Goal: Information Seeking & Learning: Learn about a topic

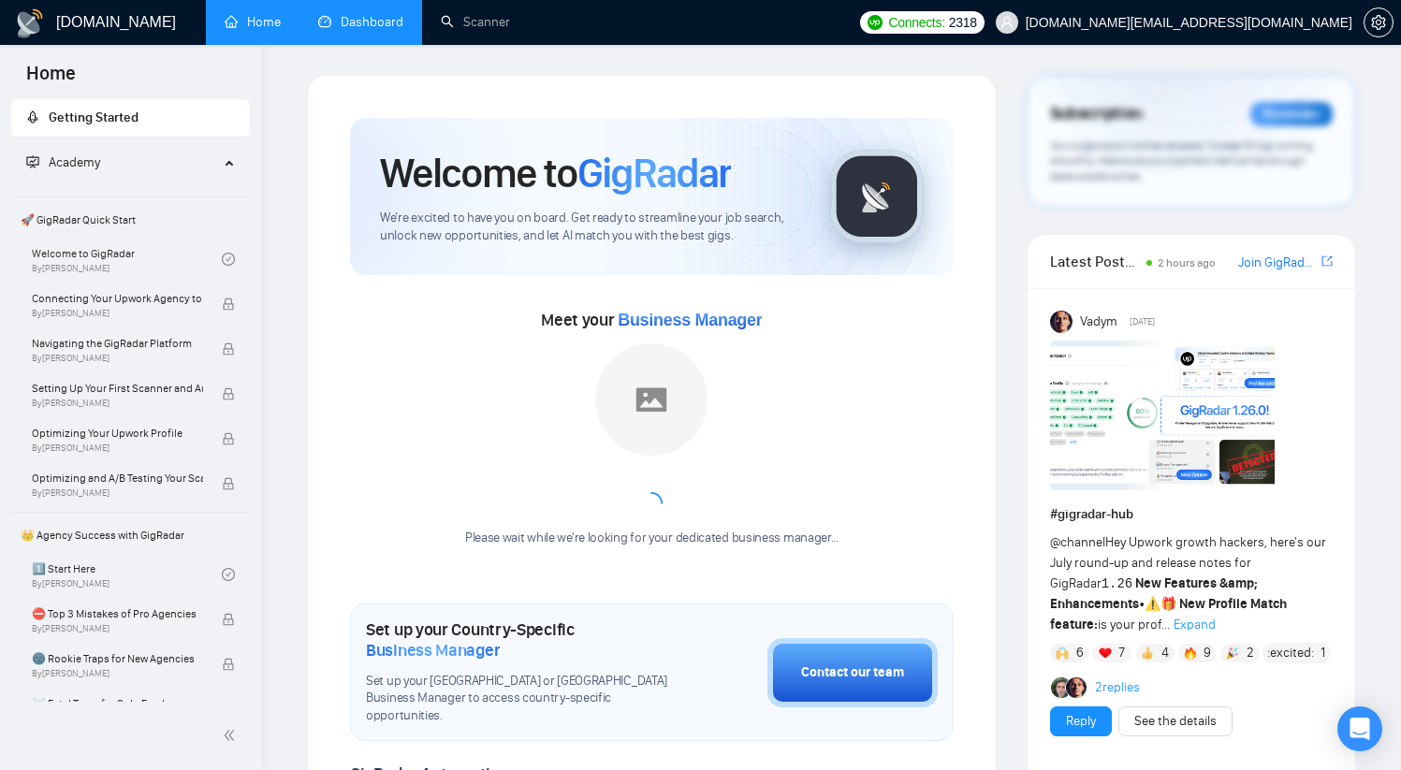
click at [342, 22] on link "Dashboard" at bounding box center [360, 22] width 85 height 16
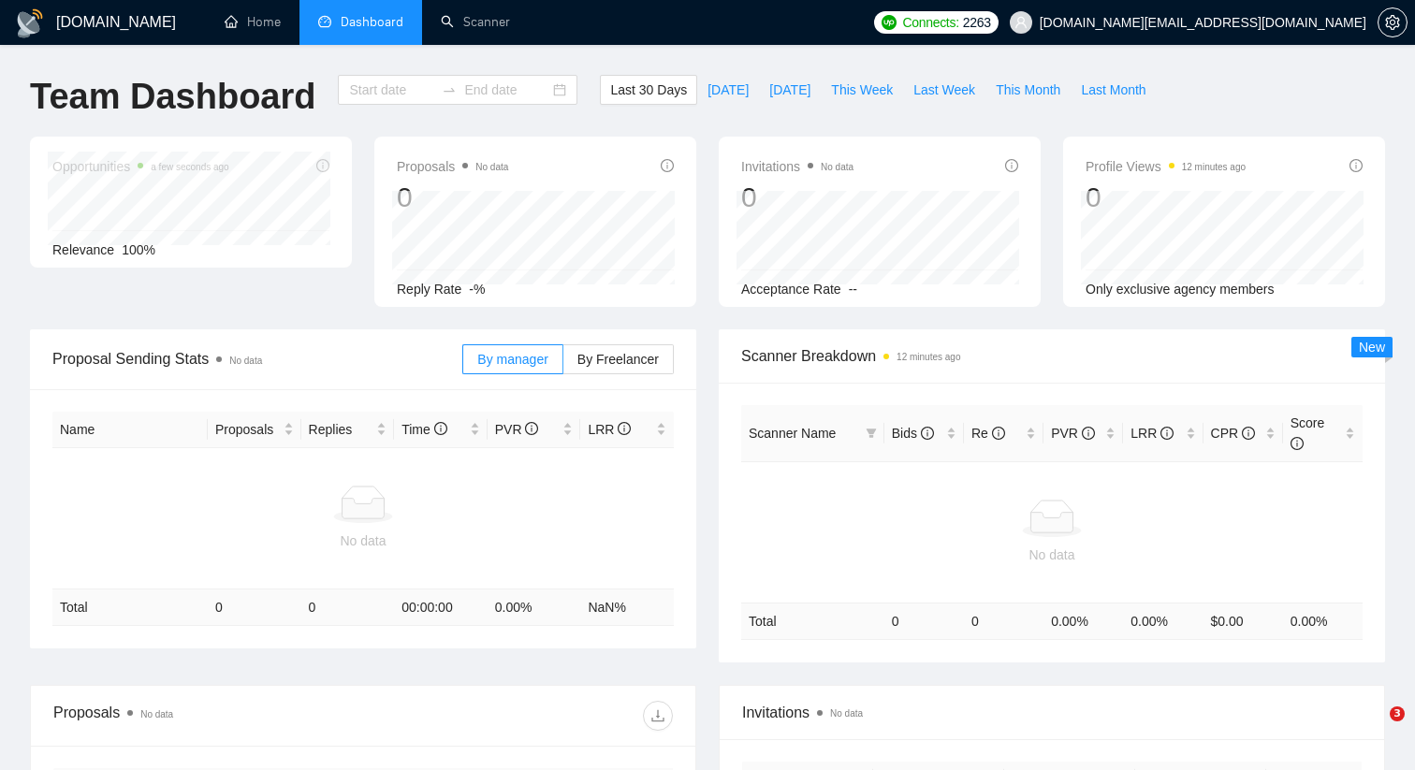
type input "[DATE]"
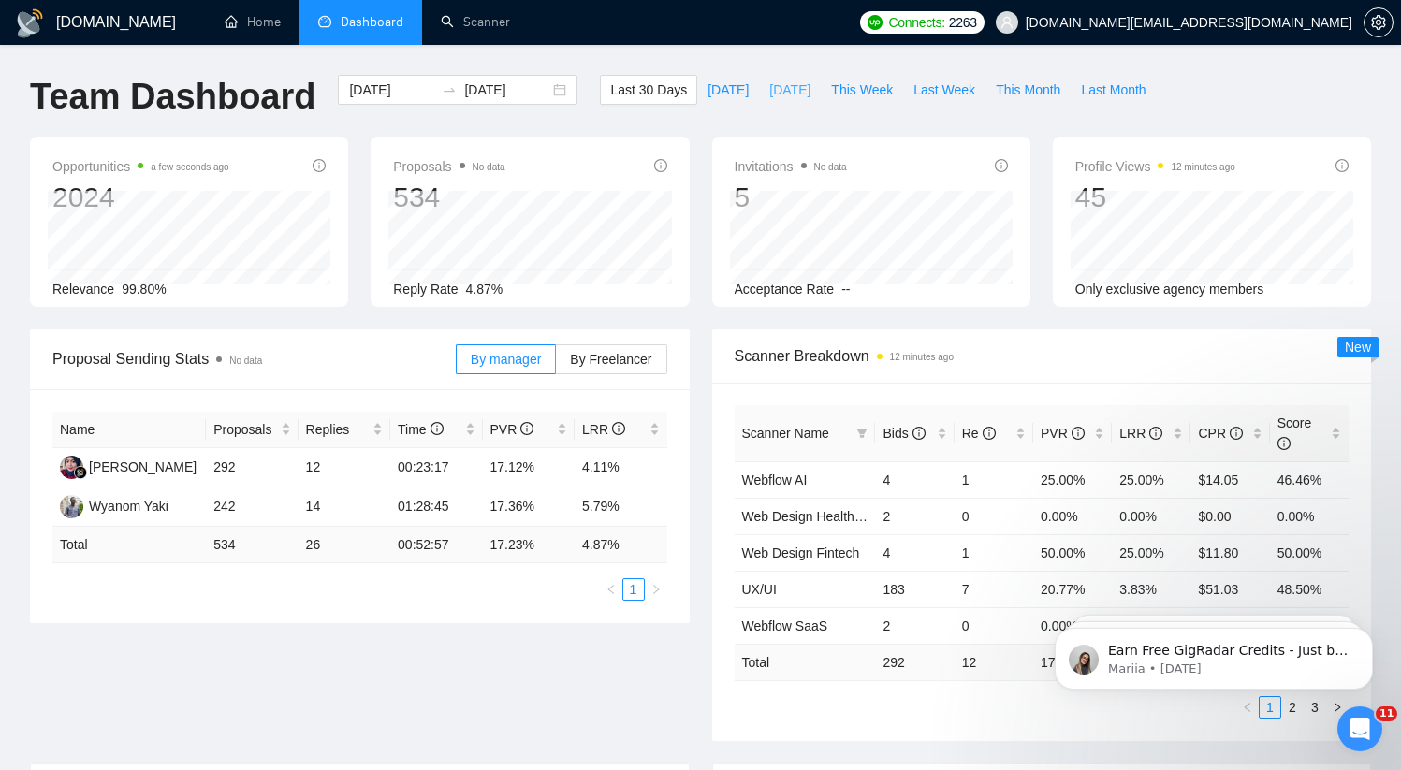
click at [777, 94] on span "[DATE]" at bounding box center [789, 90] width 41 height 21
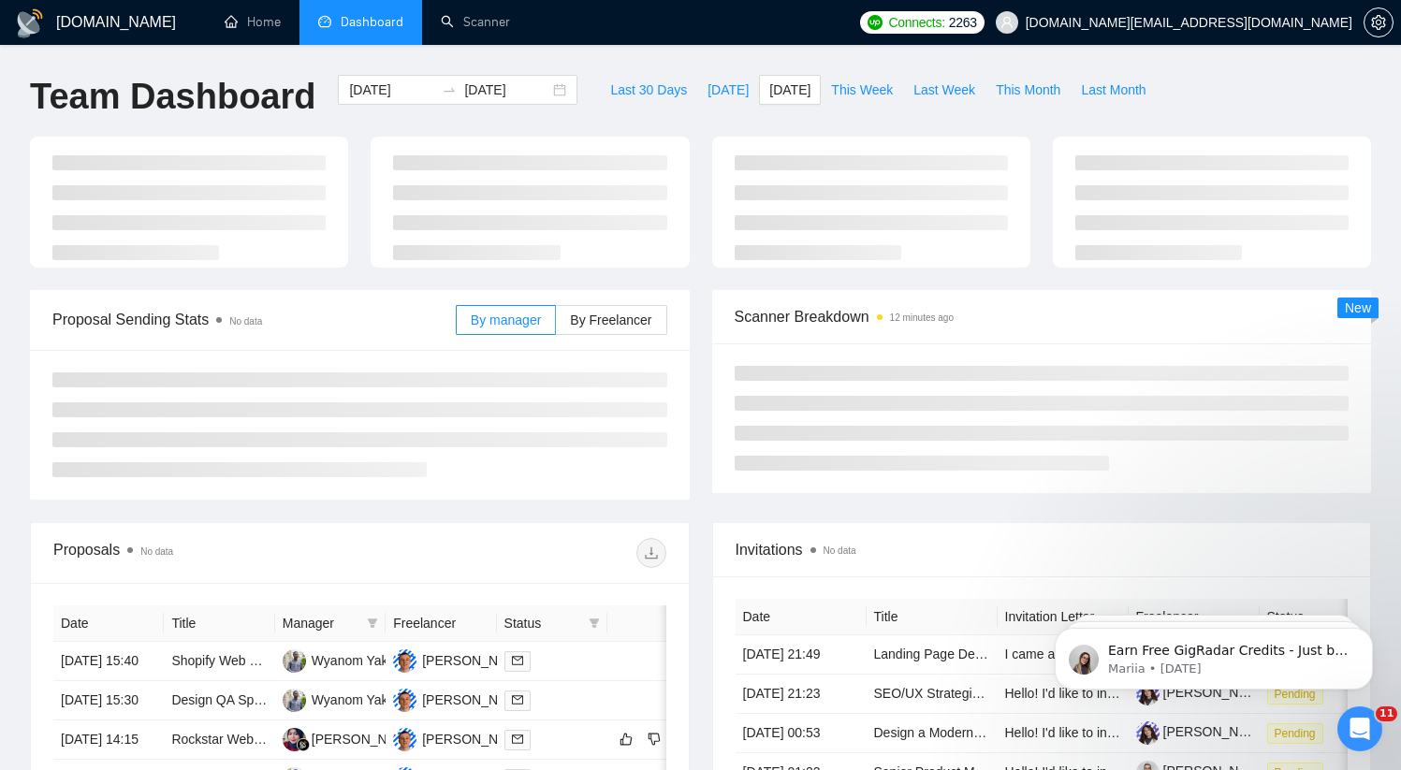
type input "[DATE]"
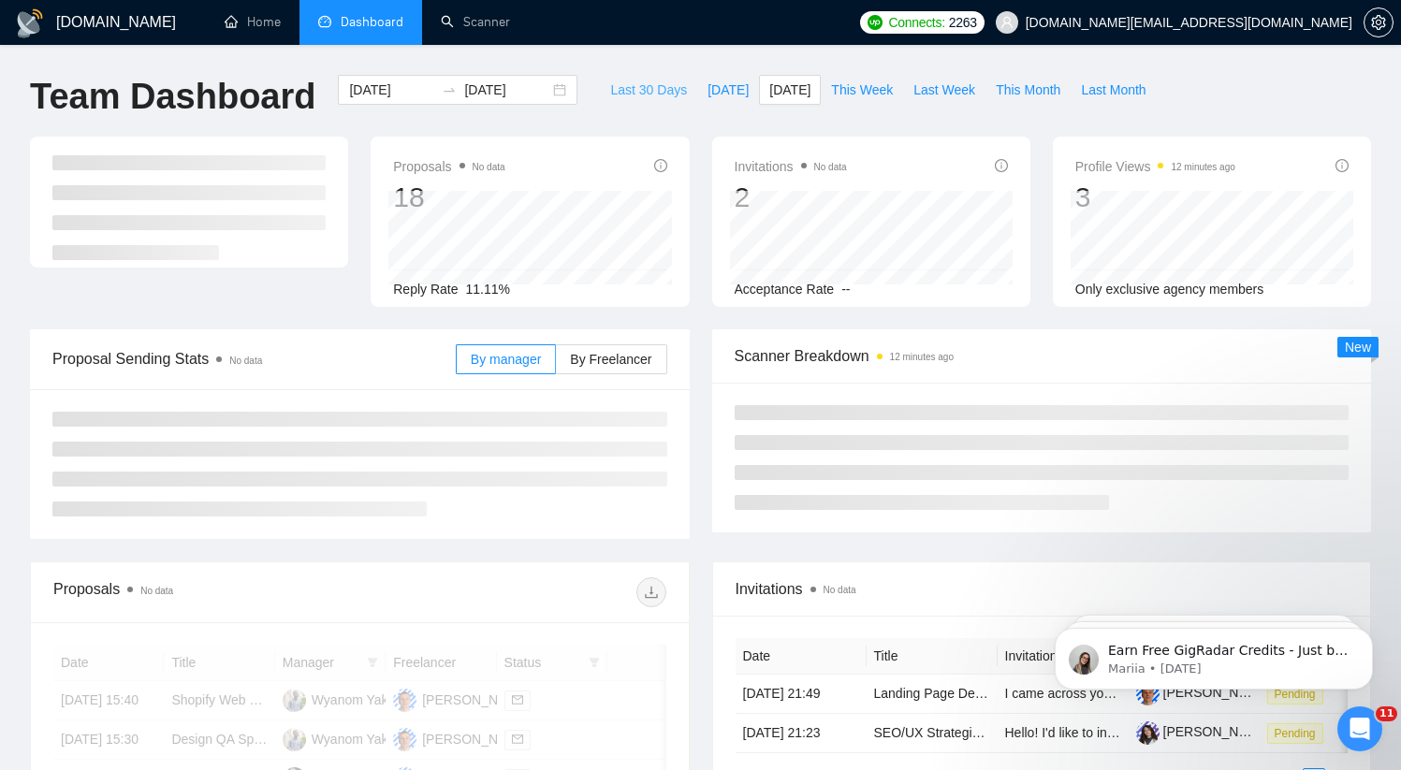
click at [638, 92] on span "Last 30 Days" at bounding box center [648, 90] width 77 height 21
type input "[DATE]"
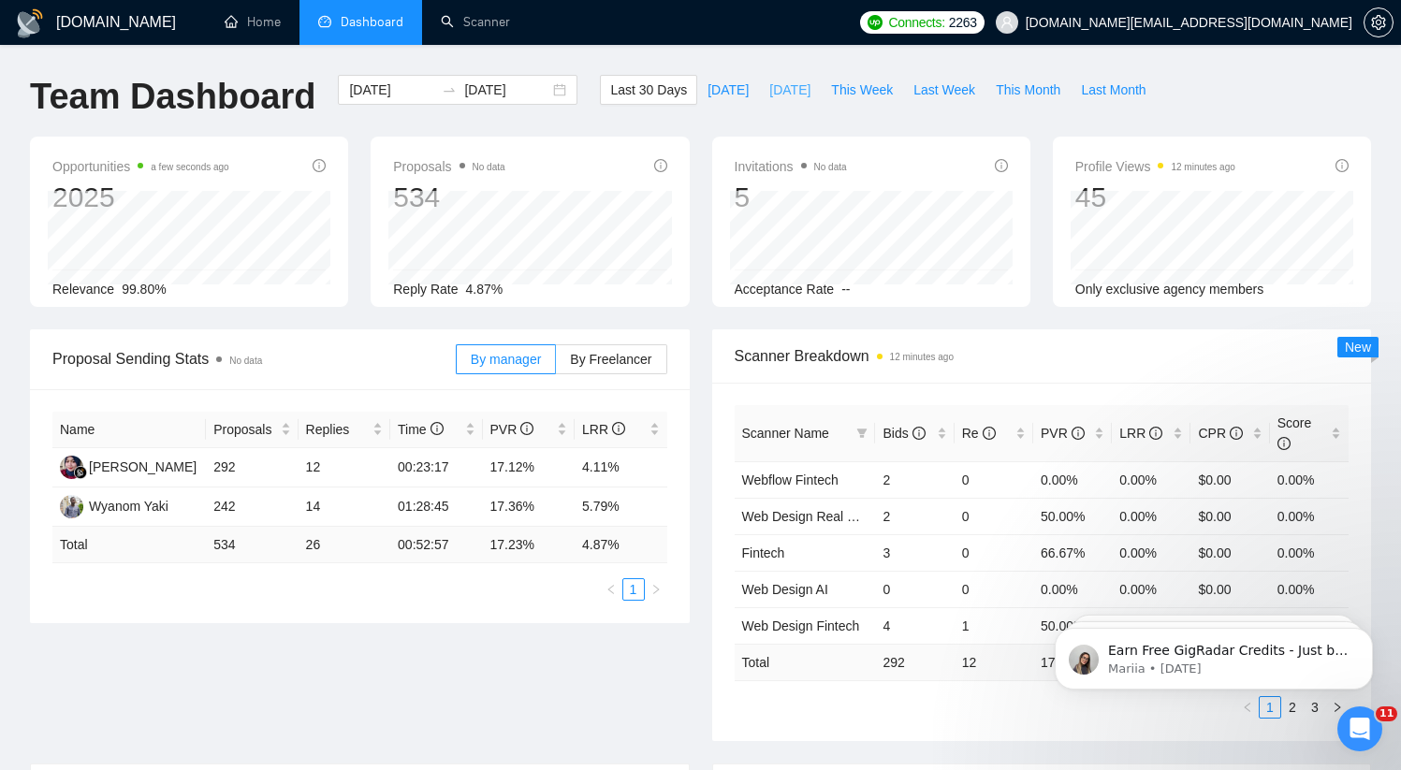
click at [797, 97] on span "[DATE]" at bounding box center [789, 90] width 41 height 21
type input "[DATE]"
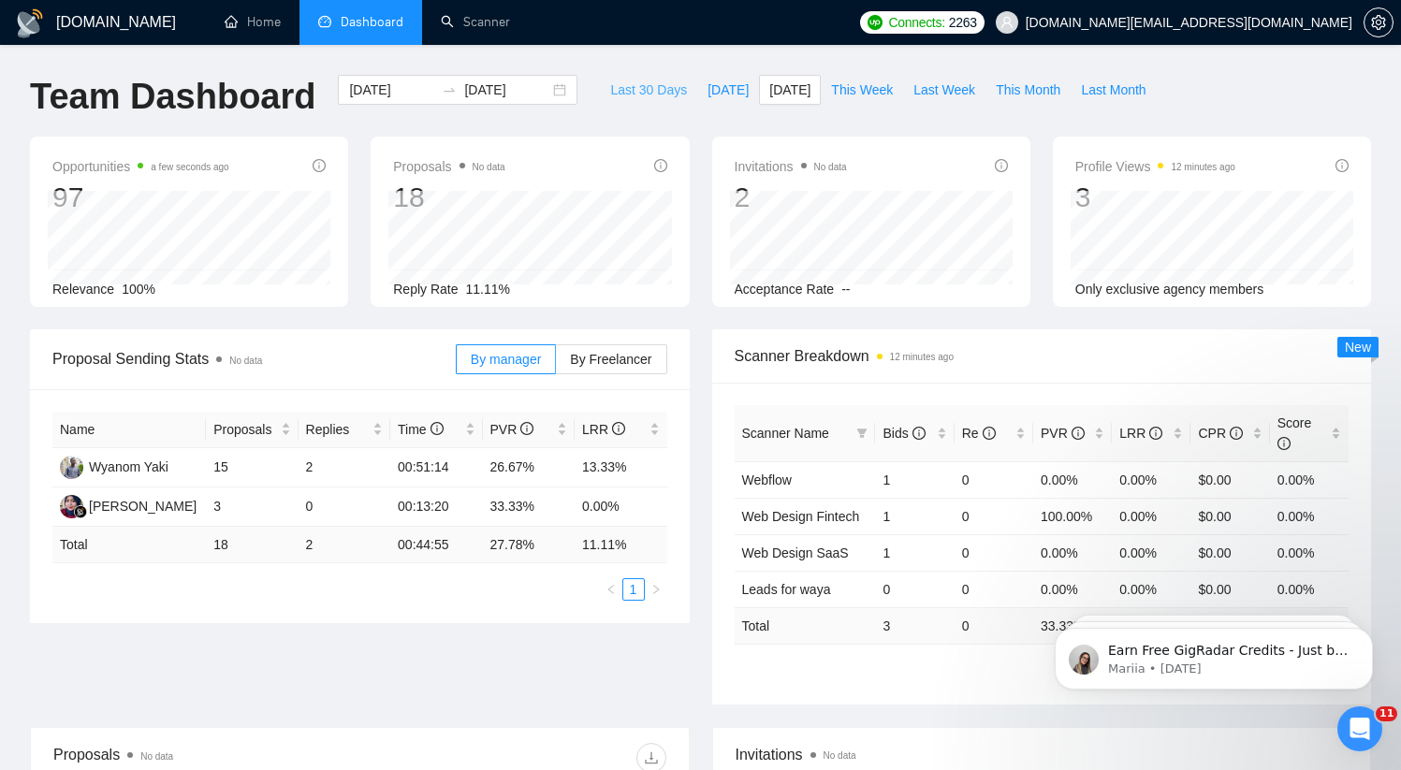
click at [624, 94] on span "Last 30 Days" at bounding box center [648, 90] width 77 height 21
type input "[DATE]"
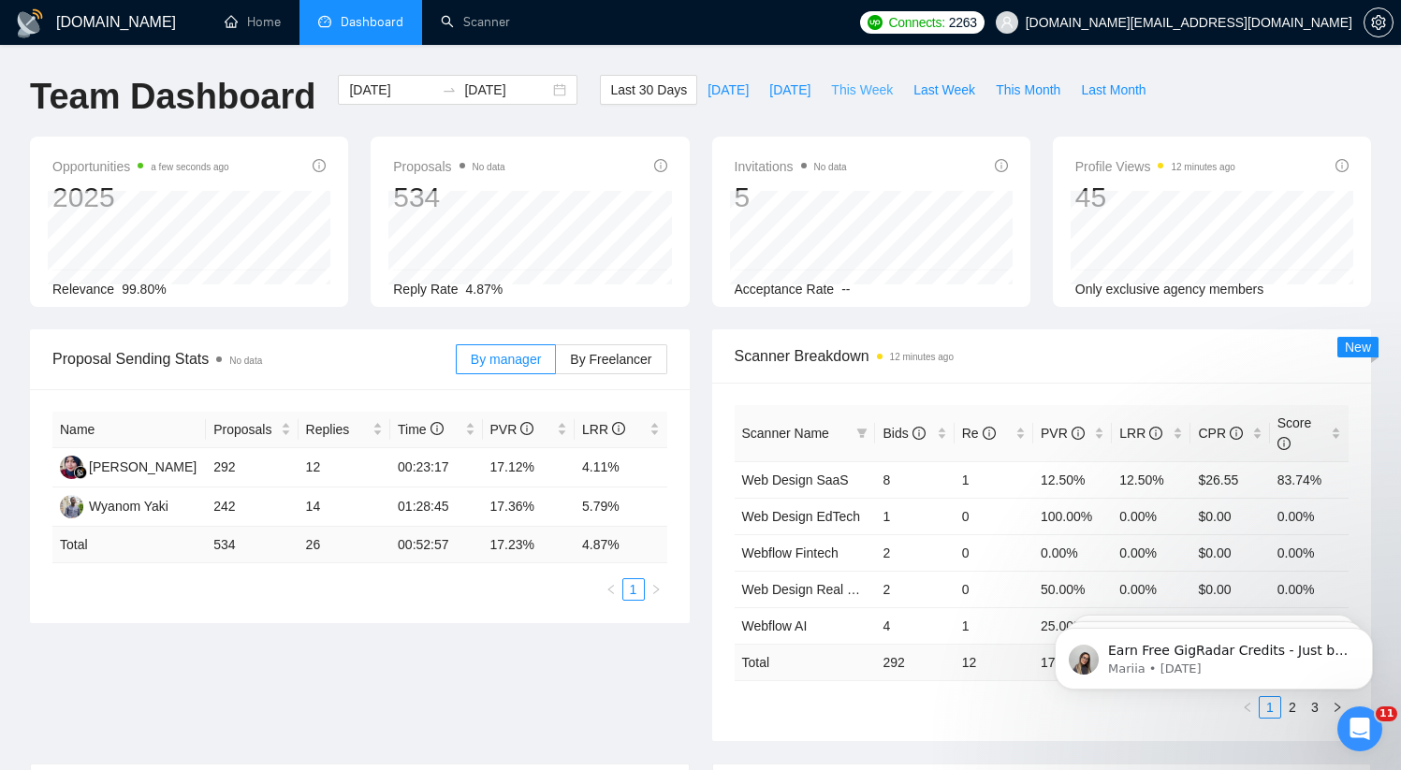
click at [865, 94] on span "This Week" at bounding box center [862, 90] width 62 height 21
type input "[DATE]"
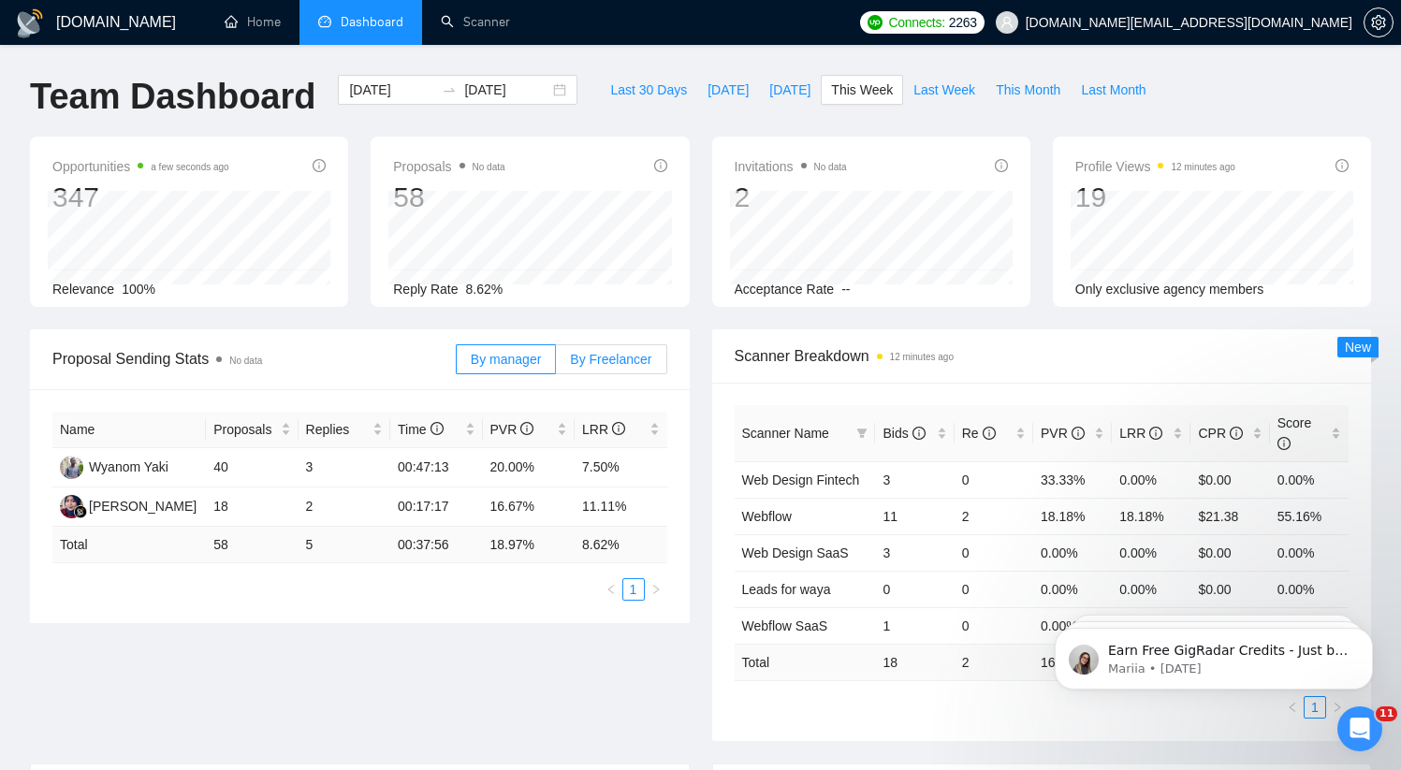
click at [597, 372] on label "By Freelancer" at bounding box center [611, 359] width 110 height 30
click at [556, 364] on input "By Freelancer" at bounding box center [556, 364] width 0 height 0
click at [500, 371] on label "By manager" at bounding box center [506, 359] width 100 height 30
click at [457, 364] on input "By manager" at bounding box center [457, 364] width 0 height 0
click at [597, 353] on span "By Freelancer" at bounding box center [610, 359] width 81 height 15
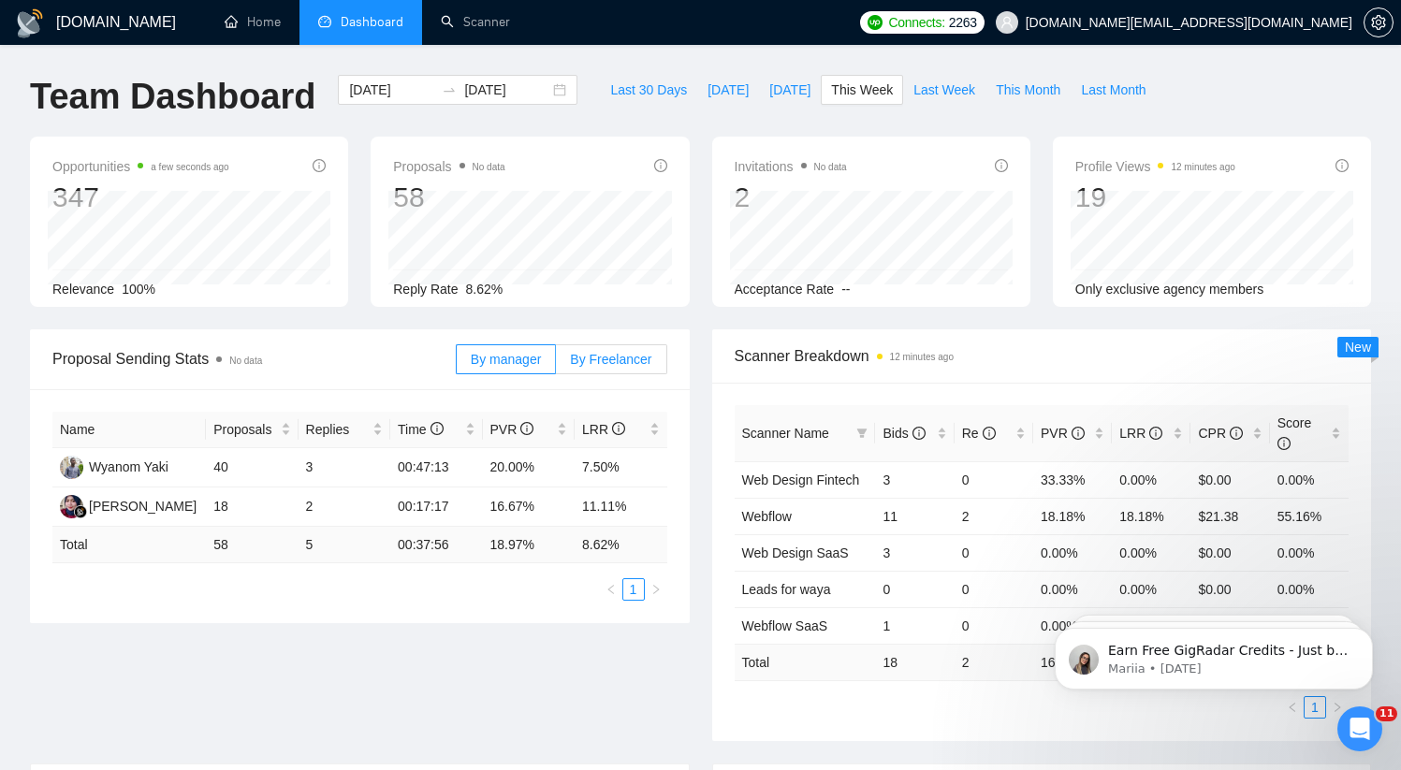
click at [556, 364] on input "By Freelancer" at bounding box center [556, 364] width 0 height 0
click at [525, 352] on span "By manager" at bounding box center [506, 359] width 70 height 15
click at [457, 364] on input "By manager" at bounding box center [457, 364] width 0 height 0
click at [710, 87] on span "[DATE]" at bounding box center [727, 90] width 41 height 21
type input "[DATE]"
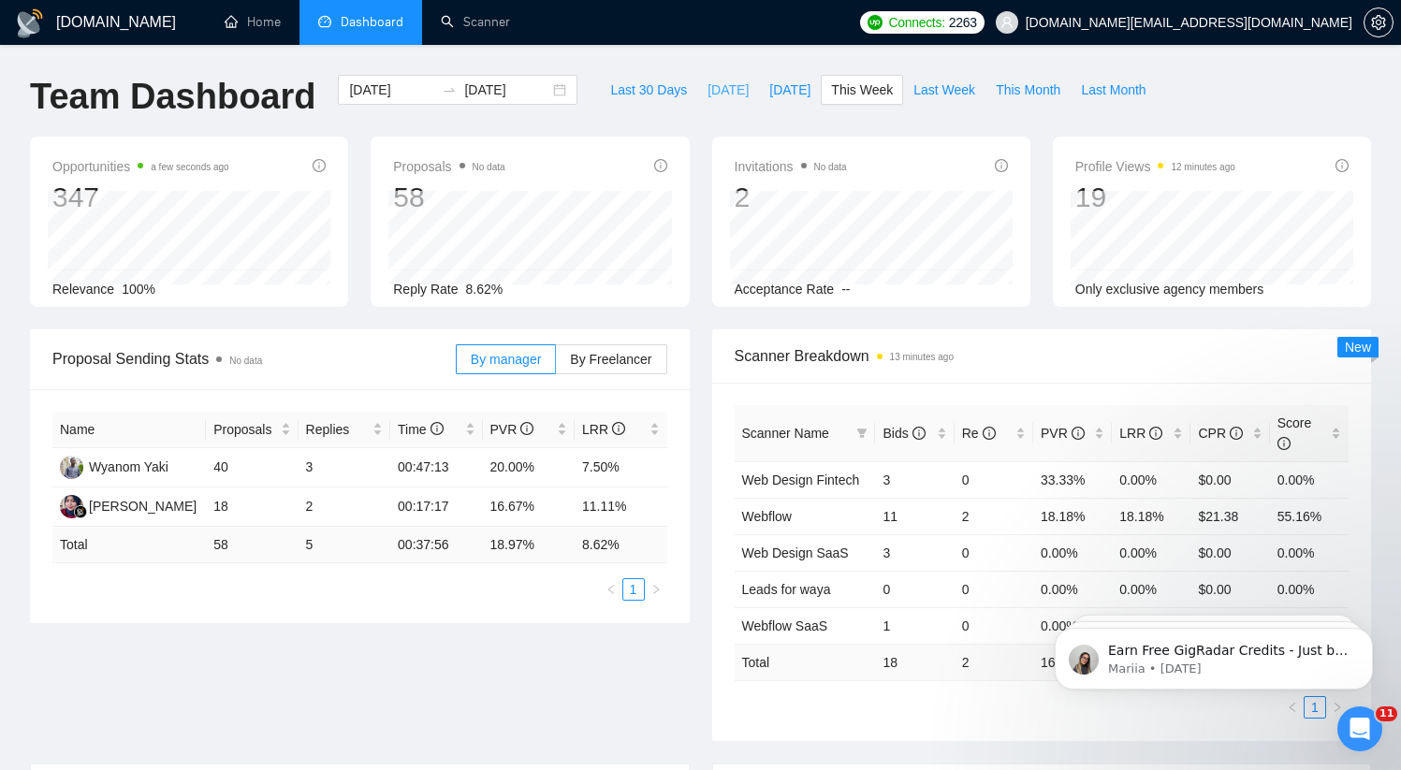
type input "[DATE]"
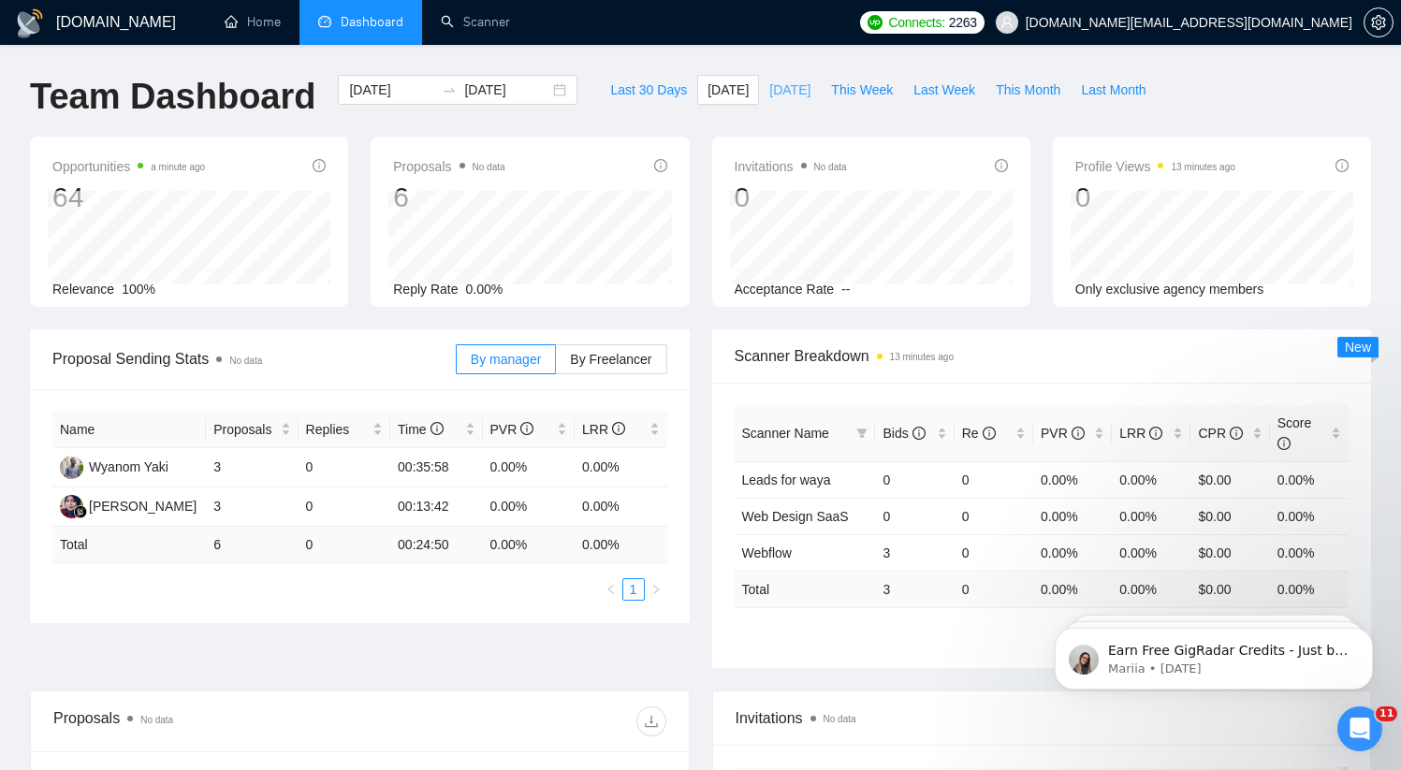
click at [769, 90] on span "[DATE]" at bounding box center [789, 90] width 41 height 21
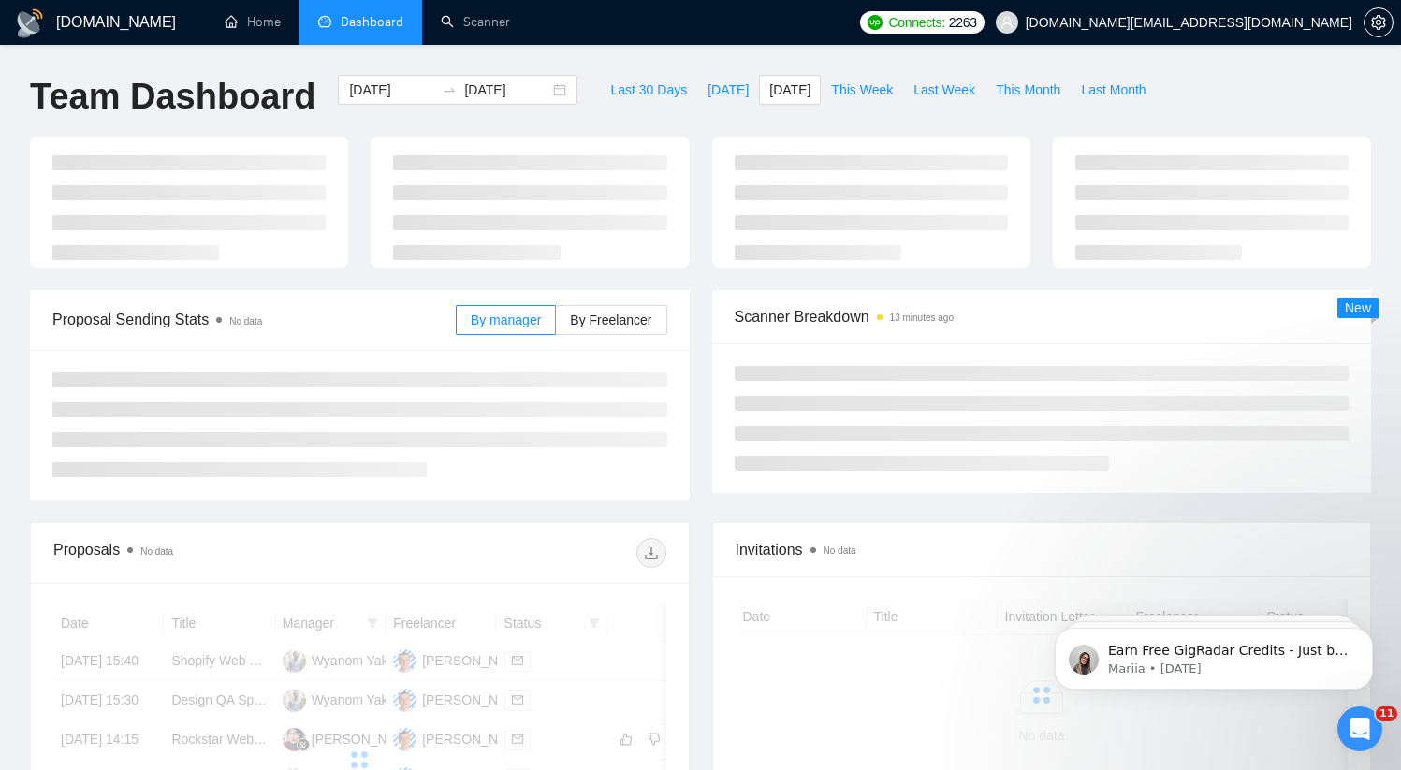
type input "[DATE]"
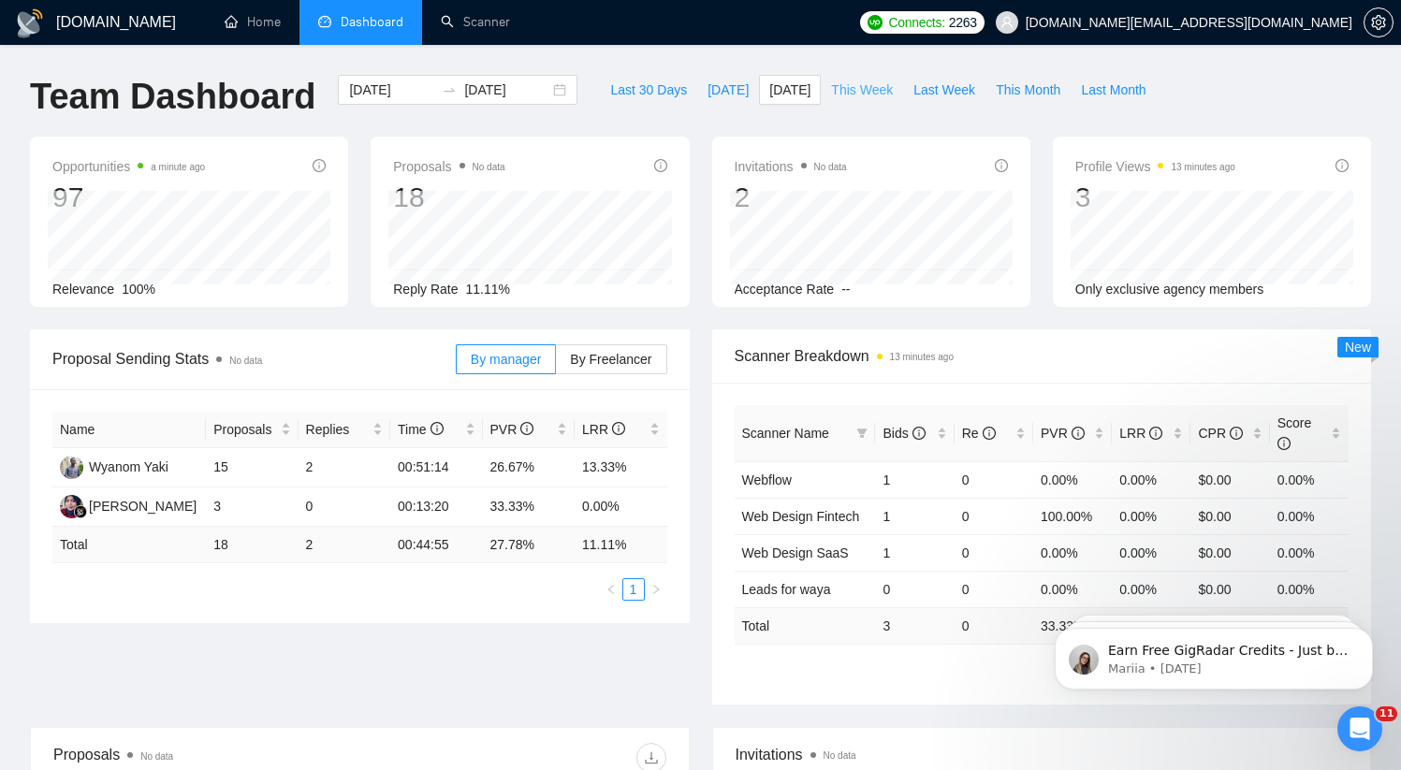
click at [858, 88] on span "This Week" at bounding box center [862, 90] width 62 height 21
type input "[DATE]"
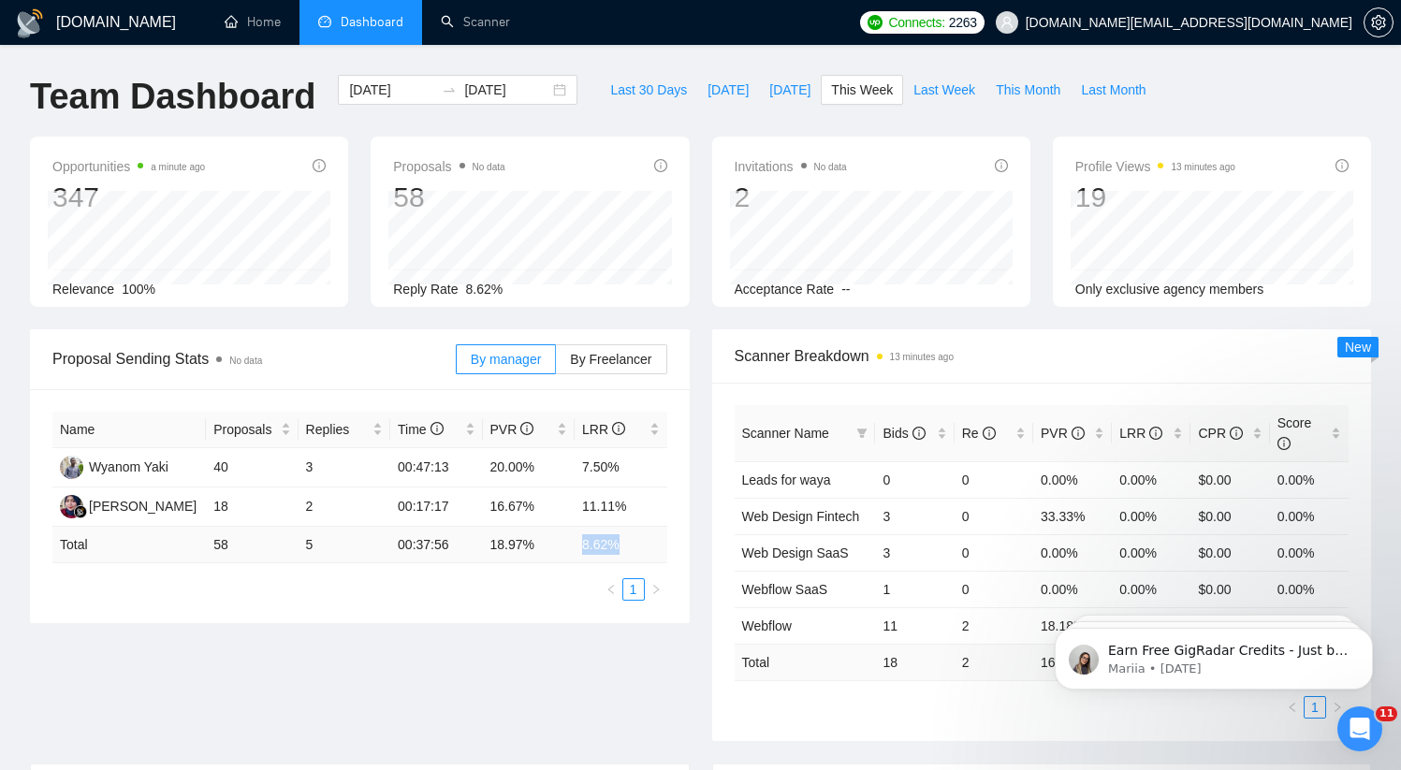
drag, startPoint x: 585, startPoint y: 545, endPoint x: 617, endPoint y: 545, distance: 31.8
click at [617, 545] on td "8.62 %" at bounding box center [620, 545] width 93 height 36
click at [501, 634] on div "Proposal Sending Stats No data By manager By Freelancer Name Proposals Replies …" at bounding box center [700, 546] width 1363 height 434
click at [570, 358] on span "By Freelancer" at bounding box center [610, 359] width 81 height 15
click at [556, 364] on input "By Freelancer" at bounding box center [556, 364] width 0 height 0
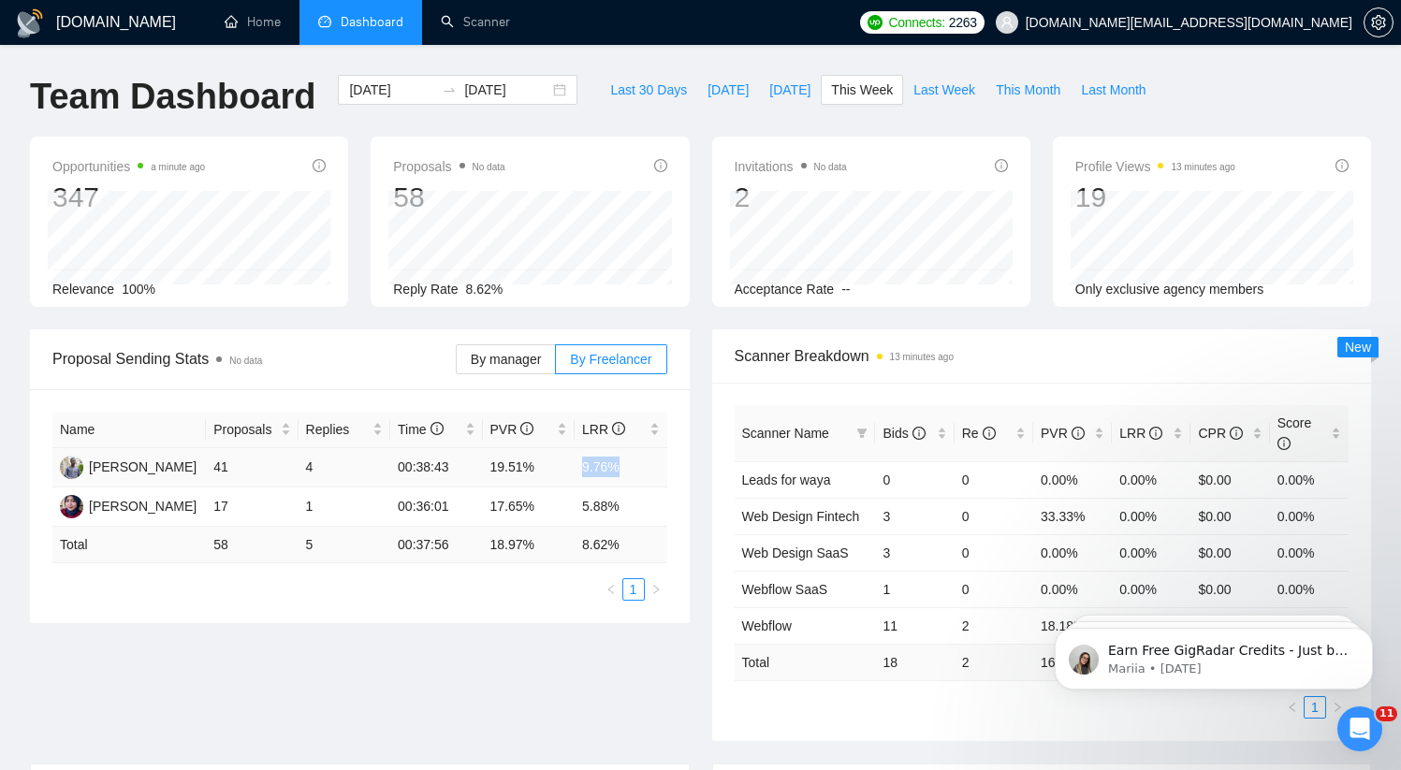
drag, startPoint x: 599, startPoint y: 470, endPoint x: 643, endPoint y: 467, distance: 44.1
click at [643, 467] on td "9.76%" at bounding box center [620, 467] width 93 height 39
click at [864, 89] on span "This Week" at bounding box center [862, 90] width 62 height 21
click at [1012, 88] on span "This Month" at bounding box center [1027, 90] width 65 height 21
type input "[DATE]"
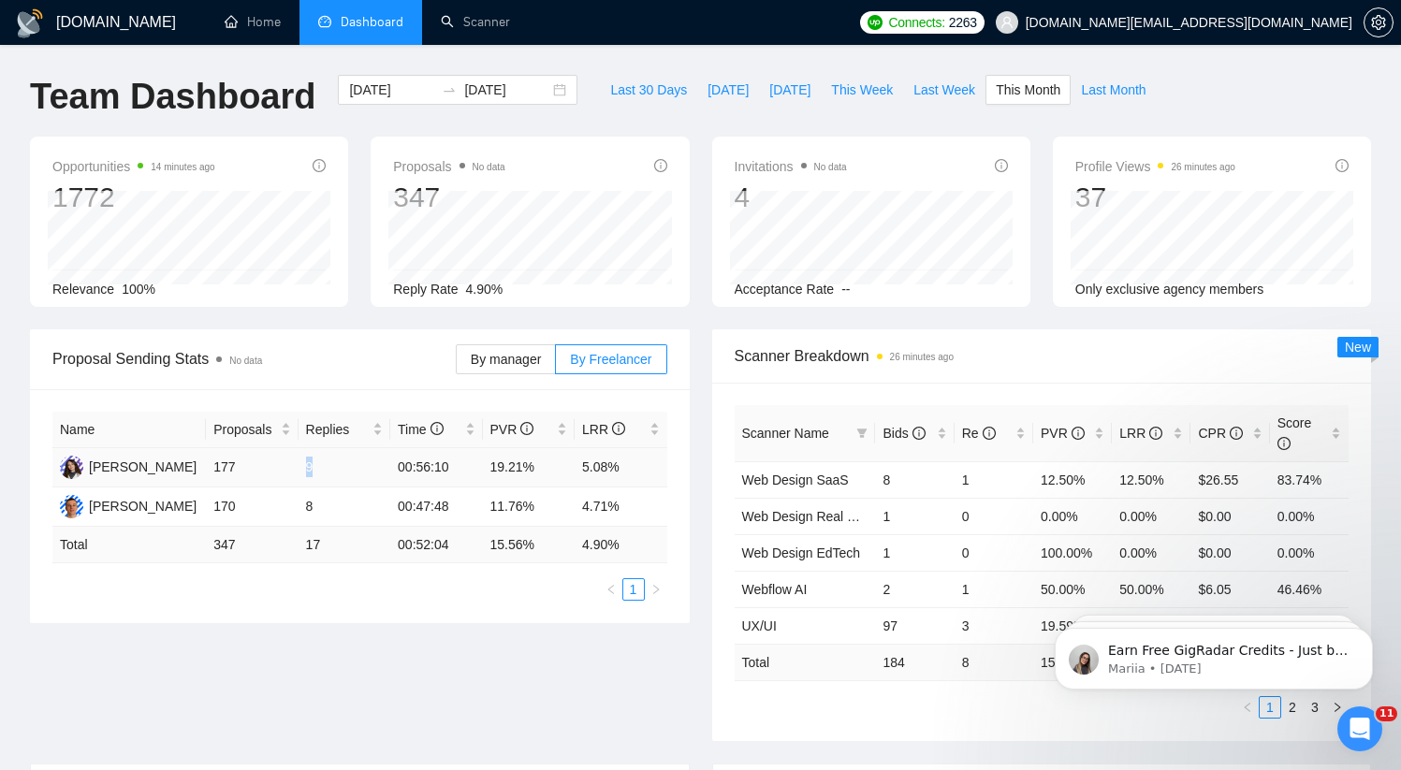
drag, startPoint x: 306, startPoint y: 468, endPoint x: 325, endPoint y: 467, distance: 18.7
click at [325, 467] on td "9" at bounding box center [344, 467] width 92 height 39
click at [312, 458] on td "9" at bounding box center [344, 467] width 92 height 39
drag, startPoint x: 314, startPoint y: 462, endPoint x: 297, endPoint y: 462, distance: 17.8
click at [297, 462] on tr "[PERSON_NAME] 177 9 00:56:10 19.21% 5.08%" at bounding box center [359, 467] width 615 height 39
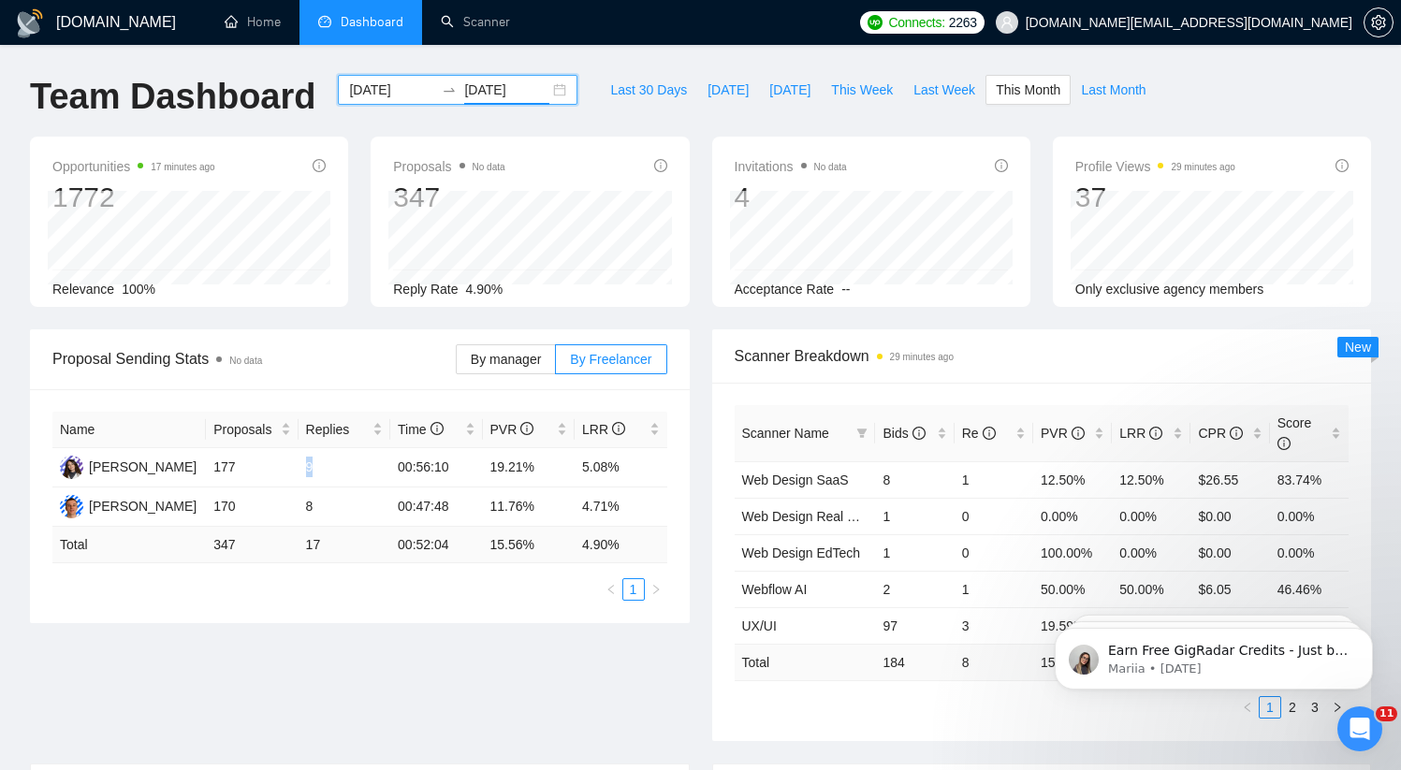
click at [509, 94] on input "[DATE]" at bounding box center [506, 90] width 85 height 21
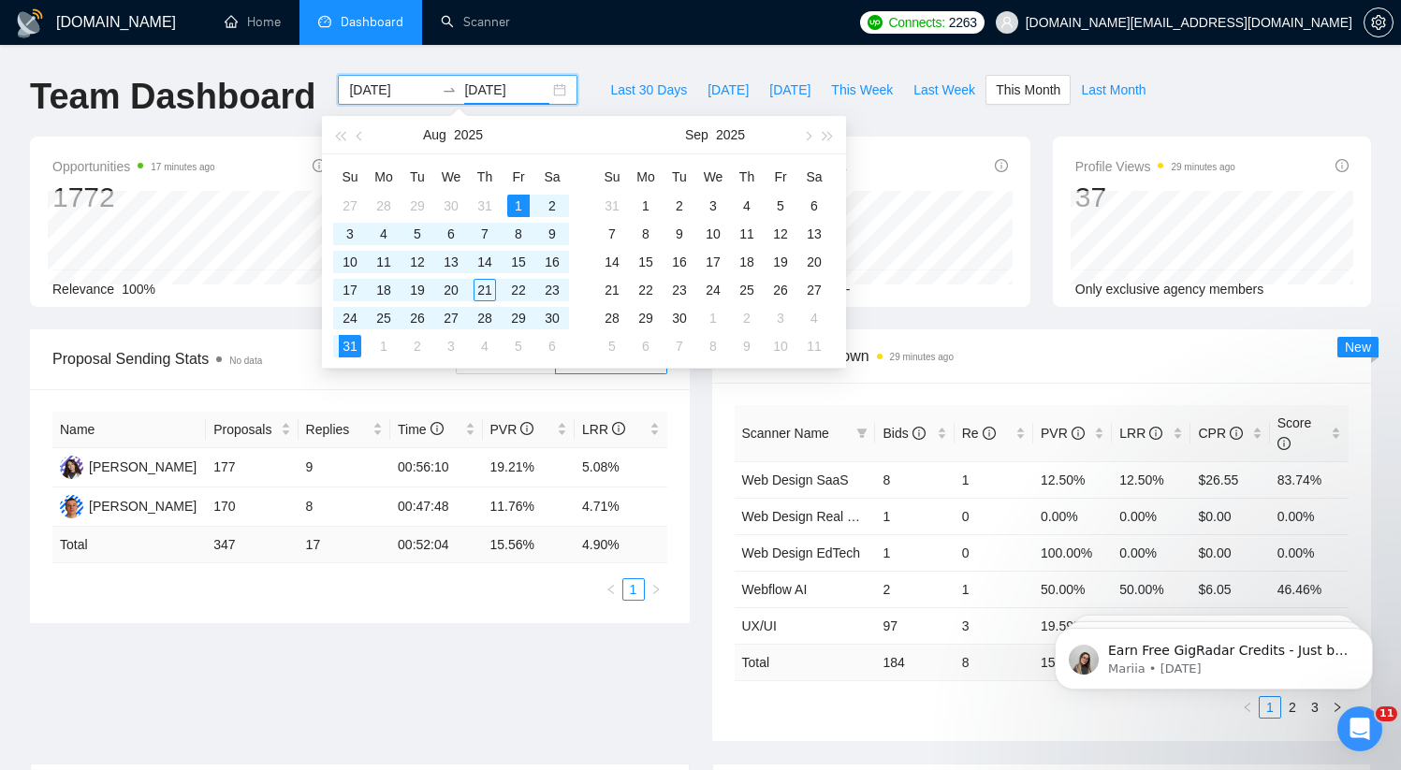
click at [540, 94] on div "[DATE] [DATE]" at bounding box center [458, 90] width 240 height 30
type input "[DATE]"
click at [511, 200] on div "1" at bounding box center [518, 206] width 22 height 22
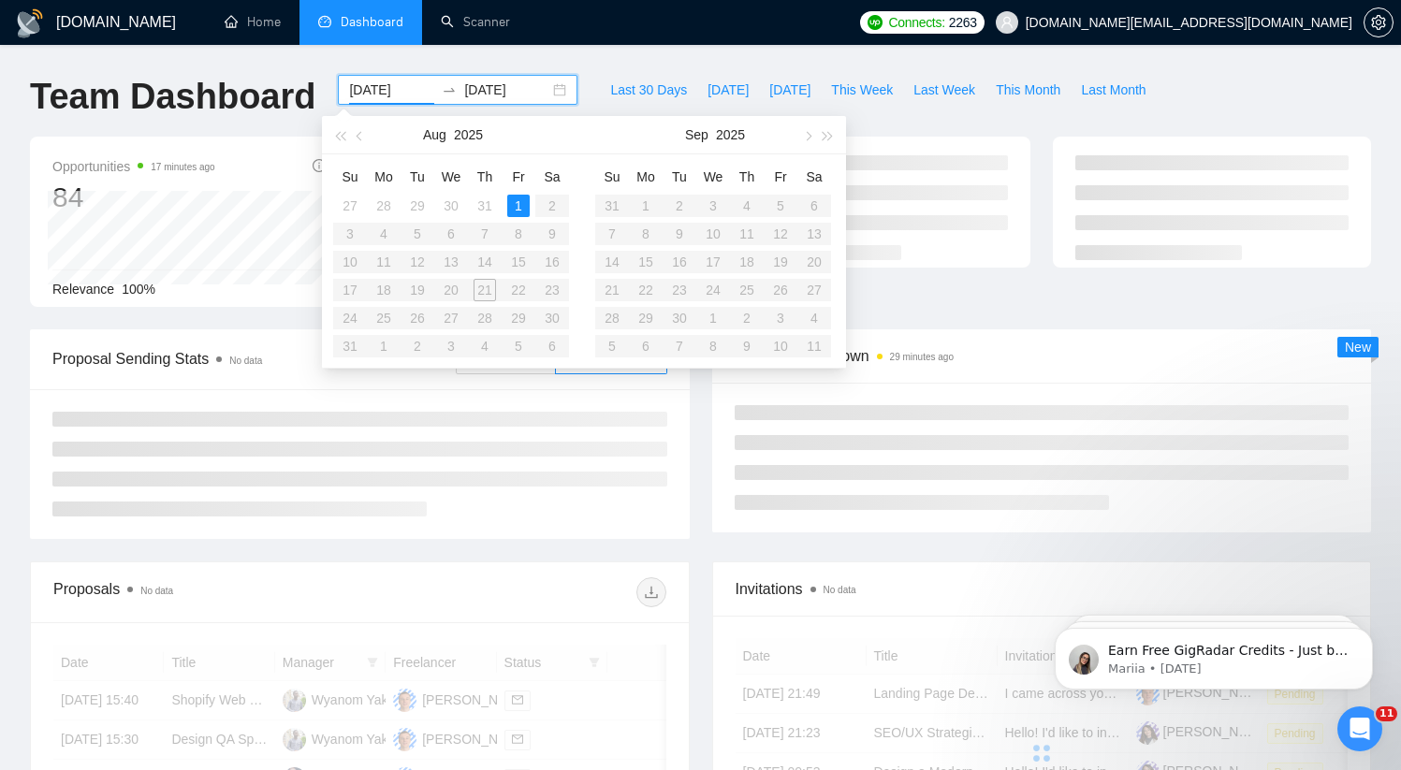
click at [517, 199] on div "1" at bounding box center [518, 206] width 22 height 22
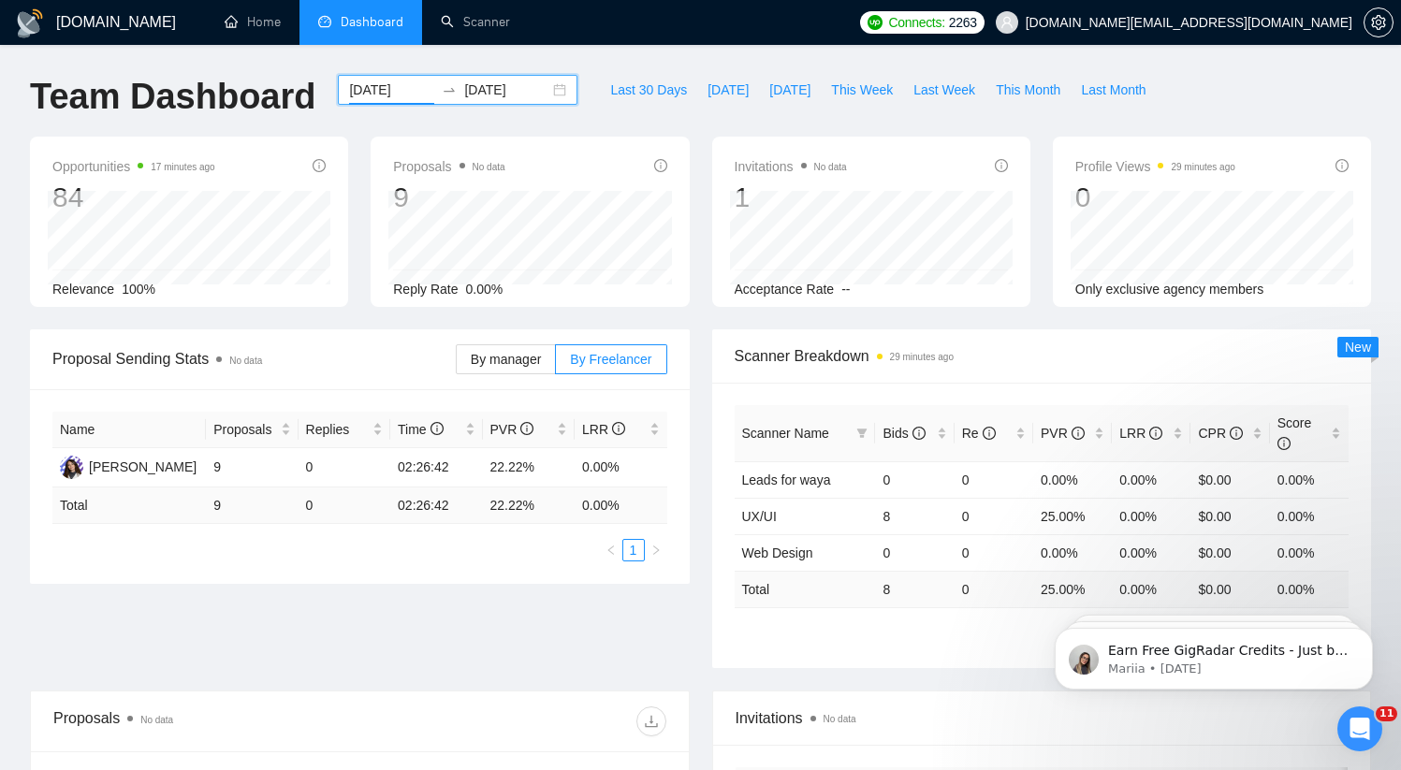
click at [539, 88] on div "[DATE] [DATE]" at bounding box center [458, 90] width 240 height 30
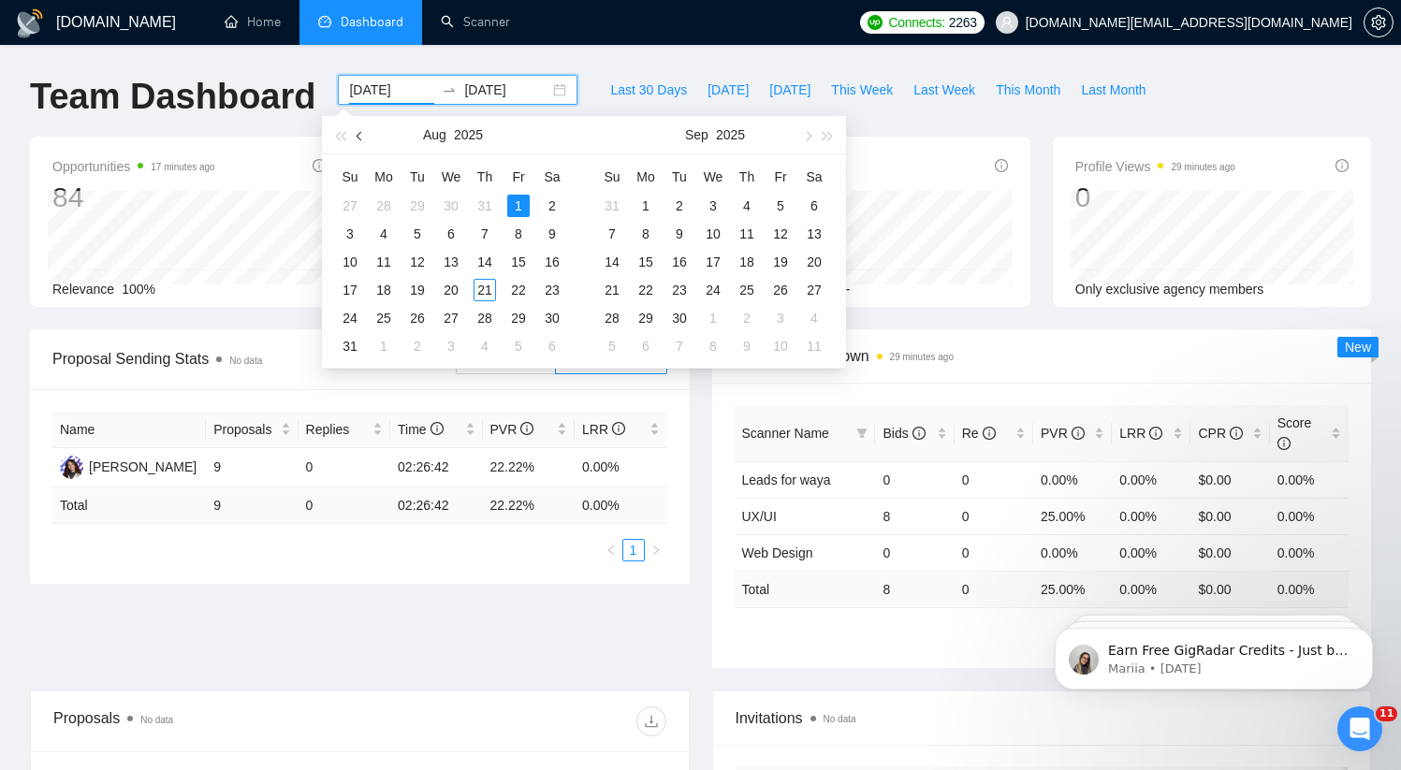
click at [360, 133] on span "button" at bounding box center [360, 135] width 9 height 9
type input "[DATE]"
click at [414, 206] on div "1" at bounding box center [417, 206] width 22 height 22
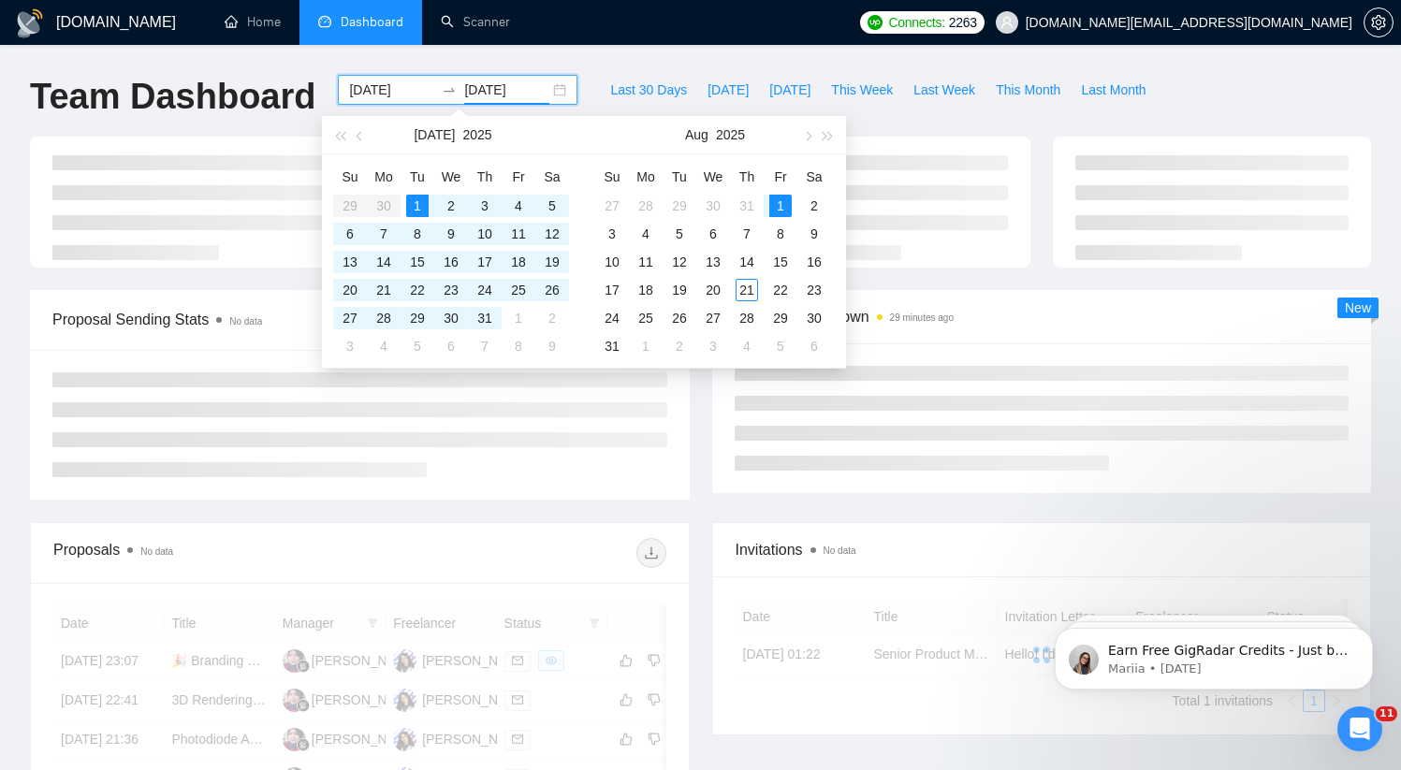
click at [388, 90] on input "[DATE]" at bounding box center [391, 90] width 85 height 21
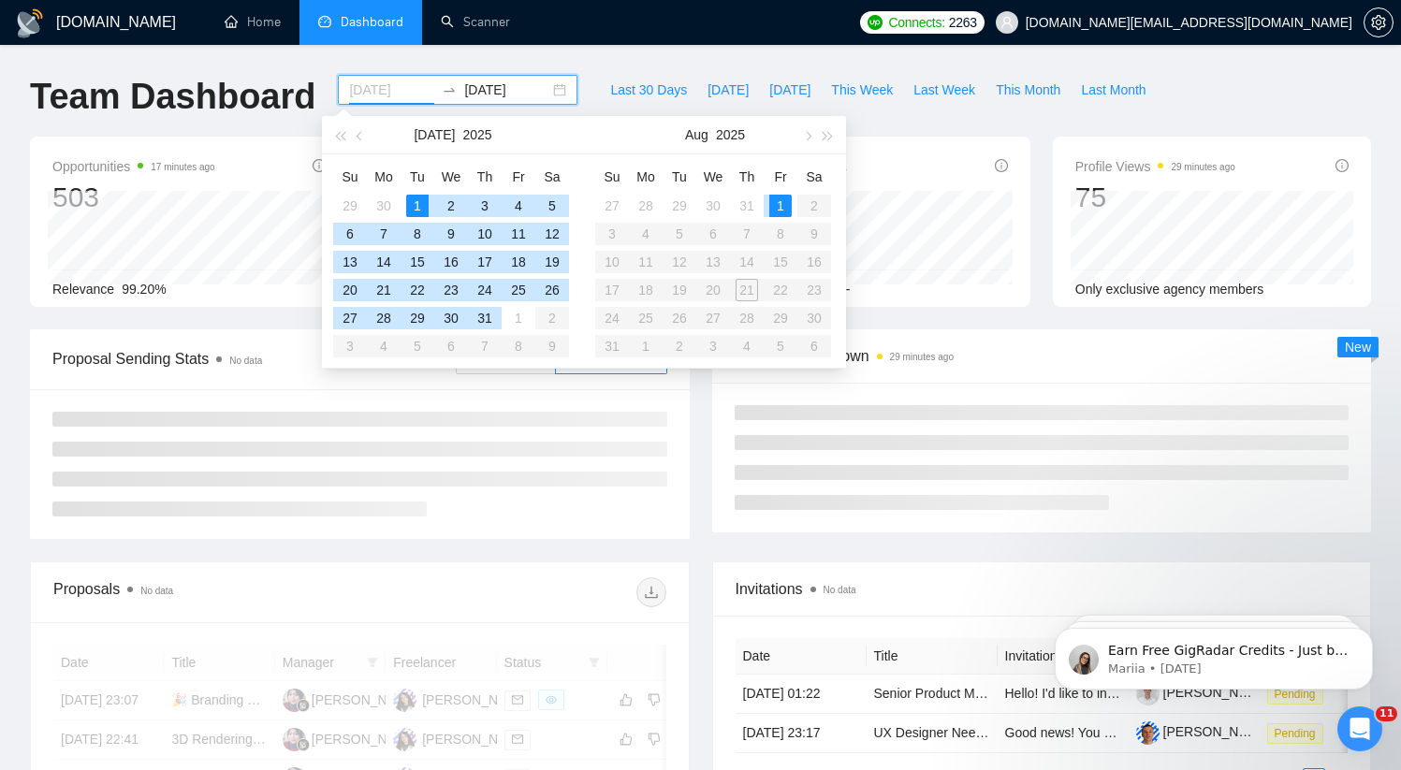
click at [415, 205] on div "1" at bounding box center [417, 206] width 22 height 22
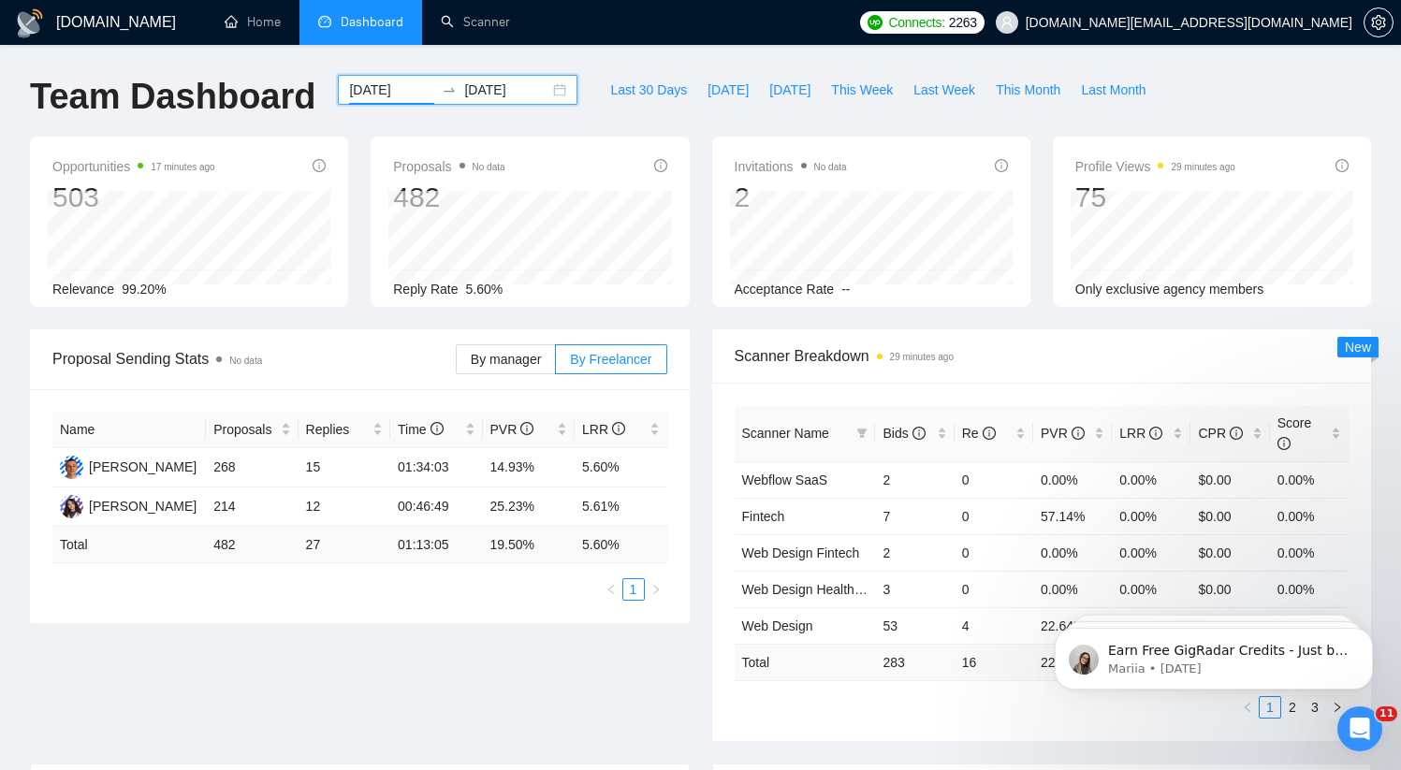
click at [476, 90] on input "[DATE]" at bounding box center [506, 90] width 85 height 21
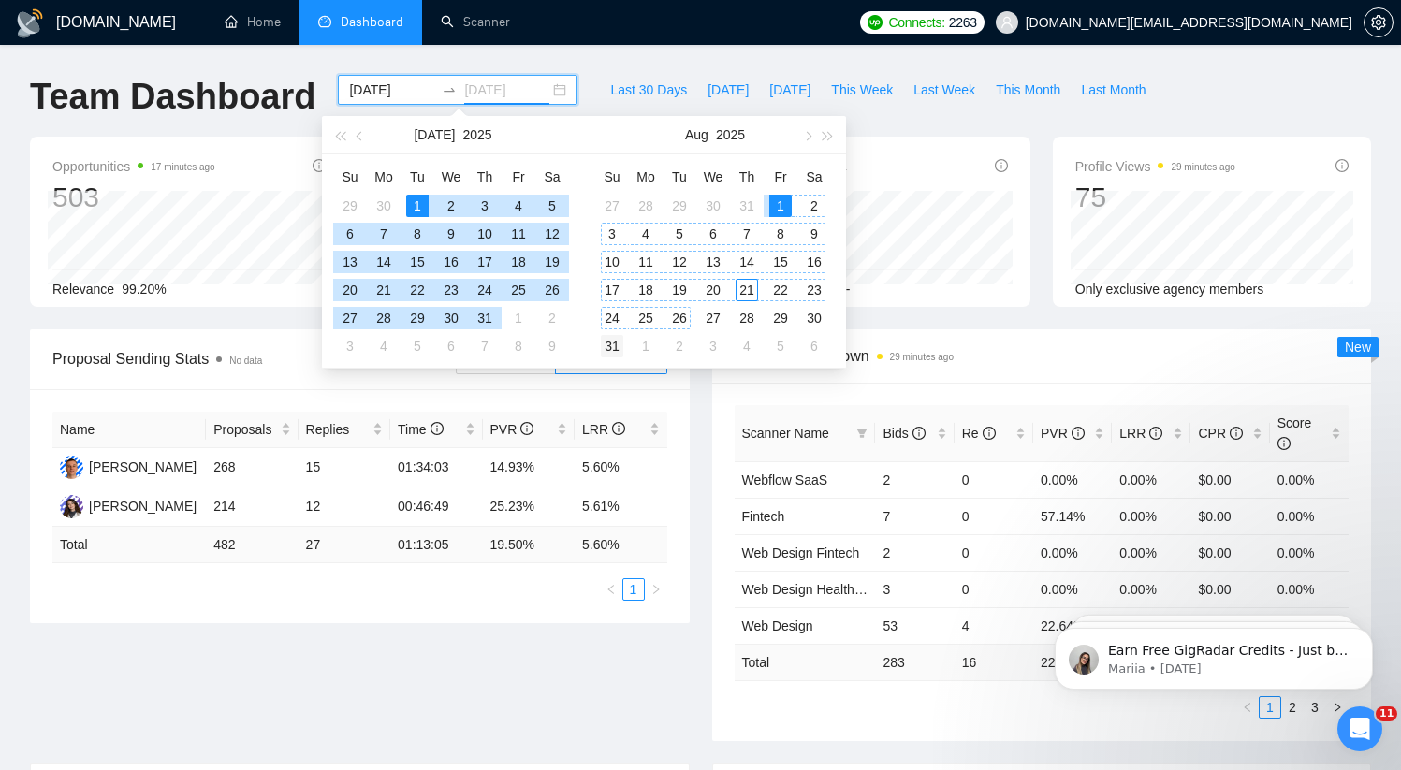
type input "[DATE]"
click at [611, 343] on div "31" at bounding box center [612, 346] width 22 height 22
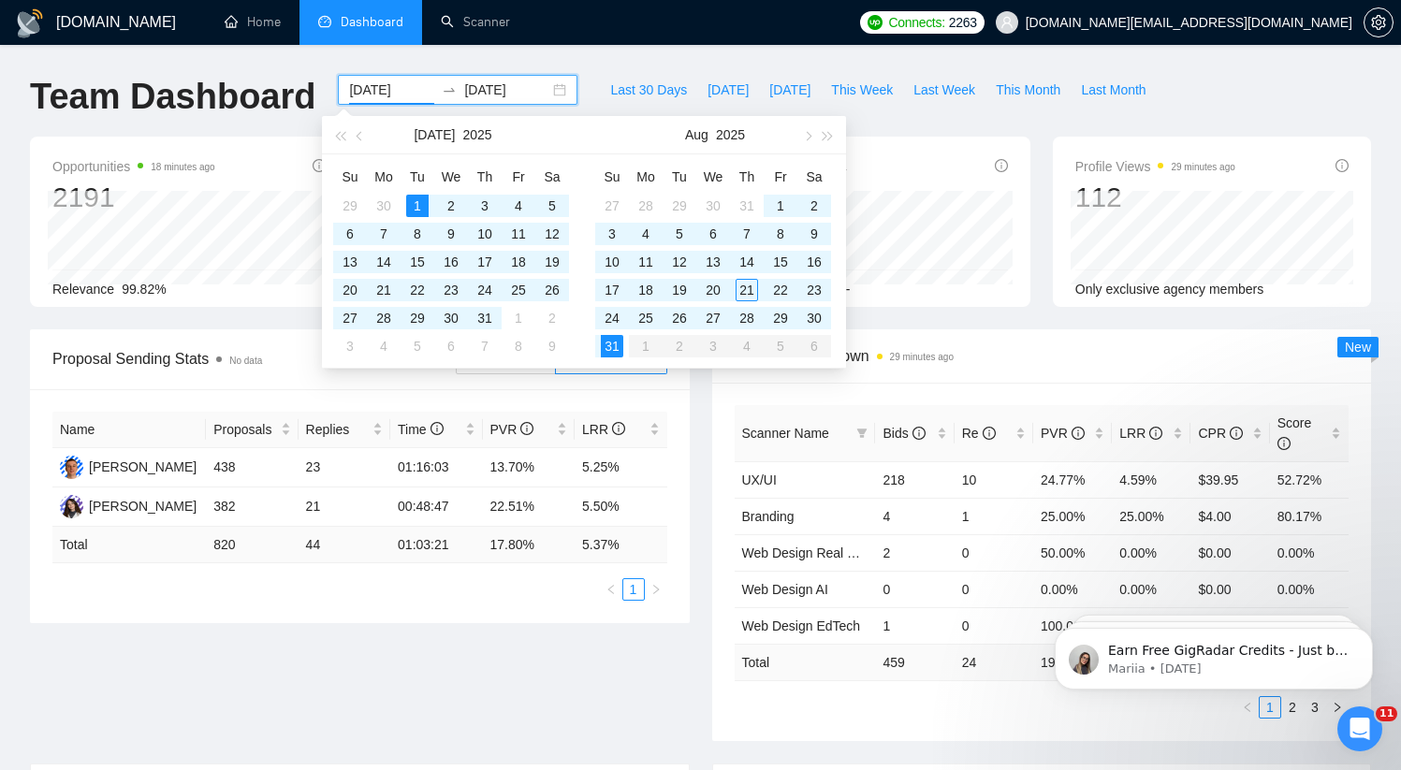
click at [573, 390] on div "Name Proposals Replies Time PVR LRR [PERSON_NAME] 438 23 01:16:03 13.70% 5.25% …" at bounding box center [360, 506] width 660 height 234
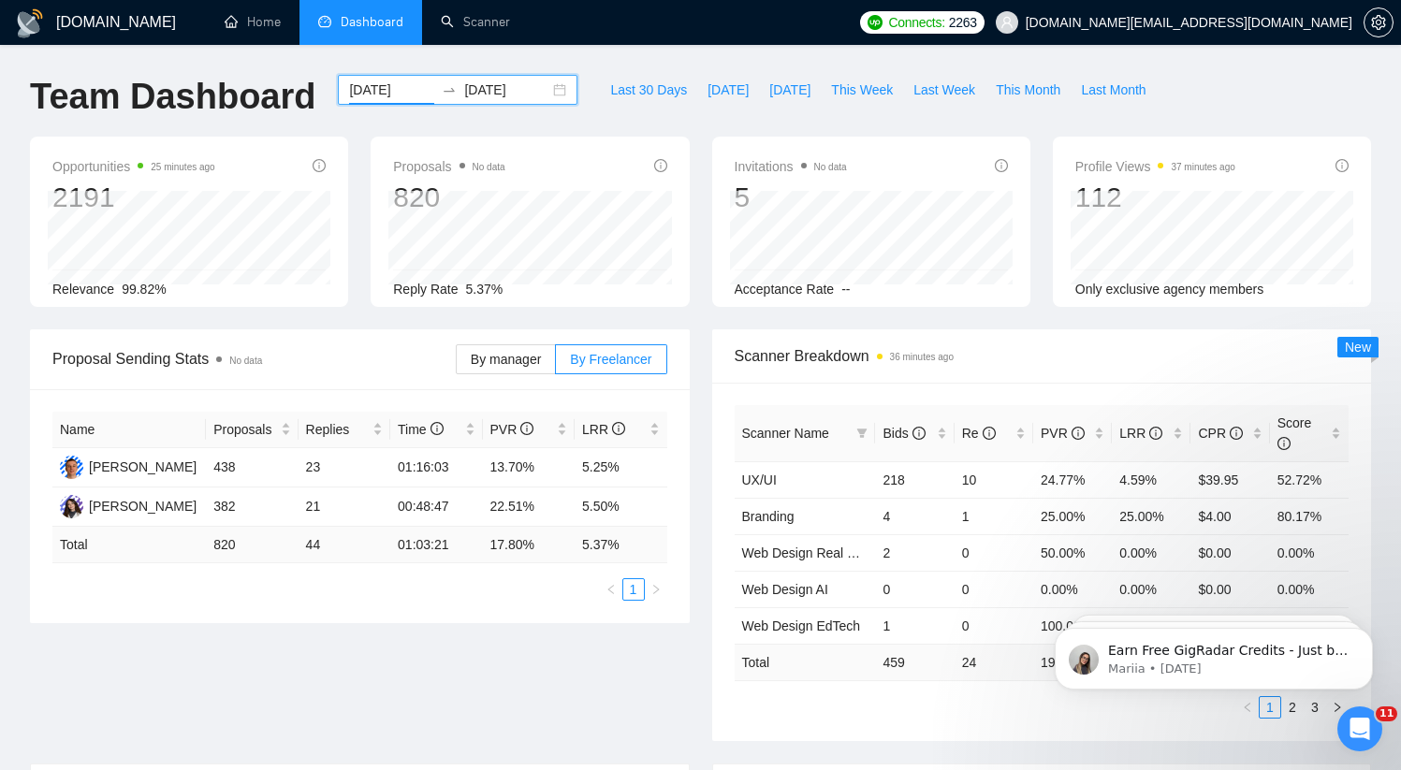
click at [546, 85] on div "[DATE] [DATE]" at bounding box center [458, 90] width 240 height 30
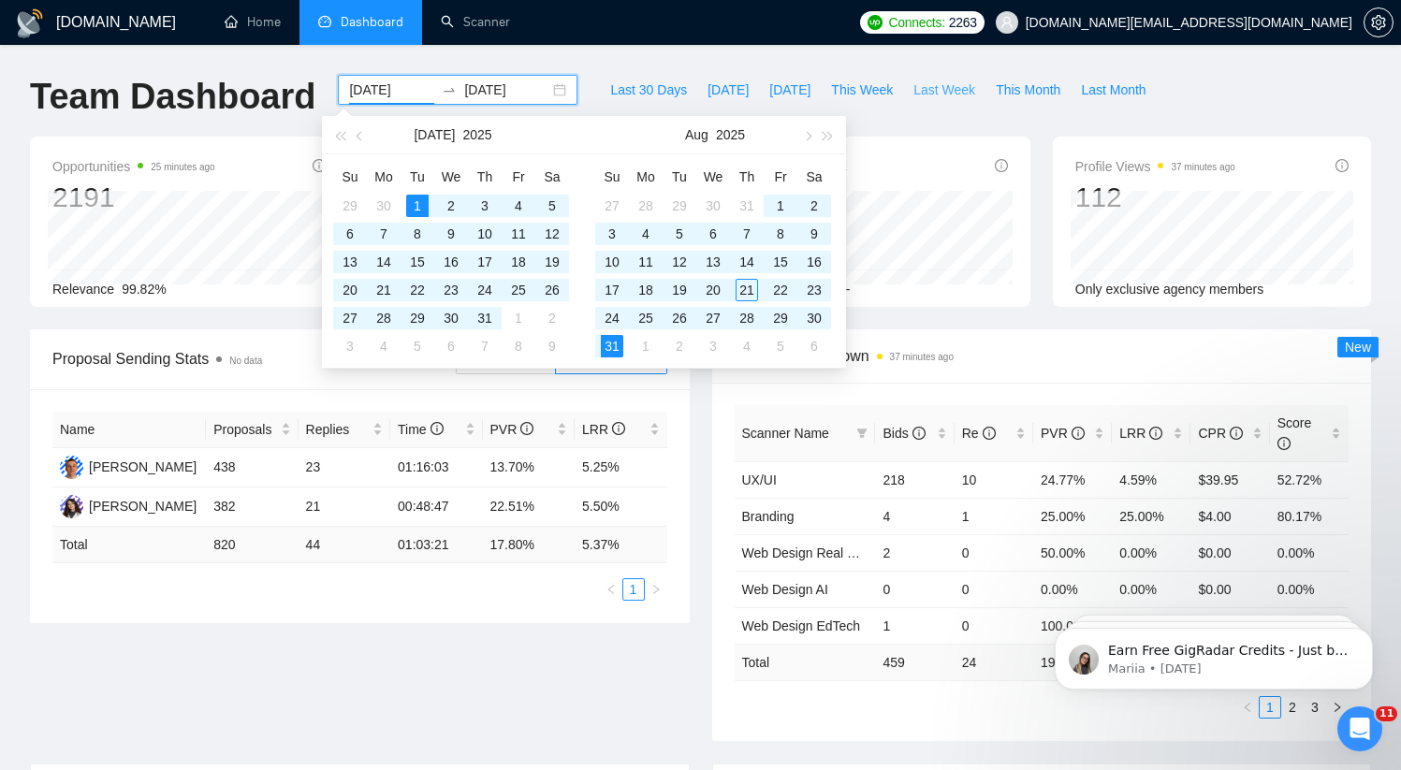
click at [940, 83] on span "Last Week" at bounding box center [944, 90] width 62 height 21
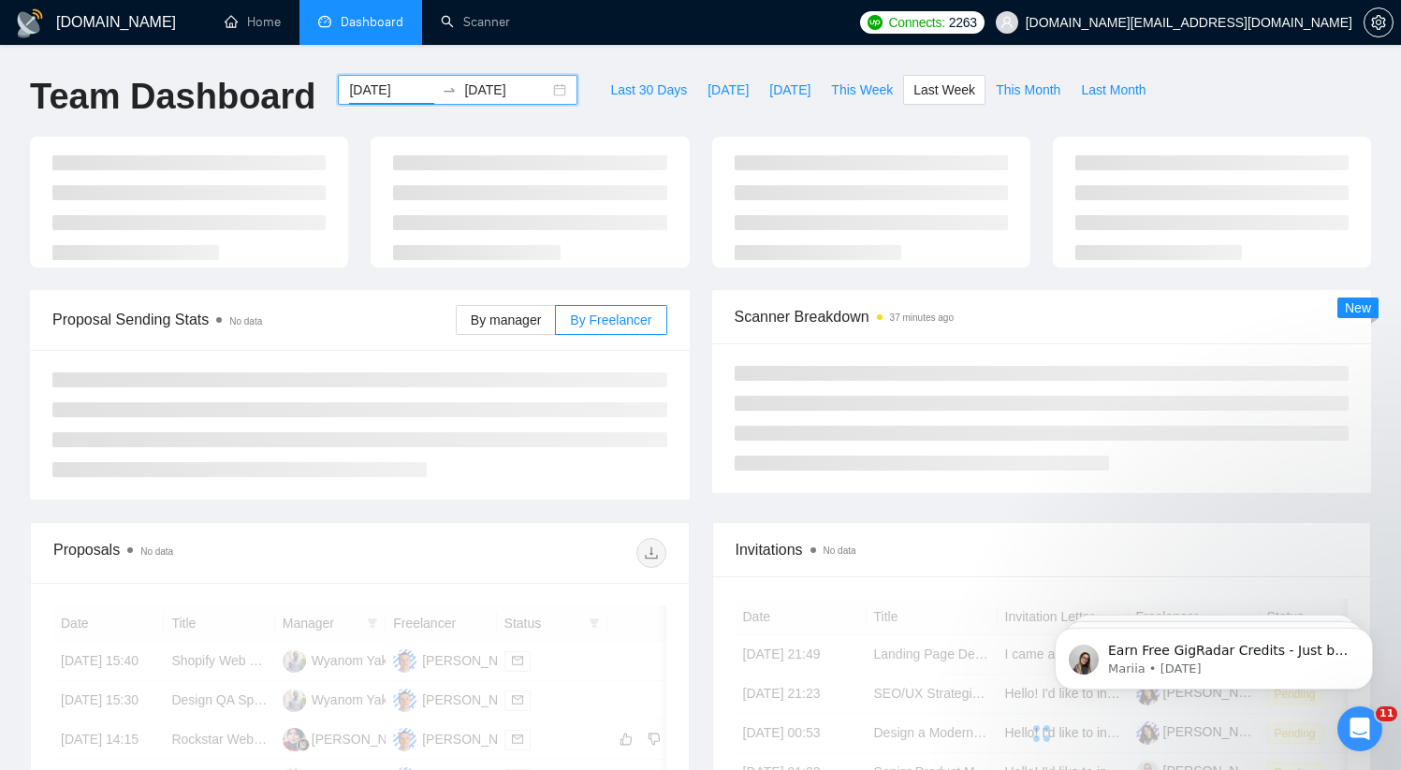
type input "[DATE]"
click at [851, 89] on span "This Week" at bounding box center [862, 90] width 62 height 21
type input "[DATE]"
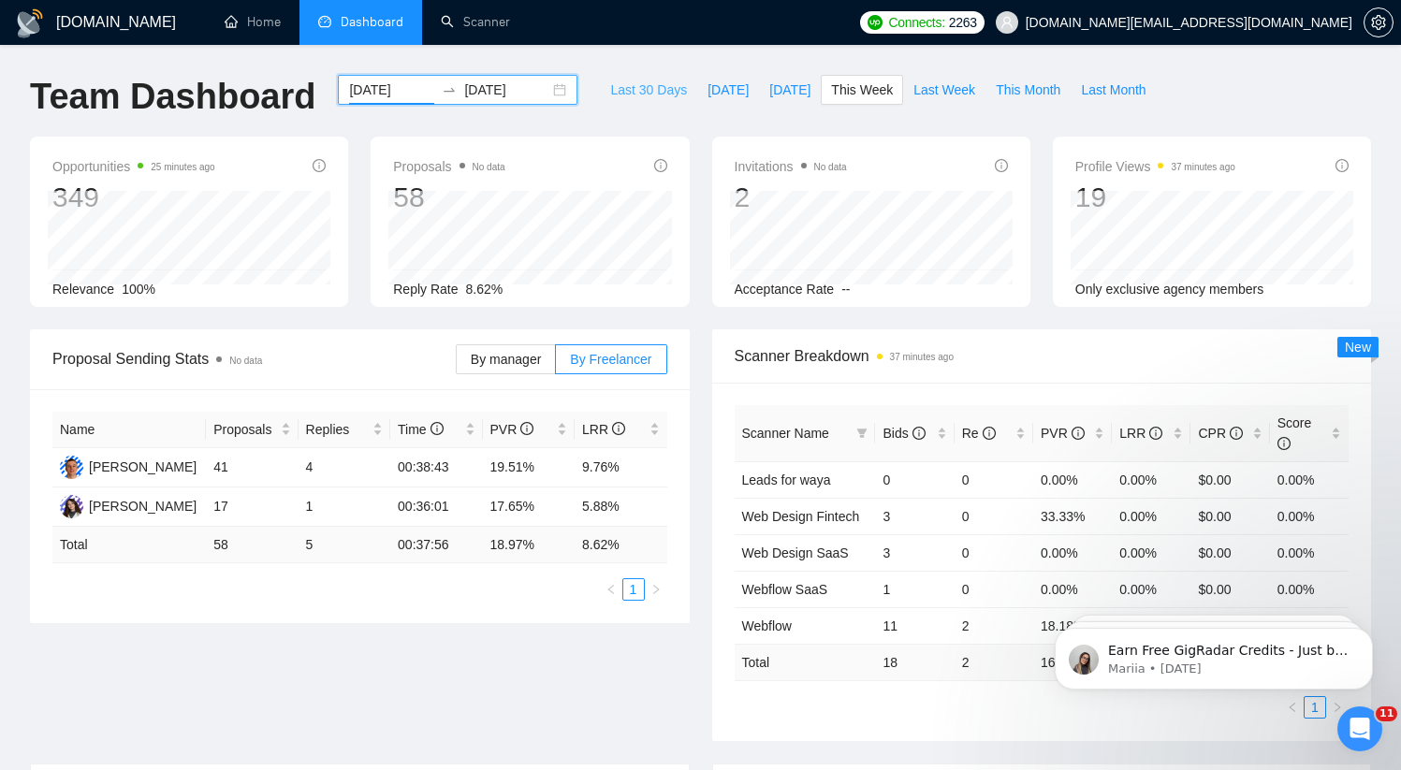
click at [612, 82] on span "Last 30 Days" at bounding box center [648, 90] width 77 height 21
type input "[DATE]"
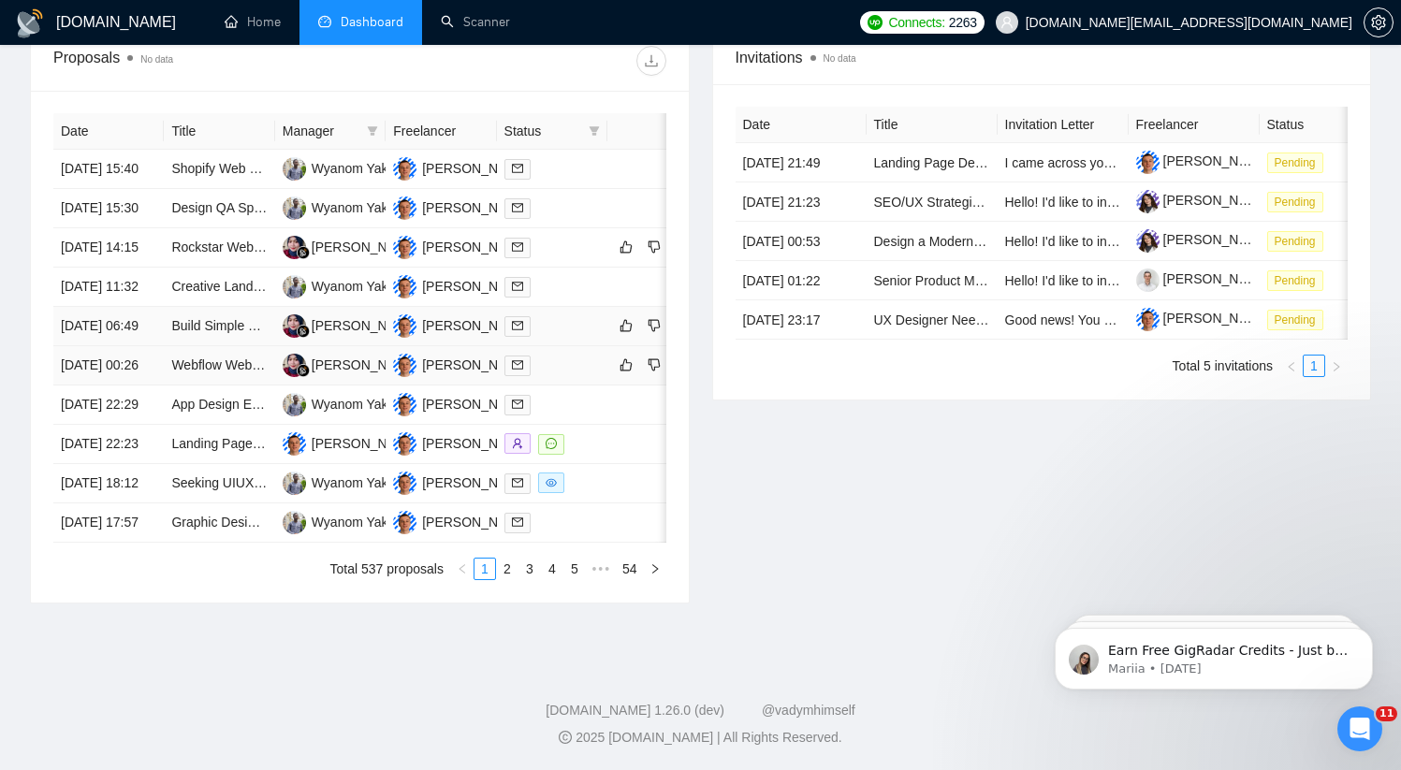
scroll to position [355, 0]
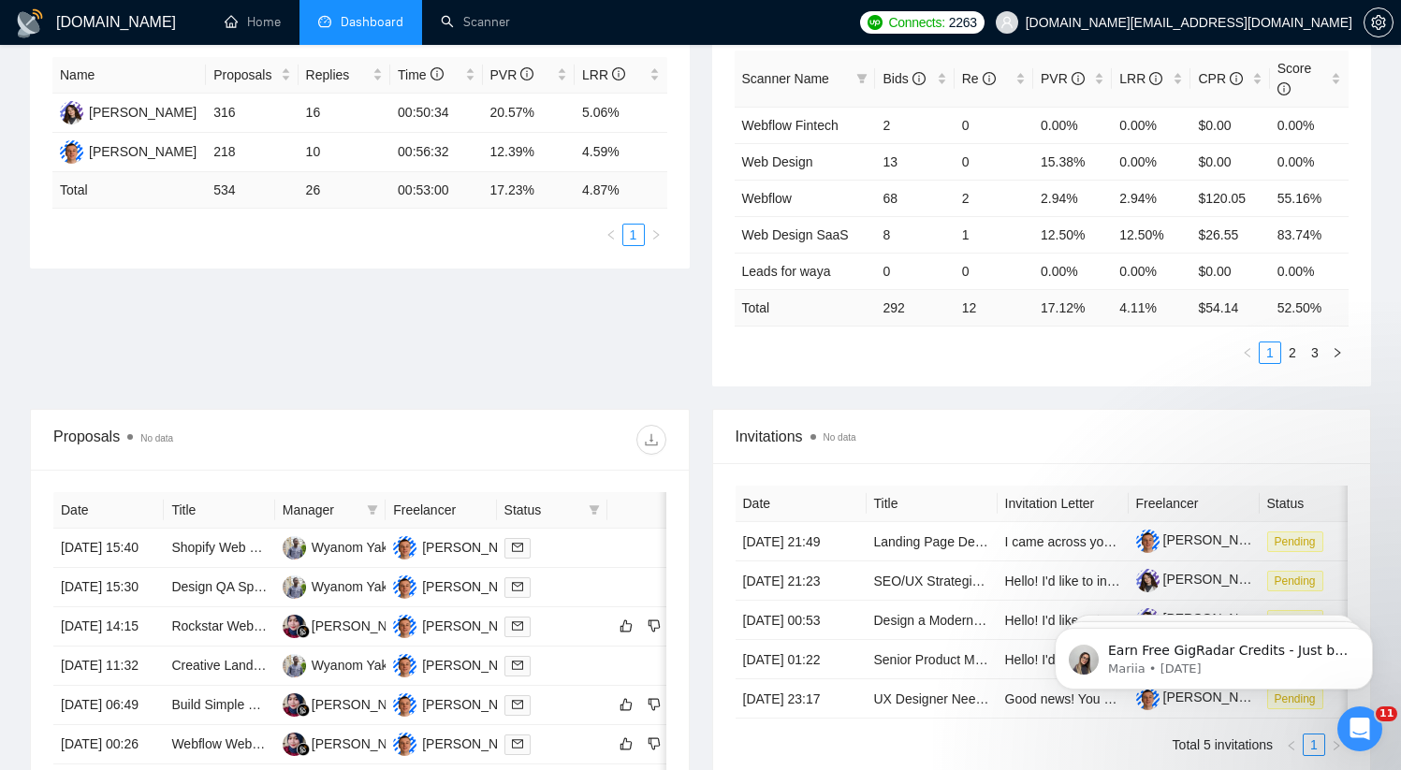
click at [577, 501] on span "Status" at bounding box center [542, 510] width 77 height 21
click at [588, 506] on span at bounding box center [594, 510] width 19 height 28
click at [544, 549] on span "Chat" at bounding box center [535, 545] width 36 height 15
checkbox input "true"
click at [578, 615] on span "OK" at bounding box center [579, 613] width 19 height 21
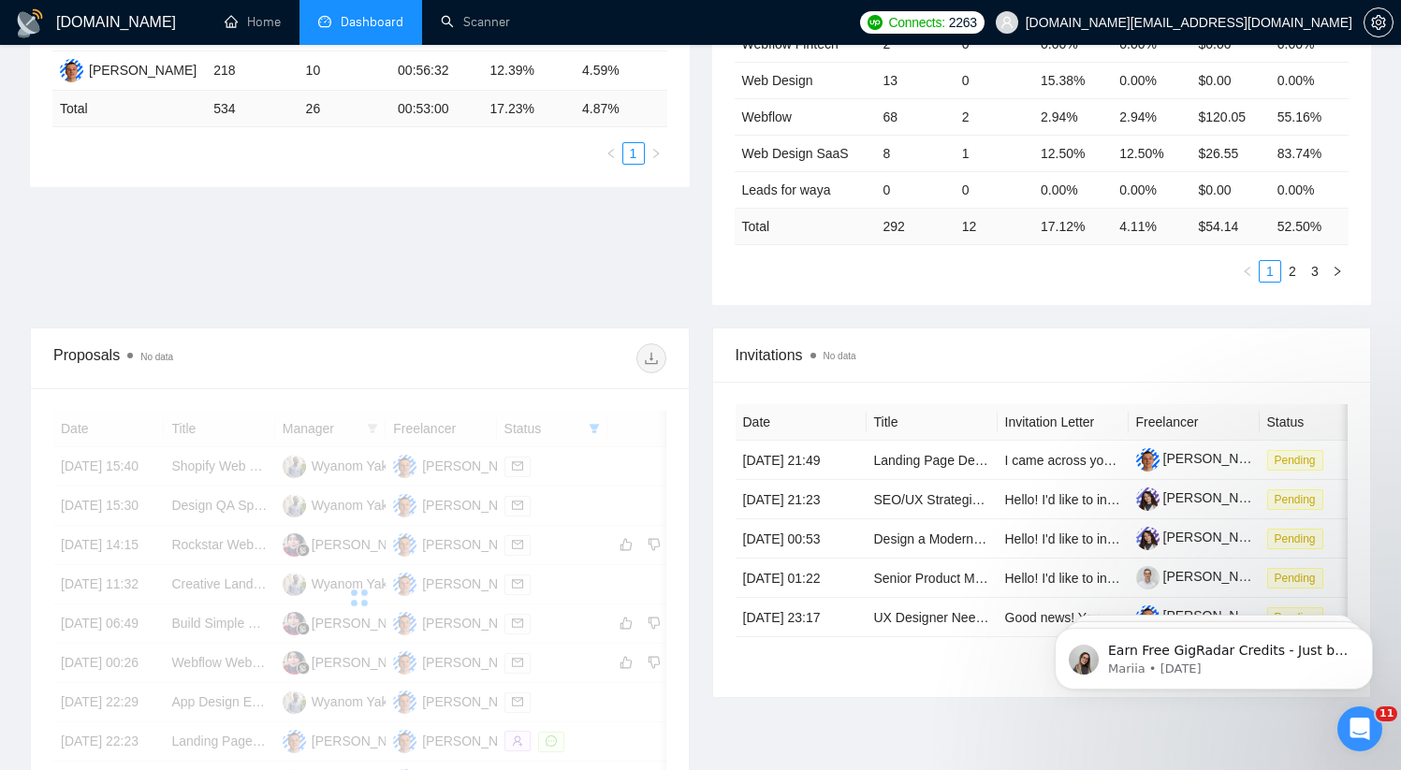
scroll to position [518, 0]
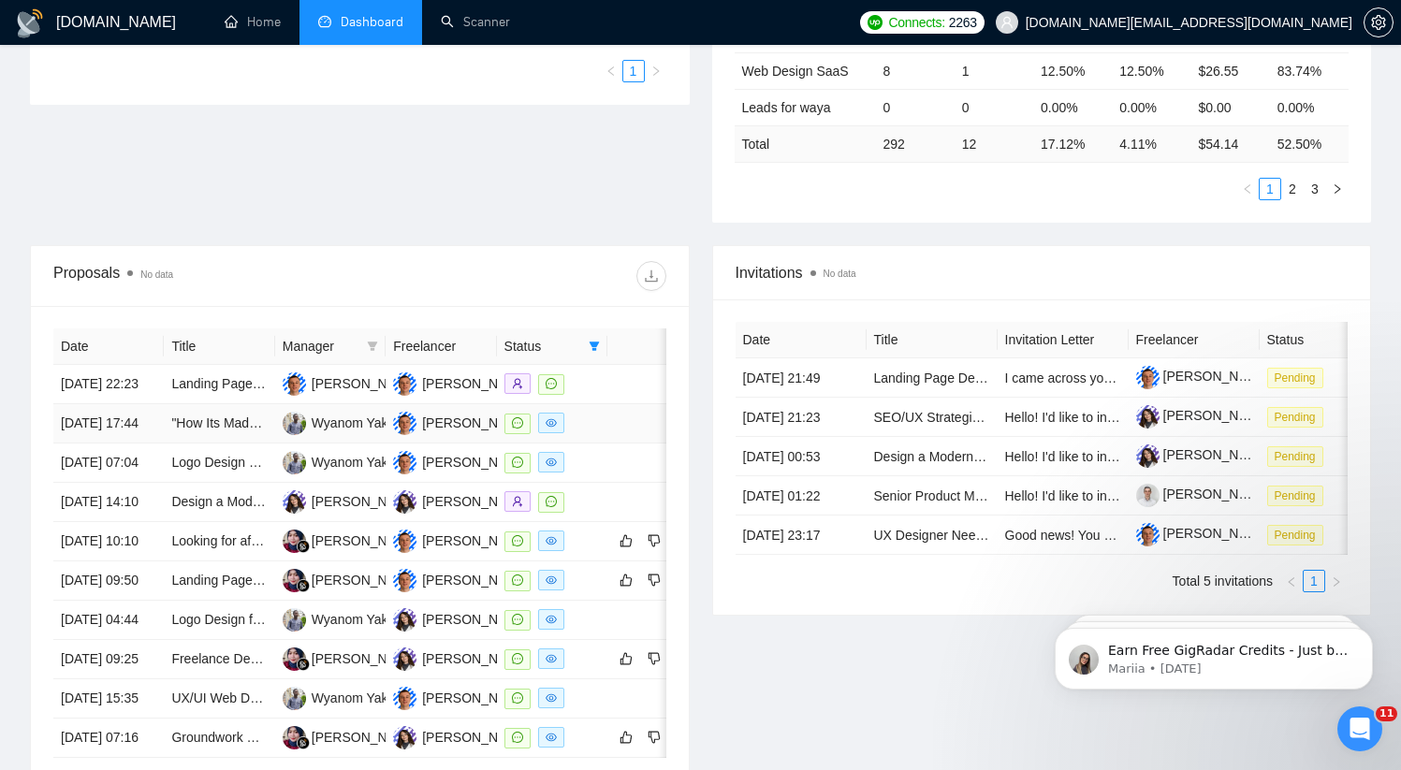
click at [591, 434] on div at bounding box center [551, 424] width 95 height 22
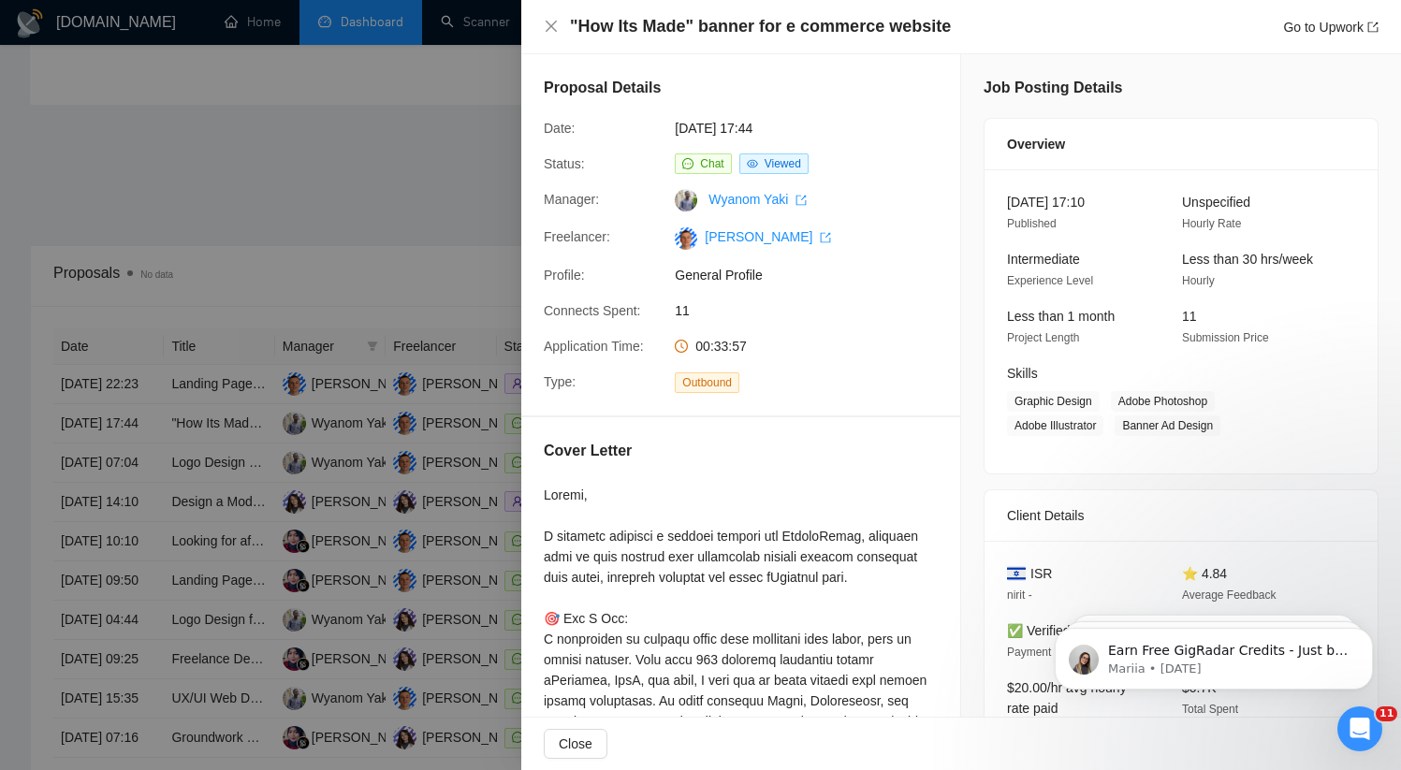
click at [463, 459] on div at bounding box center [700, 385] width 1401 height 770
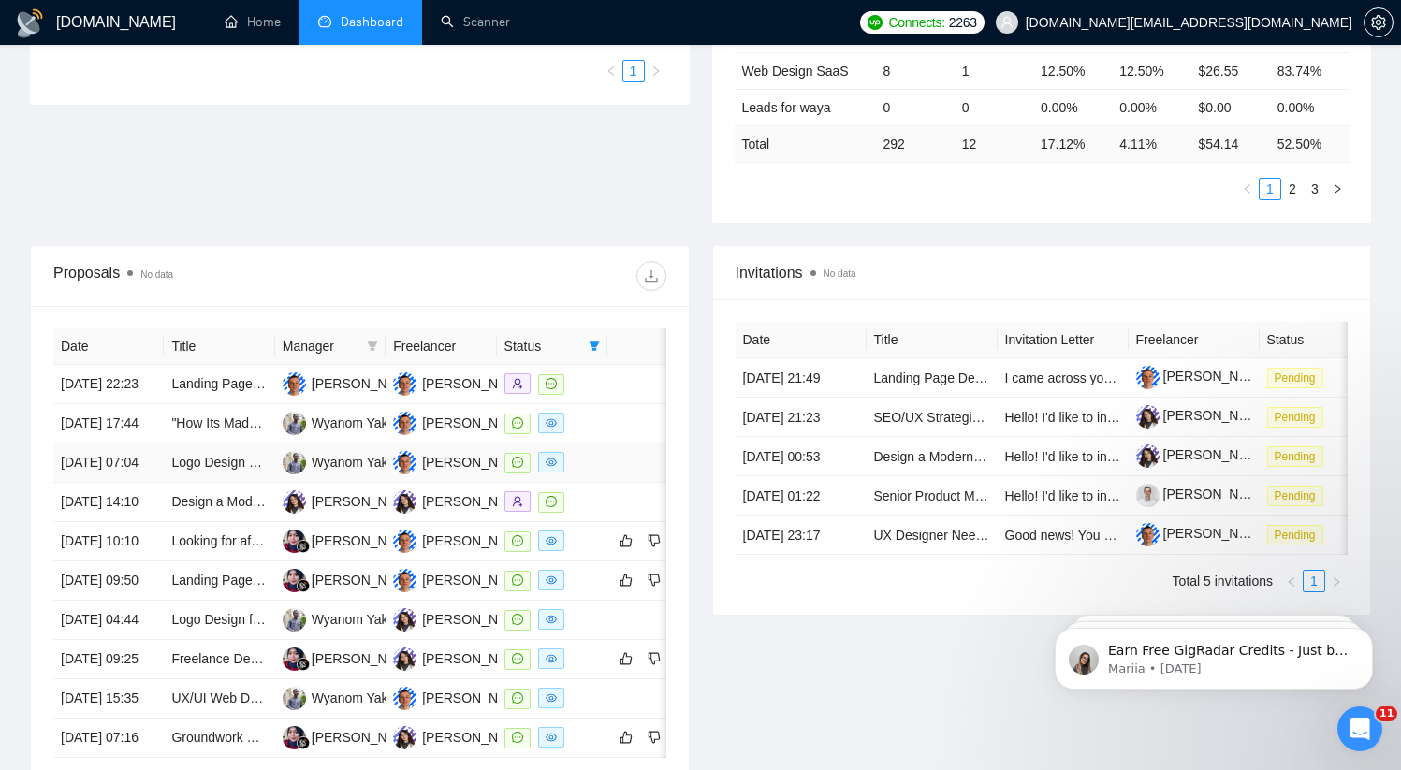
click at [592, 473] on div at bounding box center [551, 463] width 95 height 22
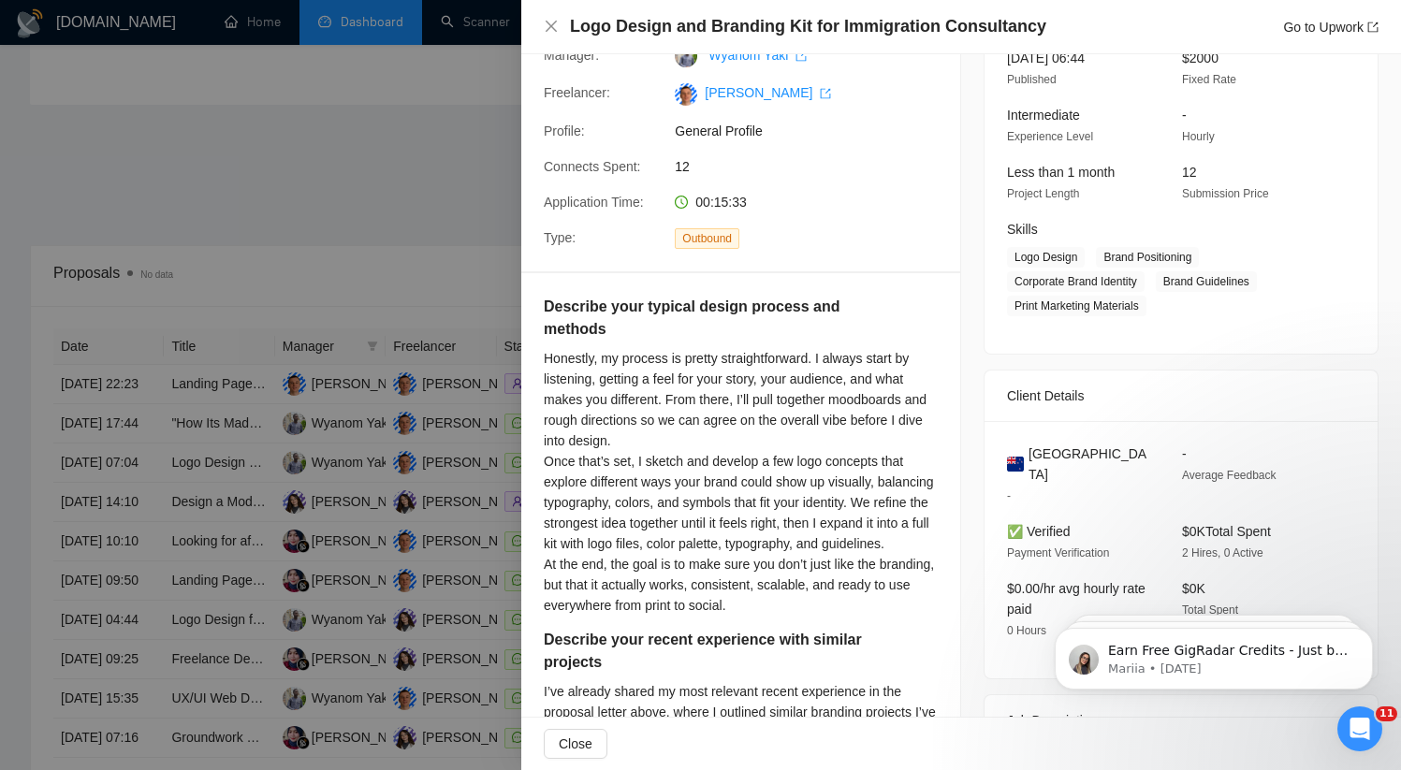
scroll to position [0, 0]
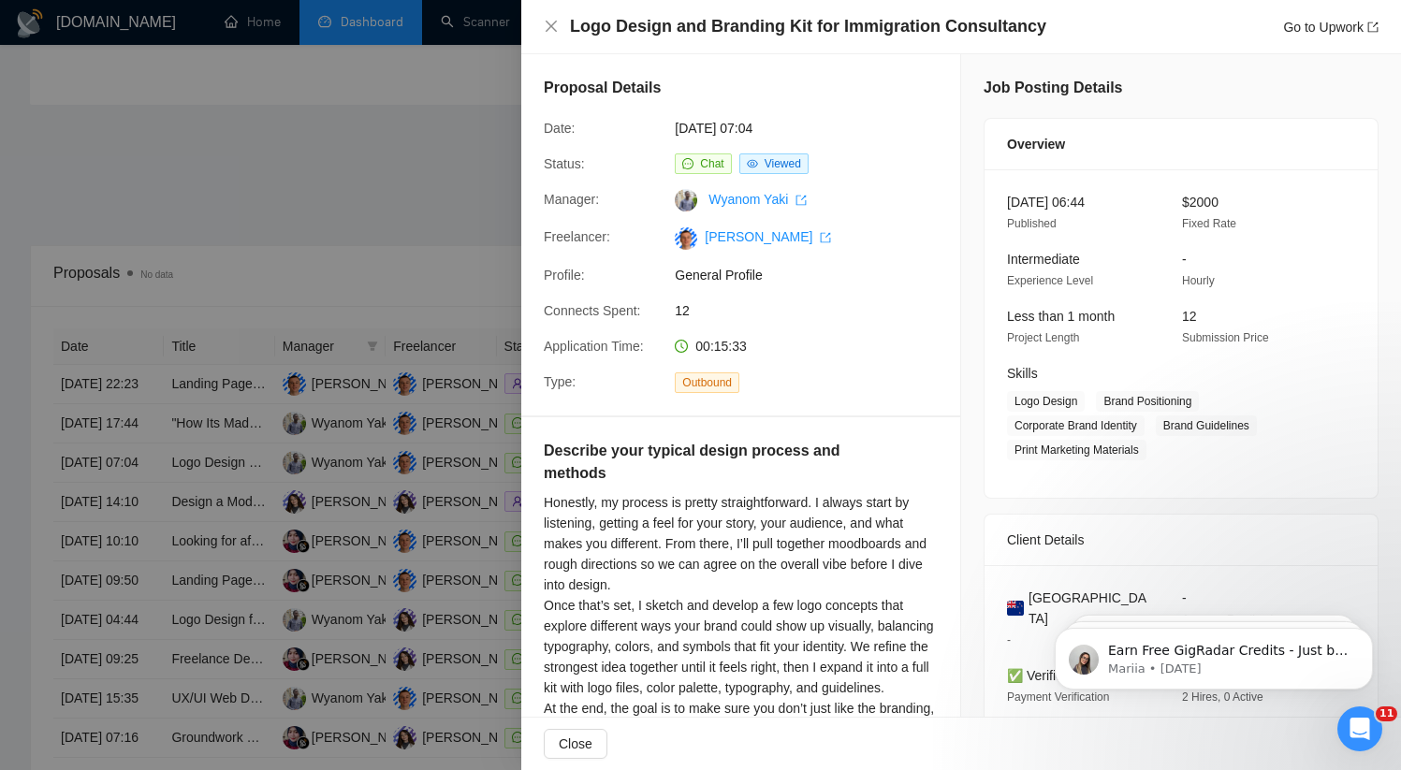
click at [741, 25] on h4 "Logo Design and Branding Kit for Immigration Consultancy" at bounding box center [808, 26] width 476 height 23
click at [464, 530] on div at bounding box center [700, 385] width 1401 height 770
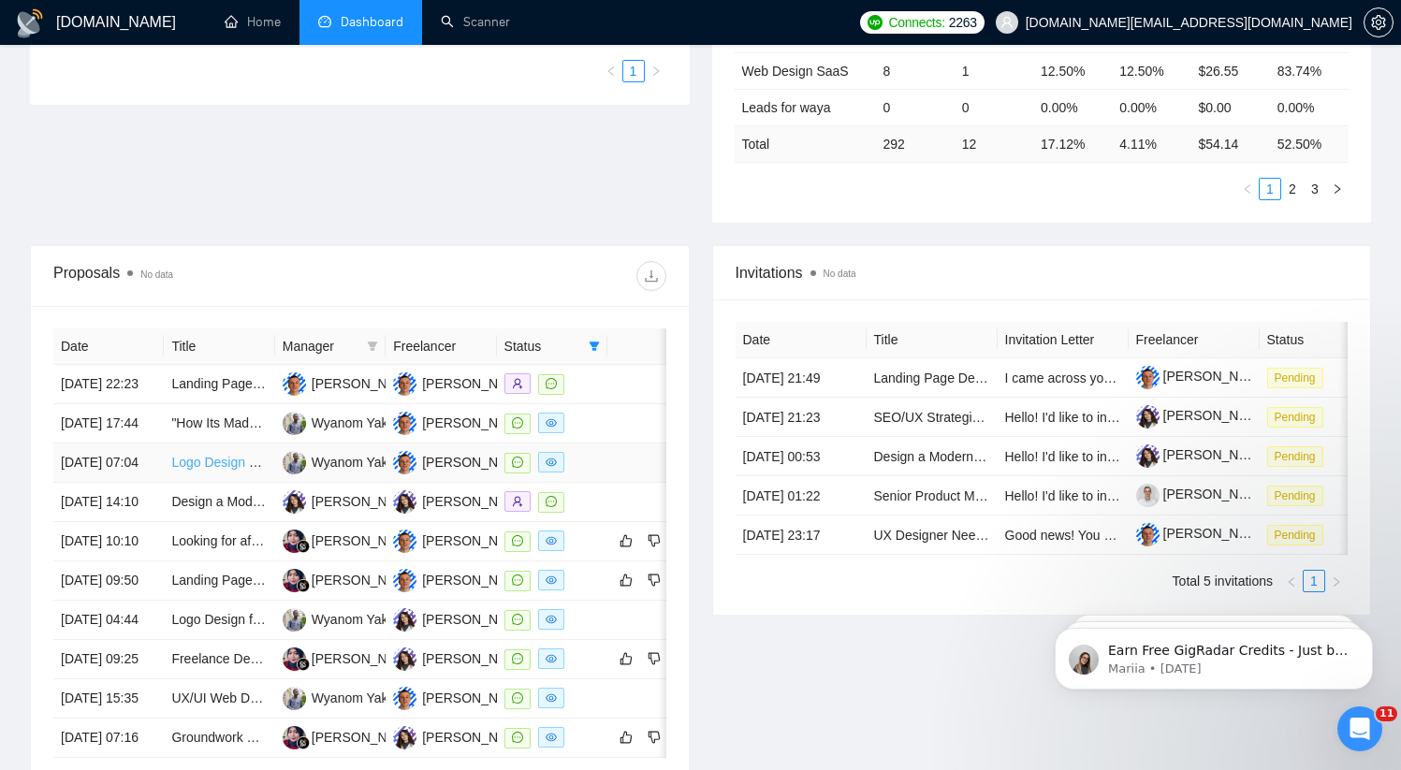
click at [207, 470] on link "Logo Design and Branding Kit for Immigration Consultancy" at bounding box center [341, 462] width 341 height 15
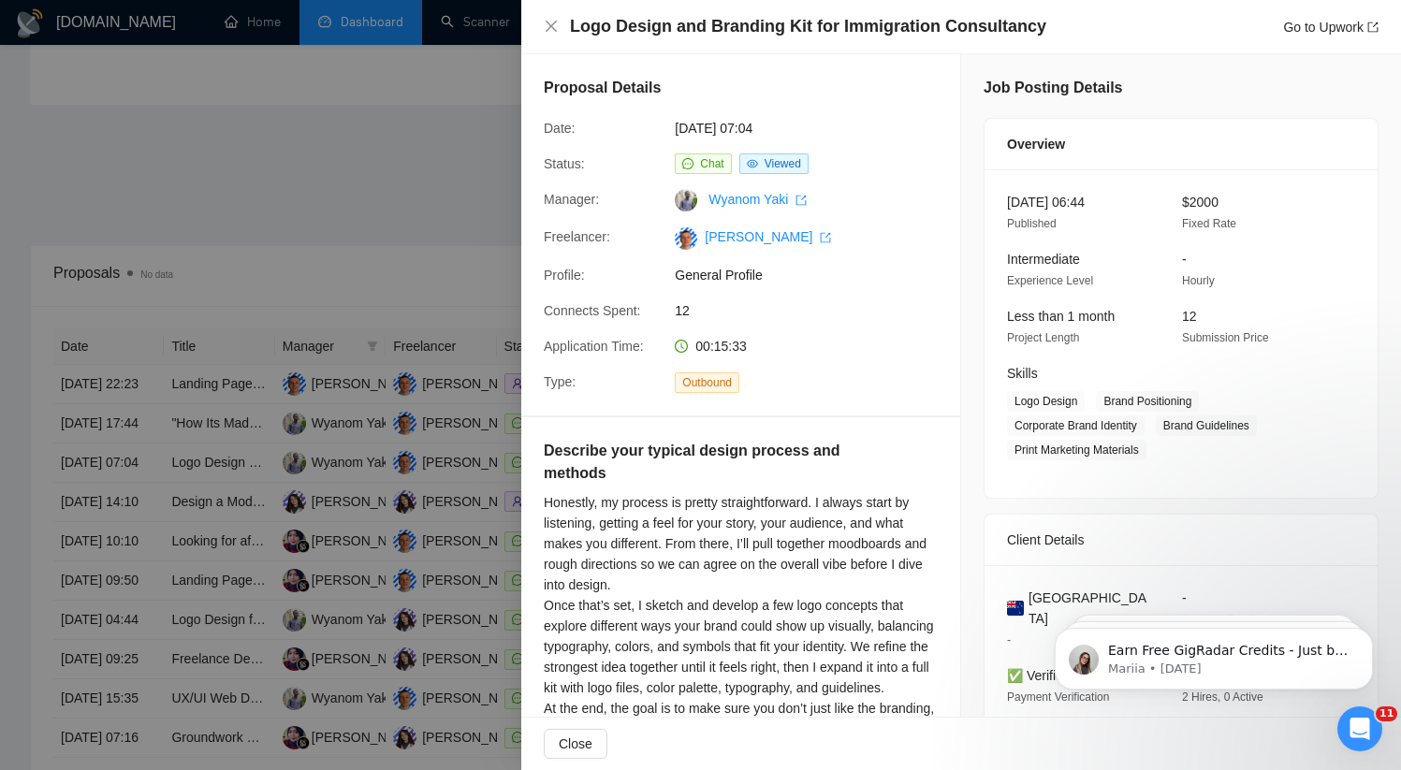
click at [439, 268] on div at bounding box center [700, 385] width 1401 height 770
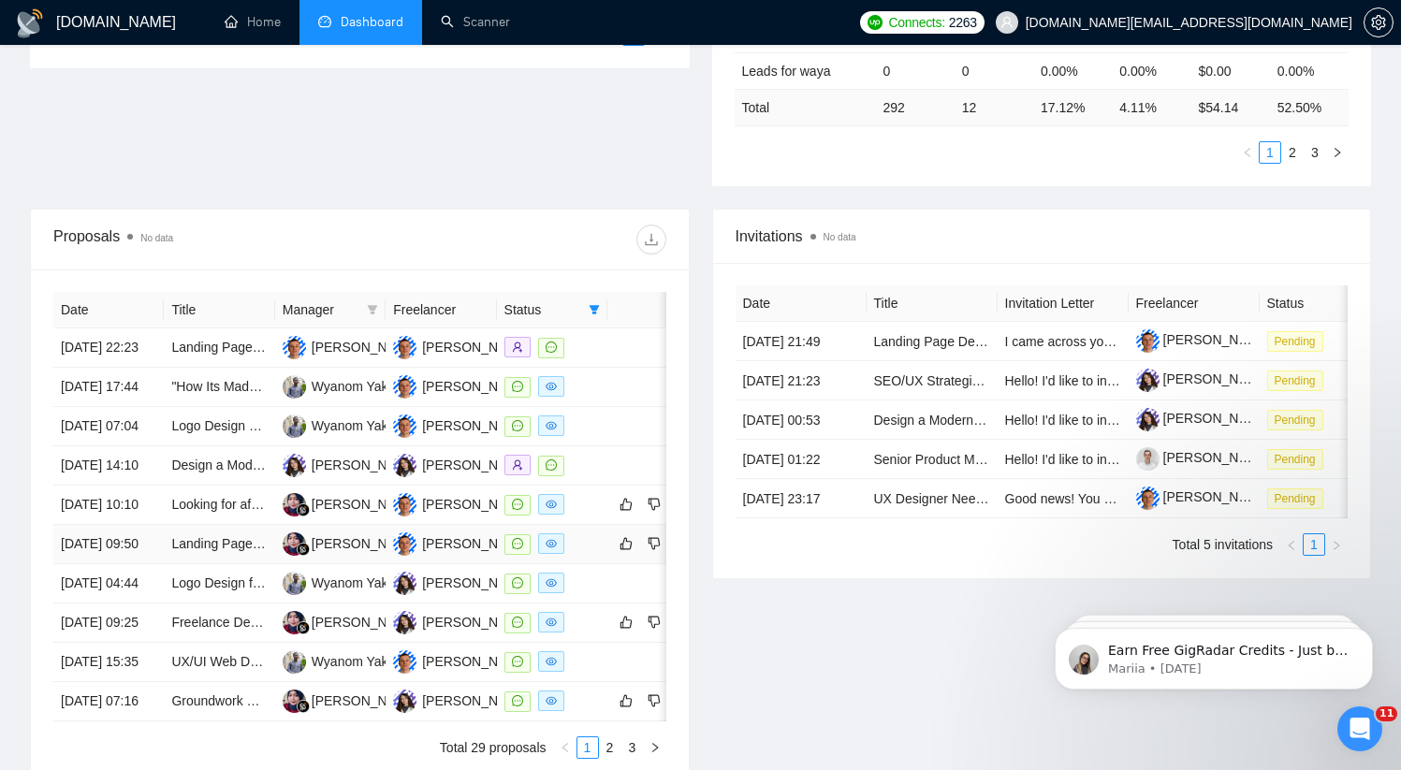
scroll to position [597, 0]
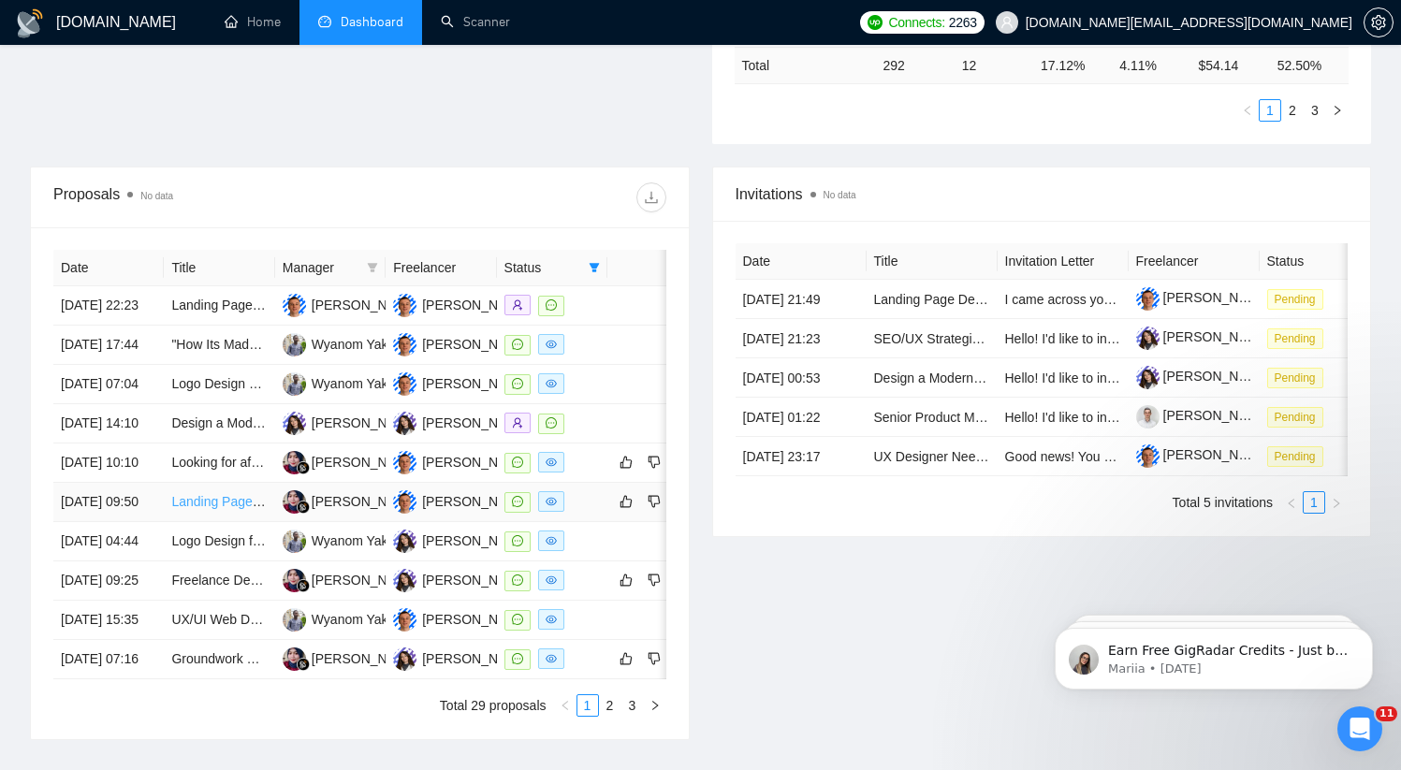
click at [200, 509] on link "Landing Page Design in Webflow" at bounding box center [267, 501] width 193 height 15
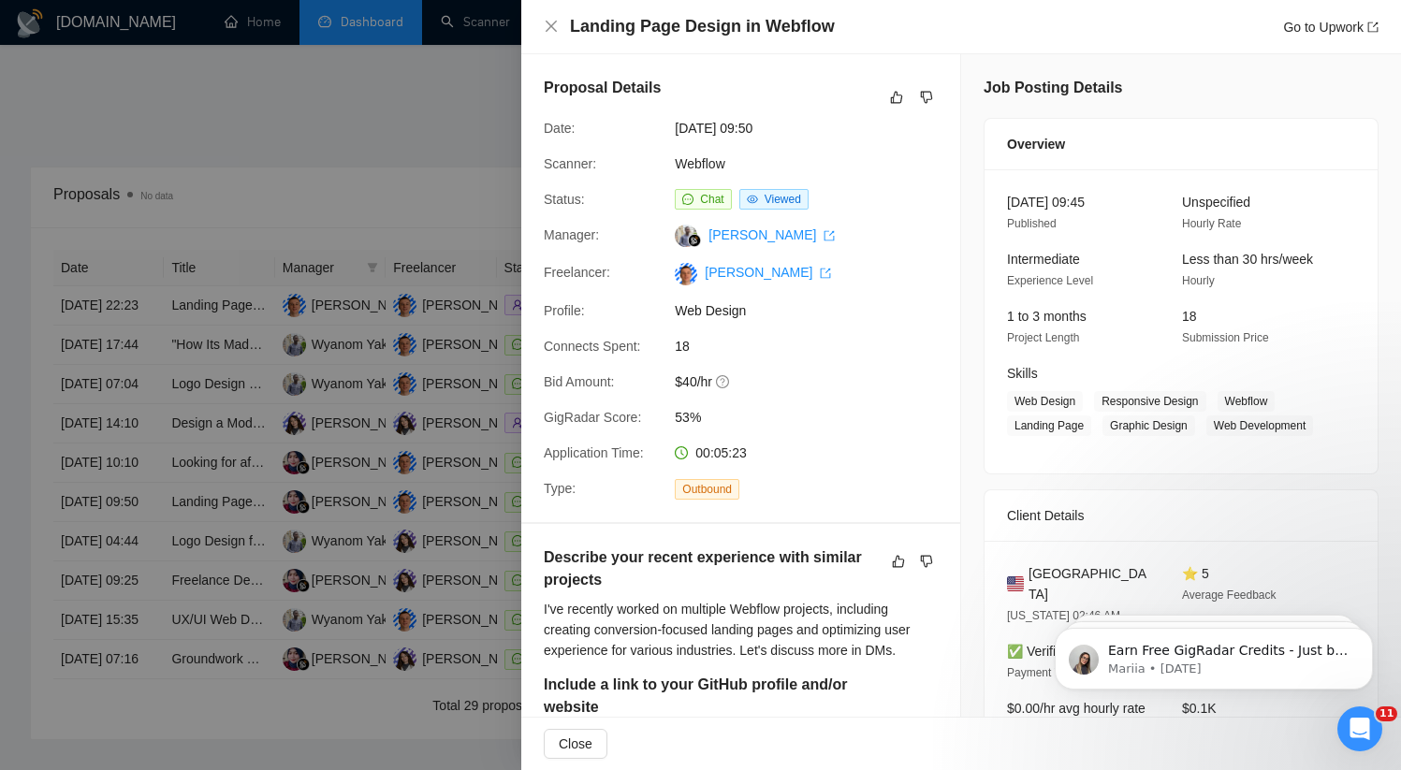
click at [217, 664] on div at bounding box center [700, 385] width 1401 height 770
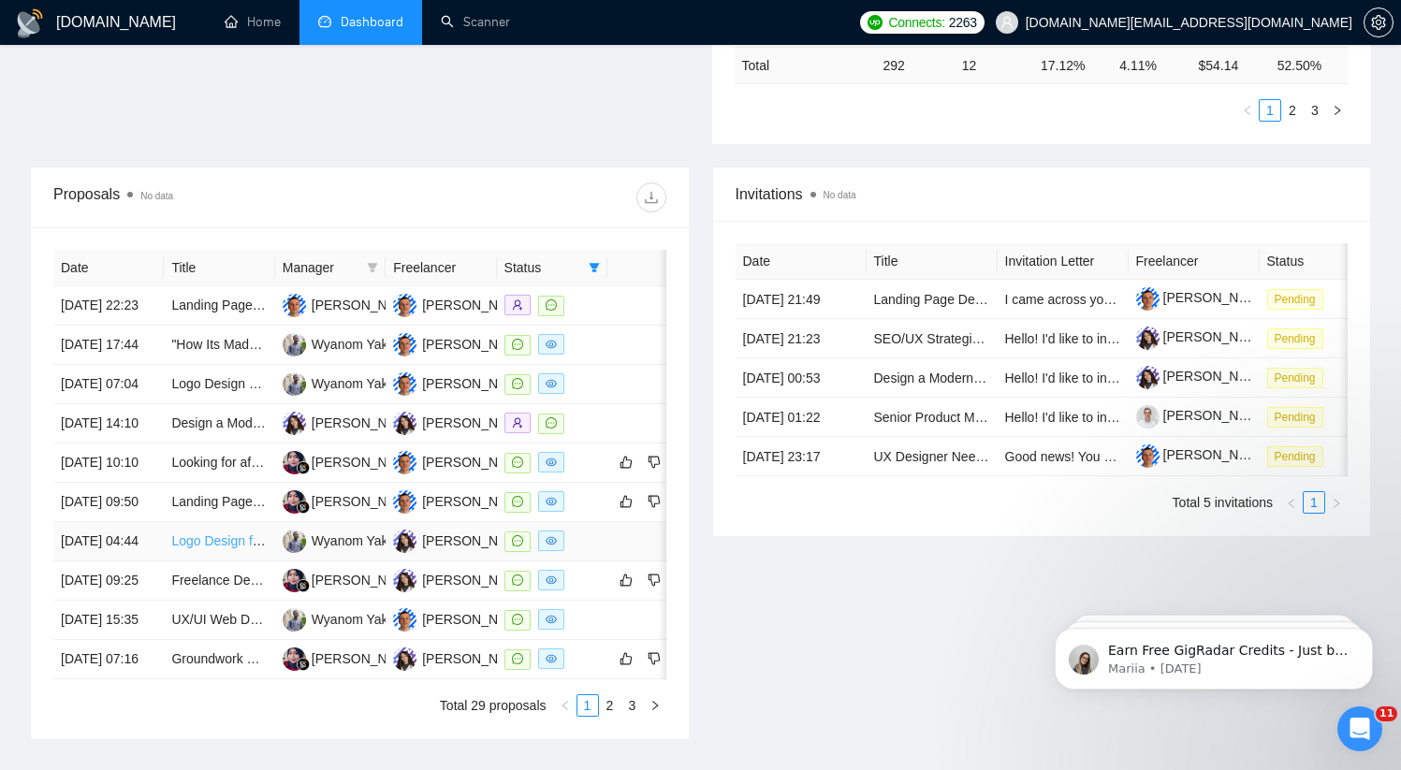
click at [218, 548] on link "Logo Design for New Sailing Apparel Brand" at bounding box center [297, 540] width 252 height 15
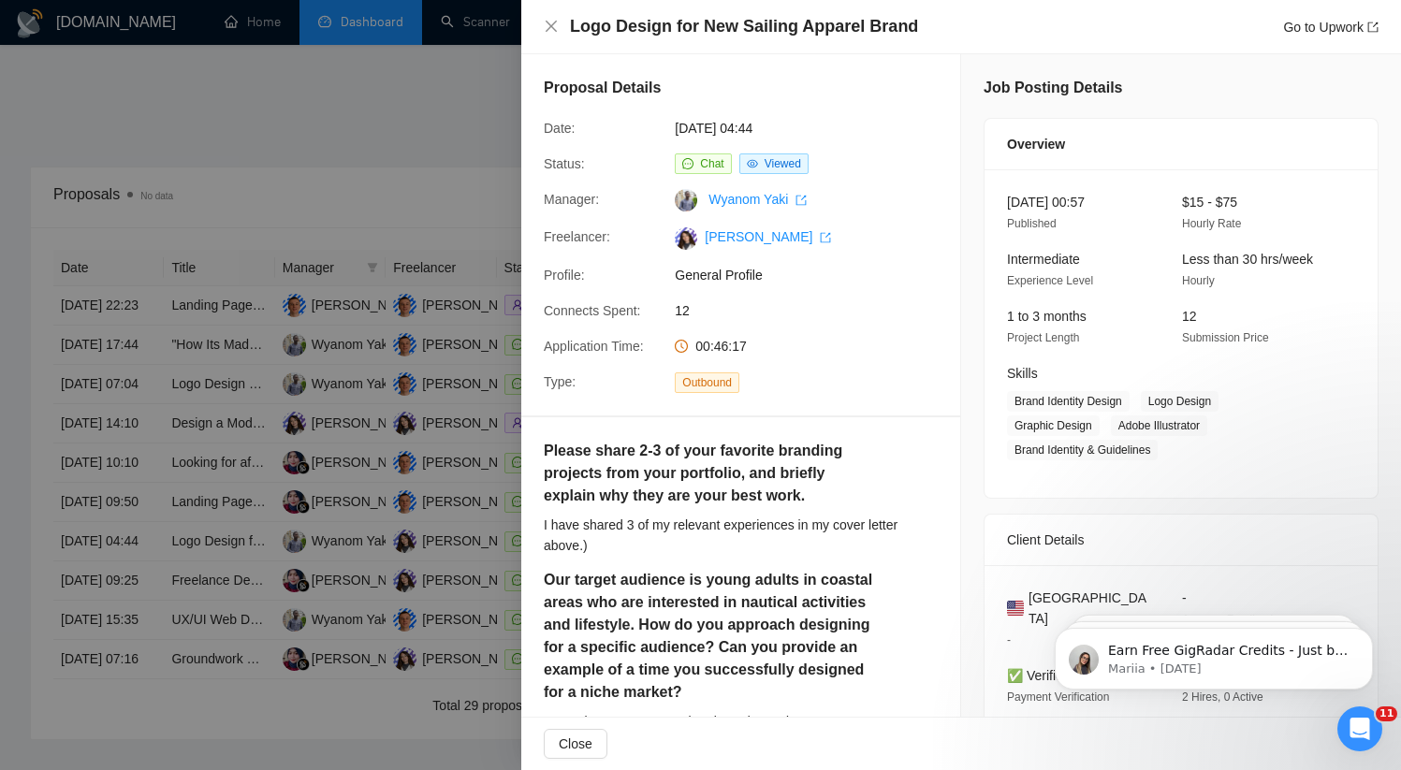
click at [448, 675] on div at bounding box center [700, 385] width 1401 height 770
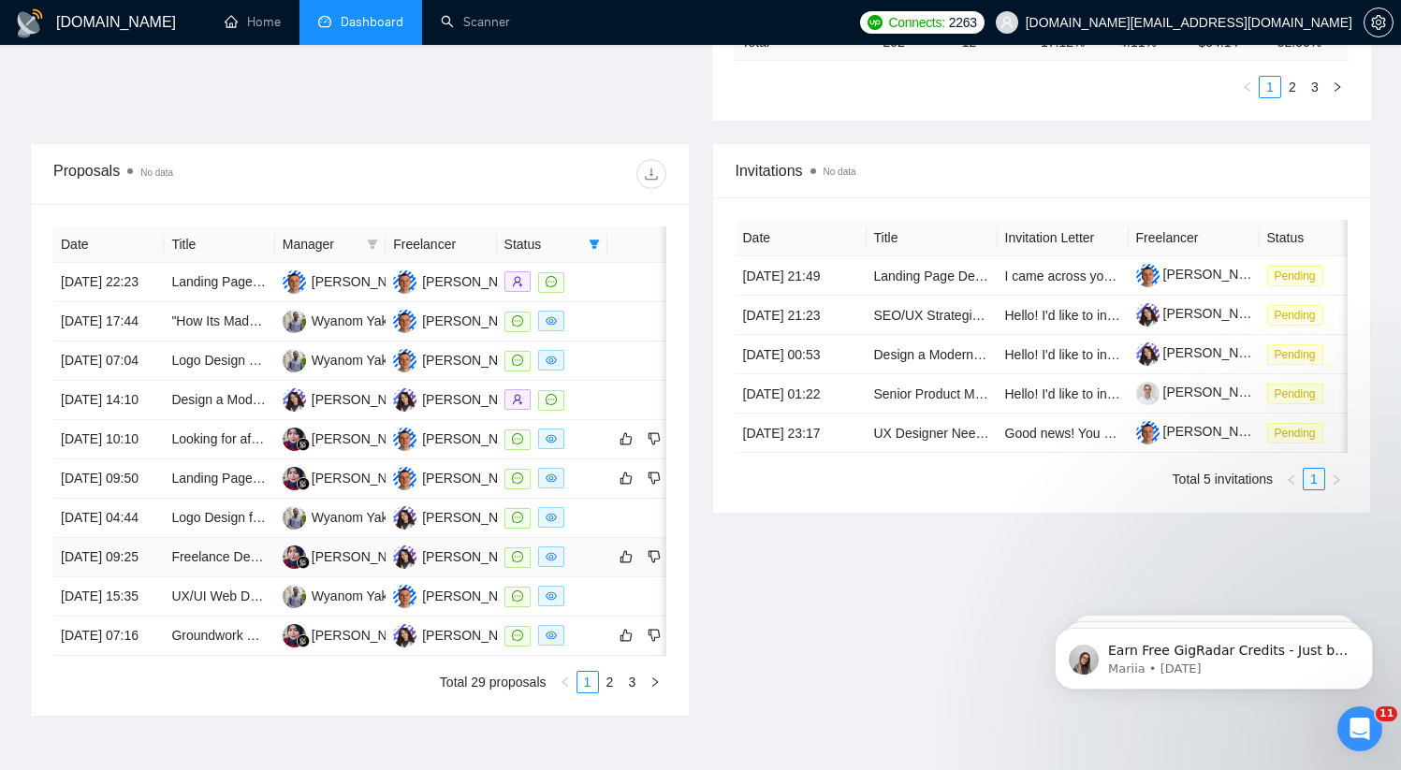
scroll to position [645, 0]
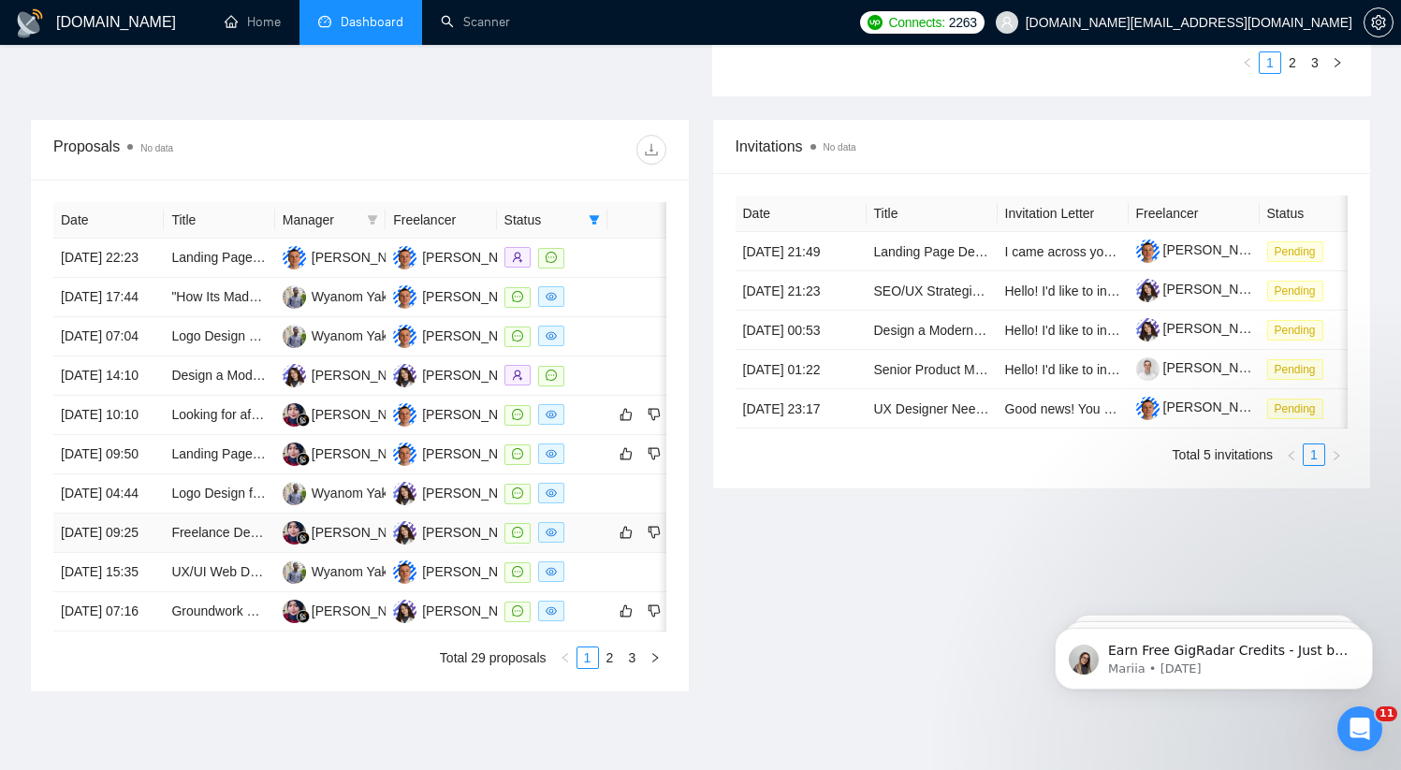
click at [581, 544] on div at bounding box center [551, 533] width 95 height 22
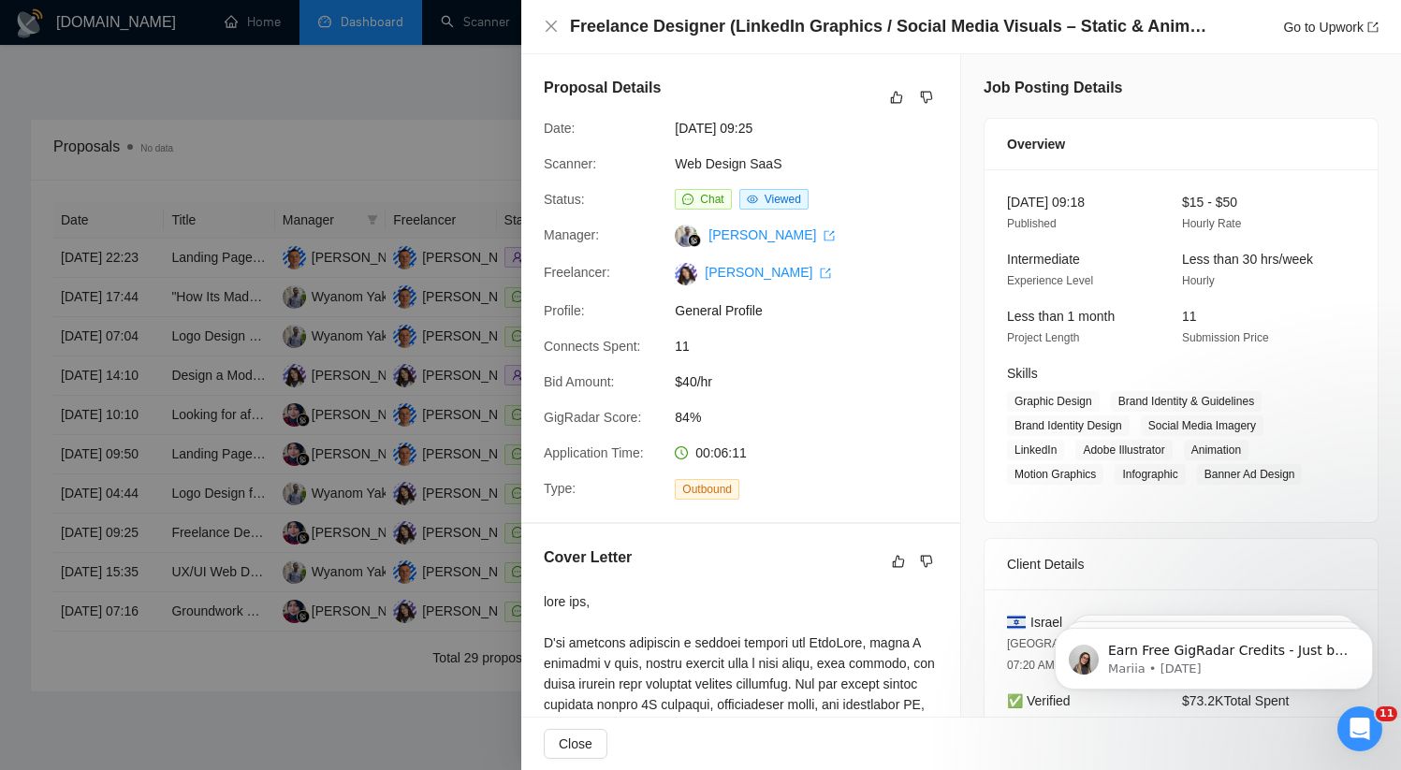
click at [203, 661] on div at bounding box center [700, 385] width 1401 height 770
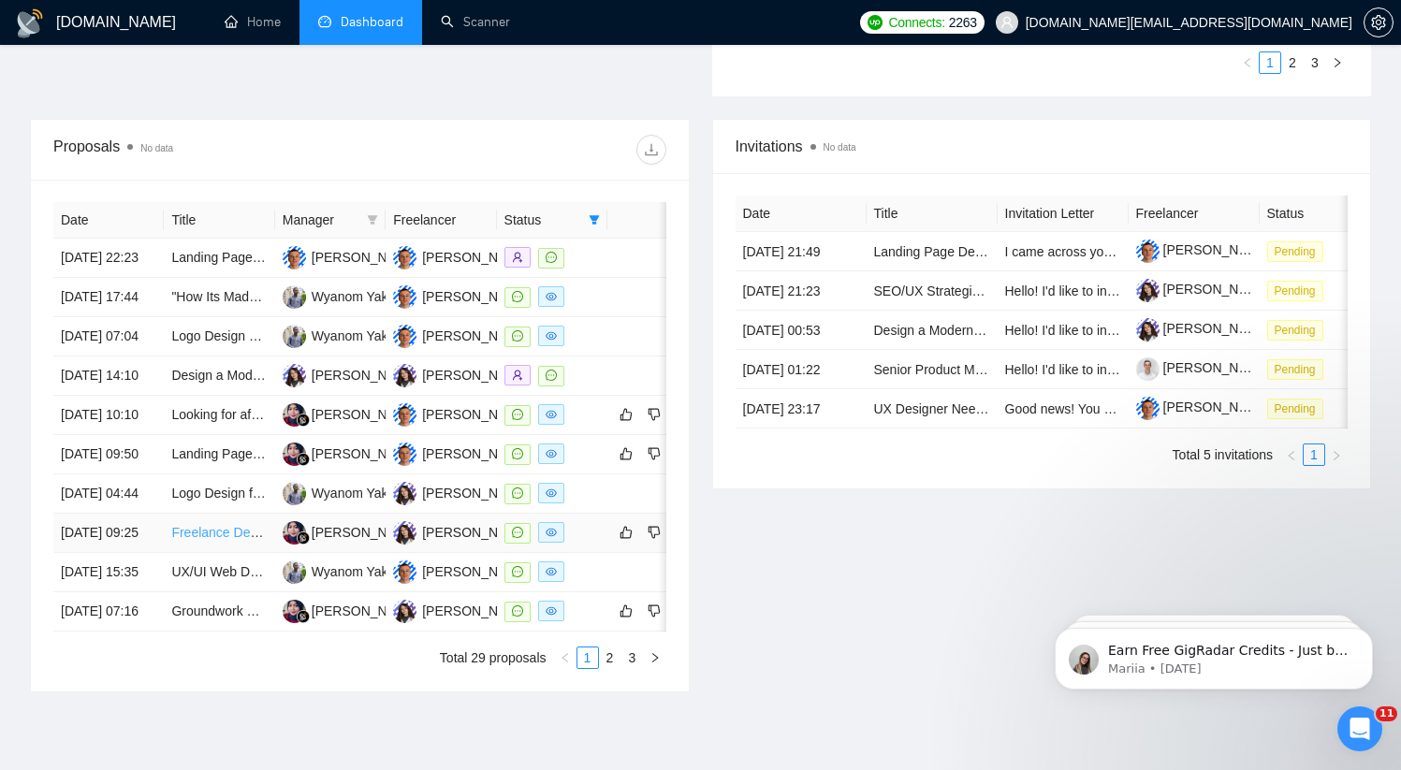
click at [202, 540] on link "Freelance Designer (LinkedIn Graphics / Social Media Visuals – Static & Animati…" at bounding box center [413, 532] width 485 height 15
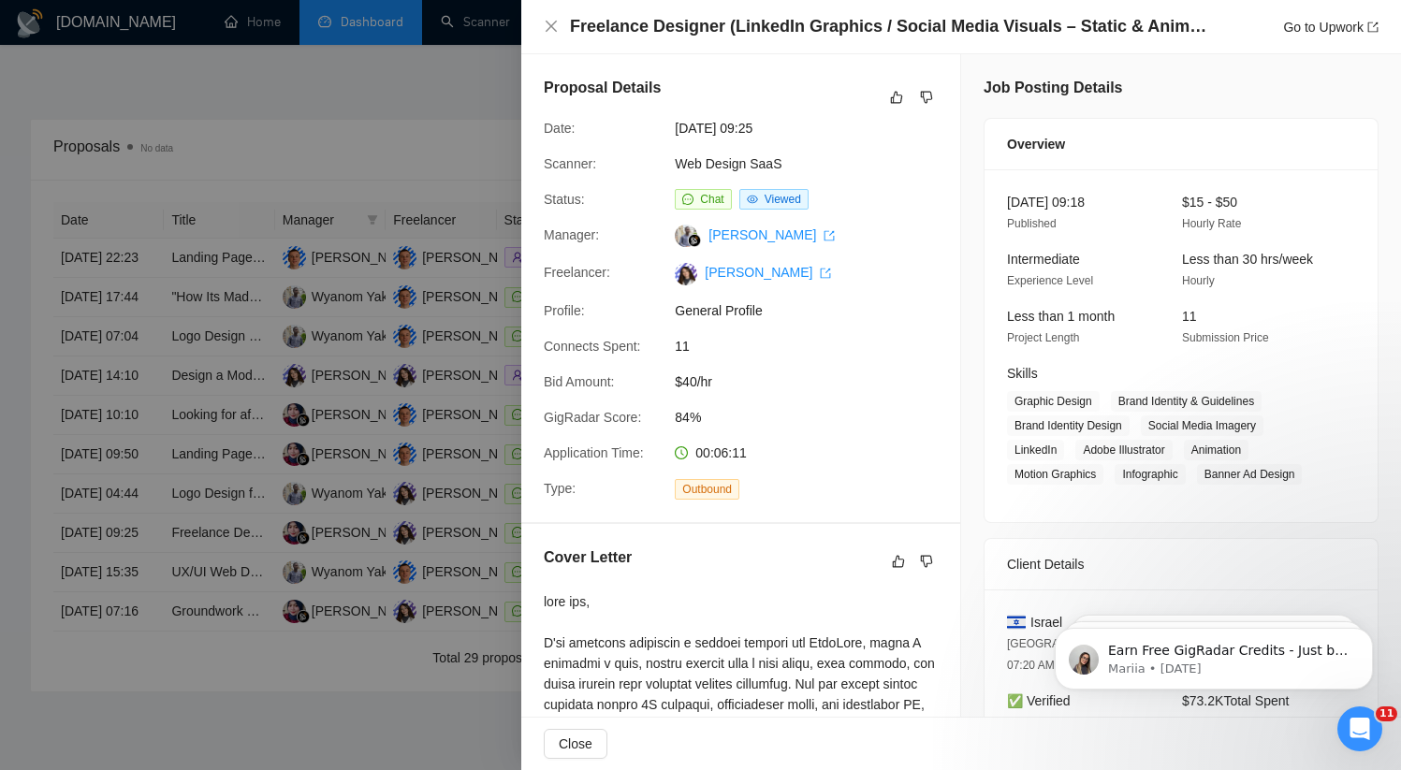
click at [211, 685] on div at bounding box center [700, 385] width 1401 height 770
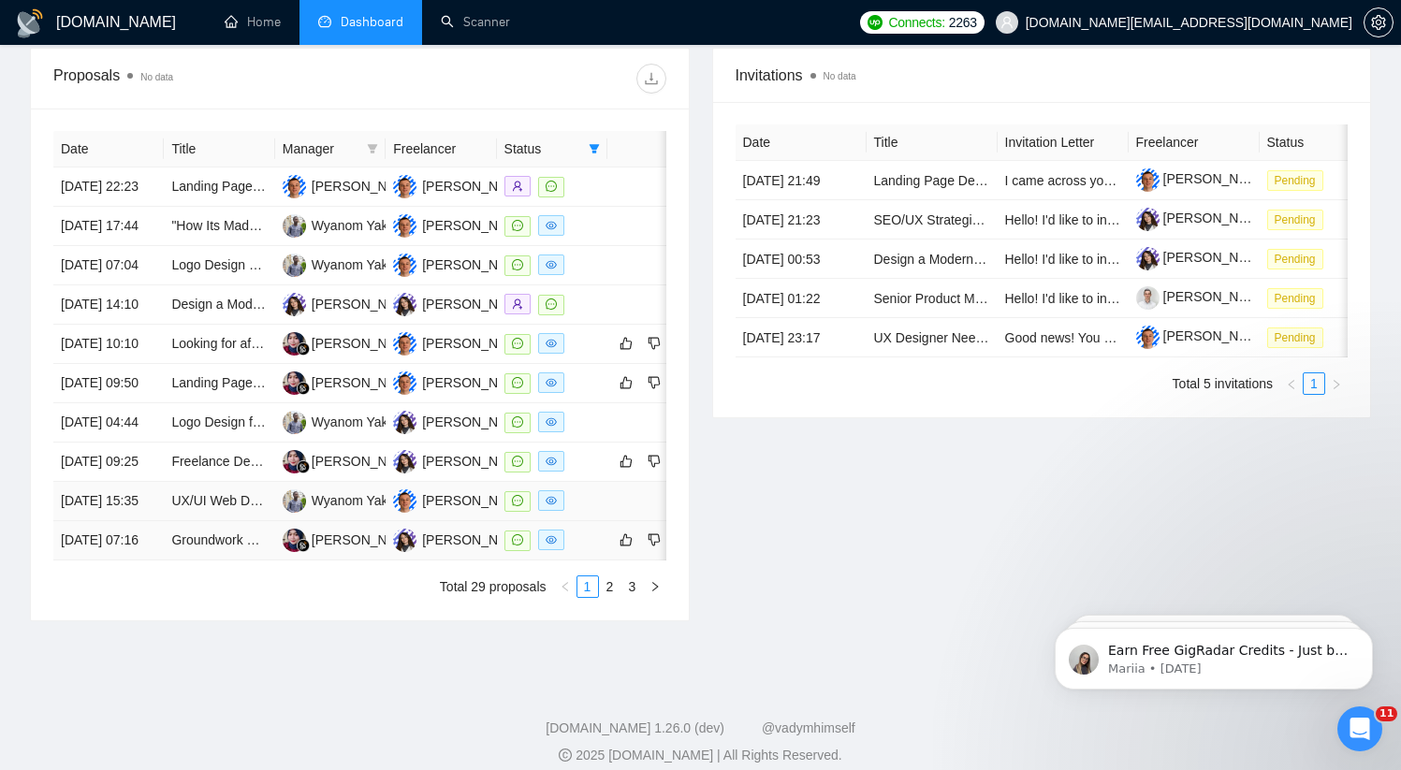
scroll to position [728, 0]
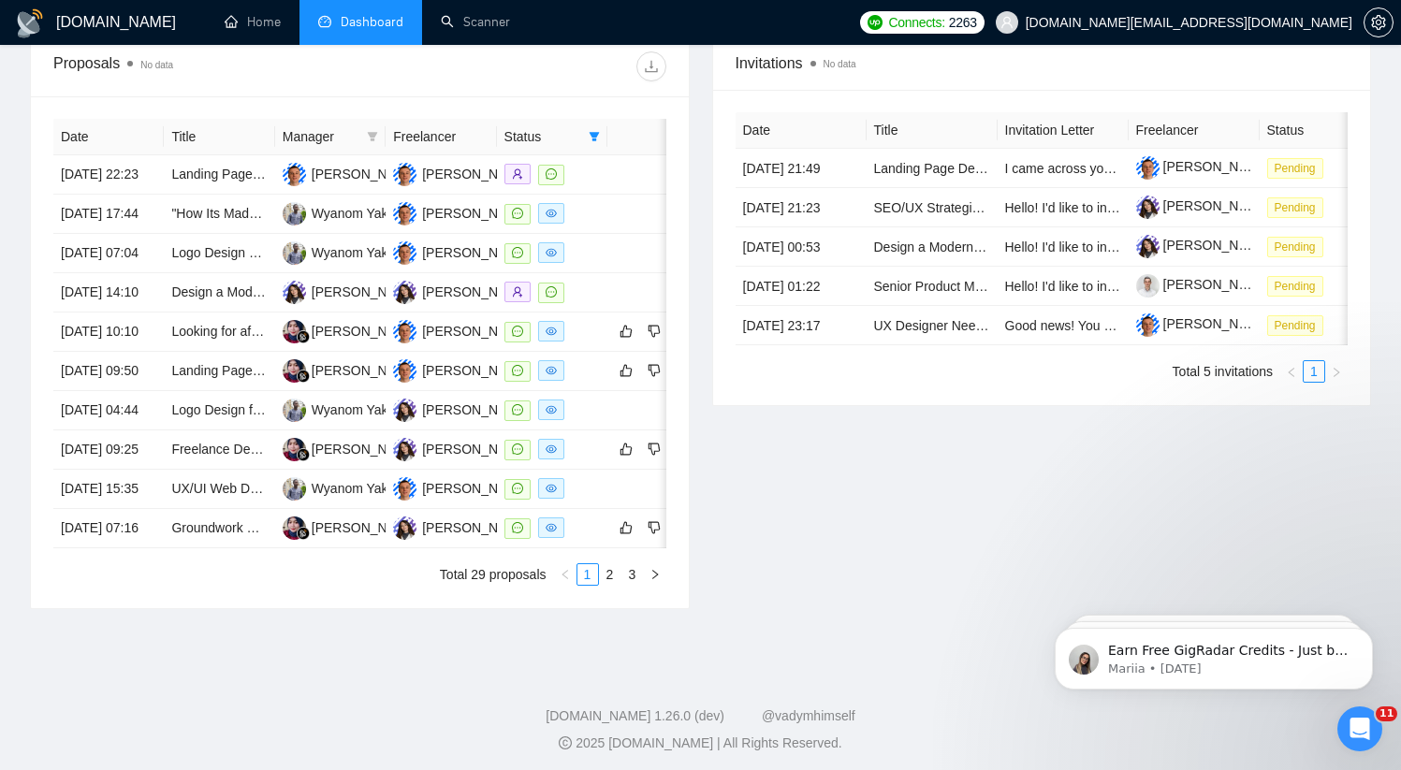
click at [286, 133] on th "Manager" at bounding box center [330, 137] width 110 height 36
click at [275, 135] on th "Manager" at bounding box center [330, 137] width 110 height 36
click at [425, 509] on td "[PERSON_NAME]" at bounding box center [440, 489] width 110 height 39
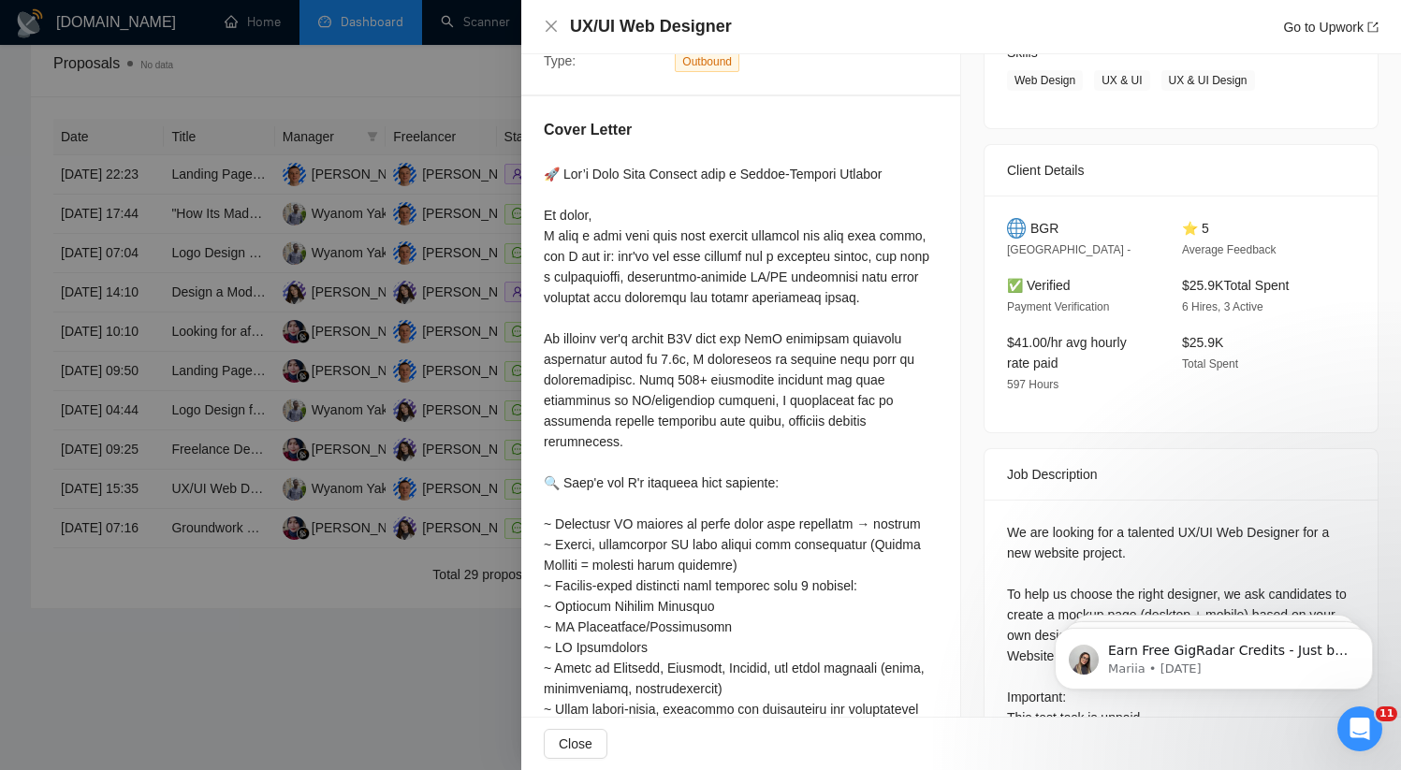
scroll to position [0, 0]
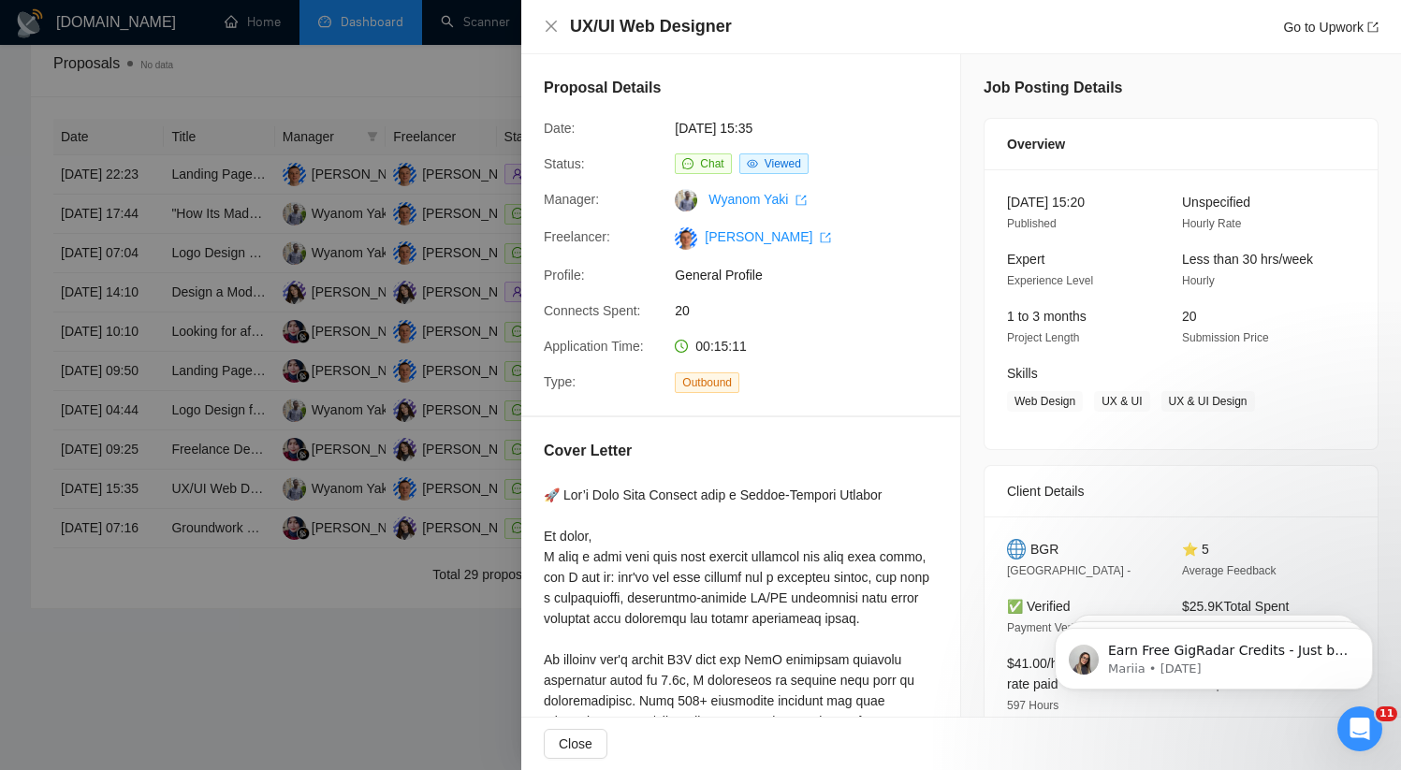
click at [682, 28] on h4 "UX/UI Web Designer" at bounding box center [651, 26] width 162 height 23
copy h4 "UX/UI Web Designer"
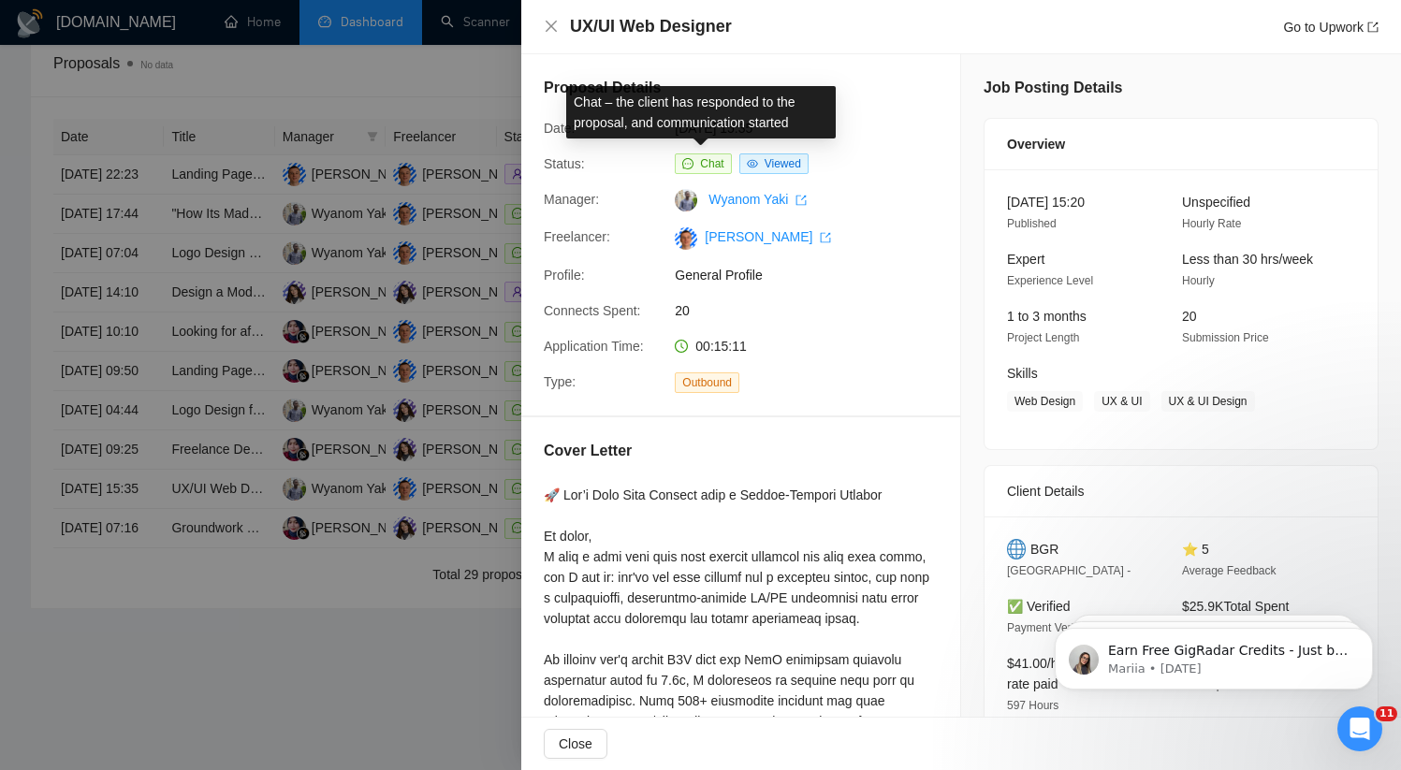
click at [706, 171] on span "Chat" at bounding box center [703, 163] width 56 height 21
click at [704, 161] on span "Chat" at bounding box center [711, 163] width 23 height 13
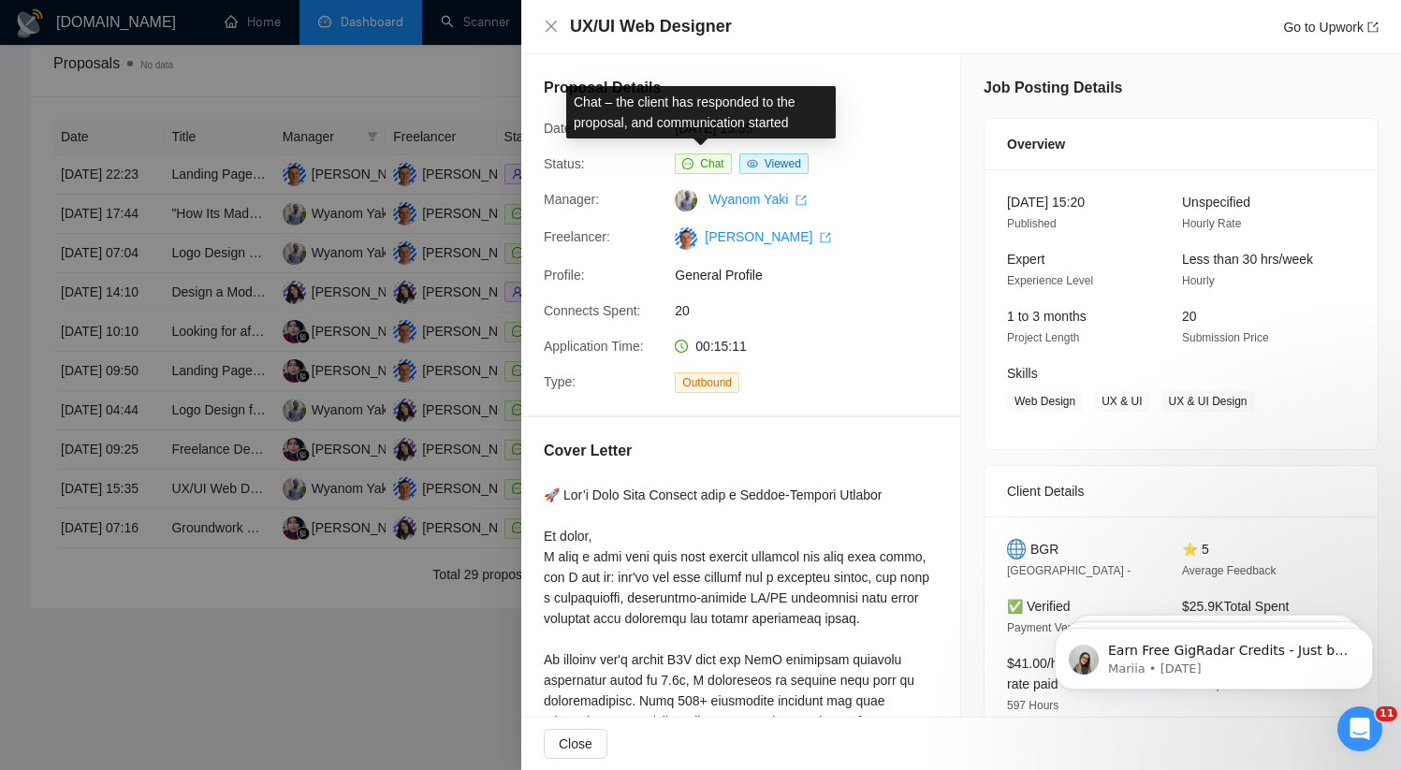
click at [676, 167] on span "Chat" at bounding box center [703, 163] width 56 height 21
click at [690, 166] on icon "message" at bounding box center [687, 163] width 11 height 11
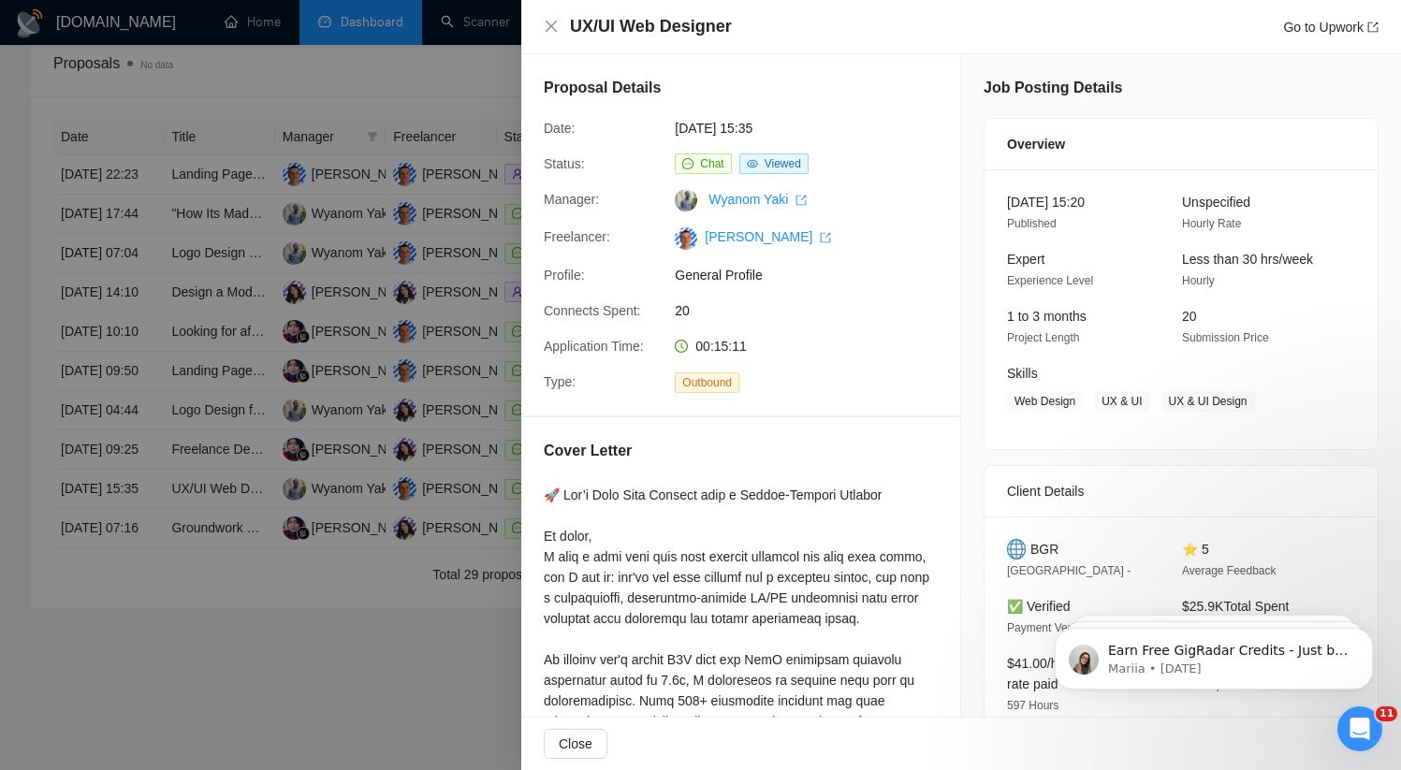
click at [220, 660] on div at bounding box center [700, 385] width 1401 height 770
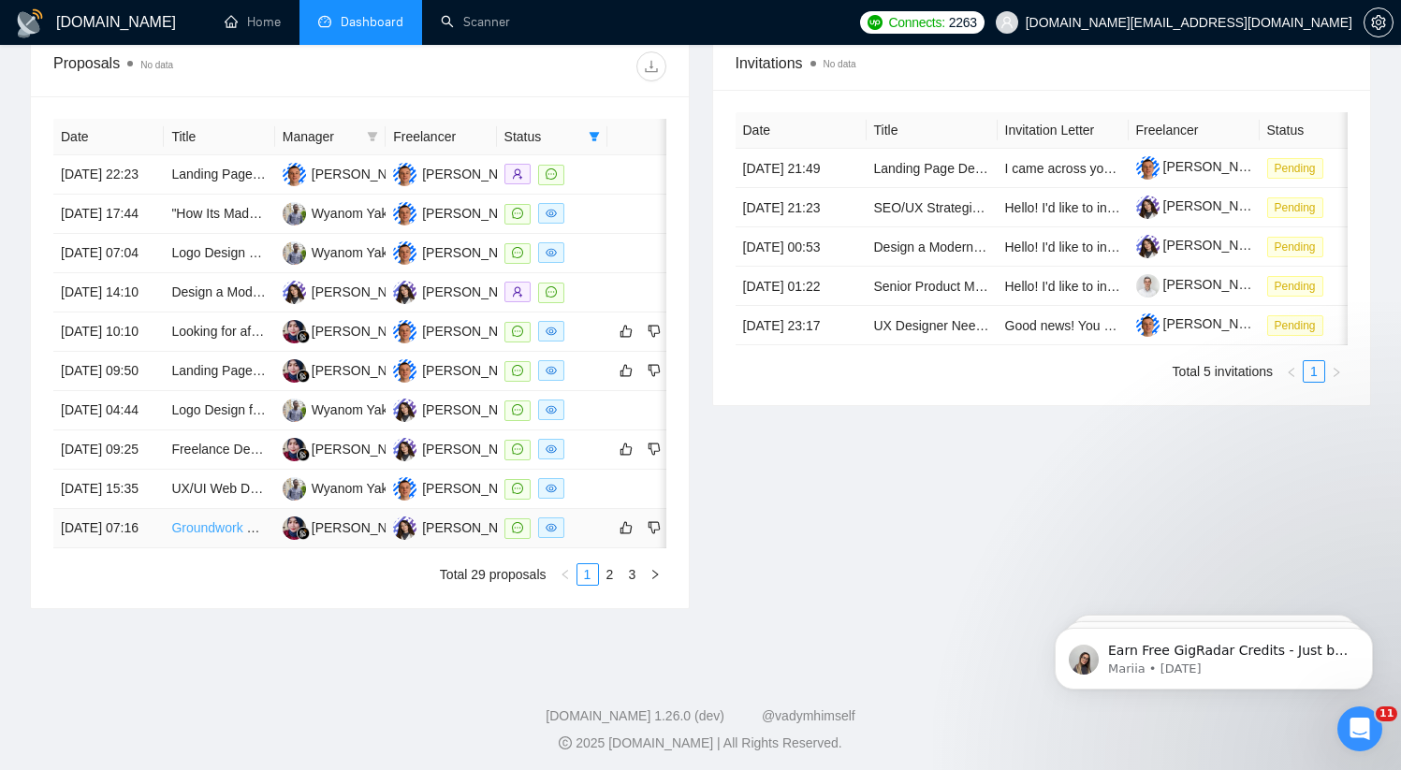
click at [231, 535] on link "Groundwork — Text-Based Logo & Brand Guidelines" at bounding box center [324, 527] width 306 height 15
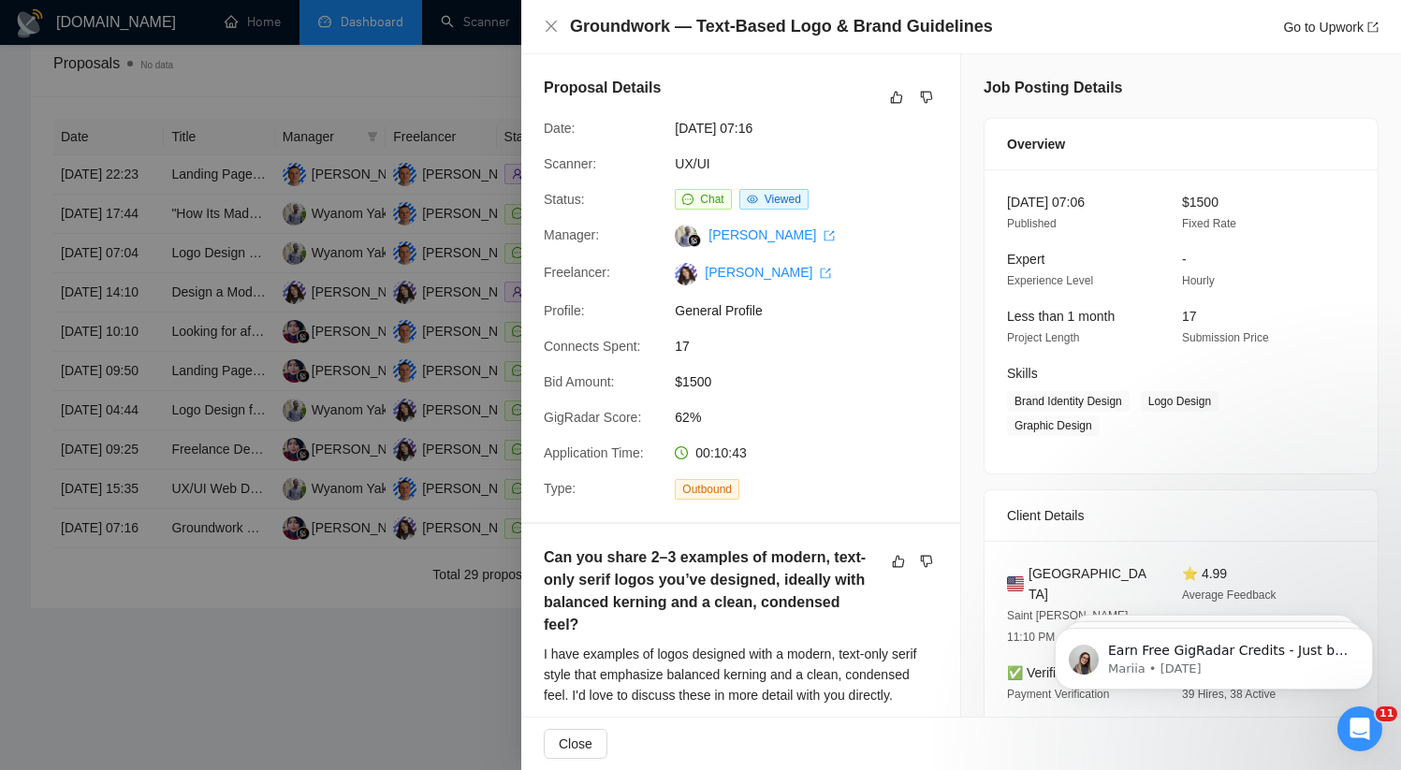
click at [369, 619] on div at bounding box center [700, 385] width 1401 height 770
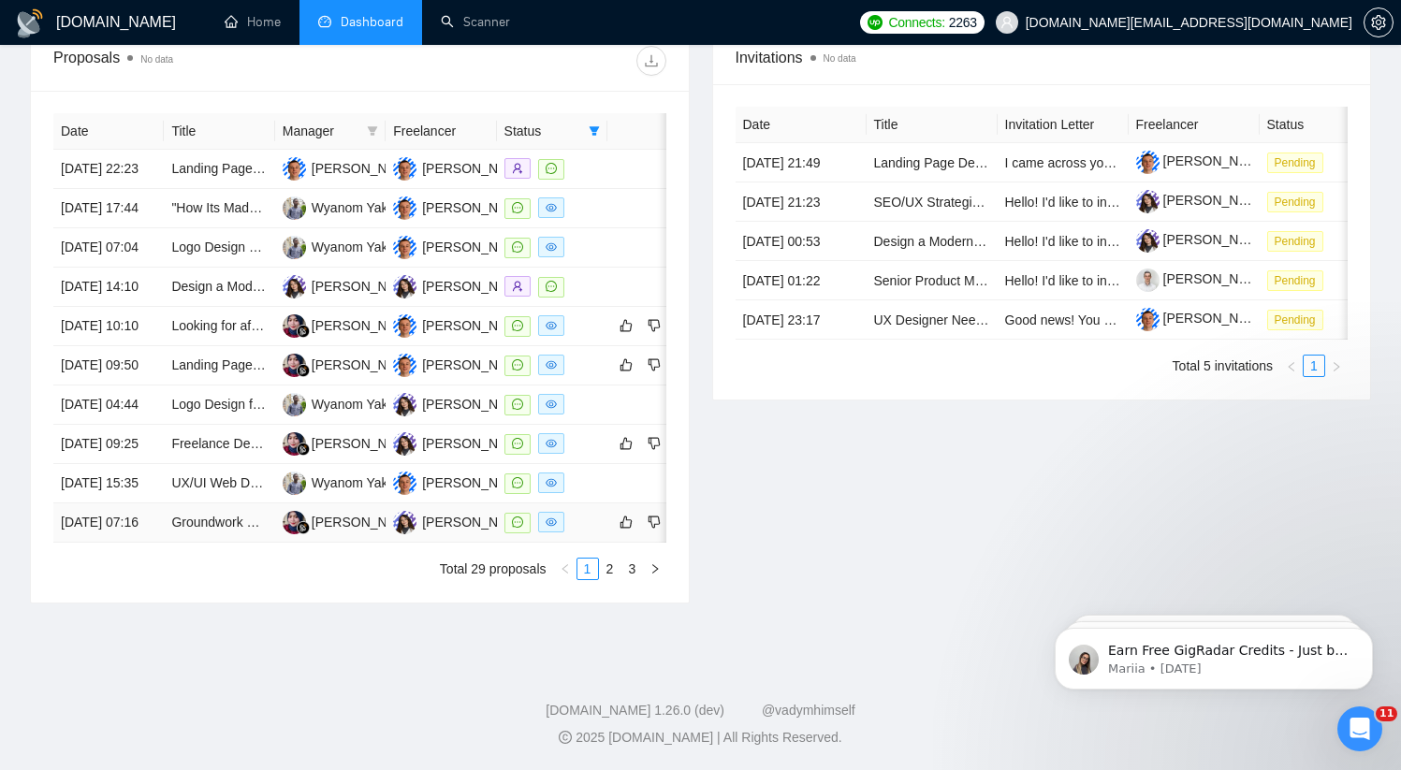
scroll to position [763, 0]
click at [604, 579] on link "2" at bounding box center [610, 569] width 21 height 21
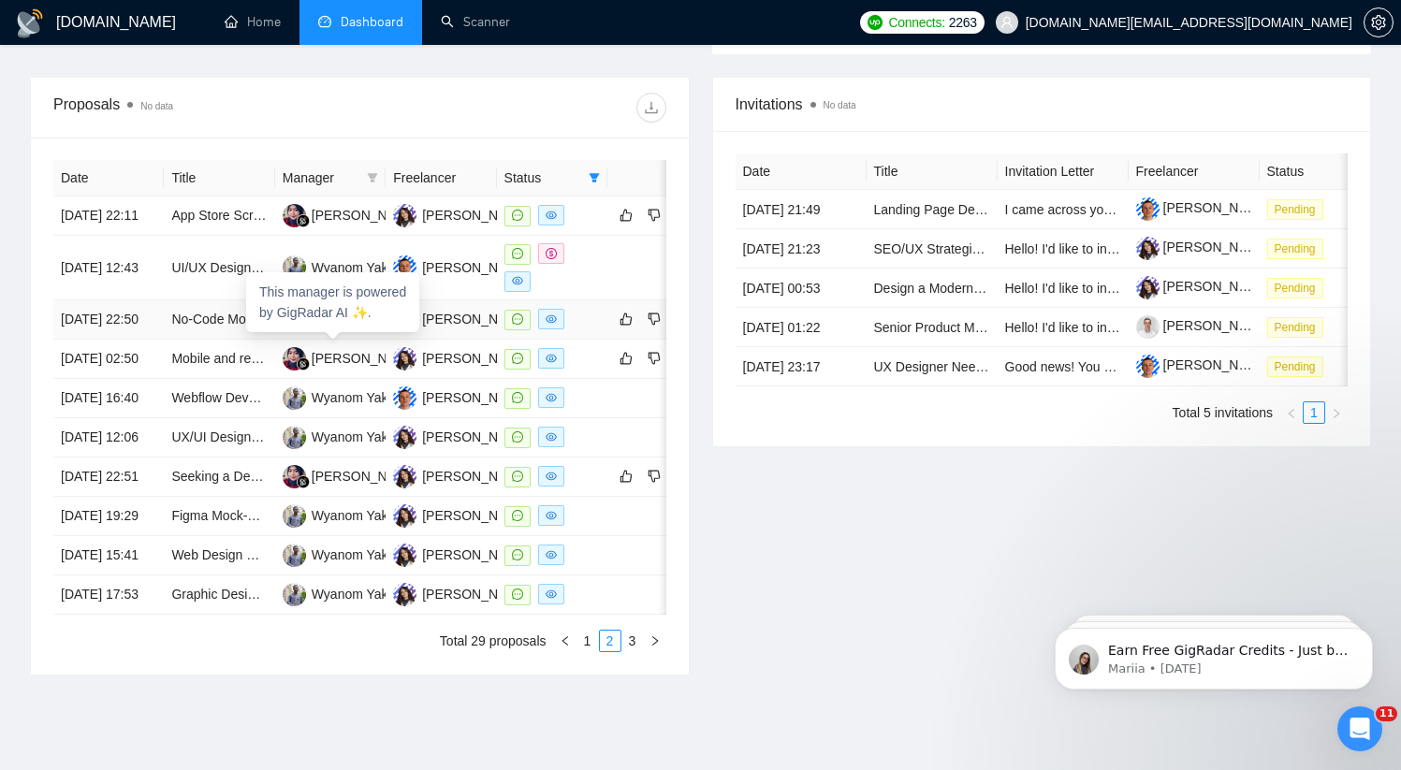
scroll to position [663, 0]
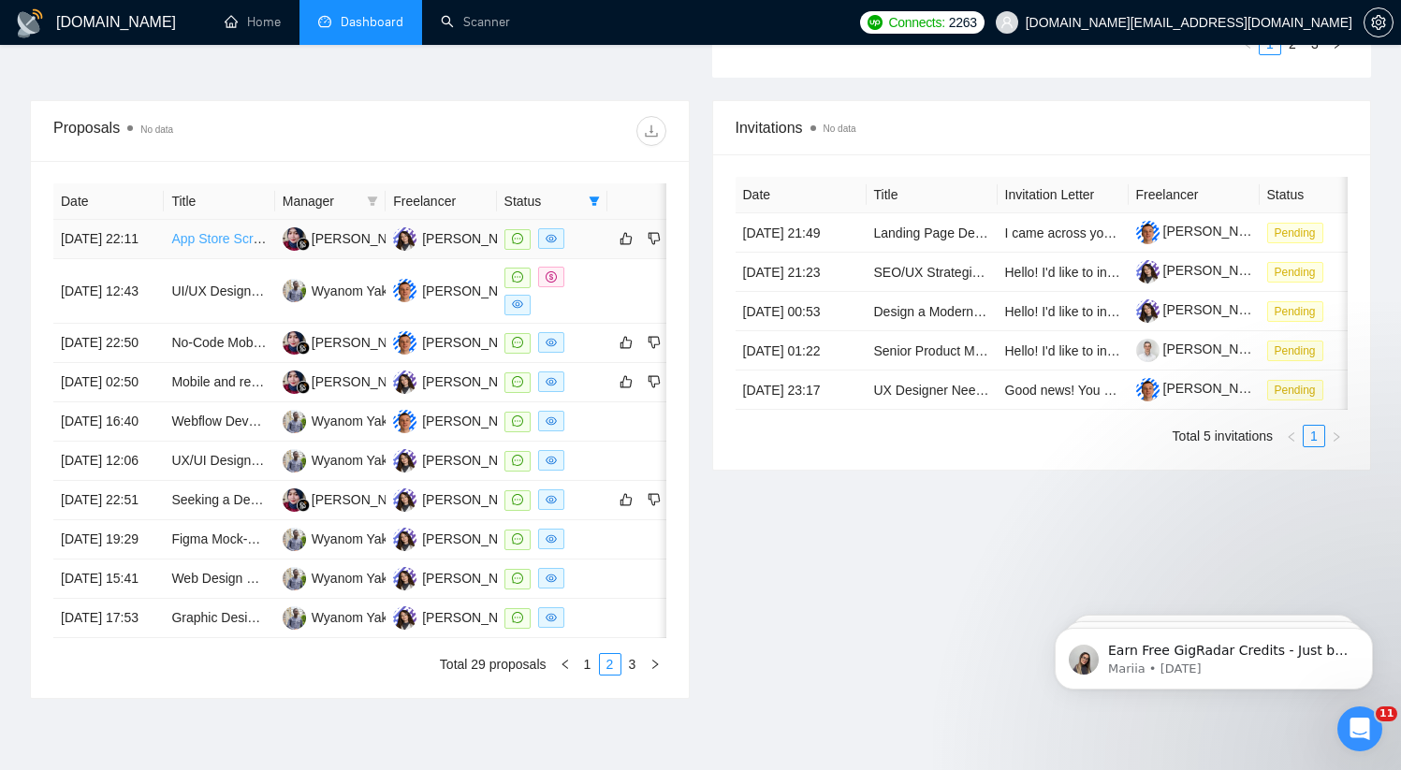
click at [196, 246] on link "App Store Screenshot Designer Needed" at bounding box center [288, 238] width 234 height 15
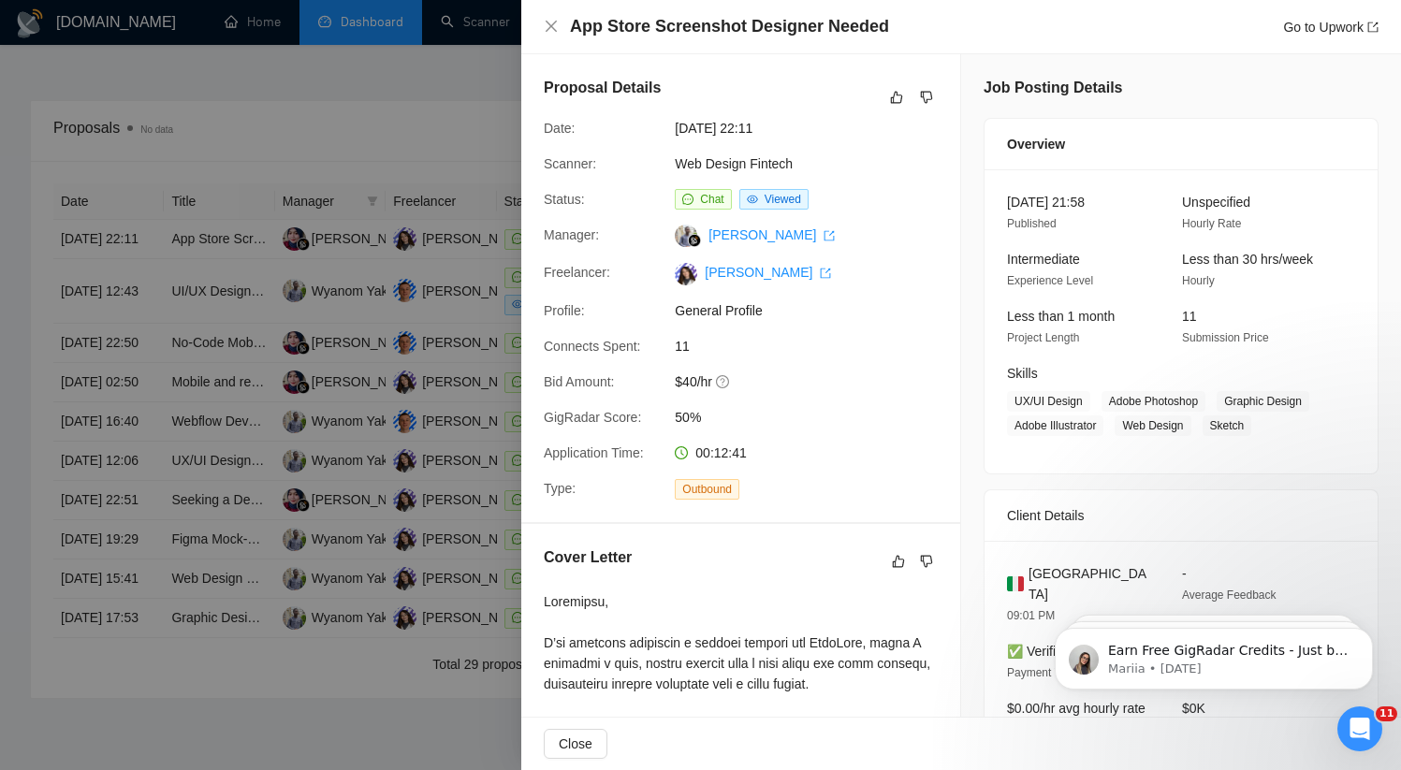
click at [449, 283] on div at bounding box center [700, 385] width 1401 height 770
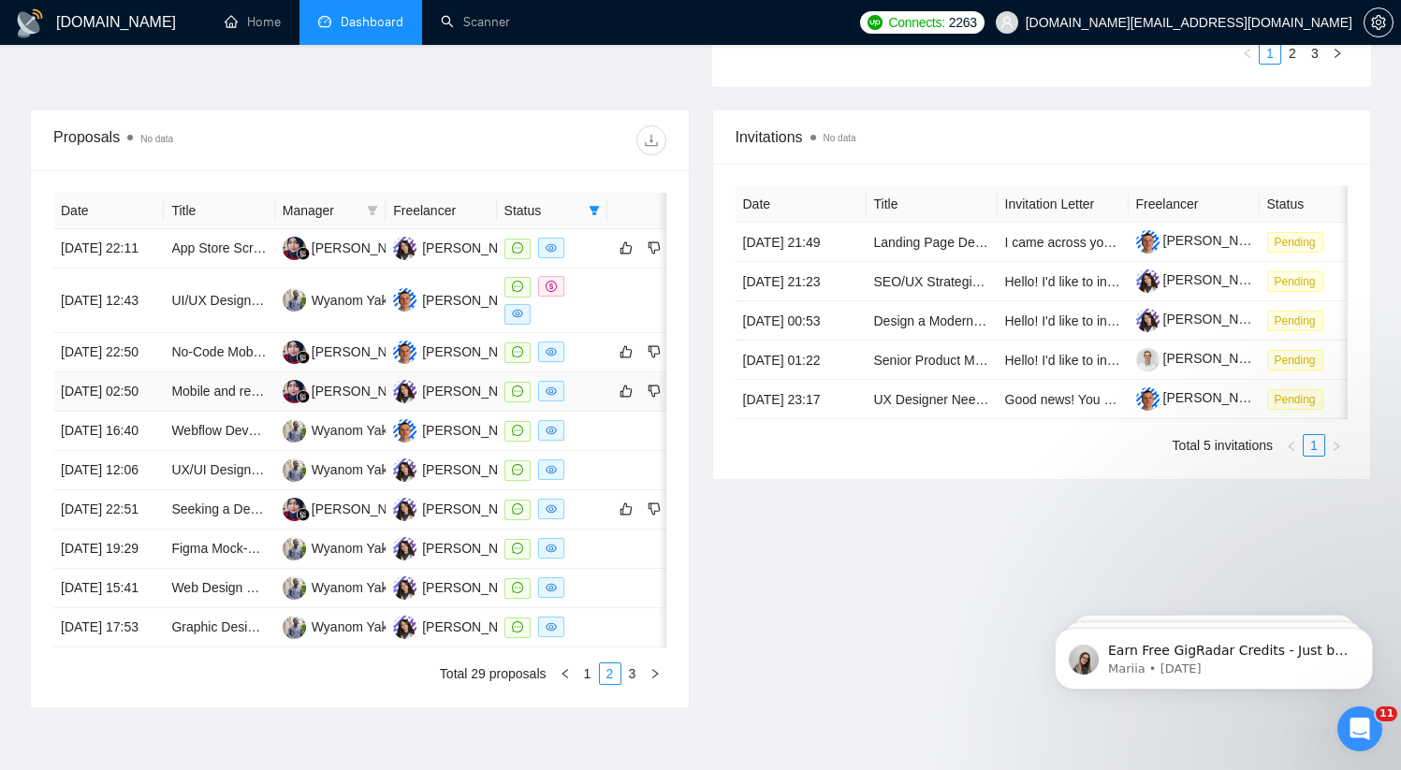
scroll to position [642, 0]
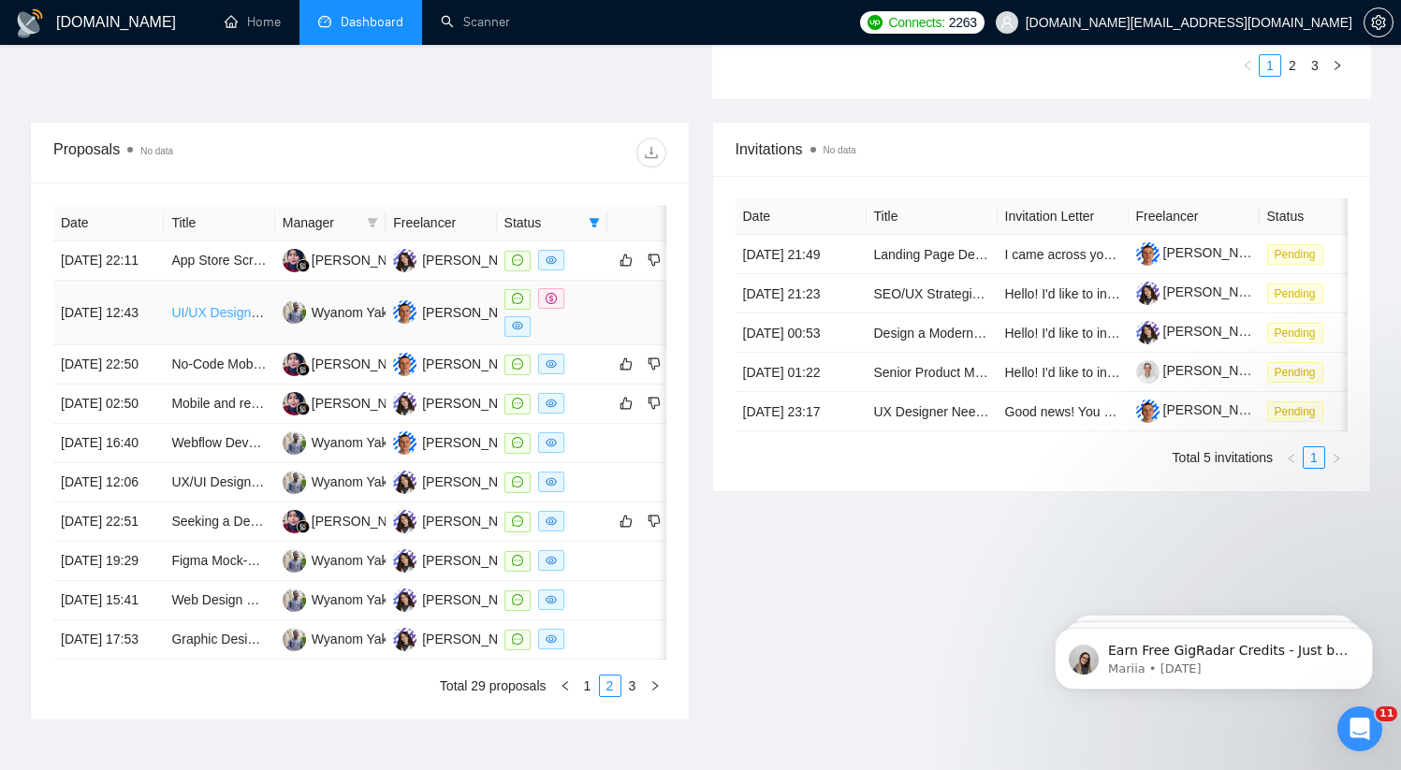
click at [209, 320] on link "UI/UX Designer Needed for Custom Apparel B2B Platform" at bounding box center [339, 312] width 337 height 15
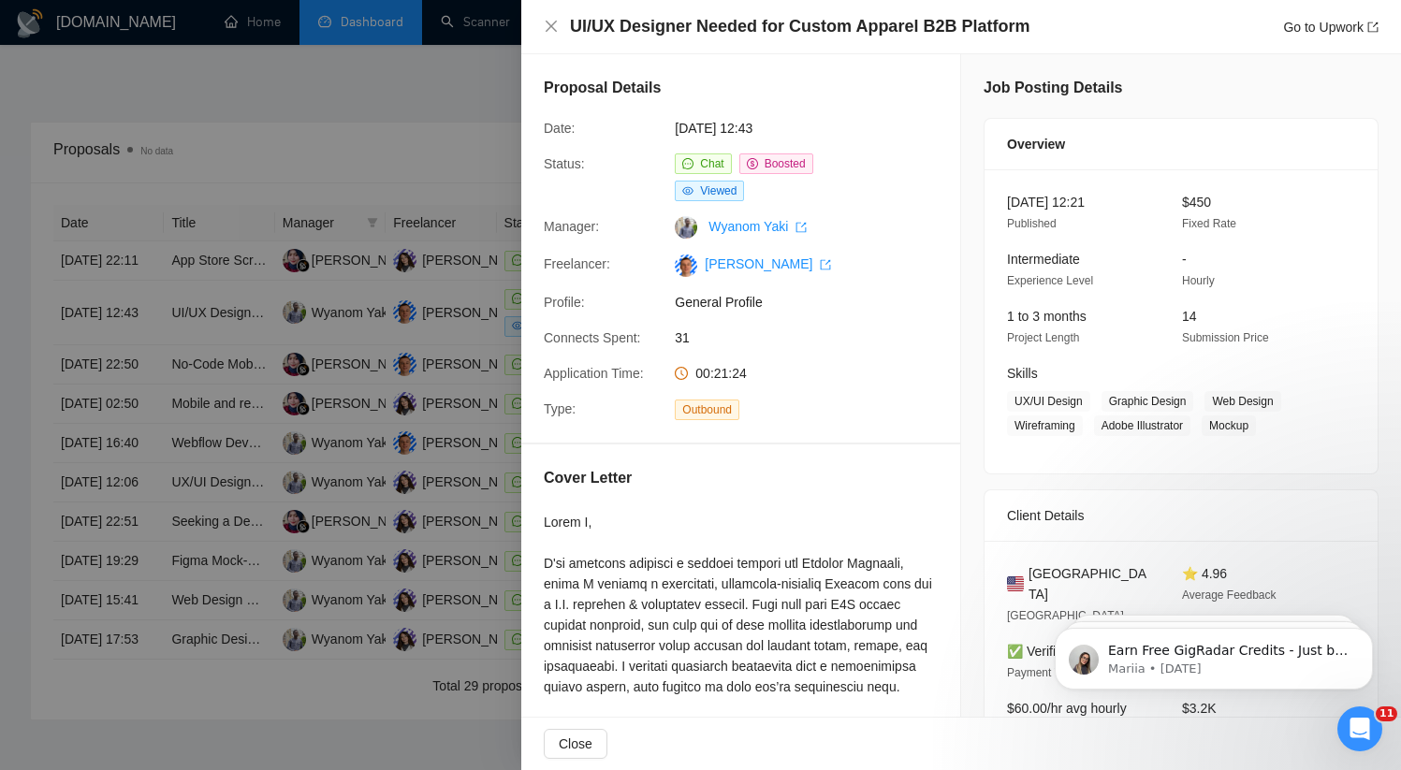
click at [226, 300] on div at bounding box center [700, 385] width 1401 height 770
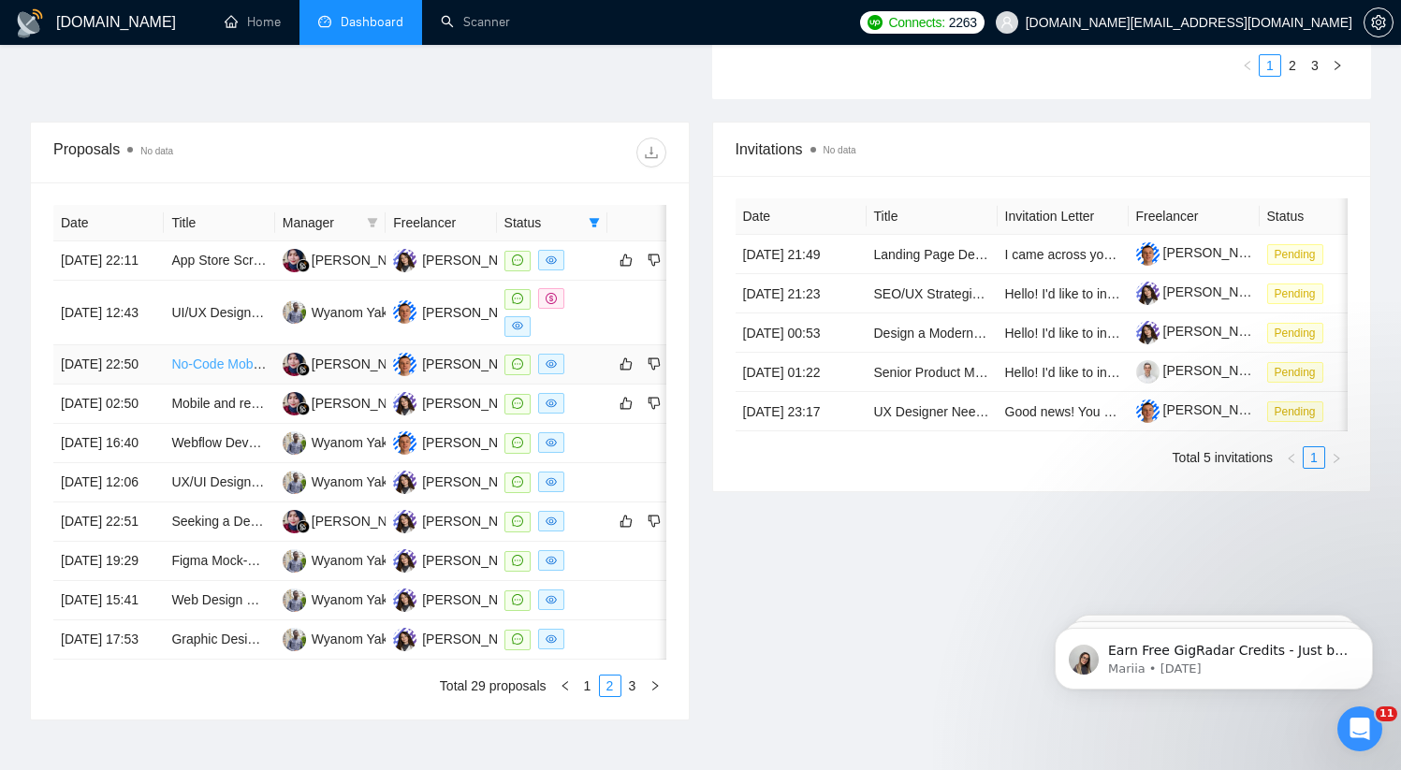
click at [207, 371] on link "No-Code Mobile App Developer Needed" at bounding box center [288, 363] width 234 height 15
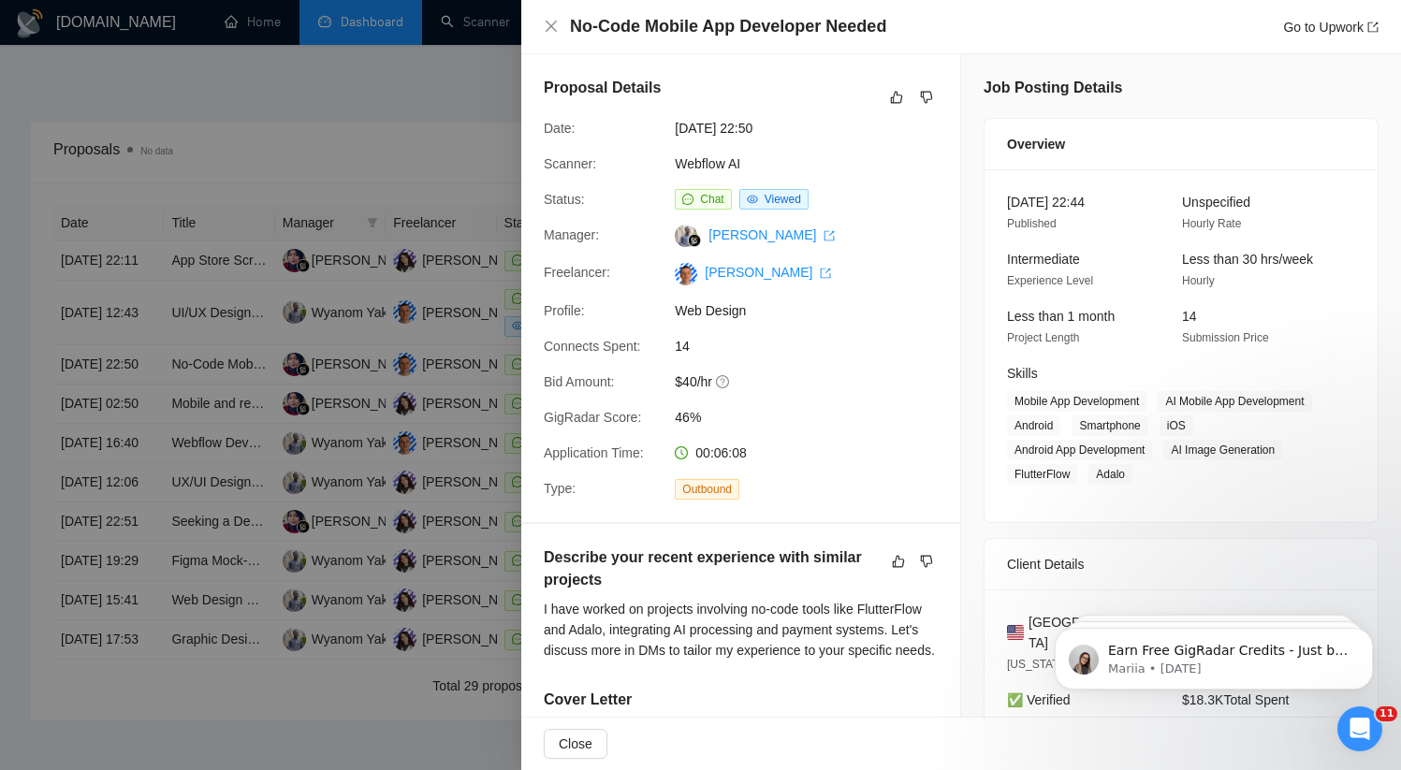
click at [394, 83] on div at bounding box center [700, 385] width 1401 height 770
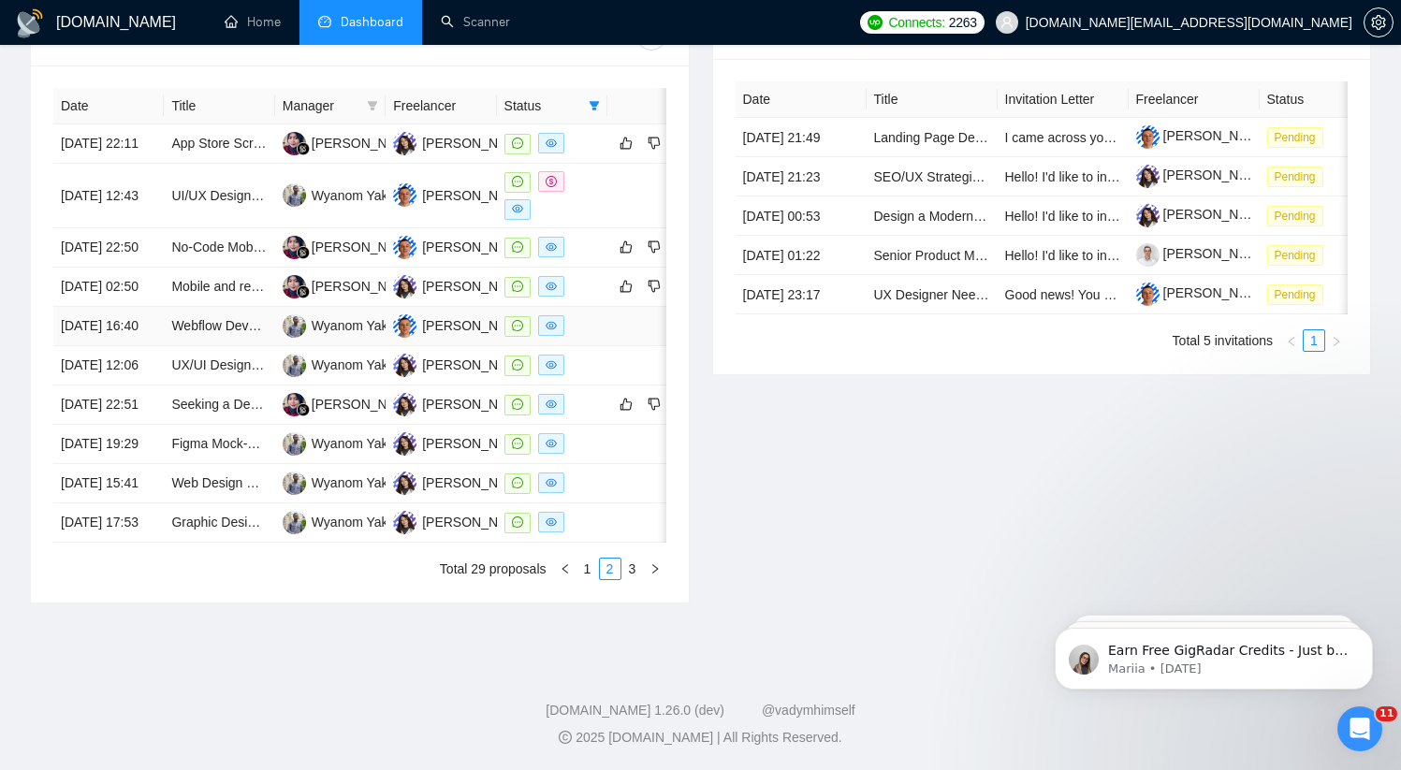
scroll to position [813, 0]
click at [232, 280] on link "Mobile and responsive layouts in Figma + Autolayout conversion for Webflow" at bounding box center [393, 286] width 445 height 15
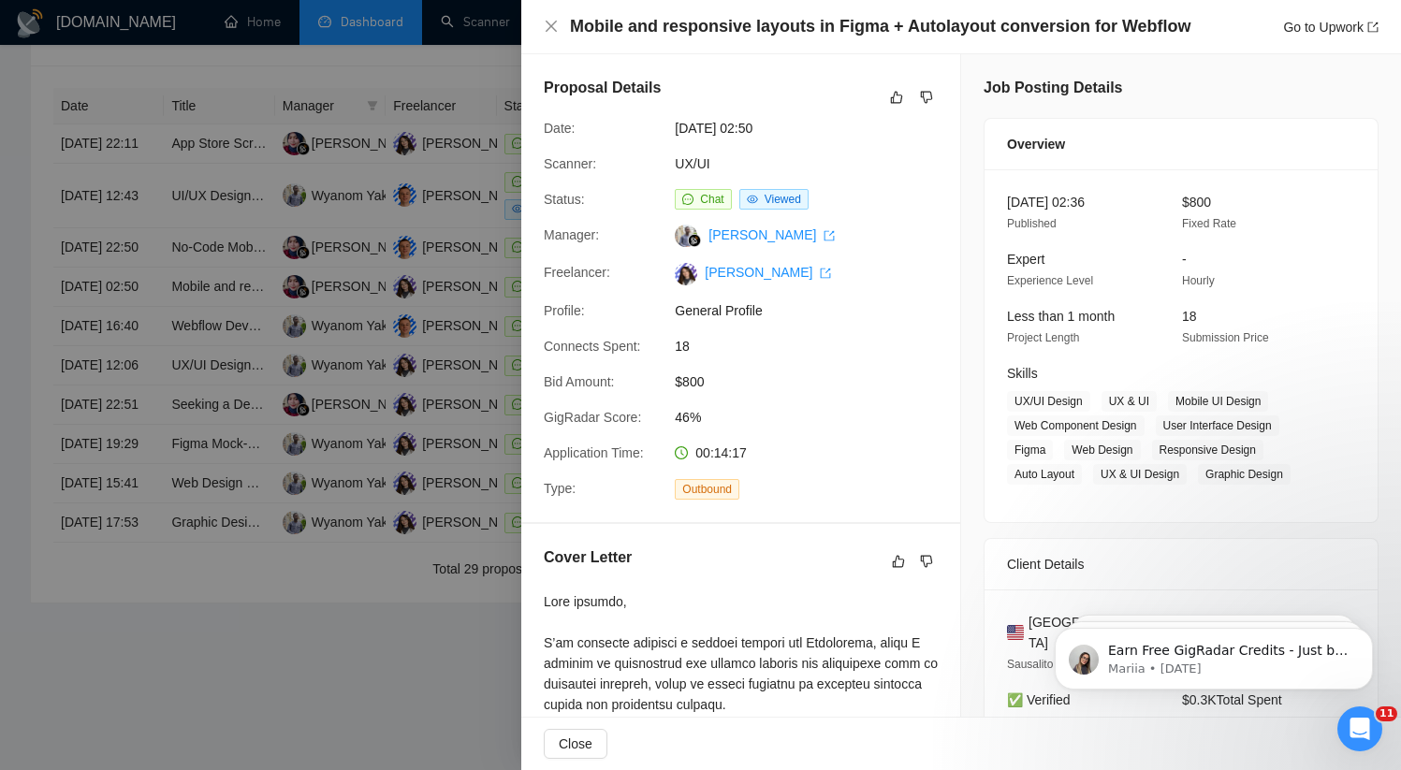
click at [248, 348] on div at bounding box center [700, 385] width 1401 height 770
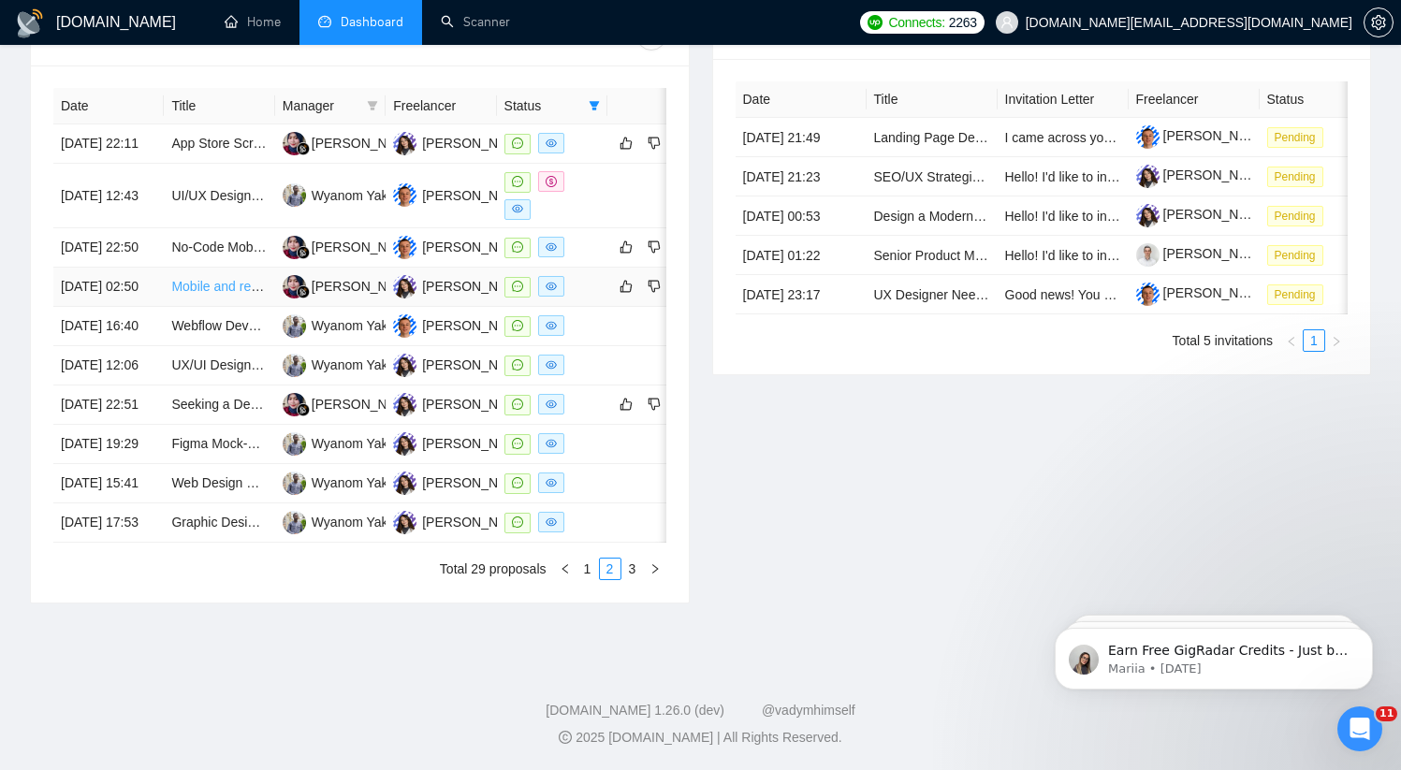
click at [225, 279] on link "Mobile and responsive layouts in Figma + Autolayout conversion for Webflow" at bounding box center [393, 286] width 445 height 15
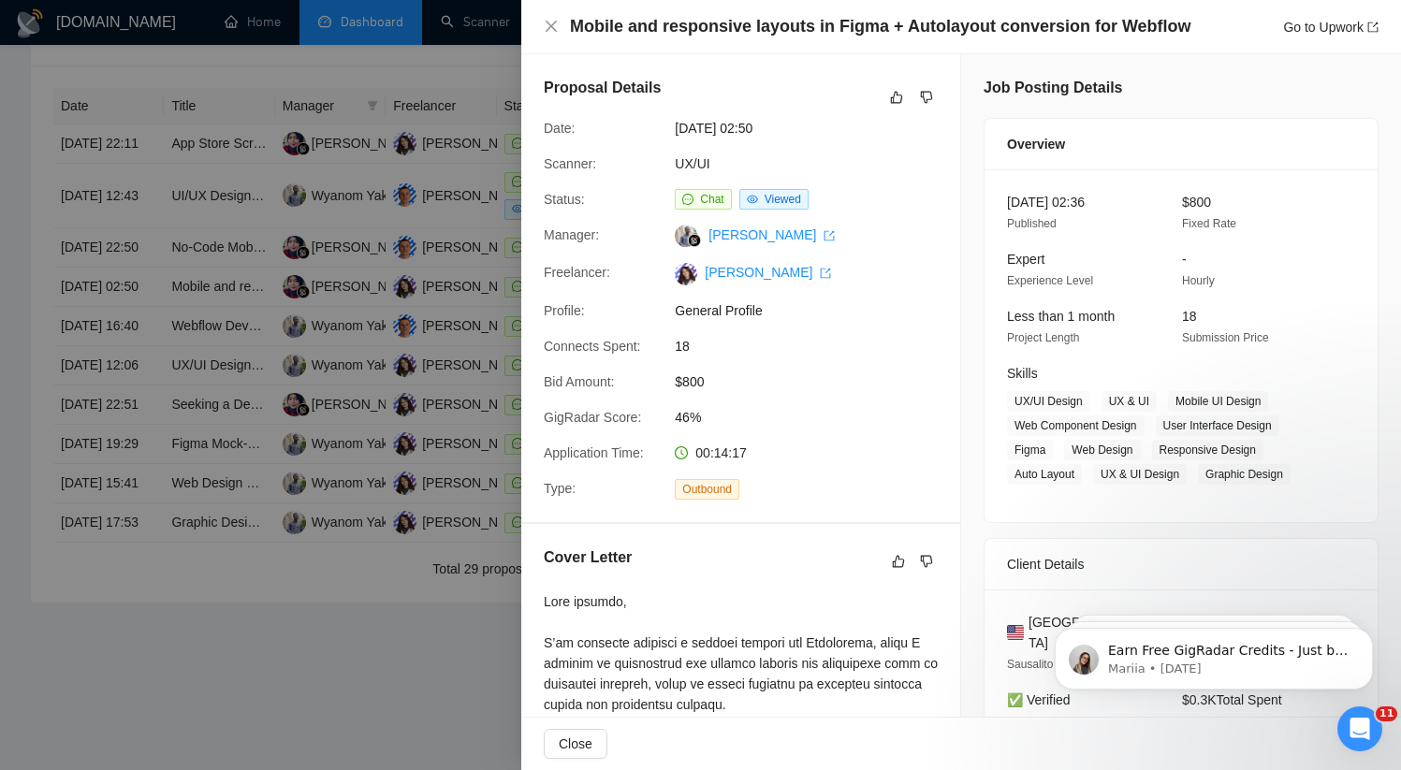
click at [217, 423] on div at bounding box center [700, 385] width 1401 height 770
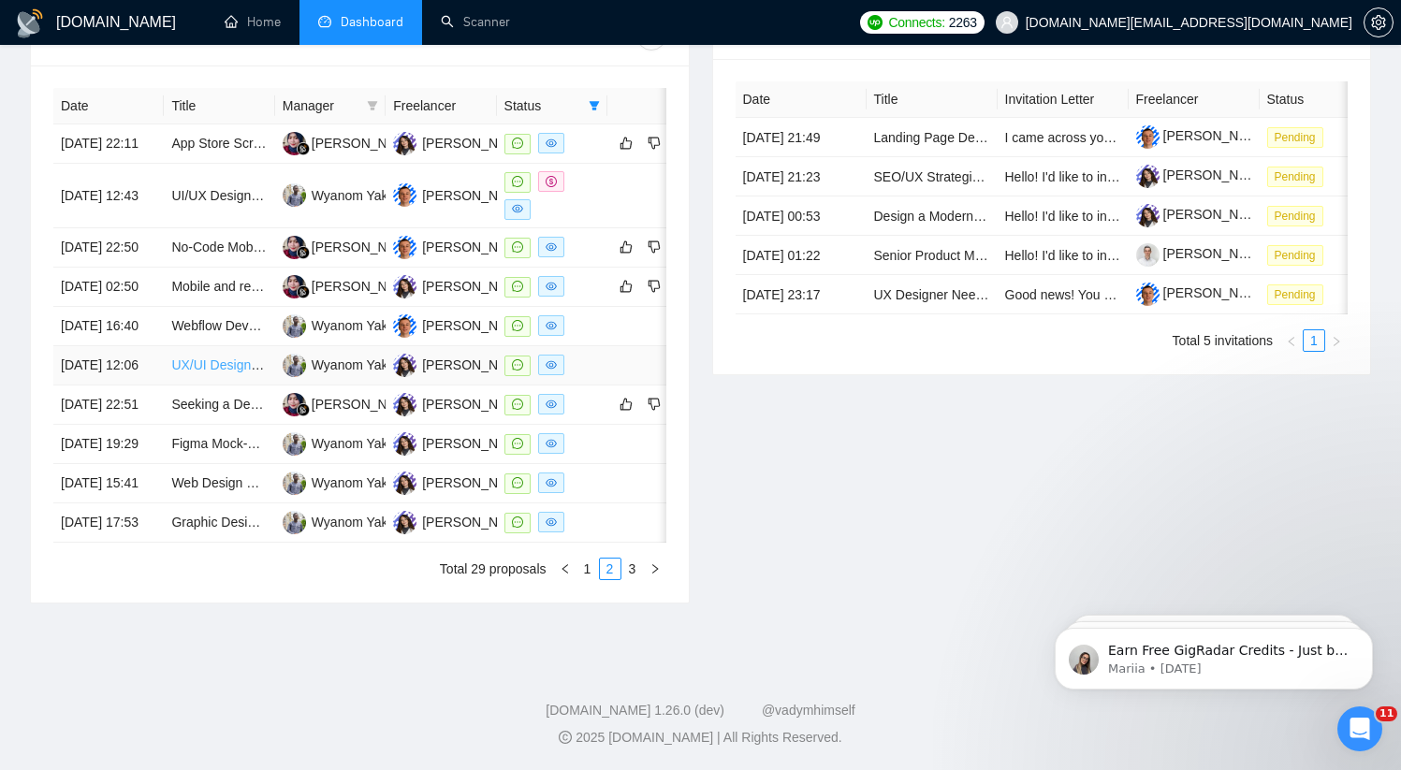
click at [213, 372] on link "UX/UI Designer Needed for Dark-Themed One-Page Site" at bounding box center [337, 364] width 333 height 15
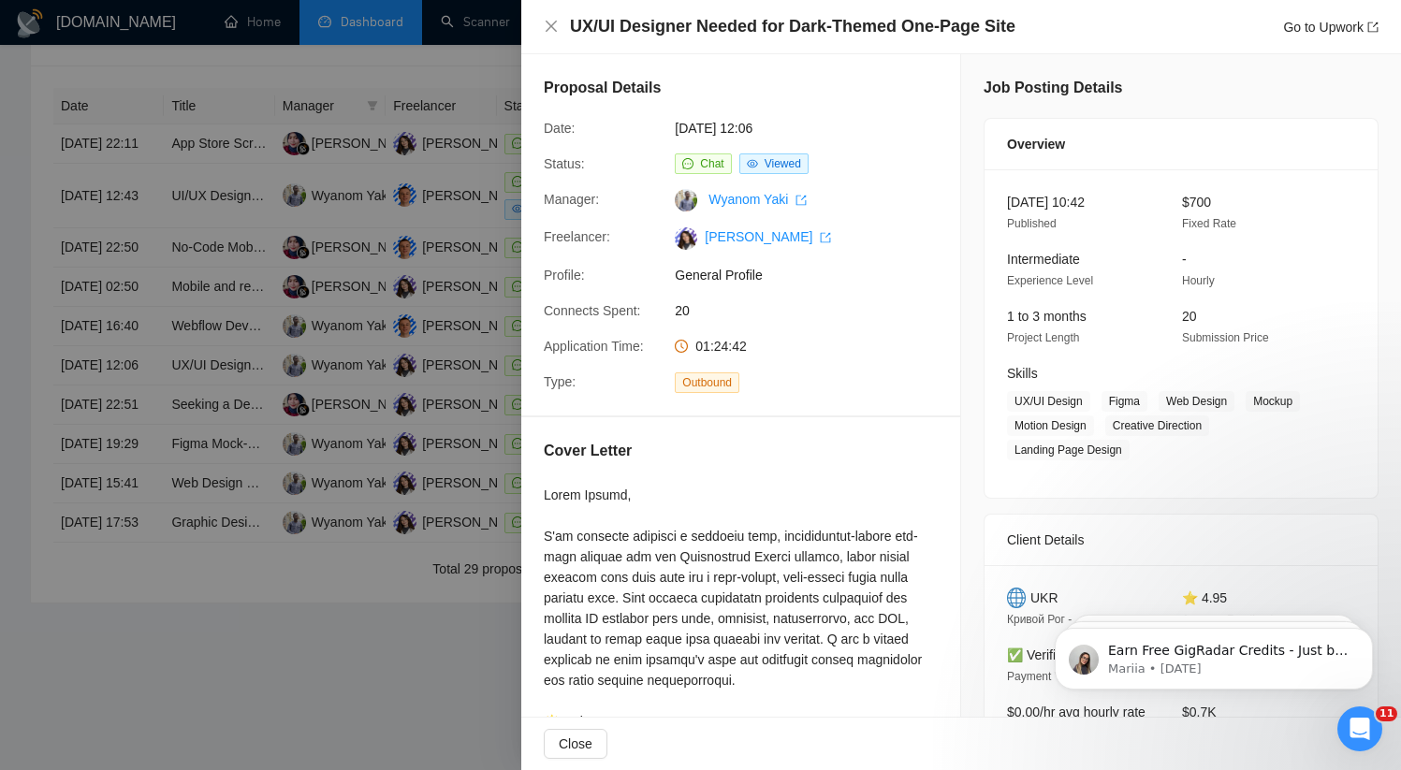
click at [283, 527] on div at bounding box center [700, 385] width 1401 height 770
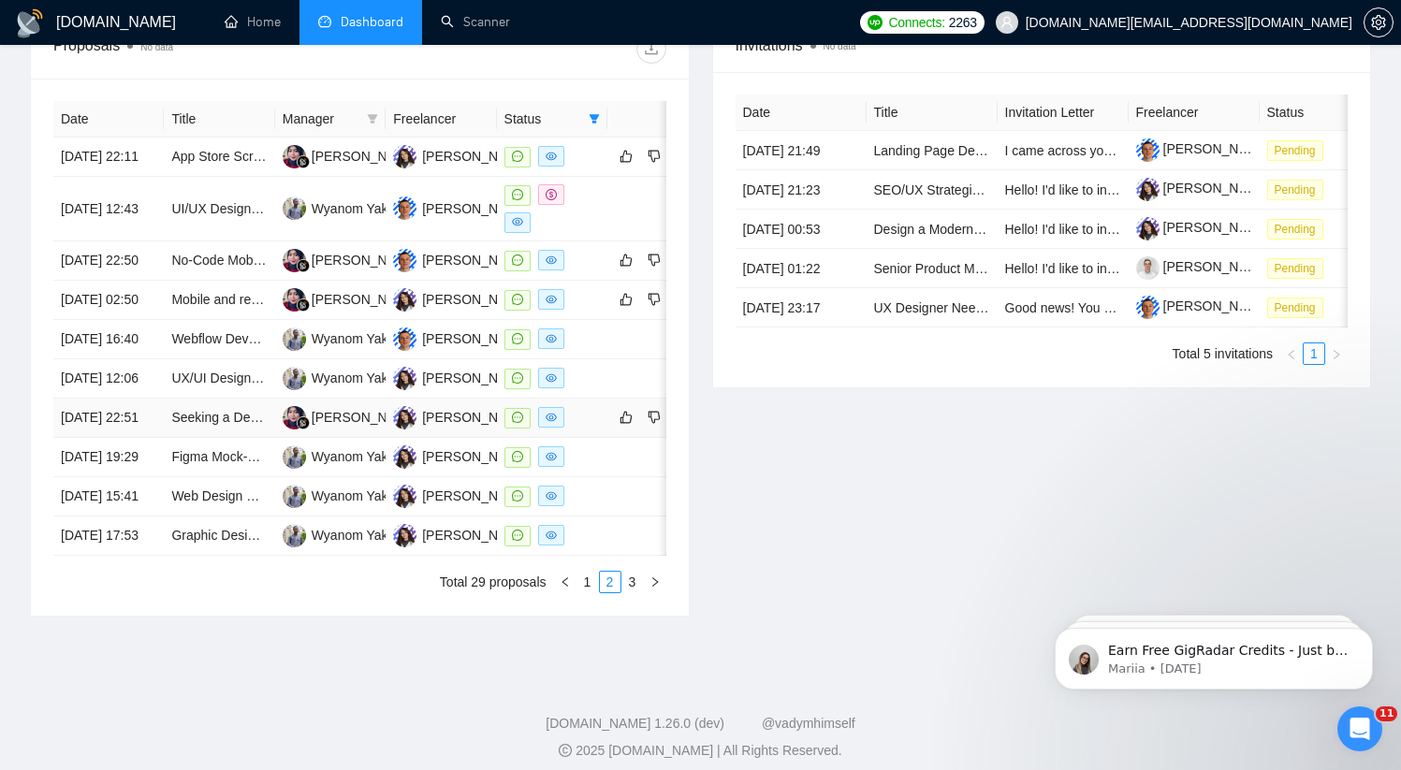
scroll to position [822, 0]
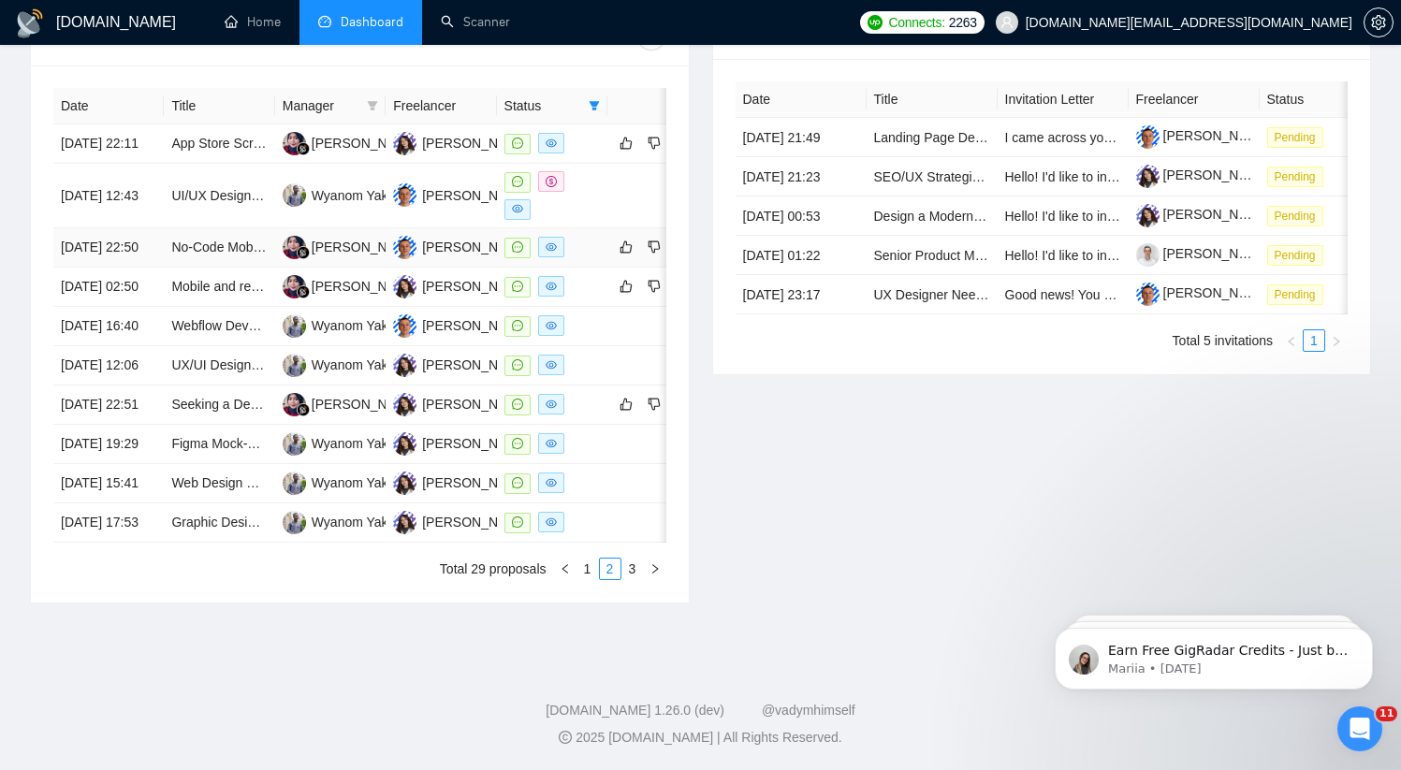
click at [265, 228] on td "No-Code Mobile App Developer Needed" at bounding box center [219, 247] width 110 height 39
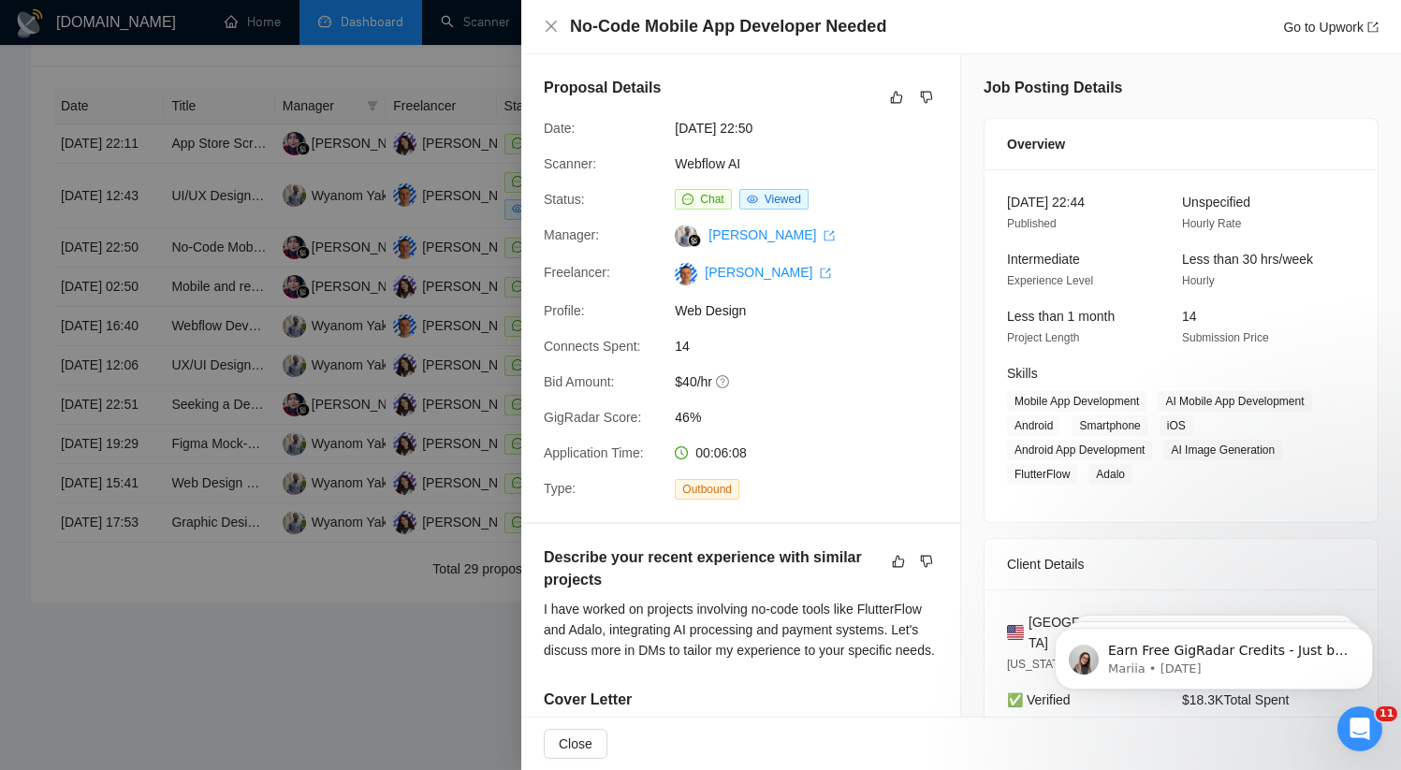
scroll to position [174, 0]
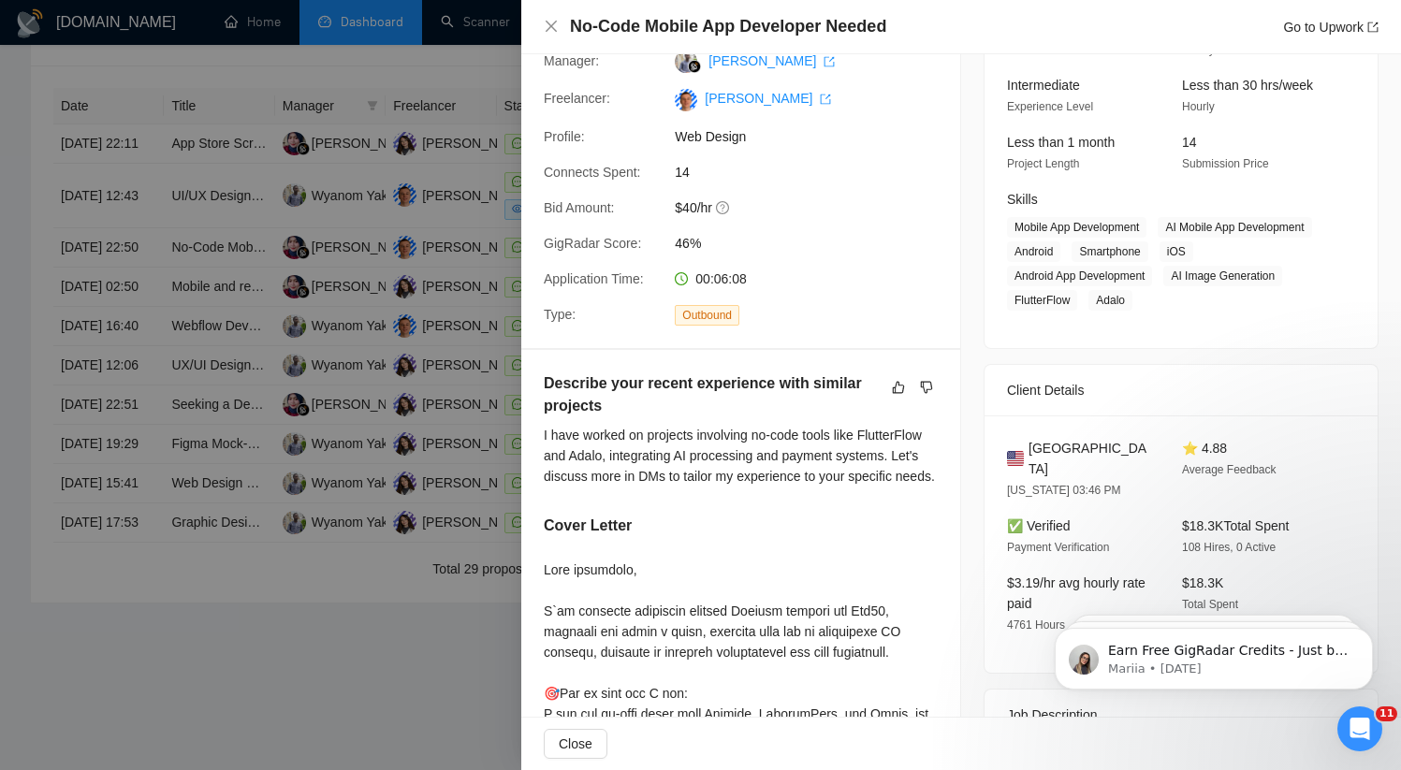
click at [337, 249] on div at bounding box center [700, 385] width 1401 height 770
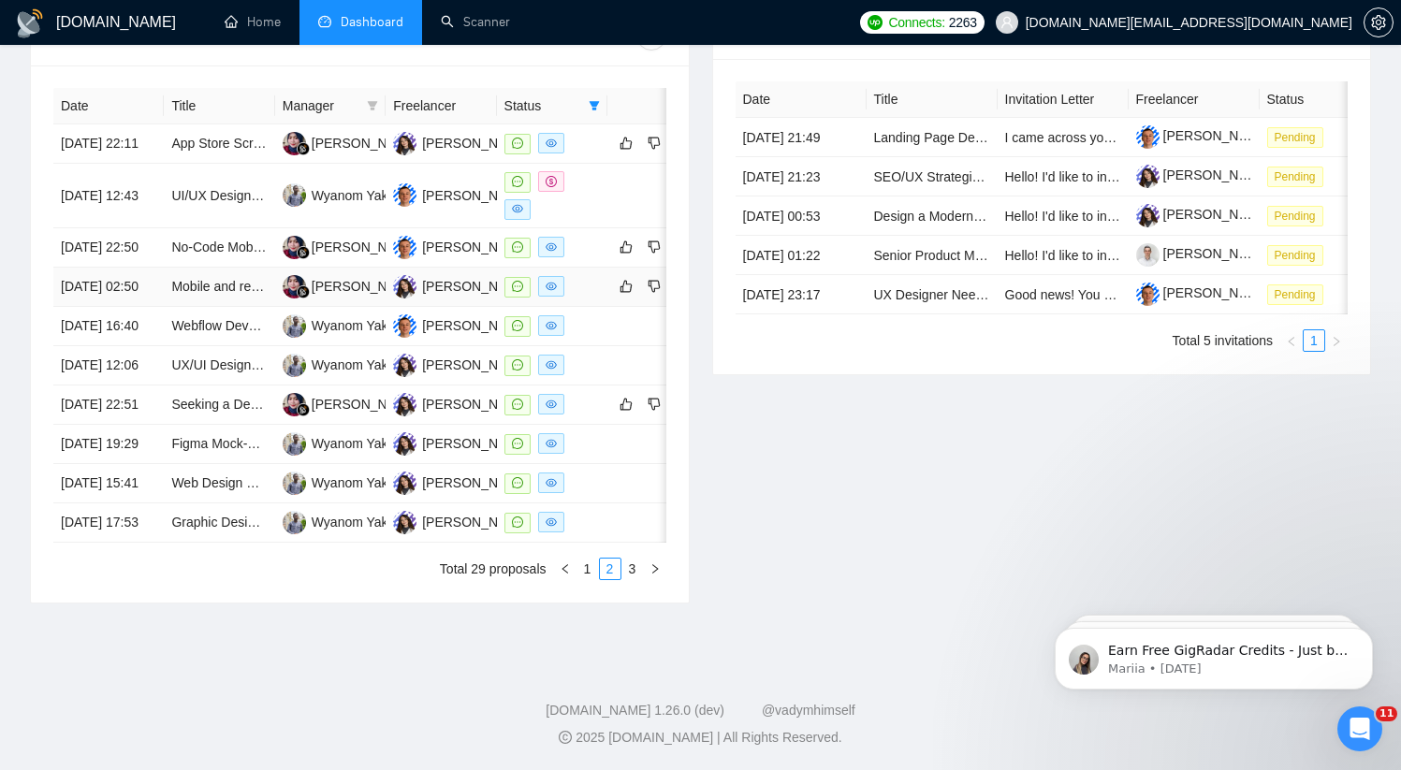
click at [346, 268] on td "[PERSON_NAME]" at bounding box center [330, 287] width 110 height 39
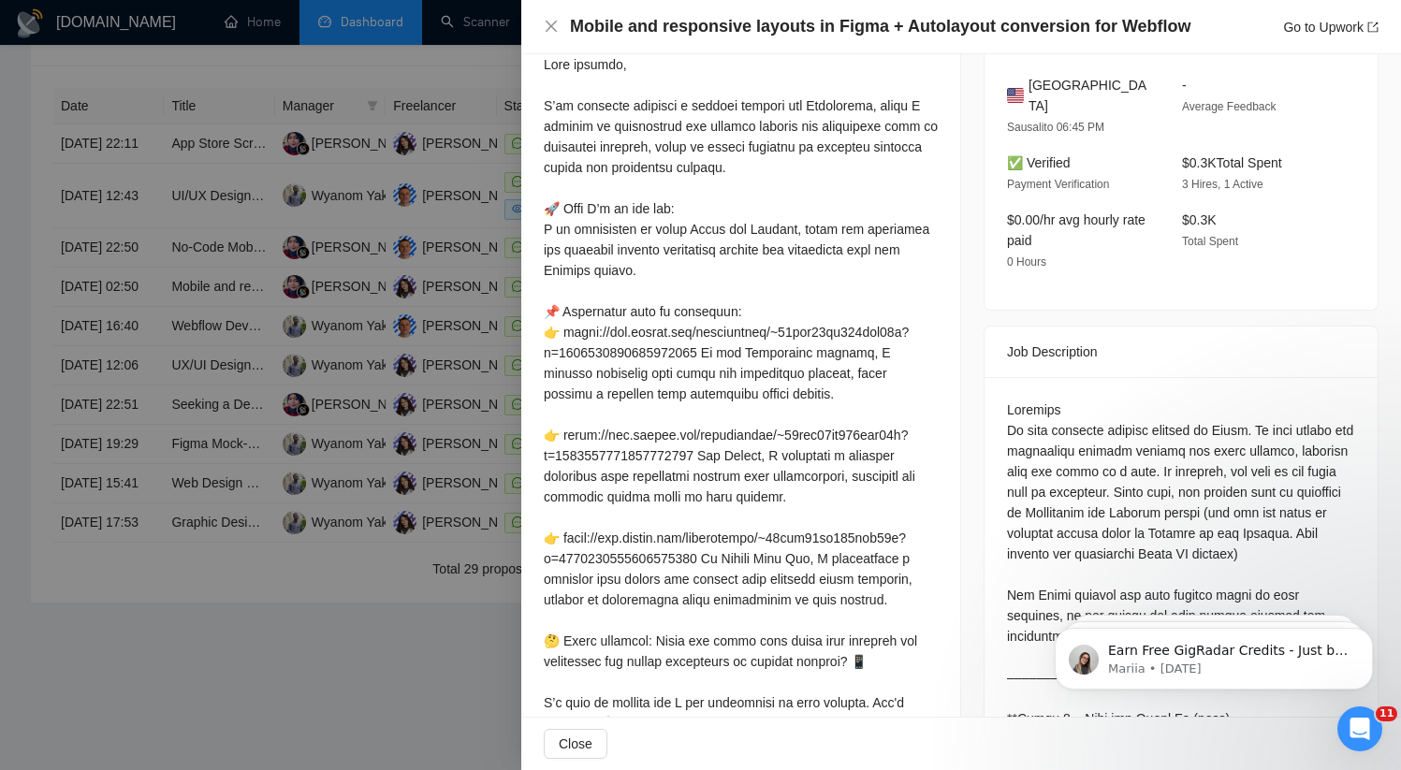
scroll to position [302, 0]
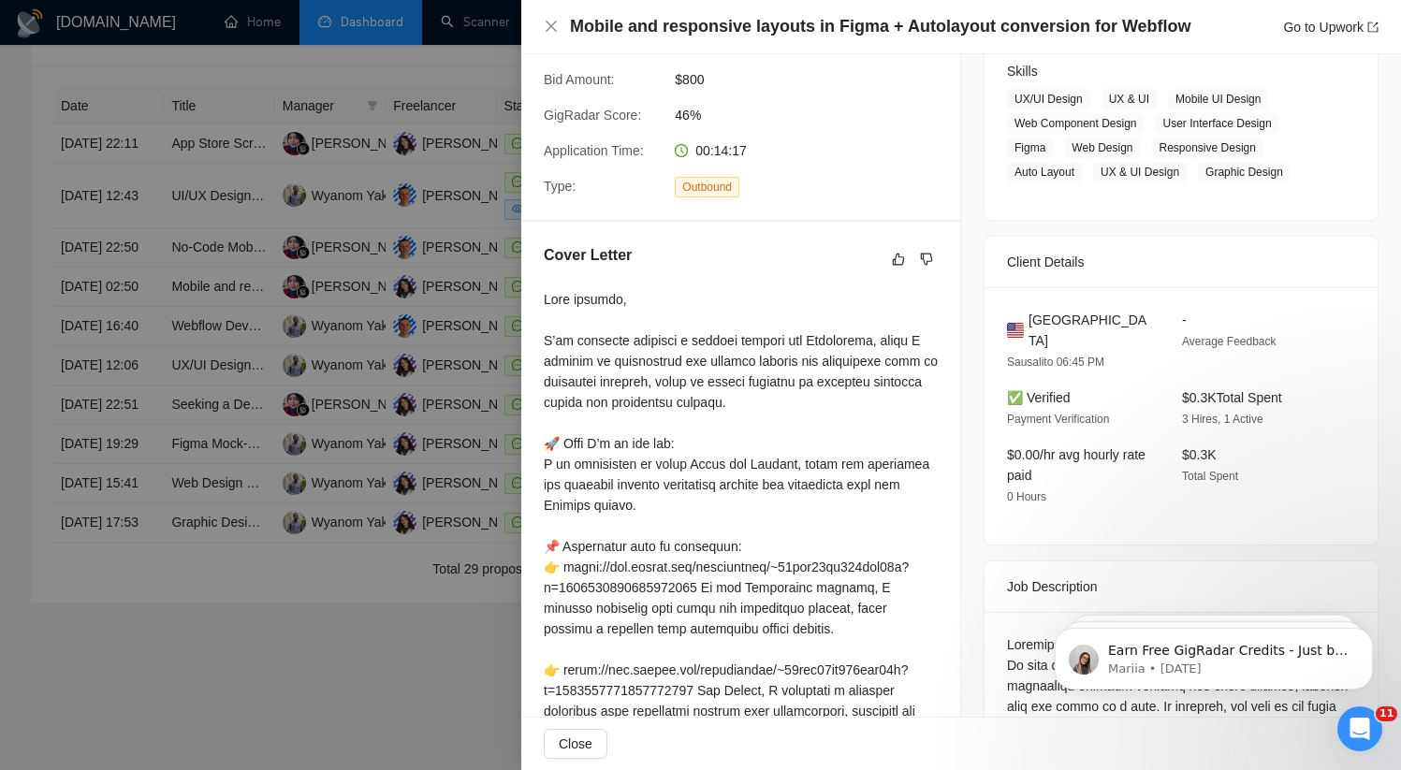
click at [360, 319] on div at bounding box center [700, 385] width 1401 height 770
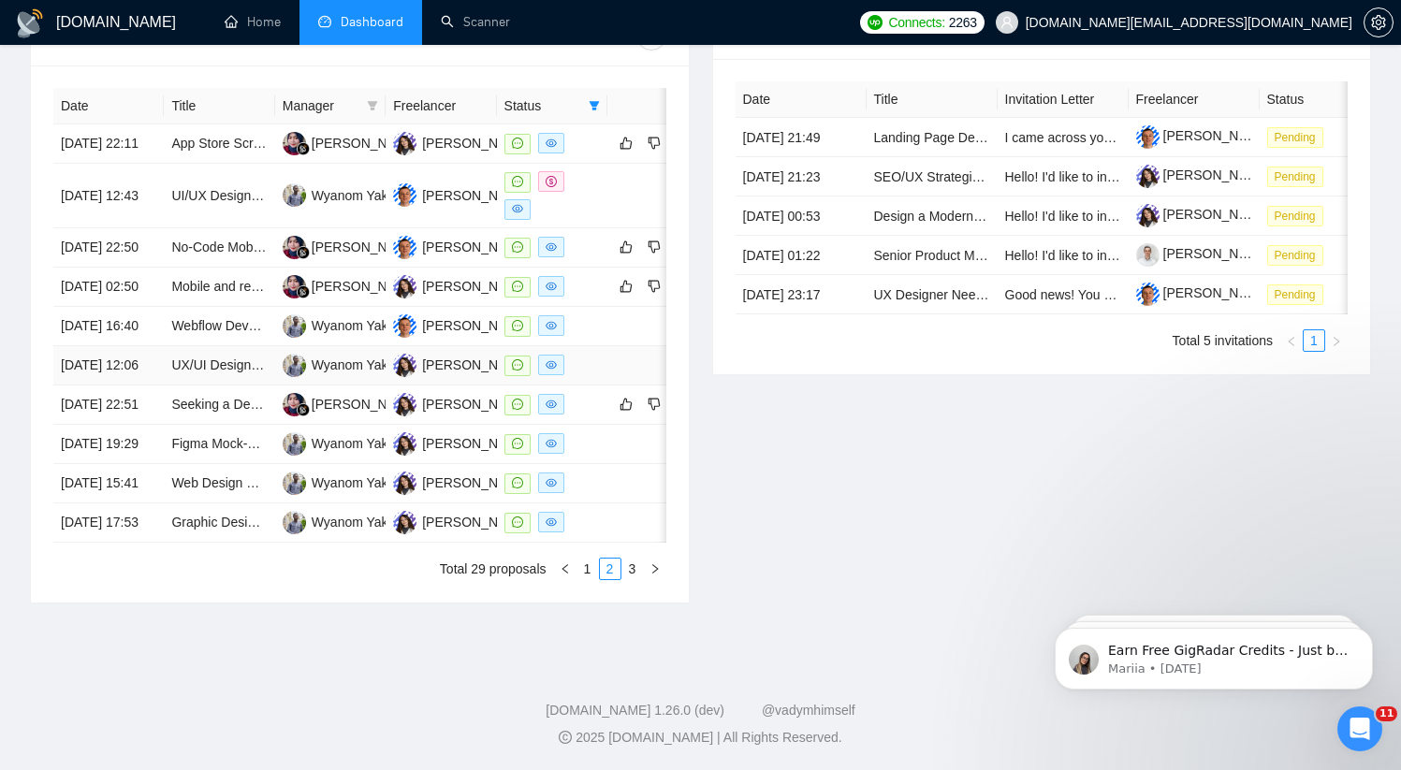
click at [600, 370] on td at bounding box center [552, 365] width 110 height 39
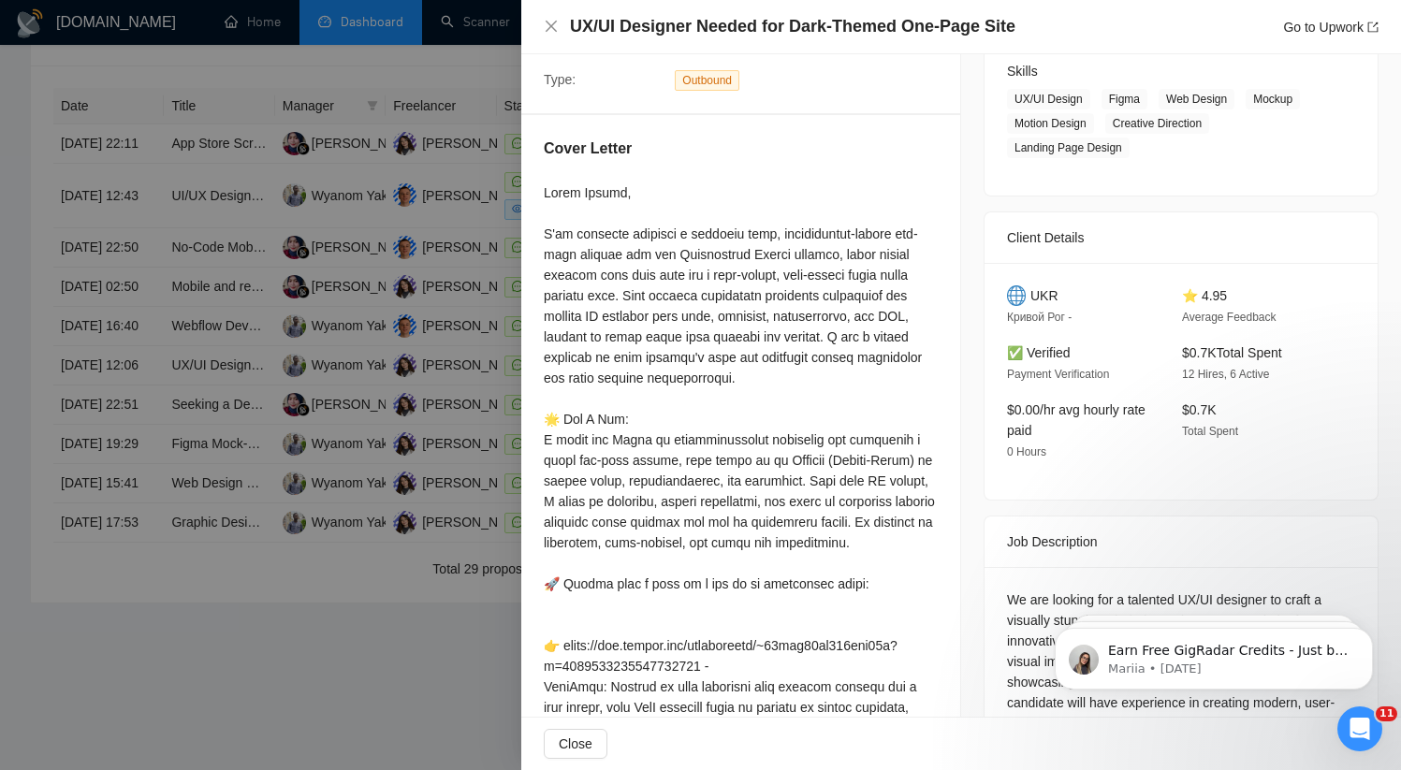
click at [365, 444] on div at bounding box center [700, 385] width 1401 height 770
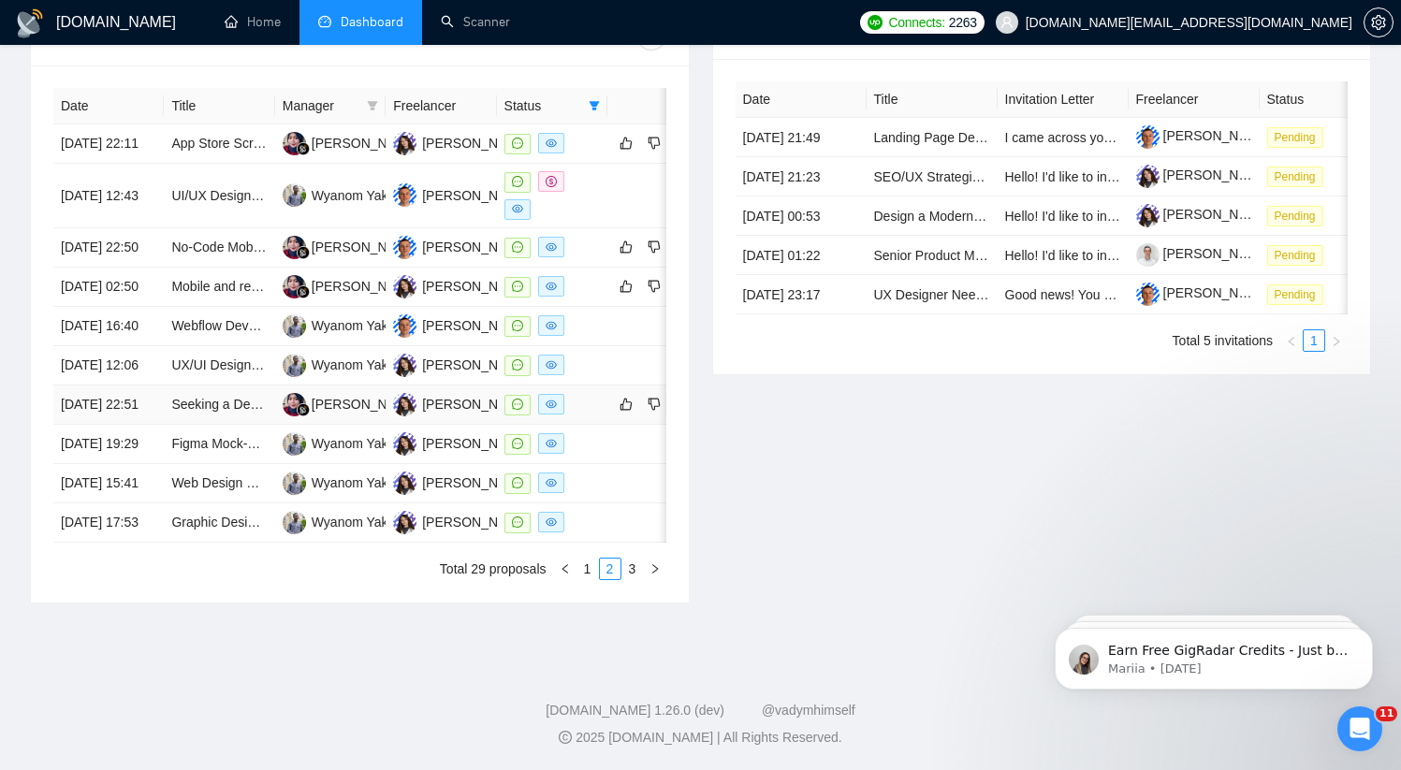
click at [589, 415] on div at bounding box center [551, 405] width 95 height 22
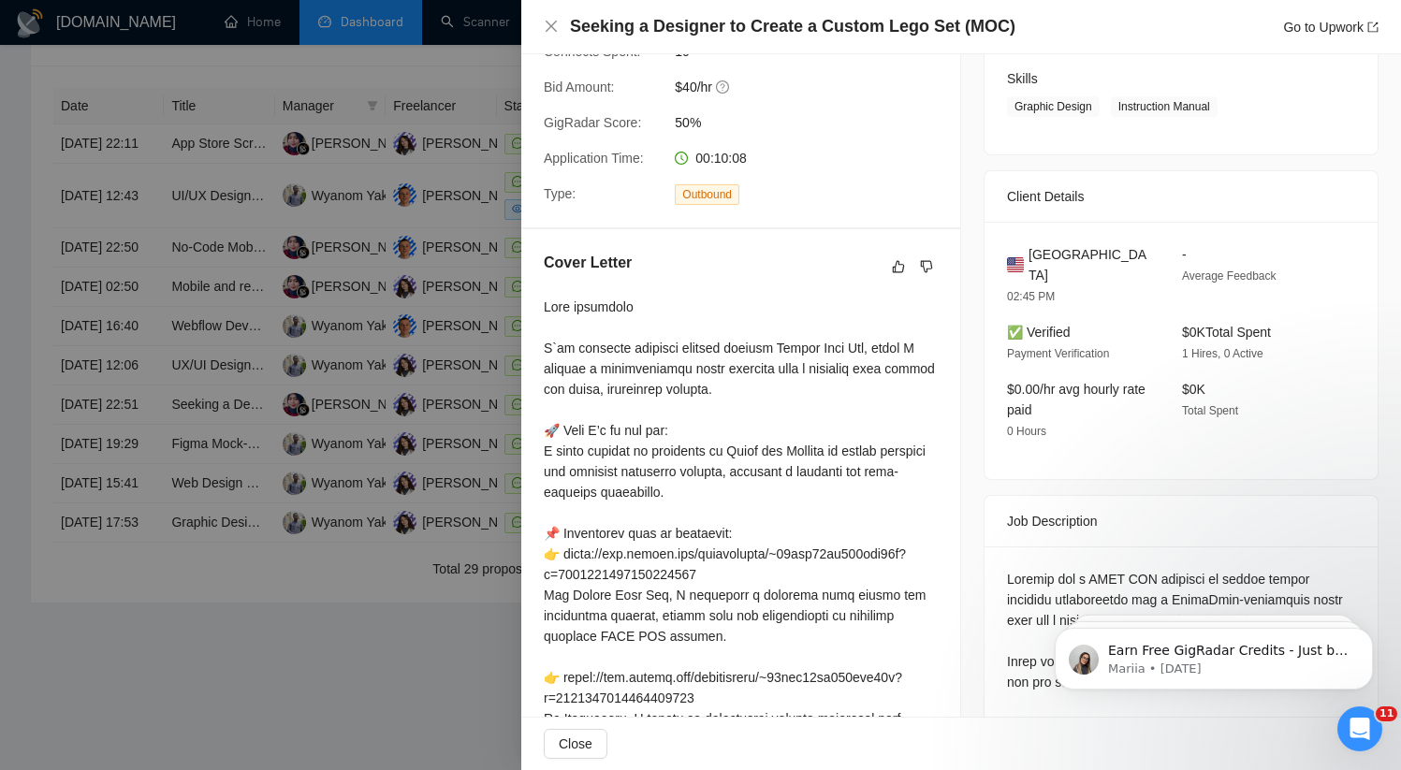
scroll to position [0, 0]
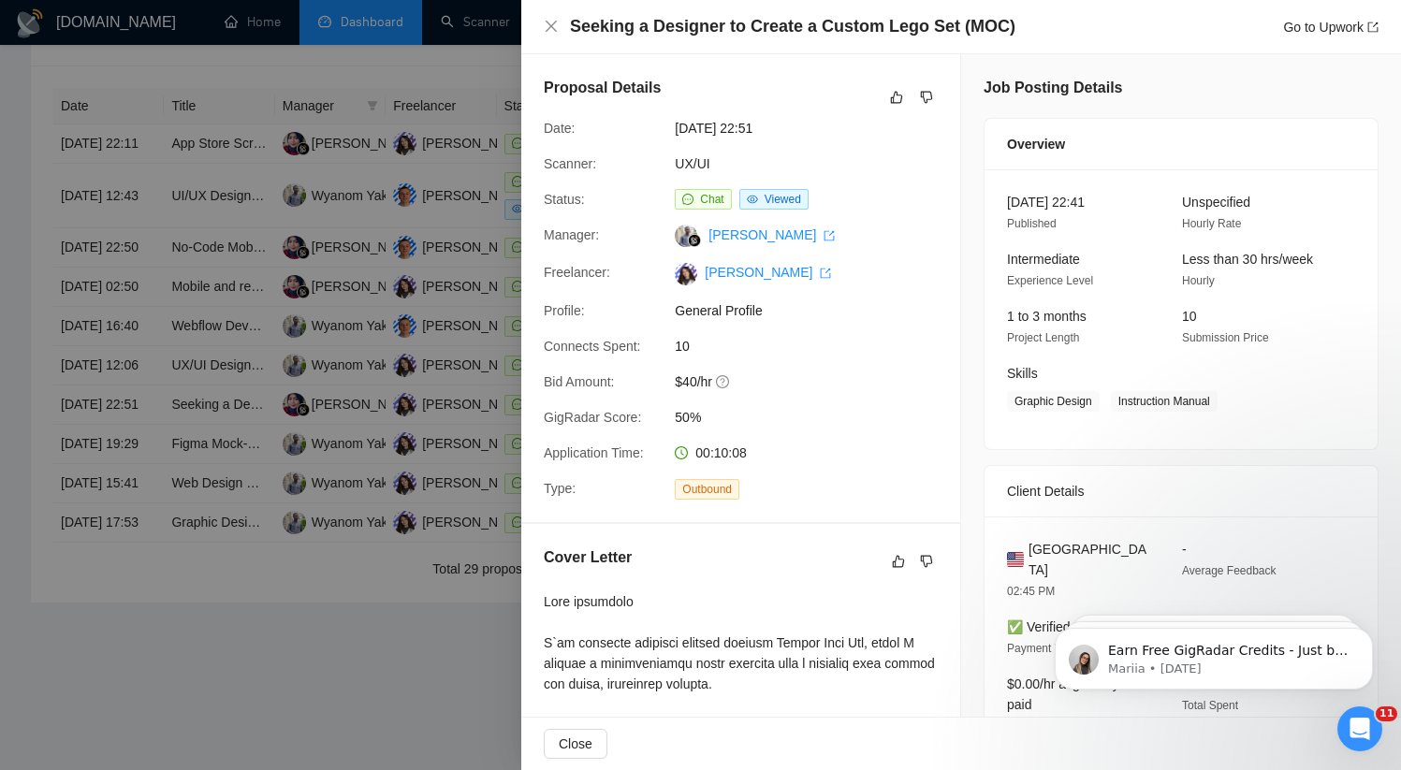
click at [342, 481] on div at bounding box center [700, 385] width 1401 height 770
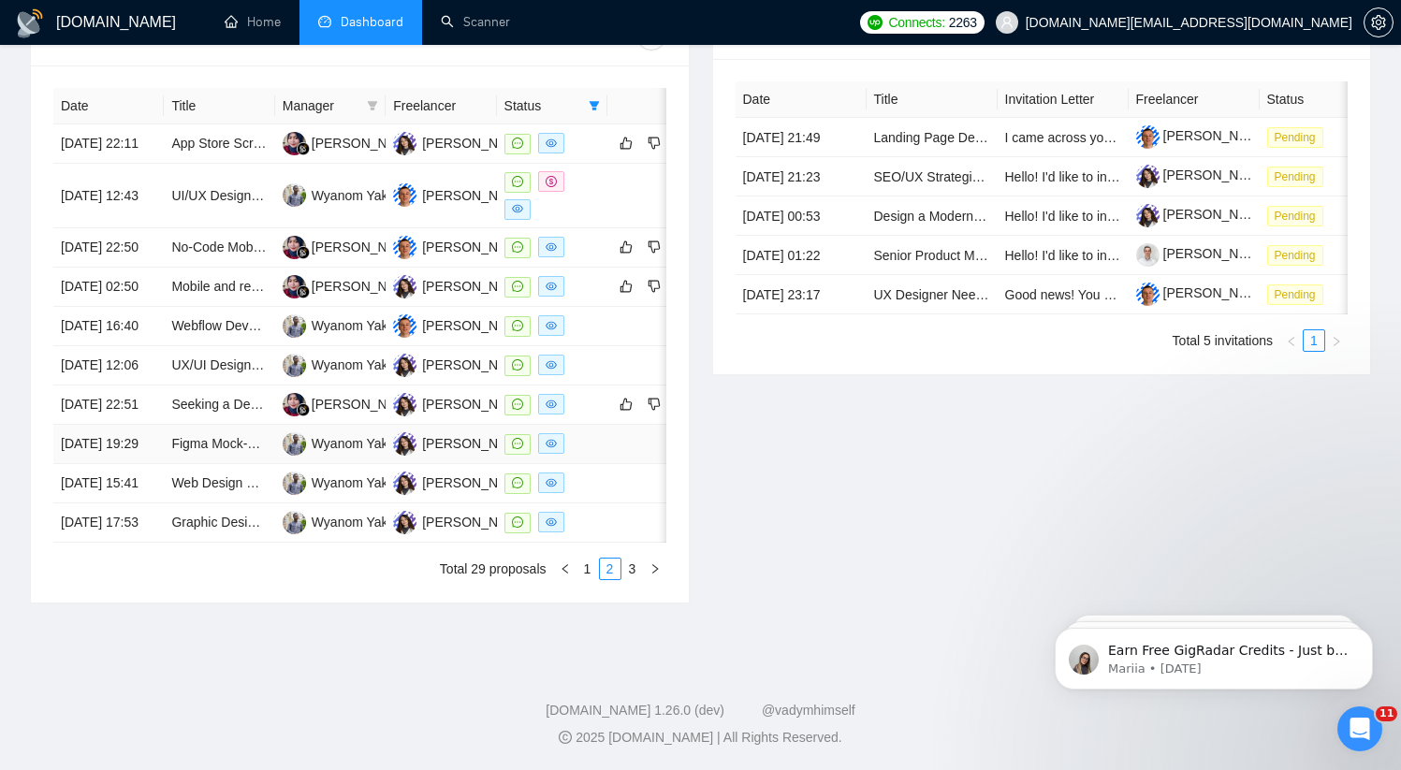
click at [346, 464] on td "Wyanom Yaki" at bounding box center [330, 444] width 110 height 39
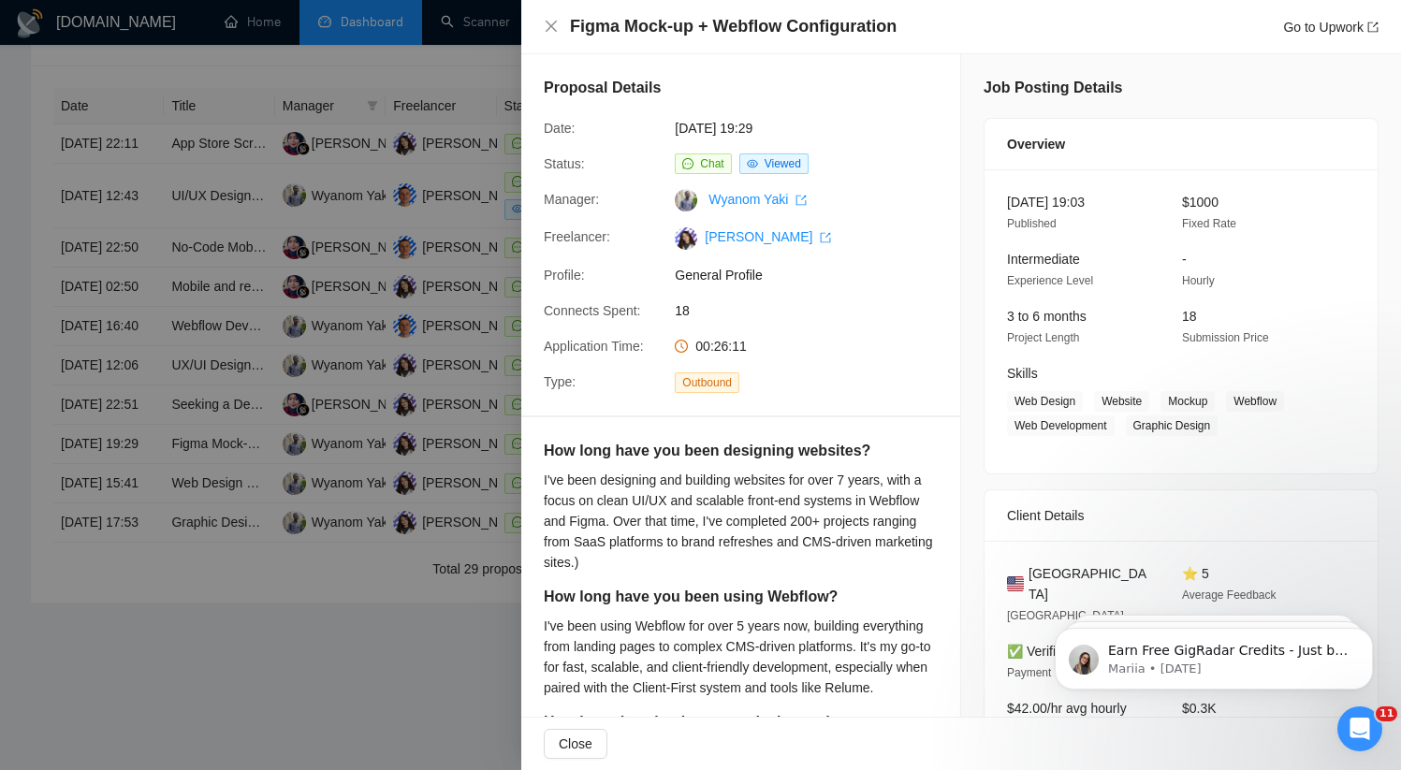
click at [354, 538] on div at bounding box center [700, 385] width 1401 height 770
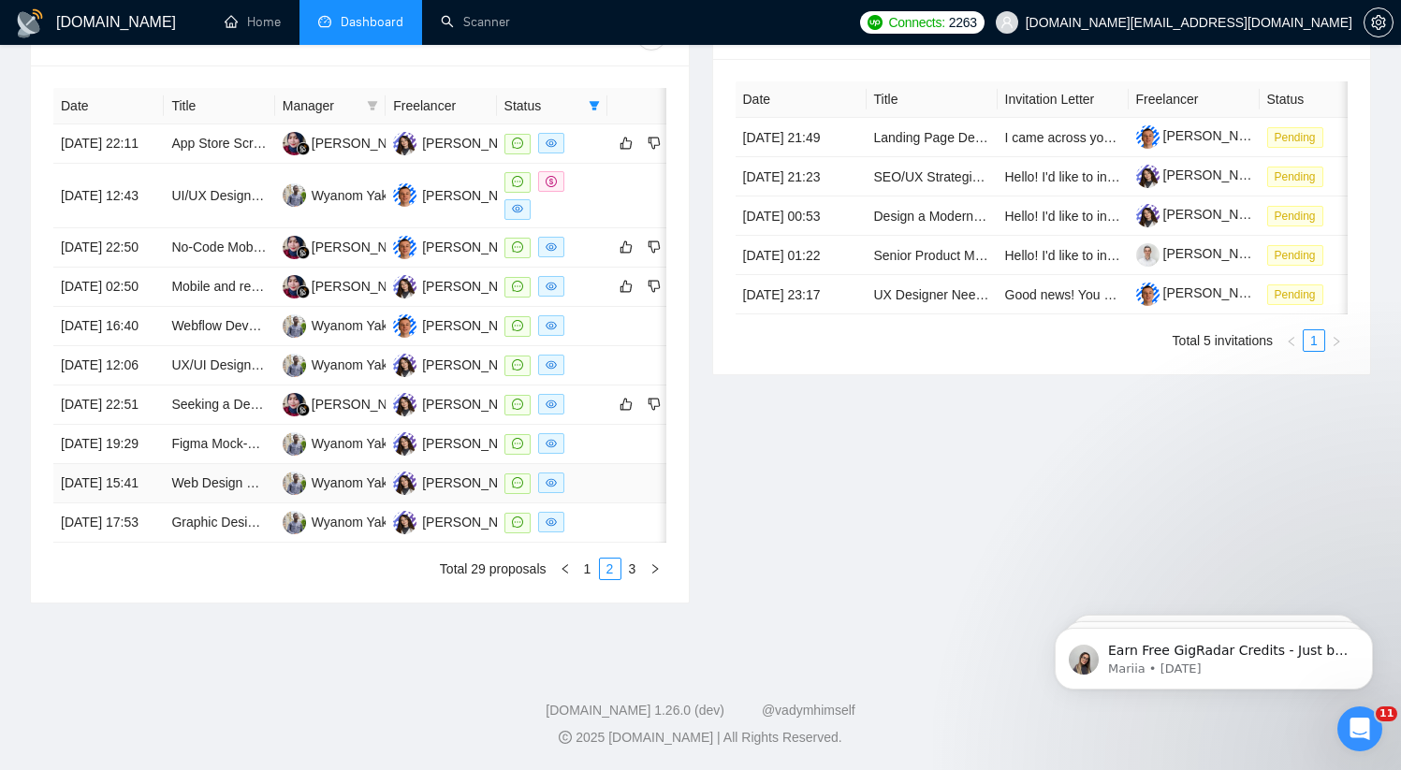
click at [342, 503] on td "Wyanom Yaki" at bounding box center [330, 483] width 110 height 39
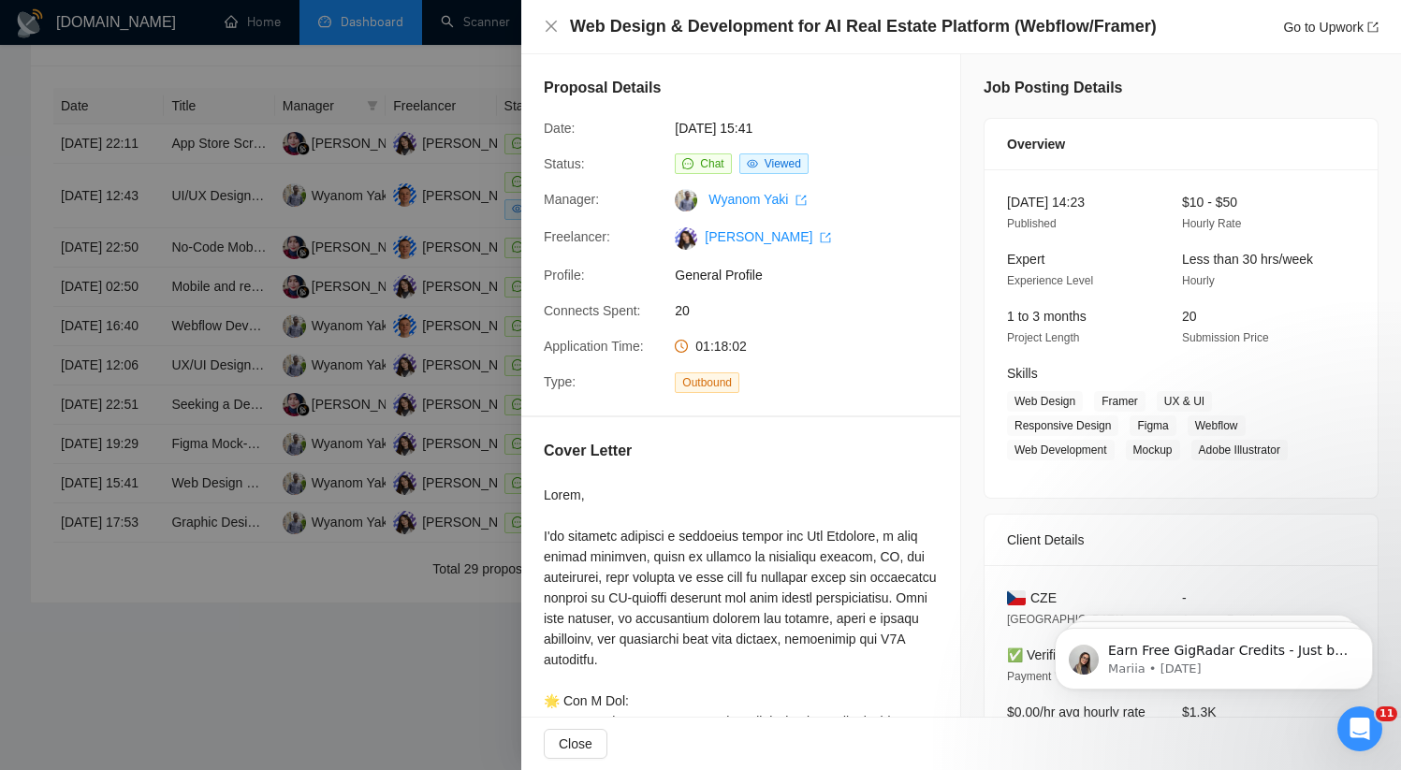
click at [343, 593] on div at bounding box center [700, 385] width 1401 height 770
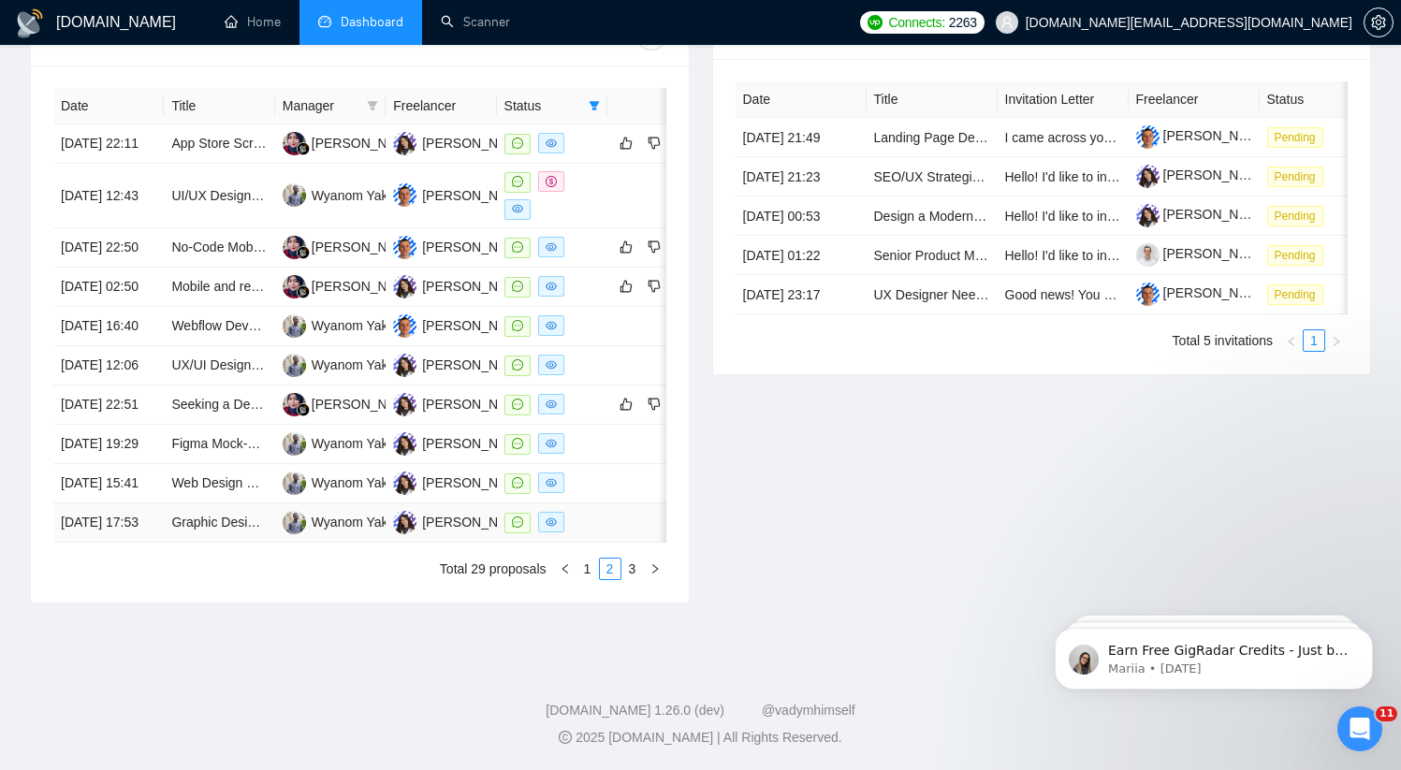
click at [340, 543] on td "Wyanom Yaki" at bounding box center [330, 522] width 110 height 39
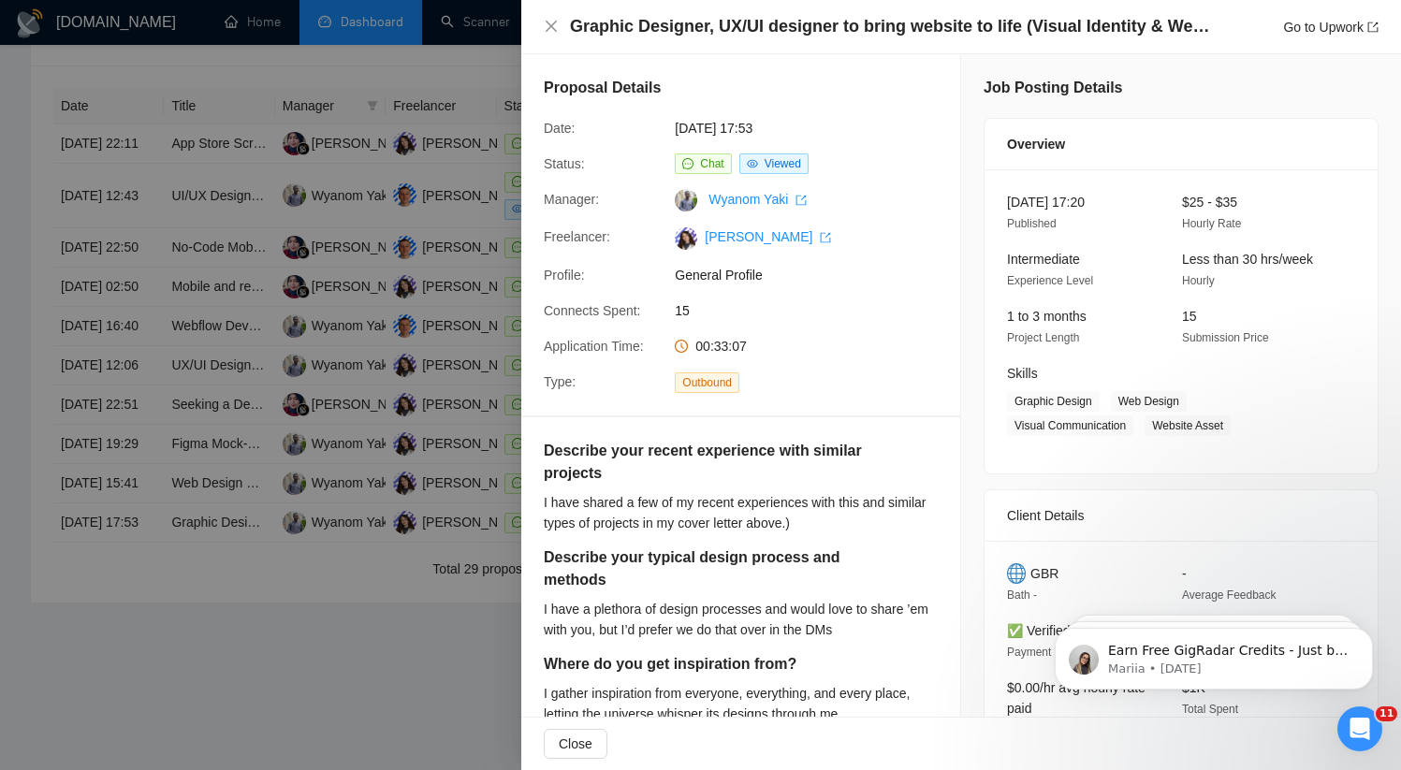
click at [340, 589] on div at bounding box center [700, 385] width 1401 height 770
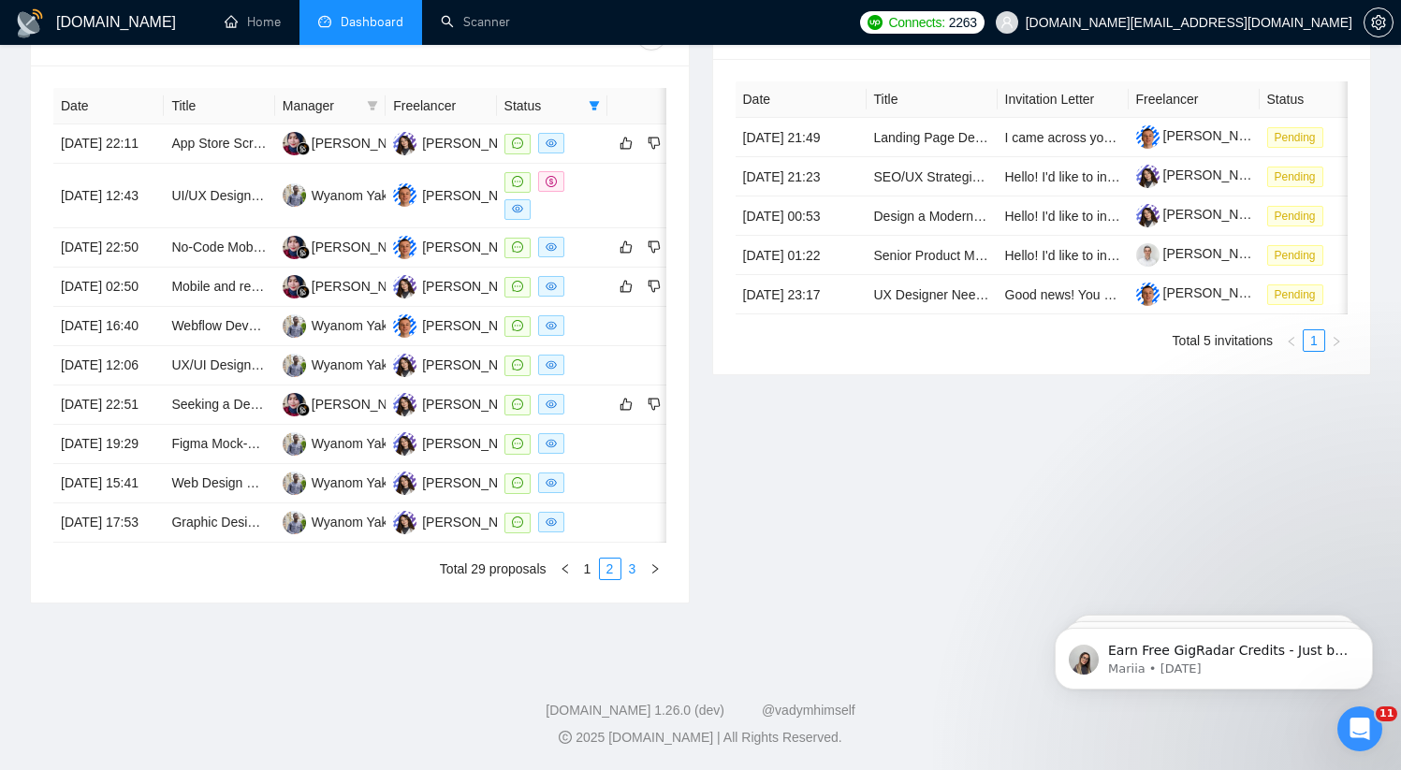
click at [632, 579] on link "3" at bounding box center [632, 569] width 21 height 21
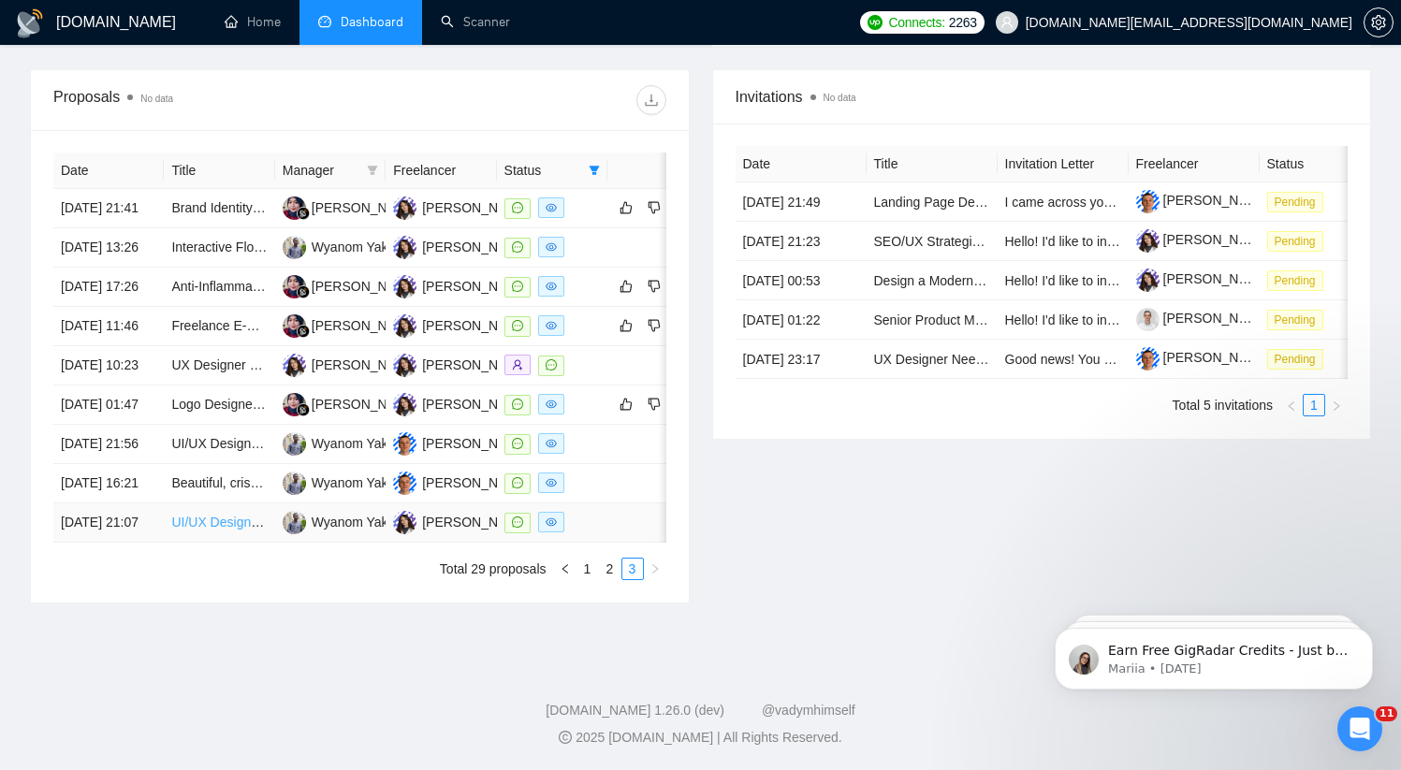
scroll to position [477, 0]
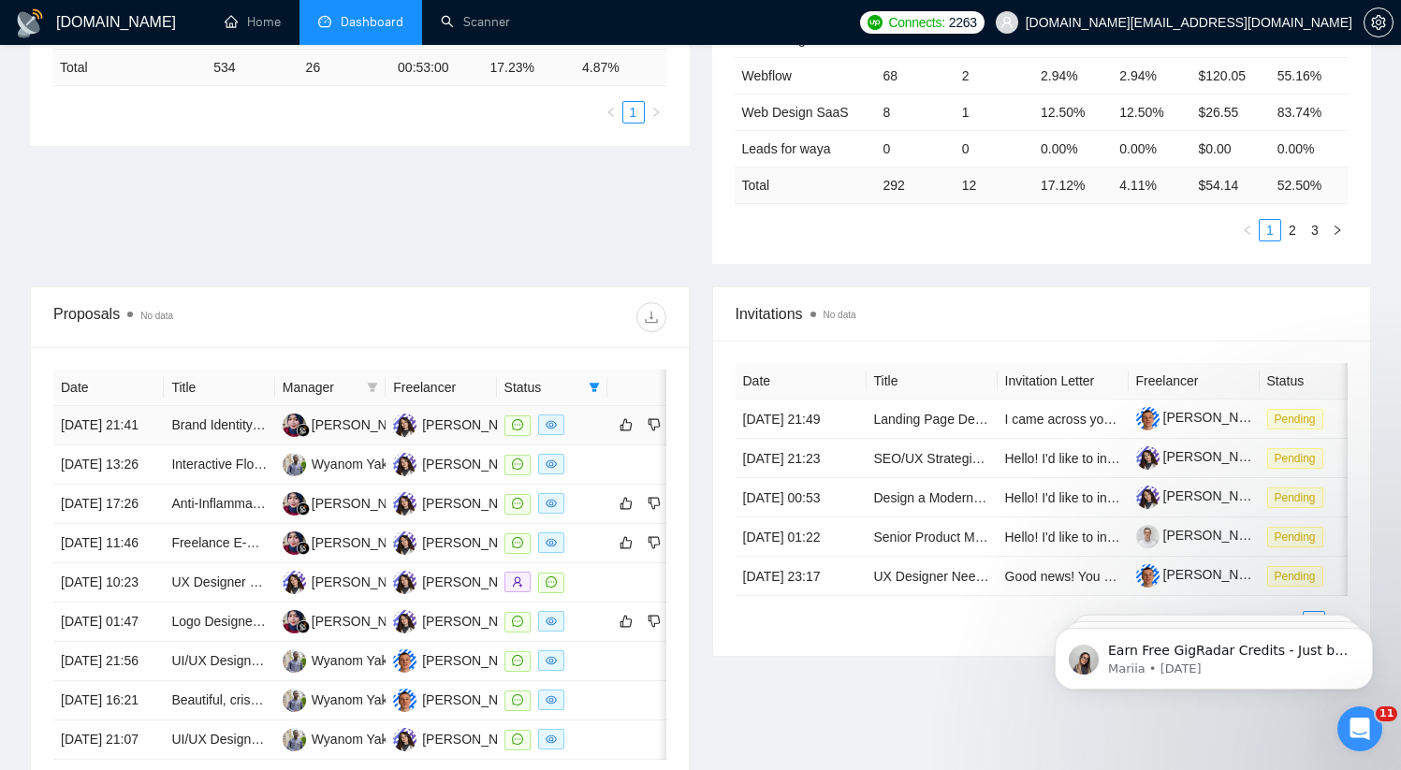
click at [581, 429] on div at bounding box center [551, 425] width 95 height 22
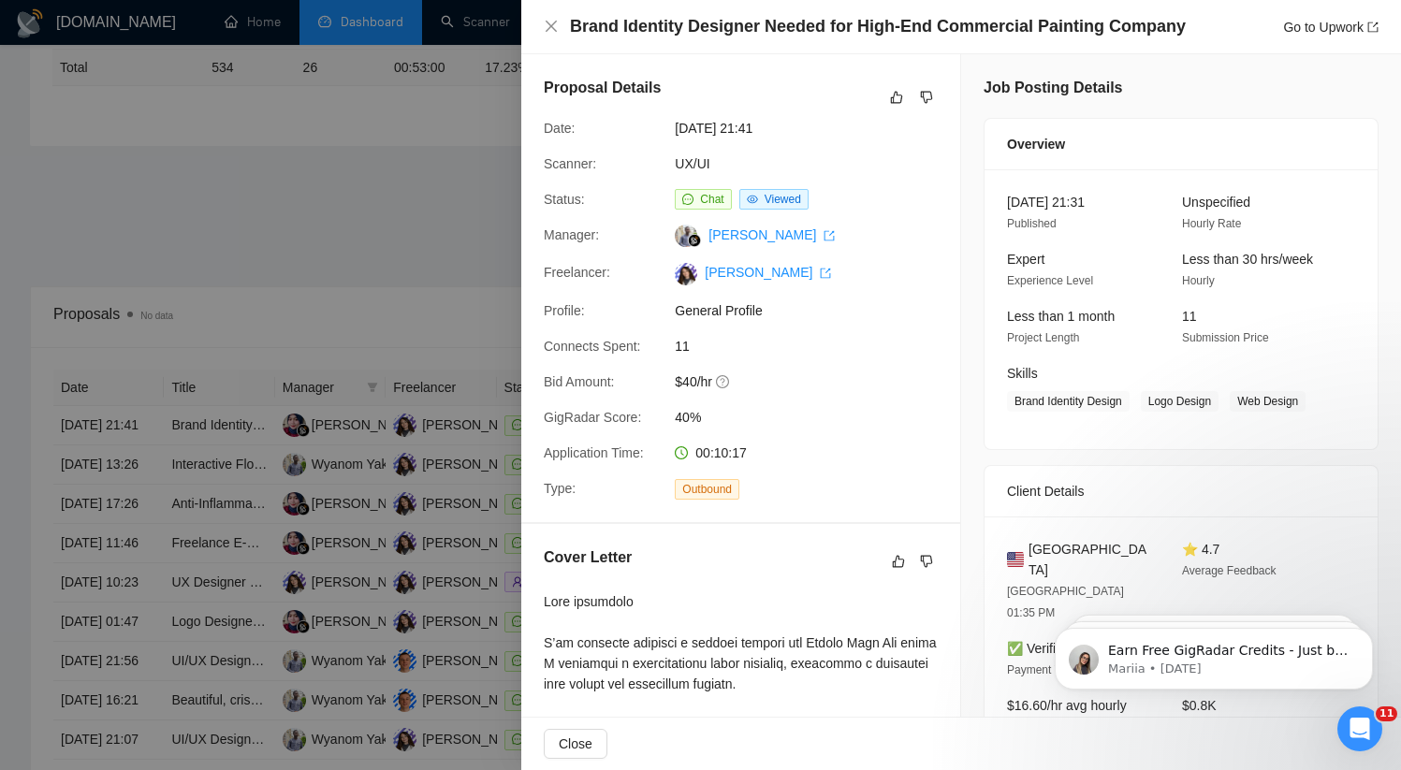
click at [167, 504] on div at bounding box center [700, 385] width 1401 height 770
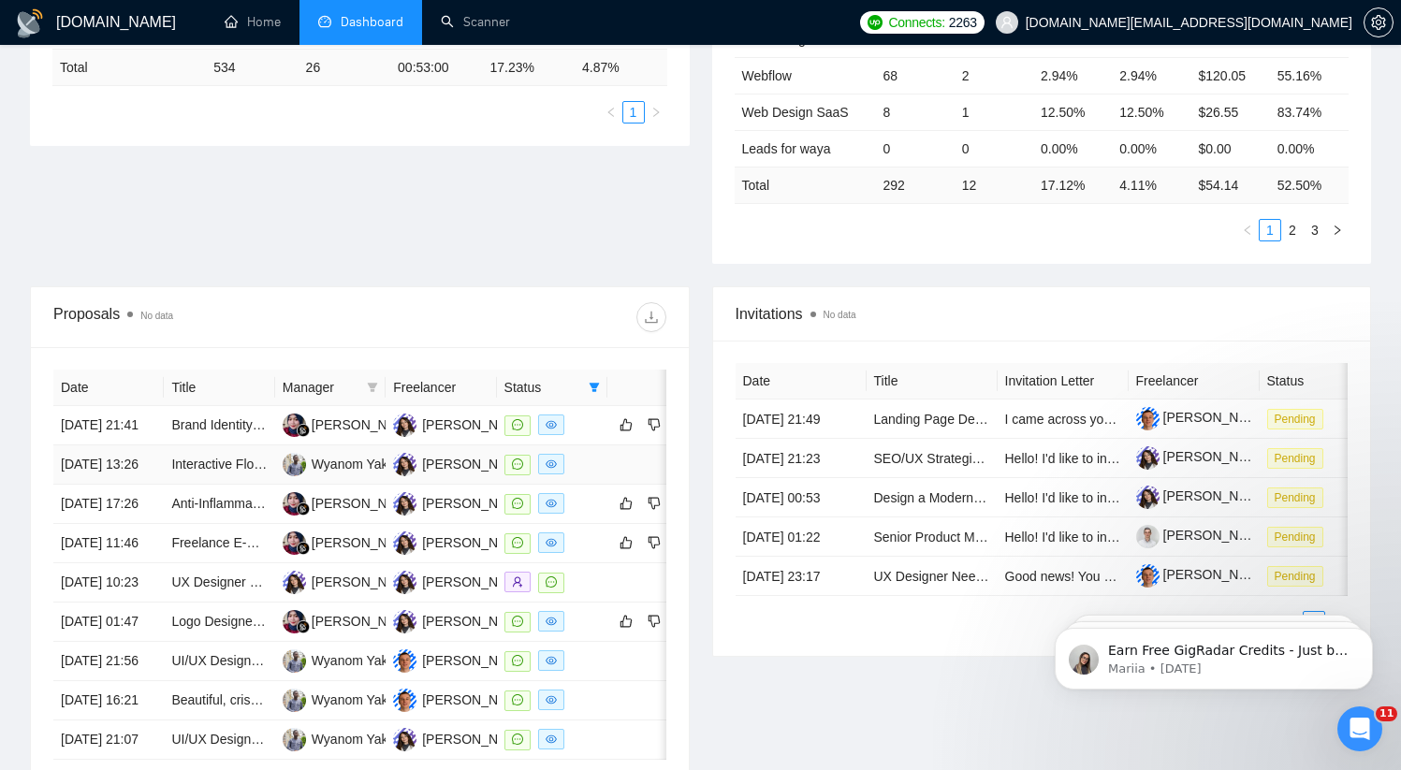
click at [148, 485] on td "[DATE] 13:26" at bounding box center [108, 464] width 110 height 39
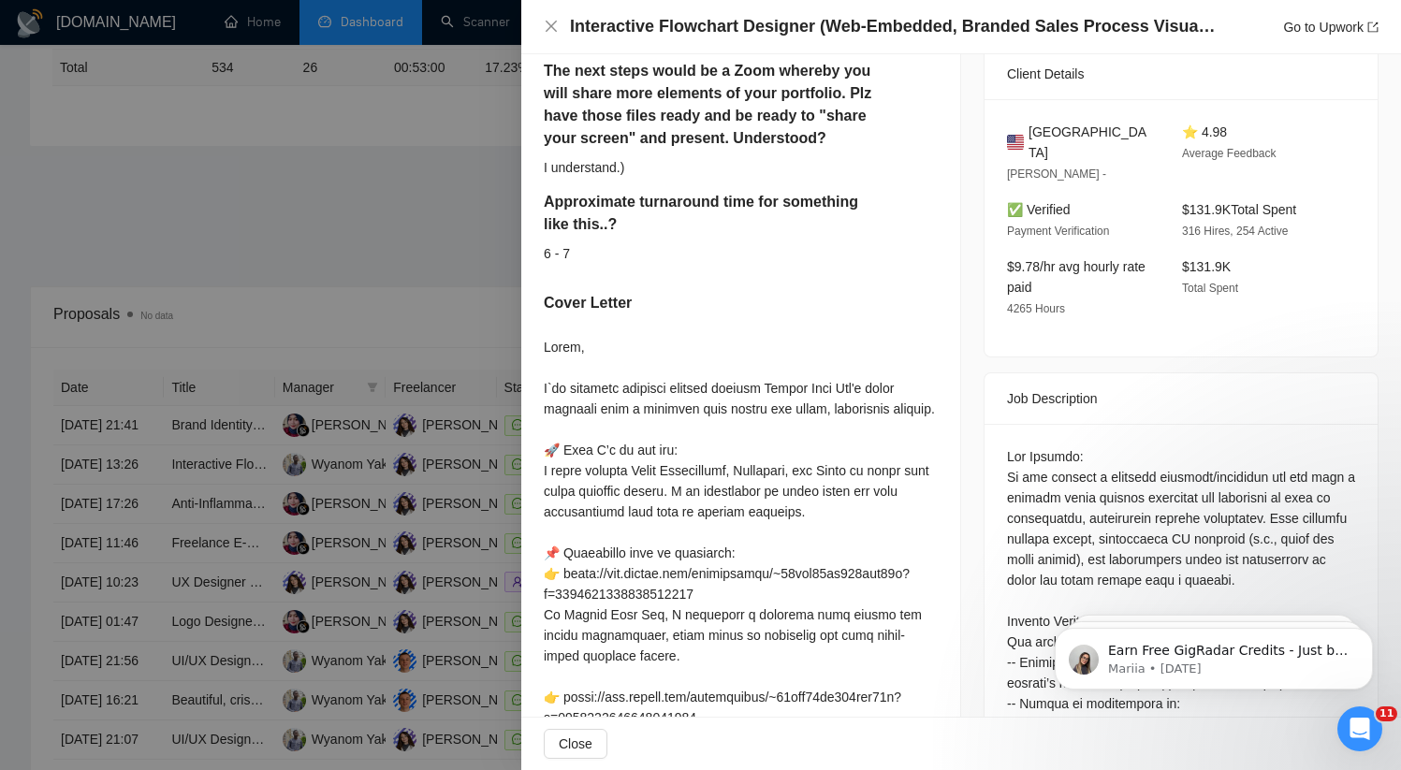
scroll to position [120, 0]
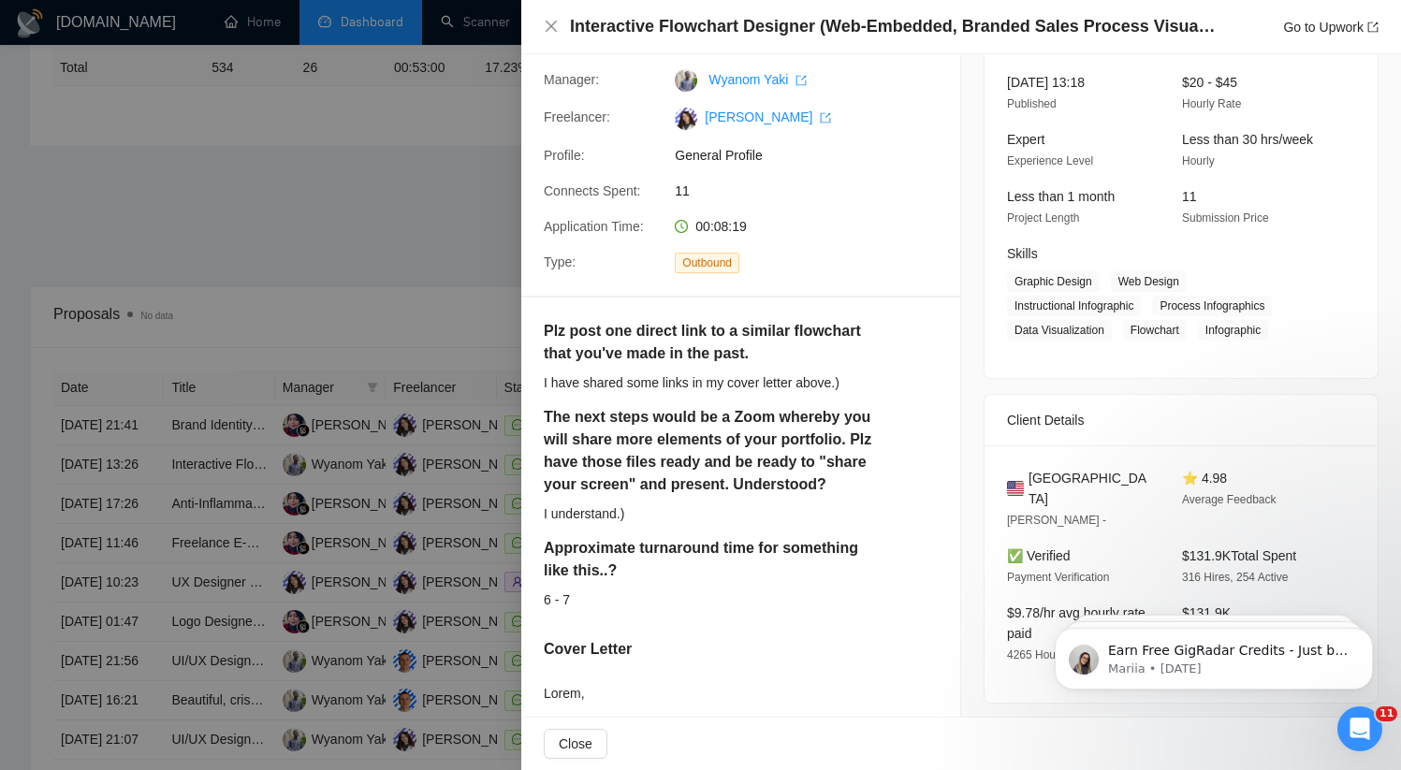
click at [193, 524] on div at bounding box center [700, 385] width 1401 height 770
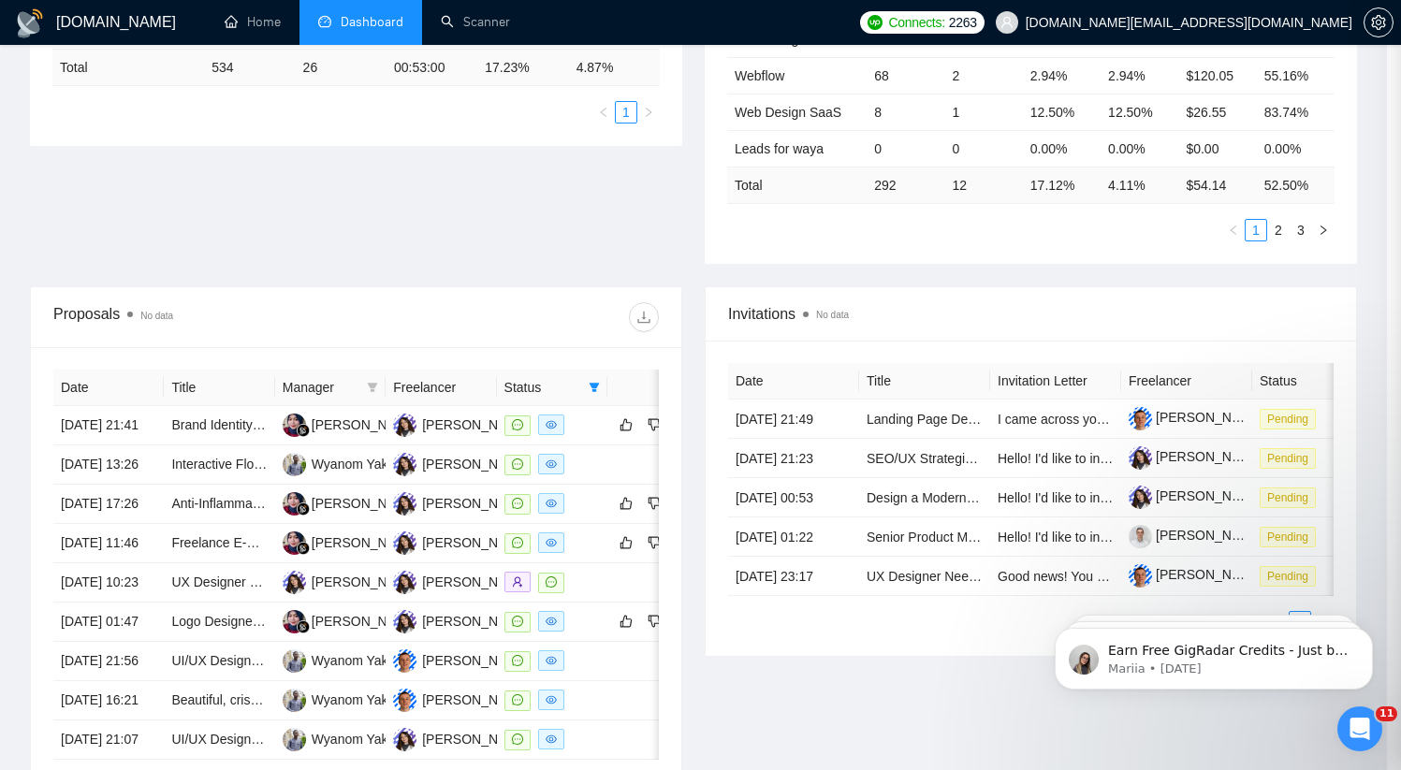
click at [222, 472] on link "Interactive Flowchart Designer (Web-Embedded, Branded Sales Process Visualizati…" at bounding box center [423, 464] width 505 height 15
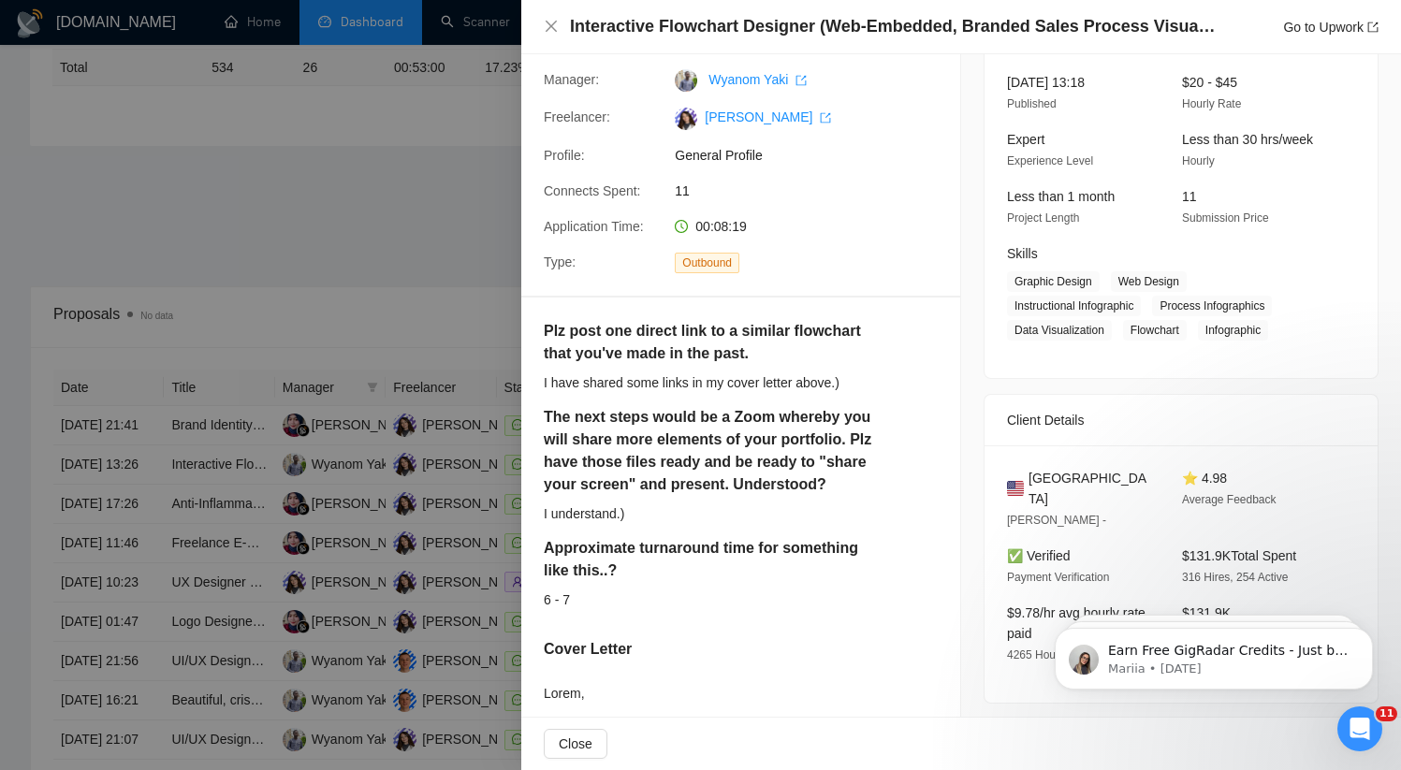
click at [157, 560] on div at bounding box center [700, 385] width 1401 height 770
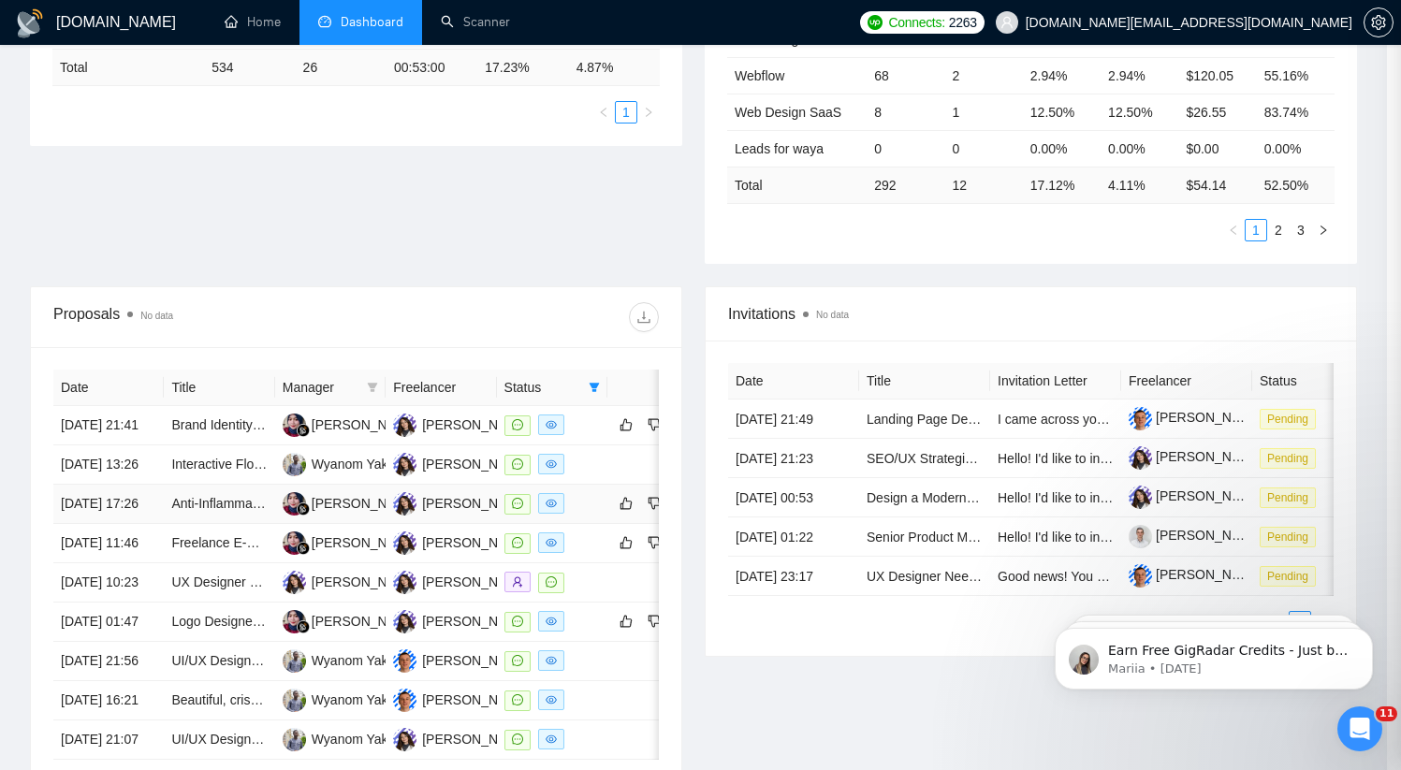
click at [138, 524] on td "[DATE] 17:26" at bounding box center [108, 504] width 110 height 39
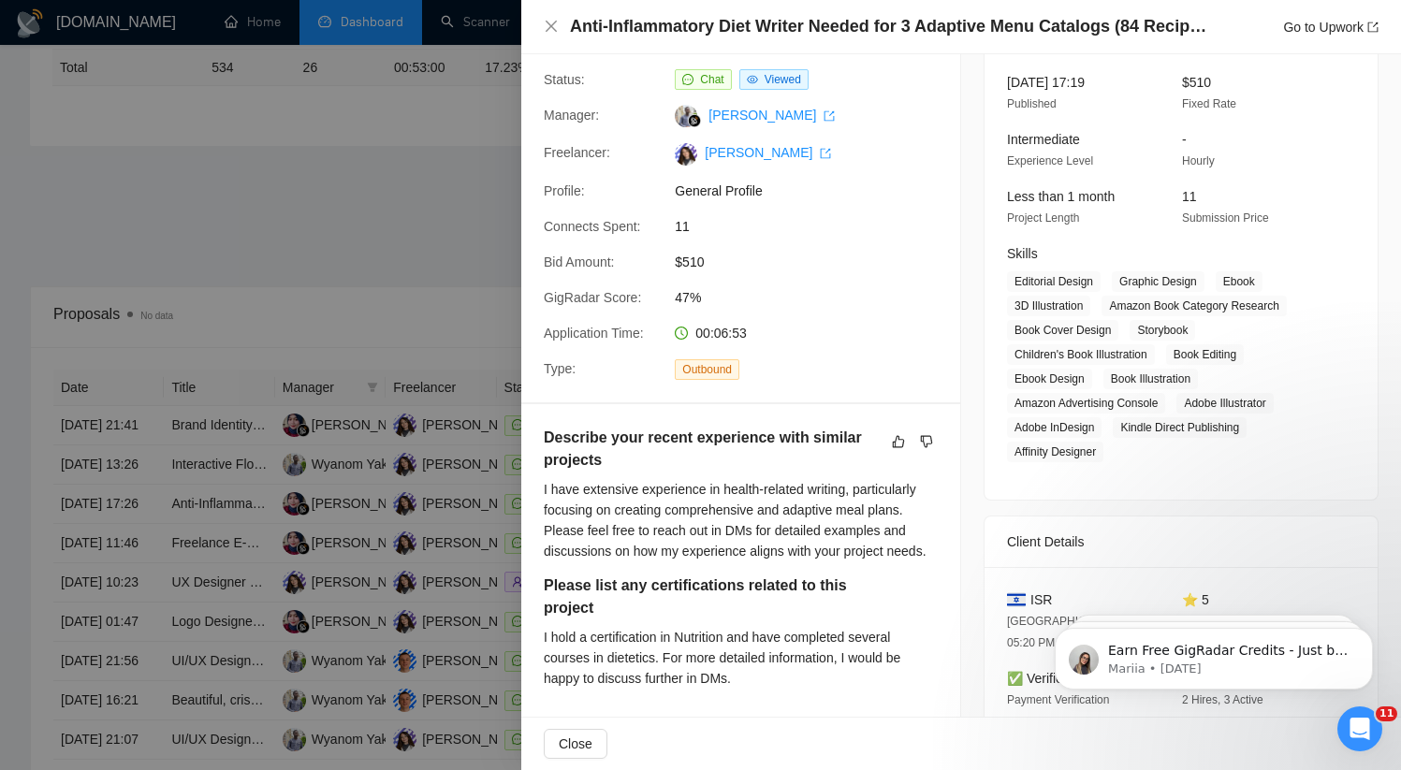
click at [126, 608] on div at bounding box center [700, 385] width 1401 height 770
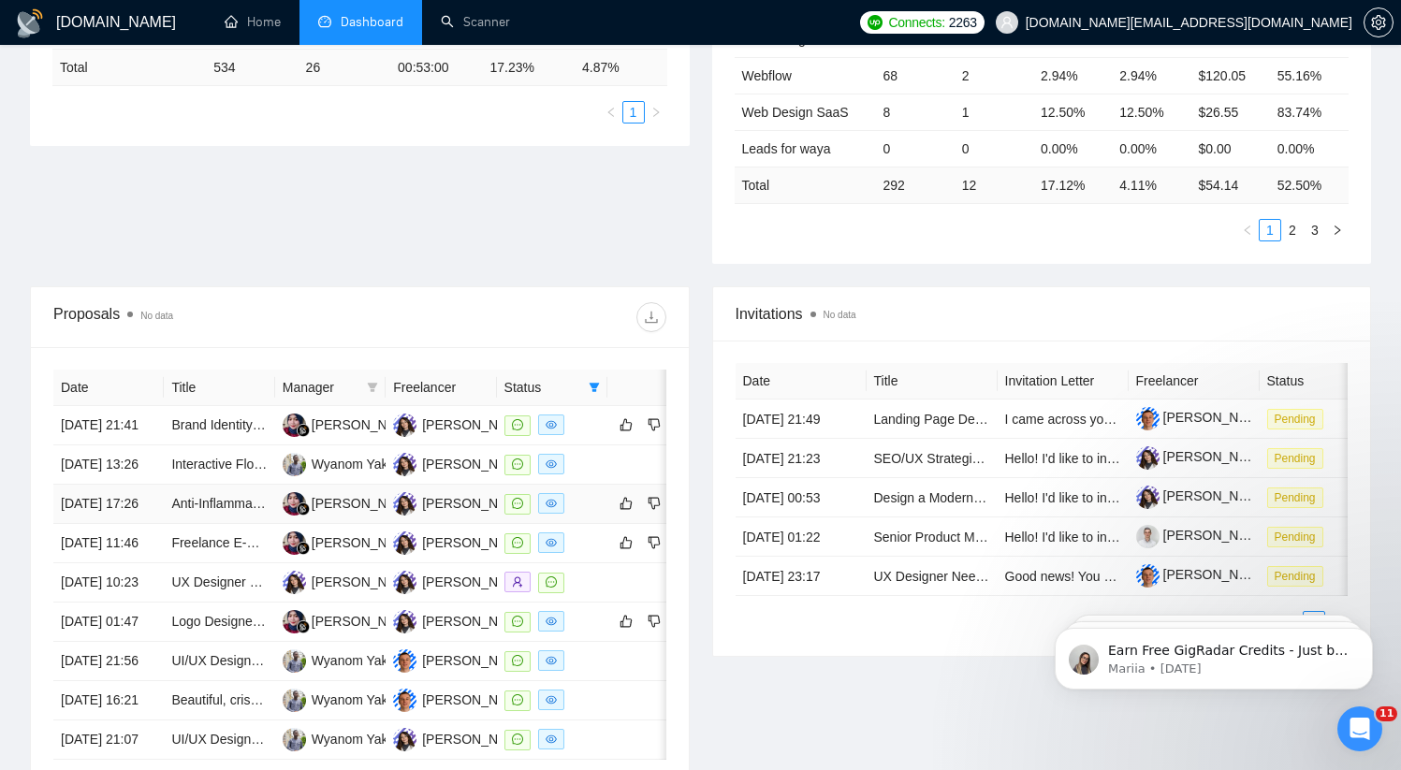
click at [125, 524] on td "[DATE] 17:26" at bounding box center [108, 504] width 110 height 39
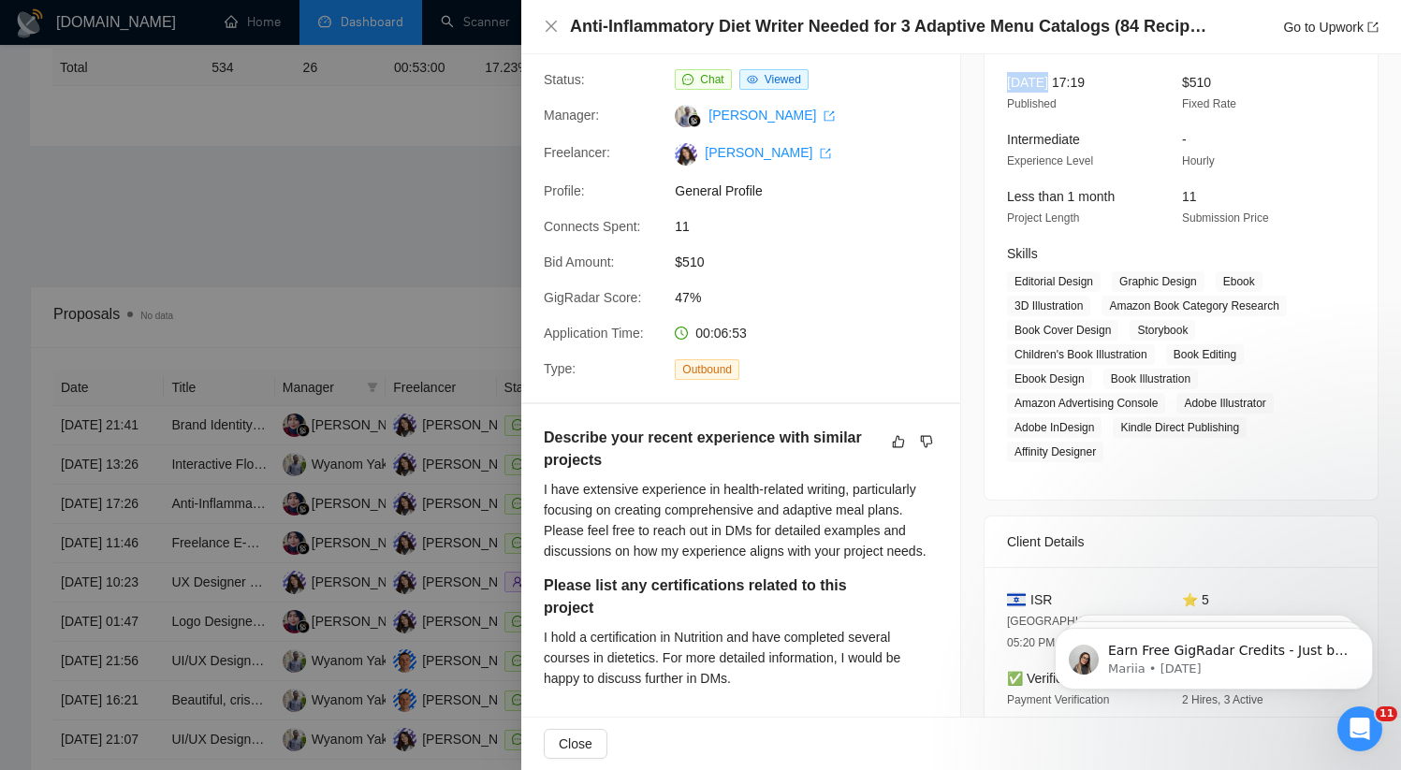
drag, startPoint x: 1002, startPoint y: 77, endPoint x: 1037, endPoint y: 79, distance: 34.7
click at [1037, 79] on span "[DATE] 17:19" at bounding box center [1046, 82] width 78 height 15
click at [383, 210] on div at bounding box center [700, 385] width 1401 height 770
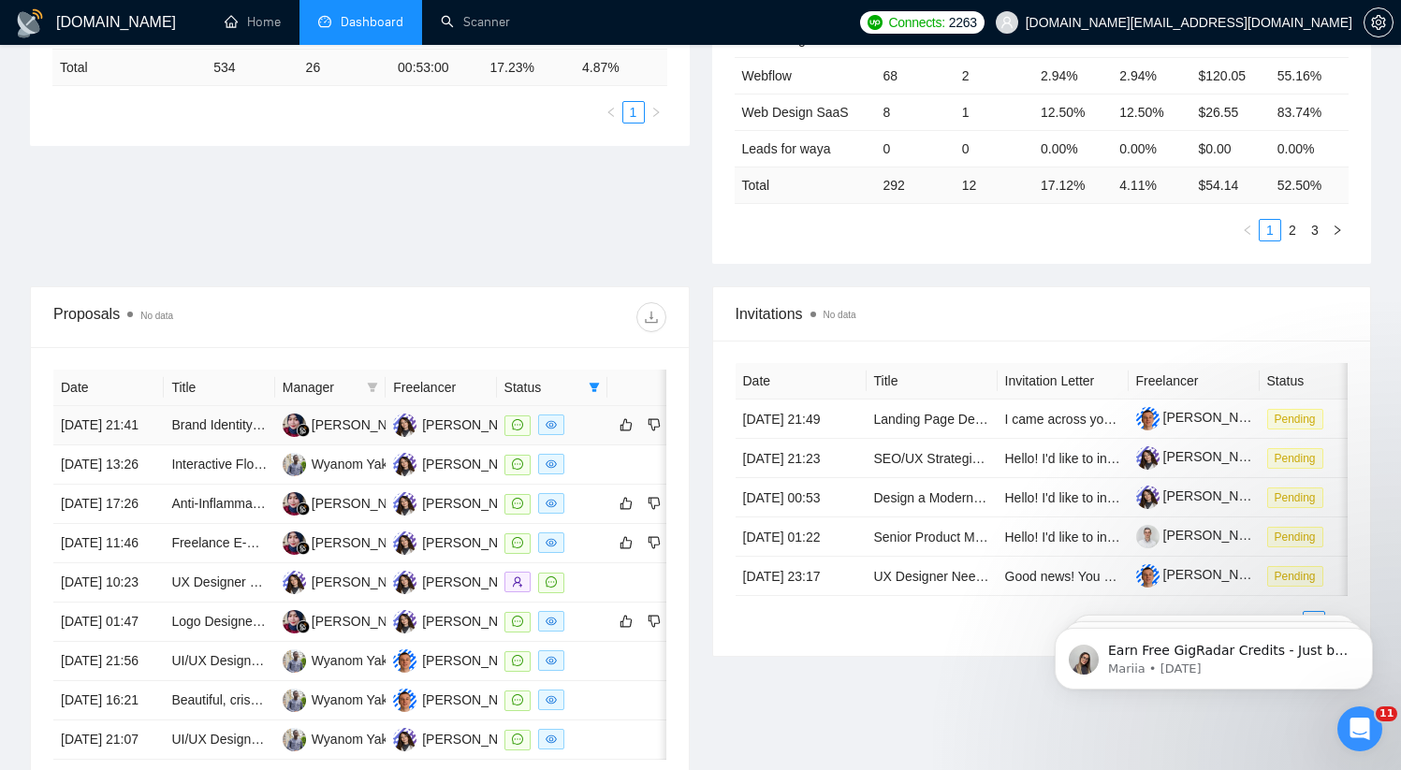
scroll to position [868, 0]
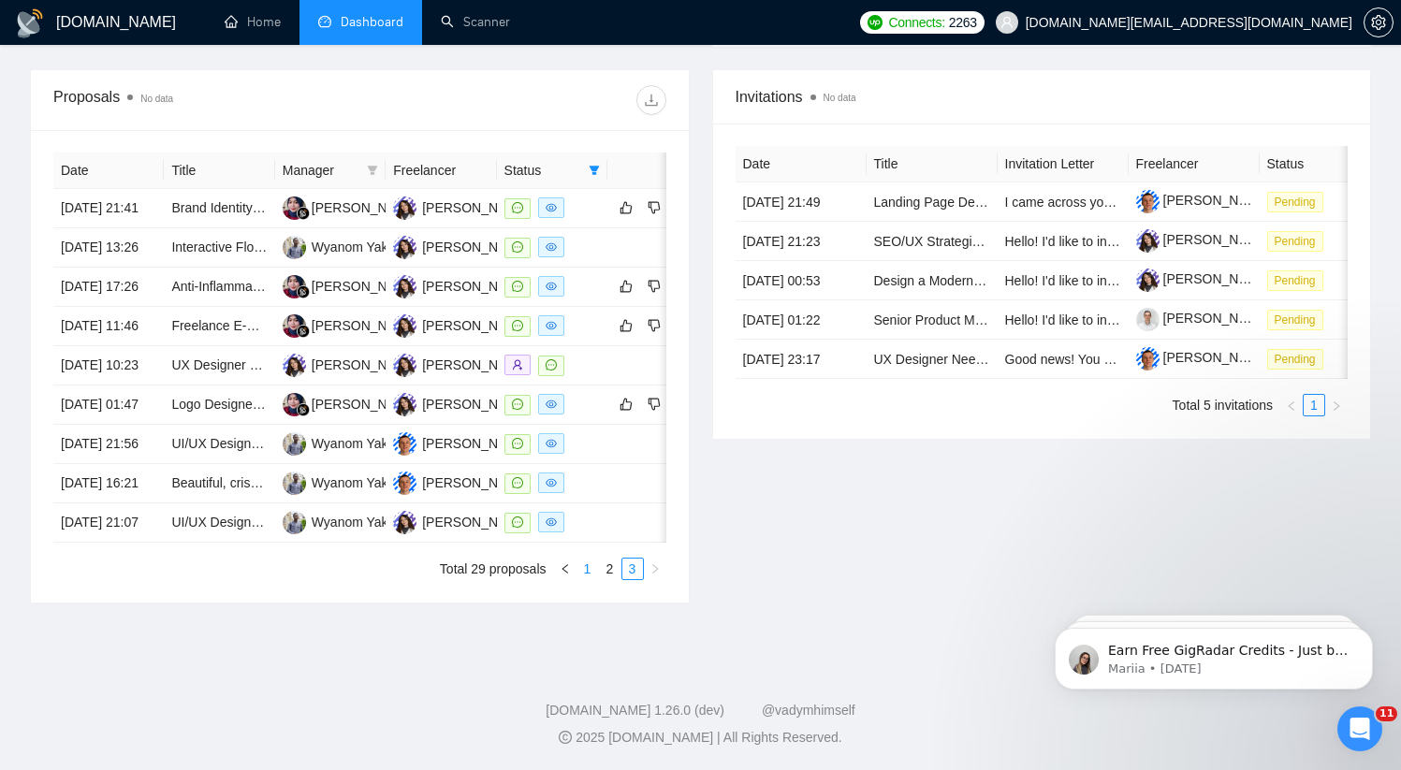
click at [588, 566] on link "1" at bounding box center [587, 569] width 21 height 21
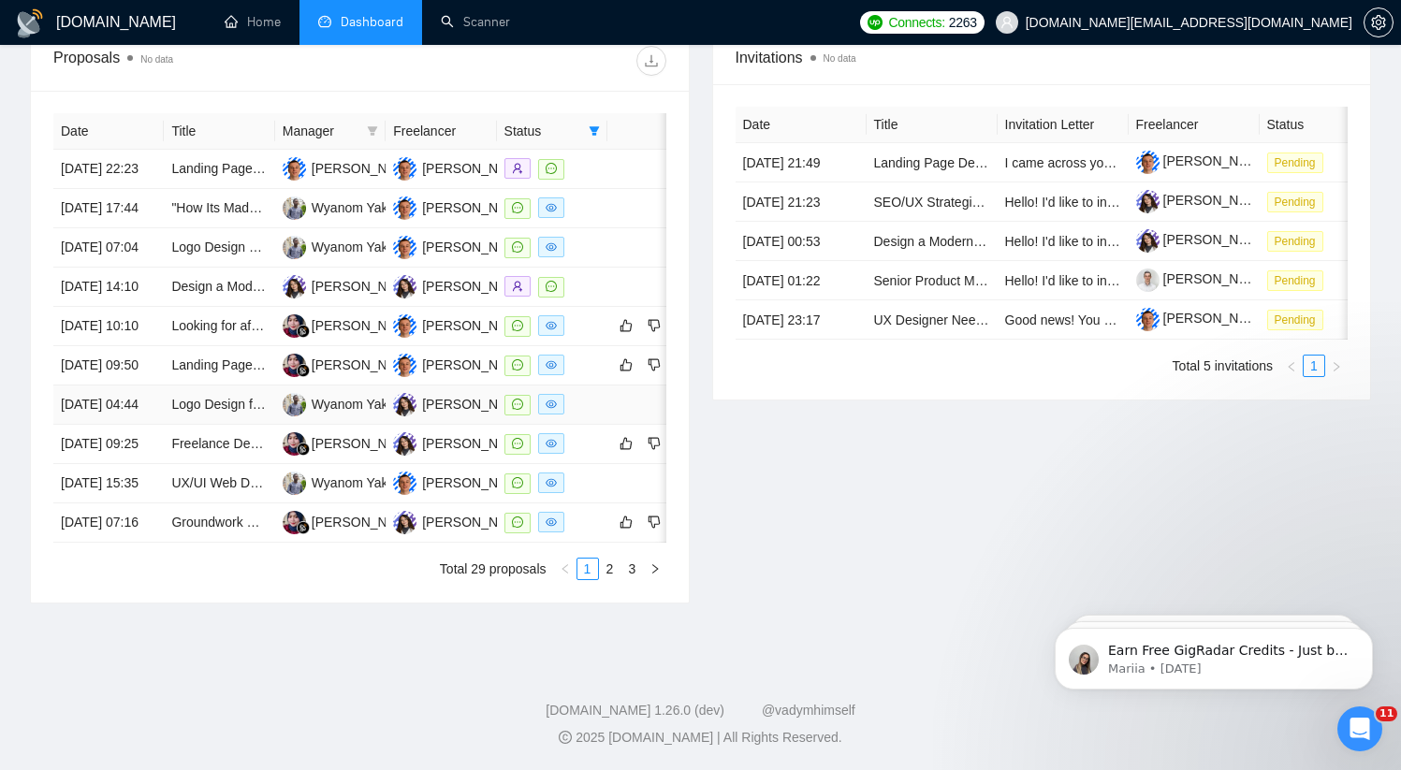
scroll to position [485, 0]
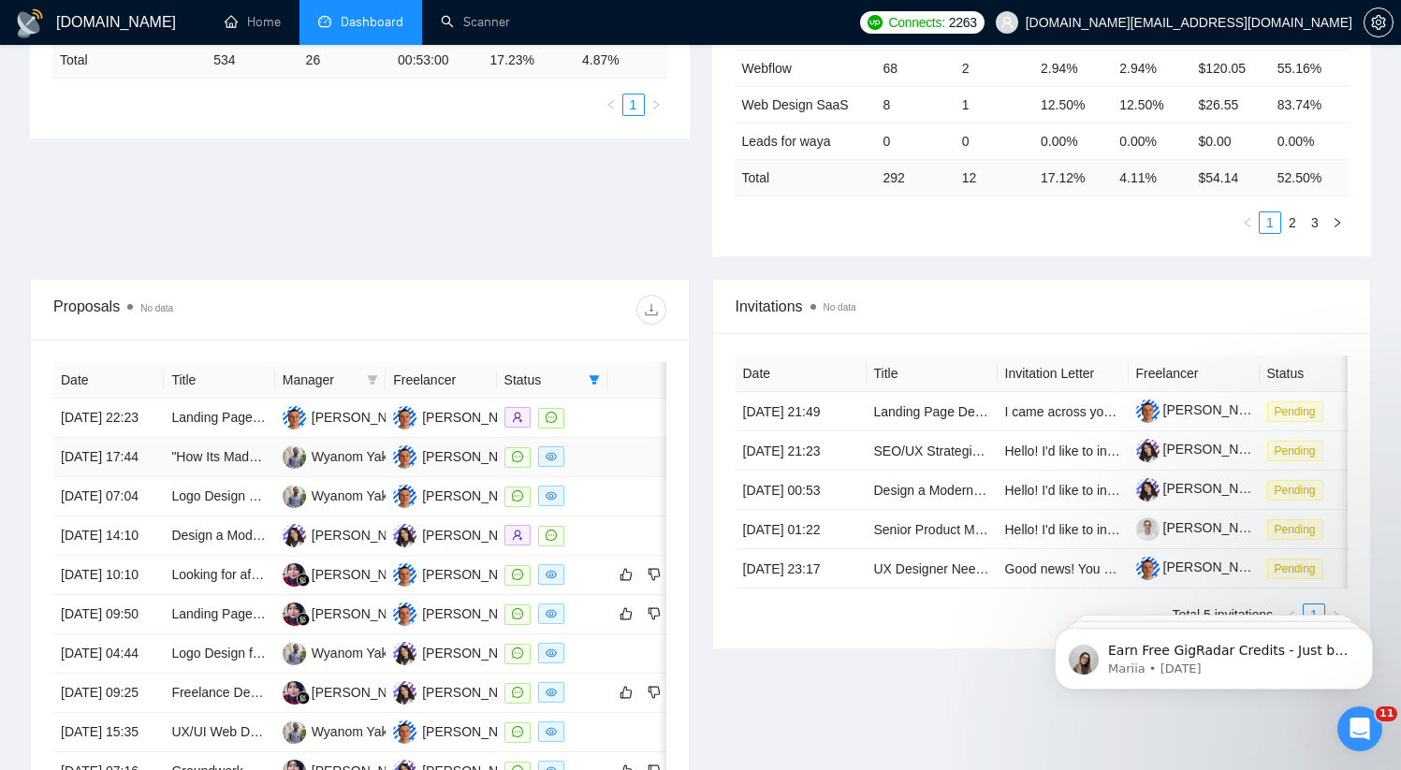
click at [170, 477] on td ""How Its Made" banner for e commerce website" at bounding box center [219, 457] width 110 height 39
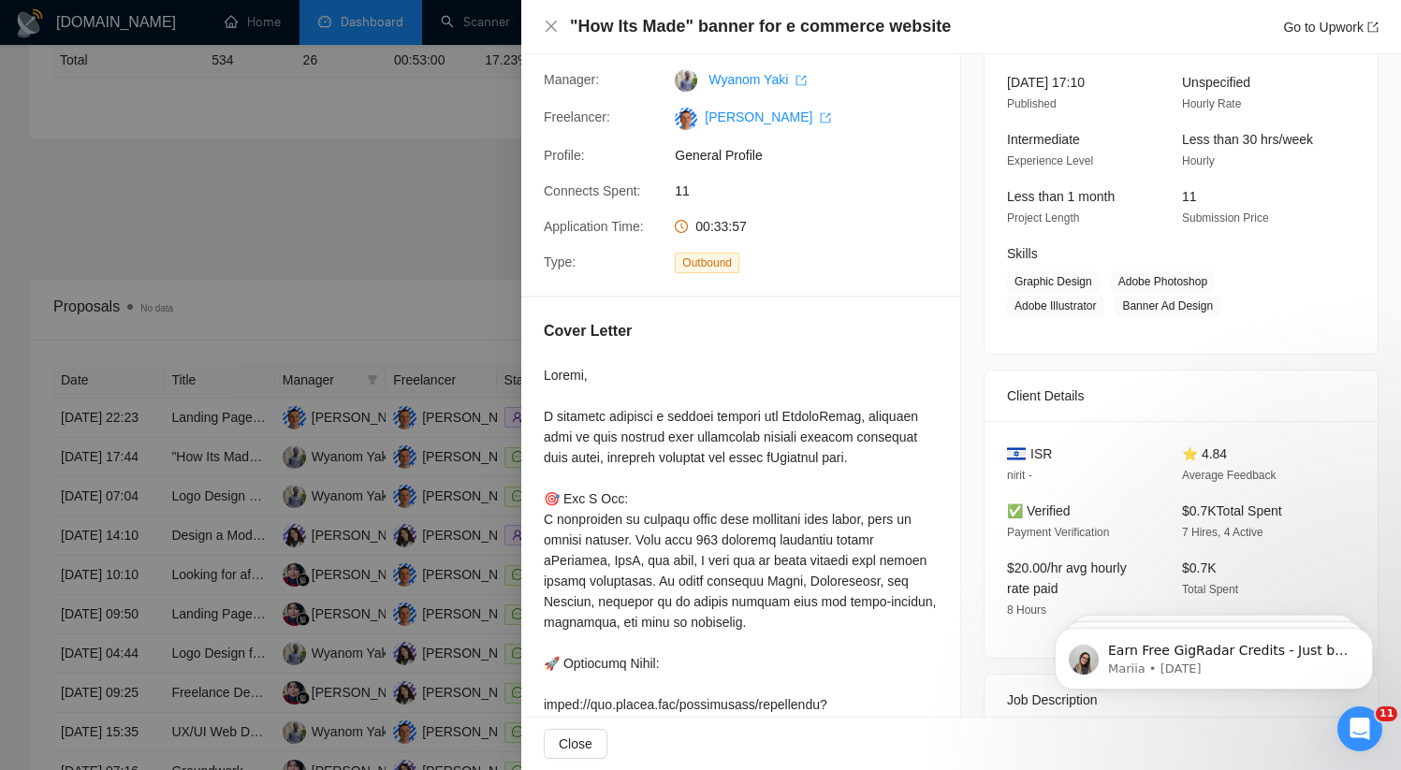
click at [169, 504] on div at bounding box center [700, 385] width 1401 height 770
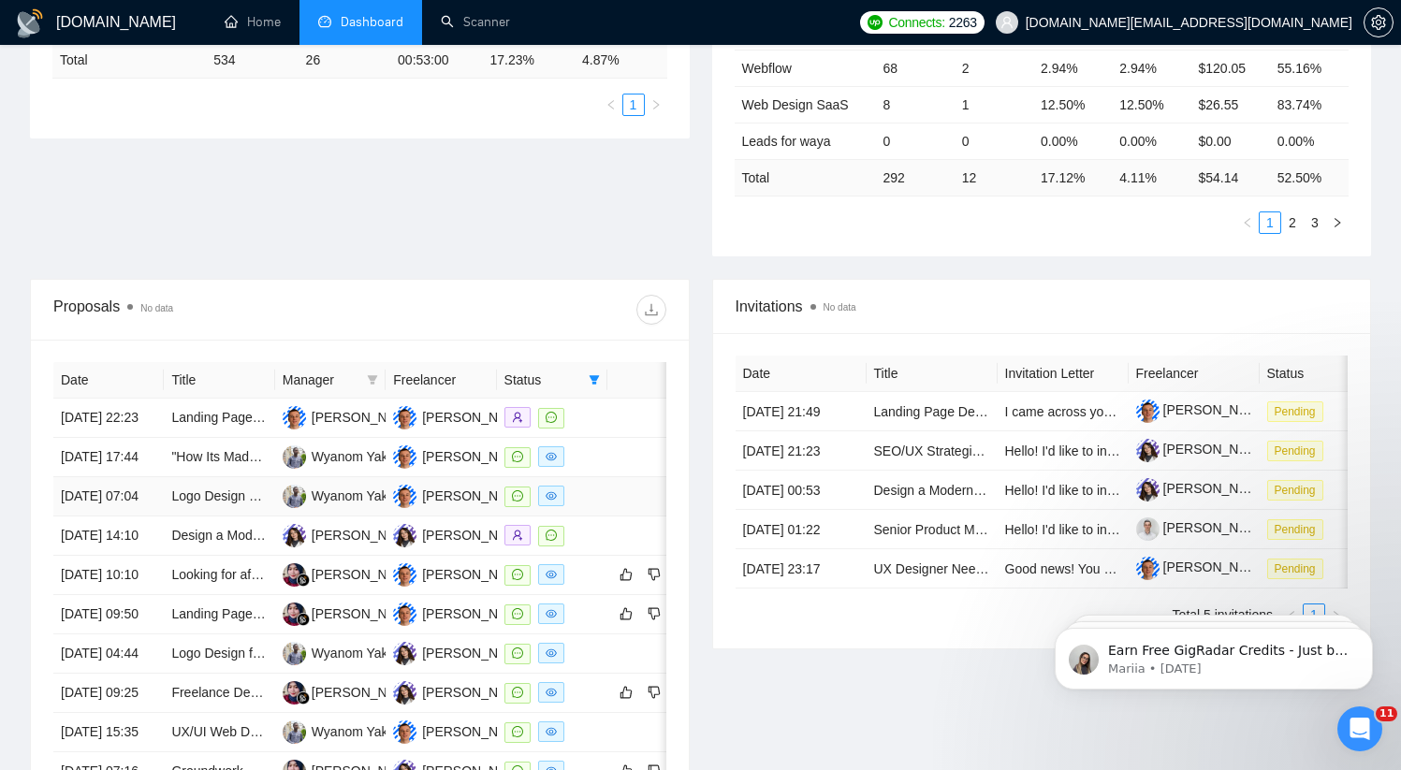
click at [157, 516] on td "[DATE] 07:04" at bounding box center [108, 496] width 110 height 39
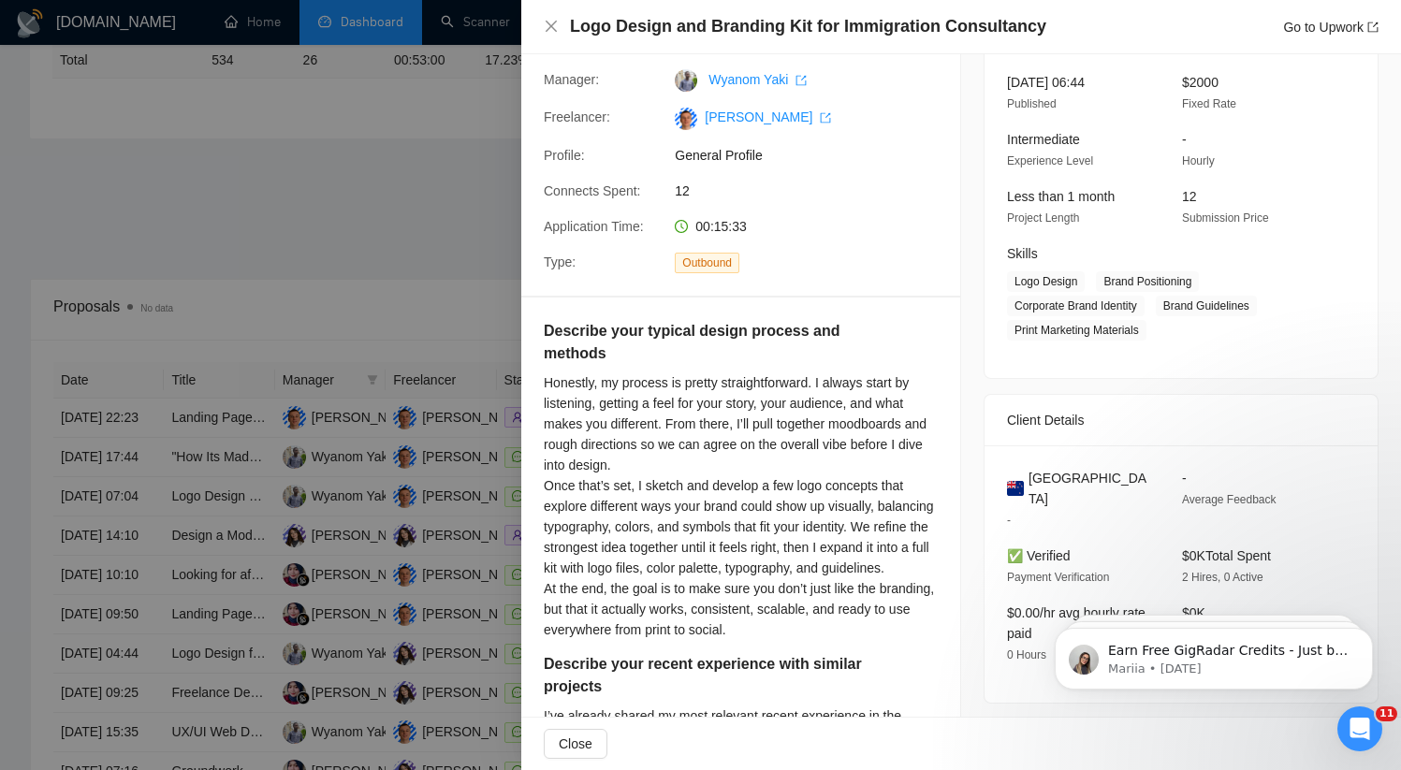
click at [156, 539] on div at bounding box center [700, 385] width 1401 height 770
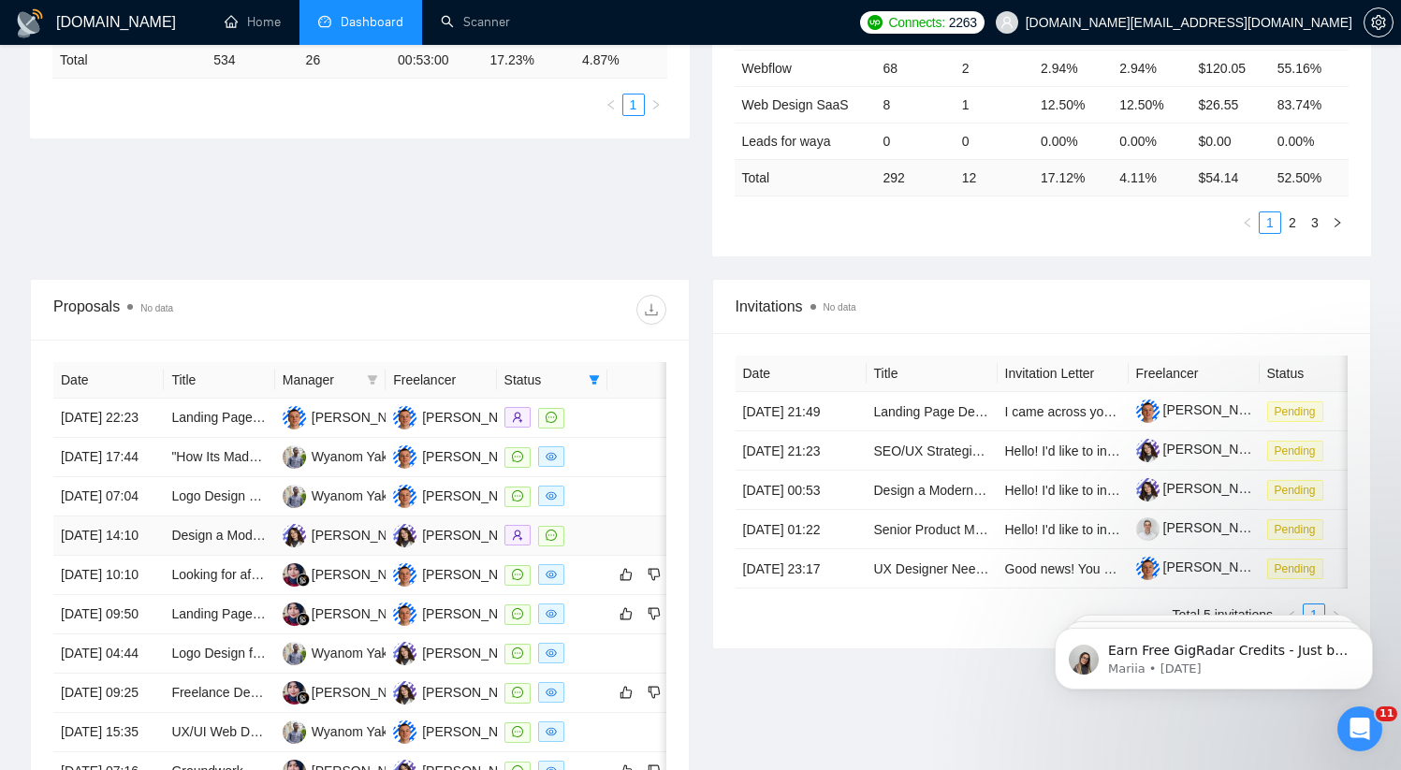
click at [161, 556] on td "[DATE] 14:10" at bounding box center [108, 535] width 110 height 39
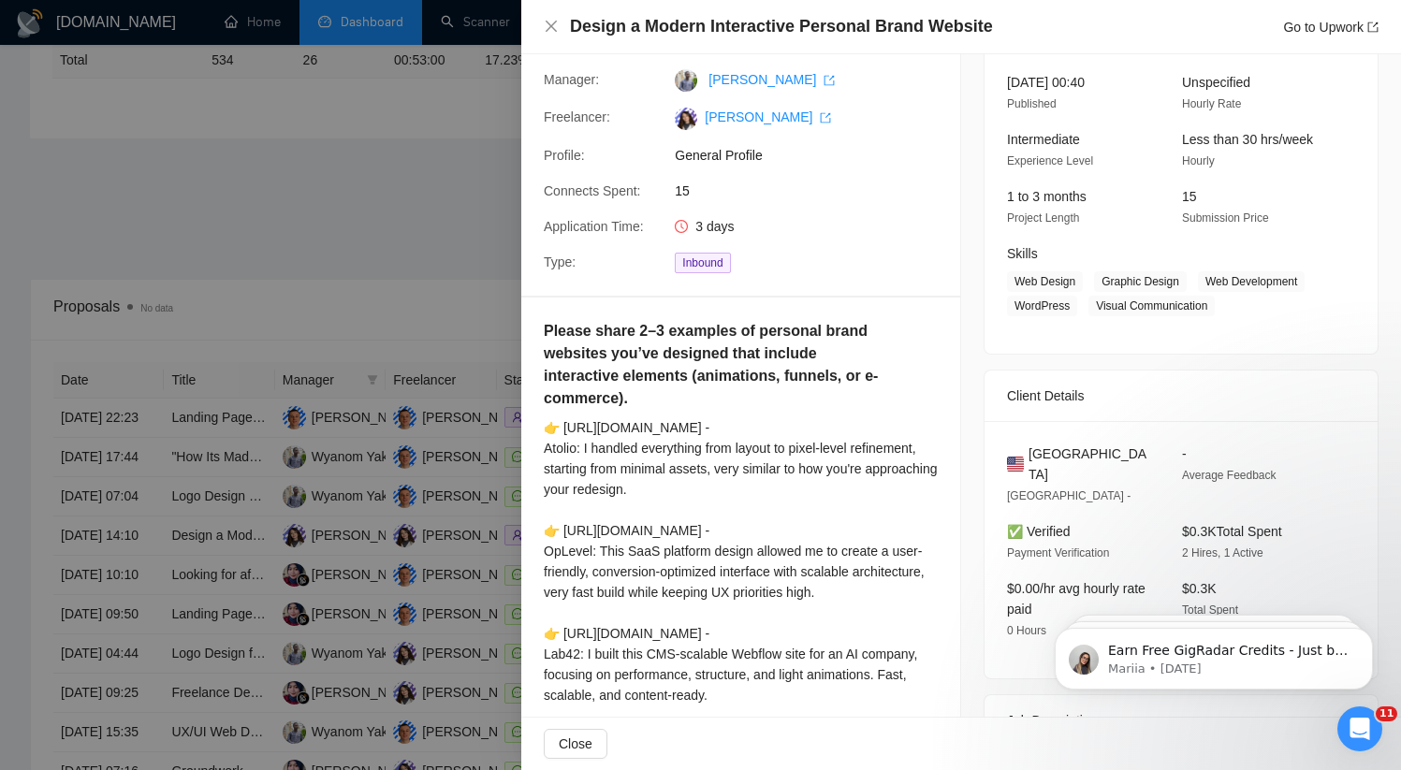
click at [164, 591] on div at bounding box center [700, 385] width 1401 height 770
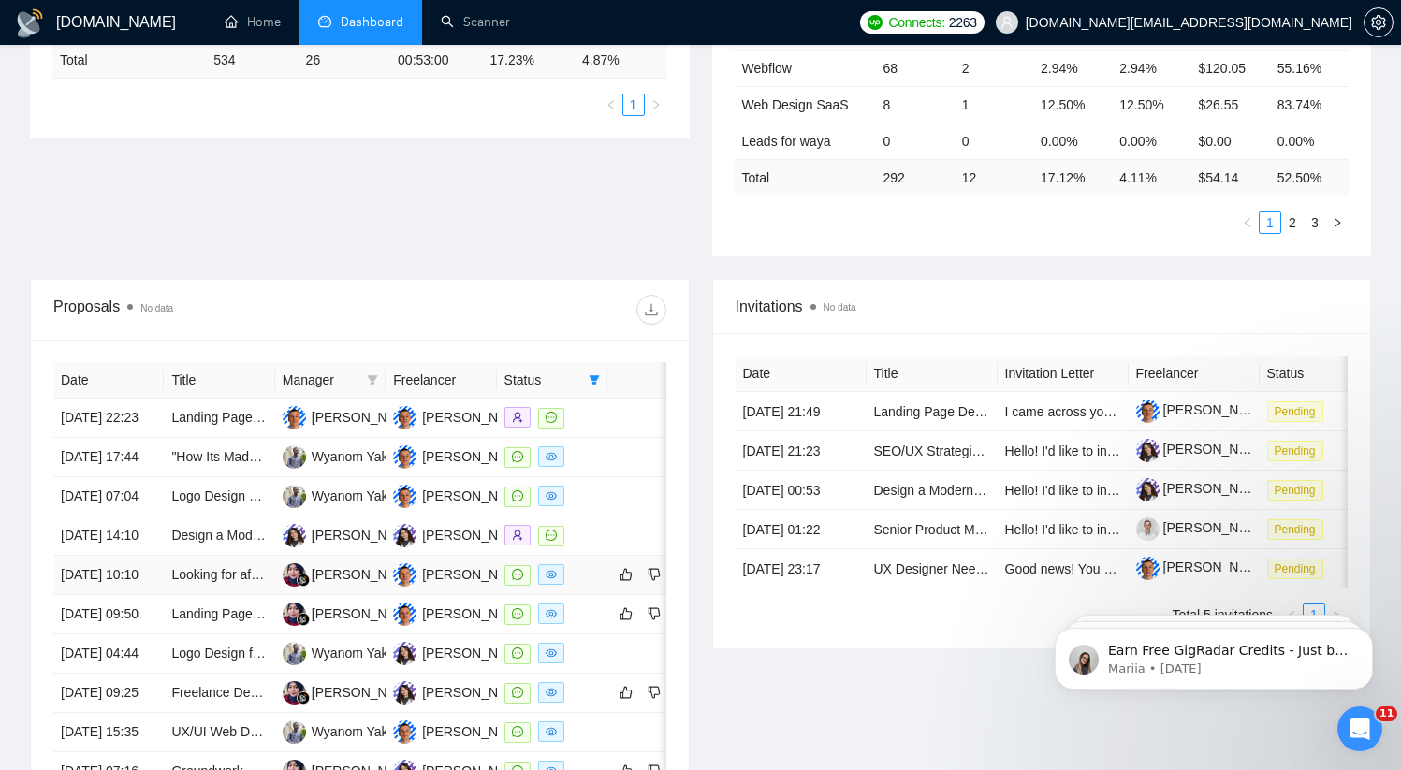
click at [152, 595] on td "[DATE] 10:10" at bounding box center [108, 575] width 110 height 39
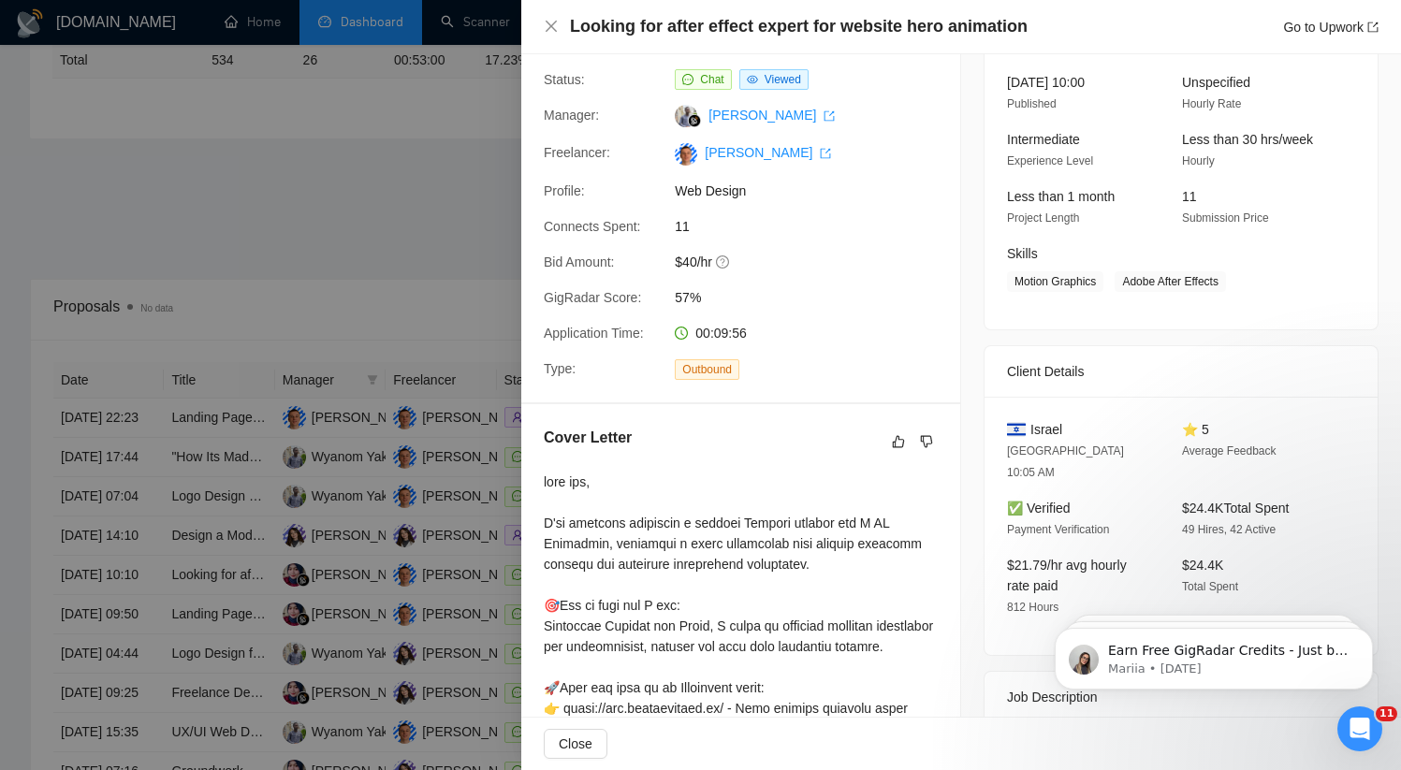
click at [138, 607] on div at bounding box center [700, 385] width 1401 height 770
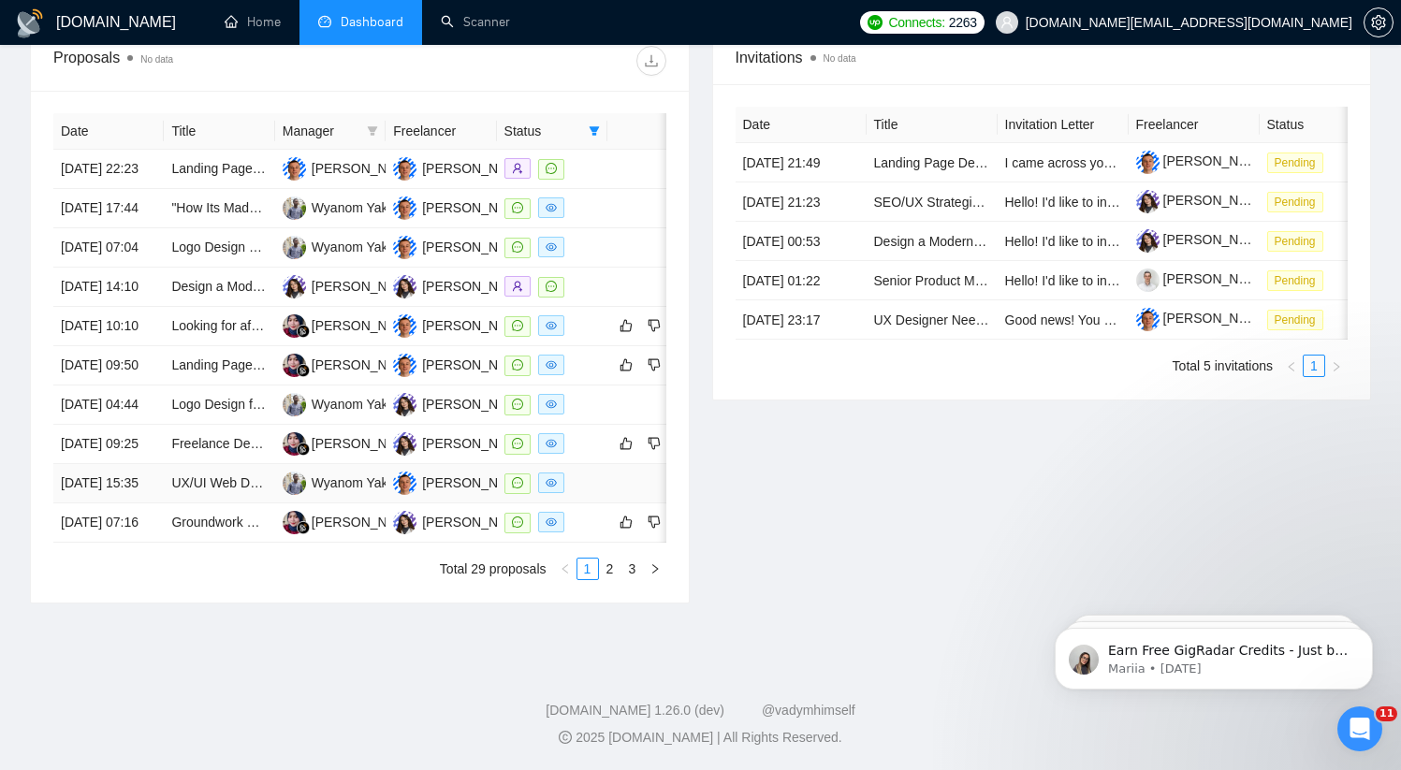
scroll to position [646, 0]
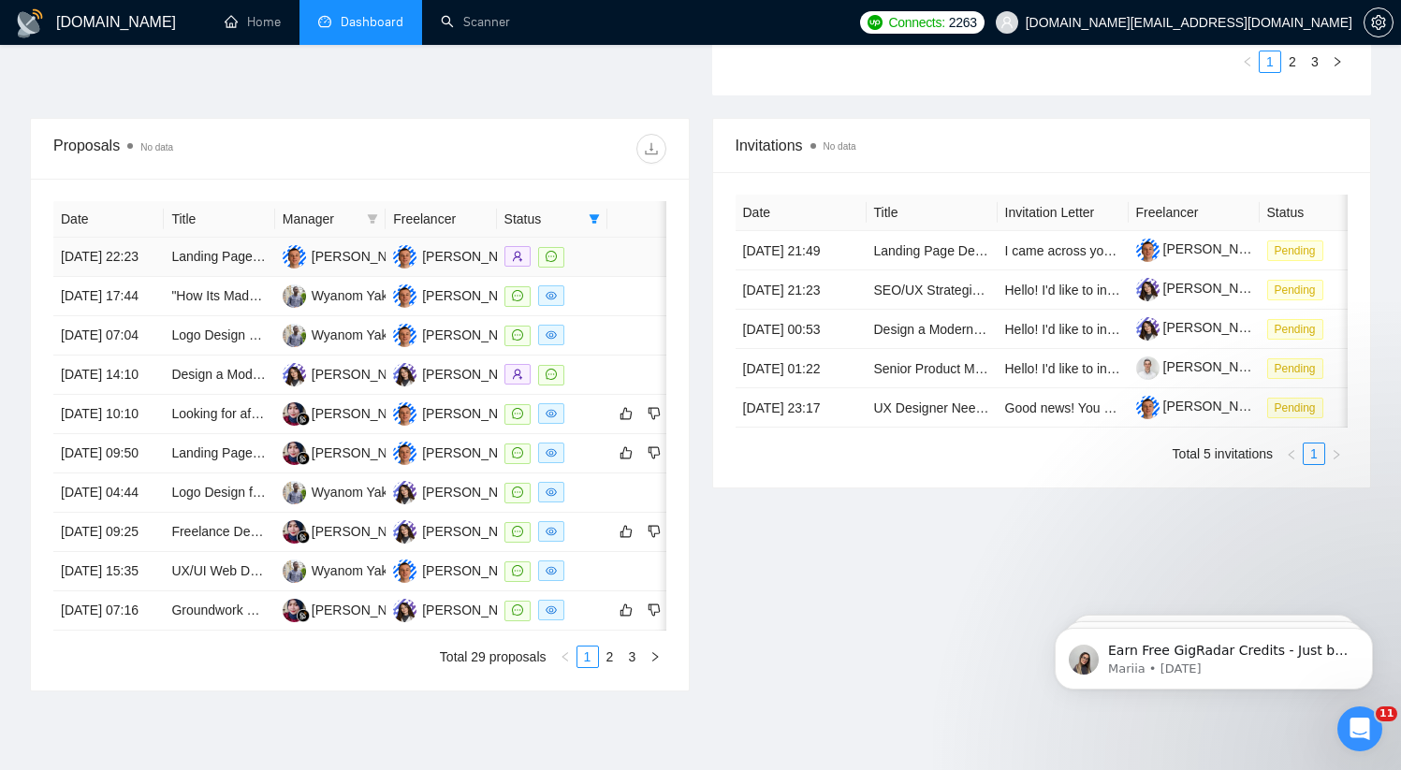
click at [162, 277] on td "[DATE] 22:23" at bounding box center [108, 257] width 110 height 39
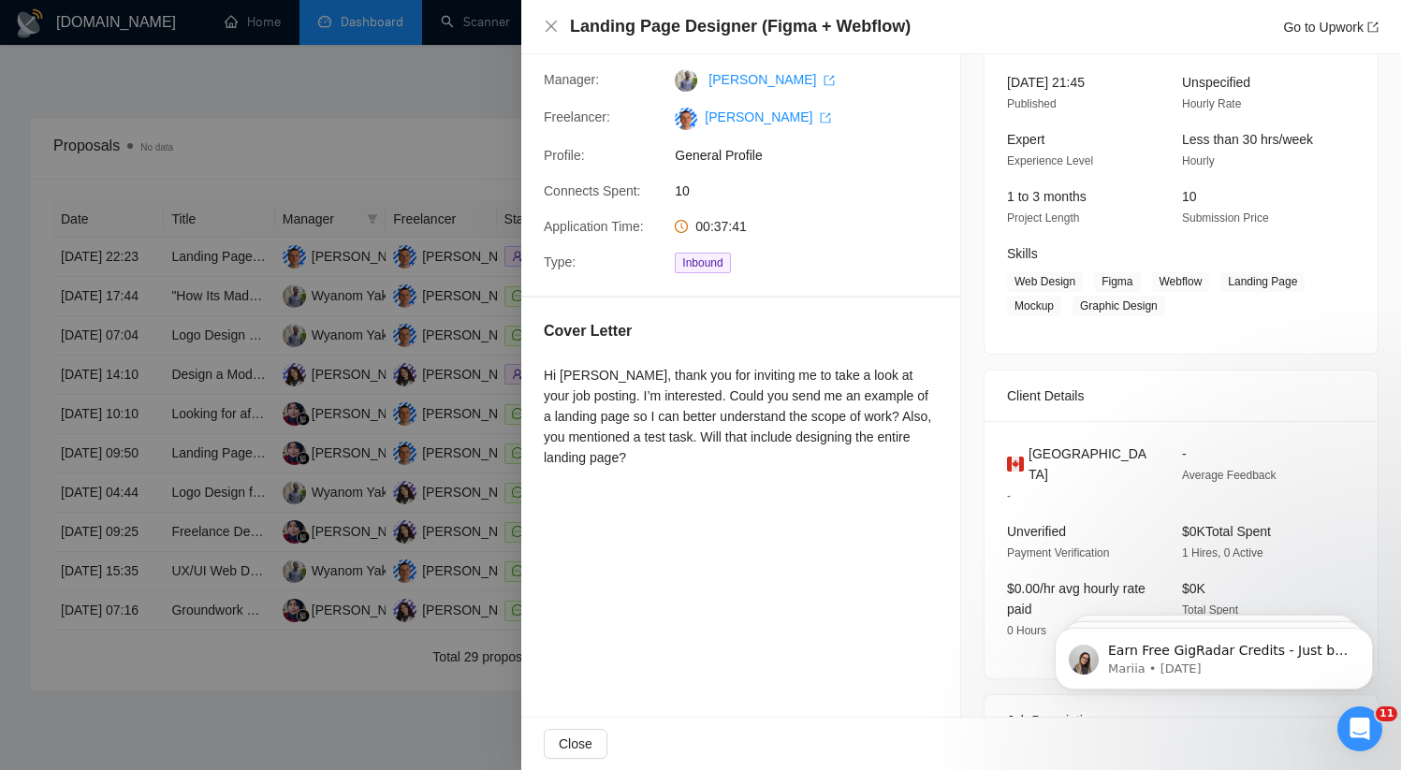
click at [141, 306] on div at bounding box center [700, 385] width 1401 height 770
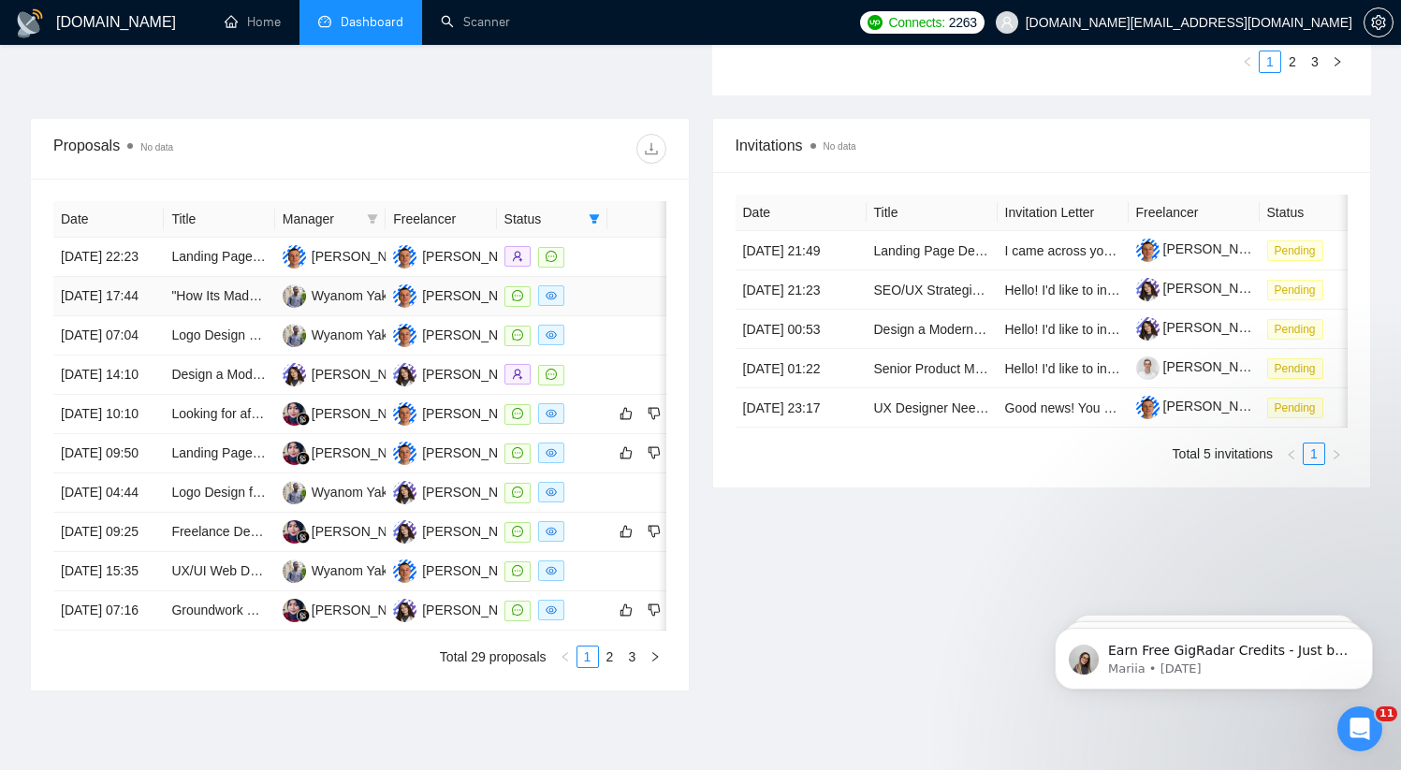
click at [153, 316] on td "[DATE] 17:44" at bounding box center [108, 296] width 110 height 39
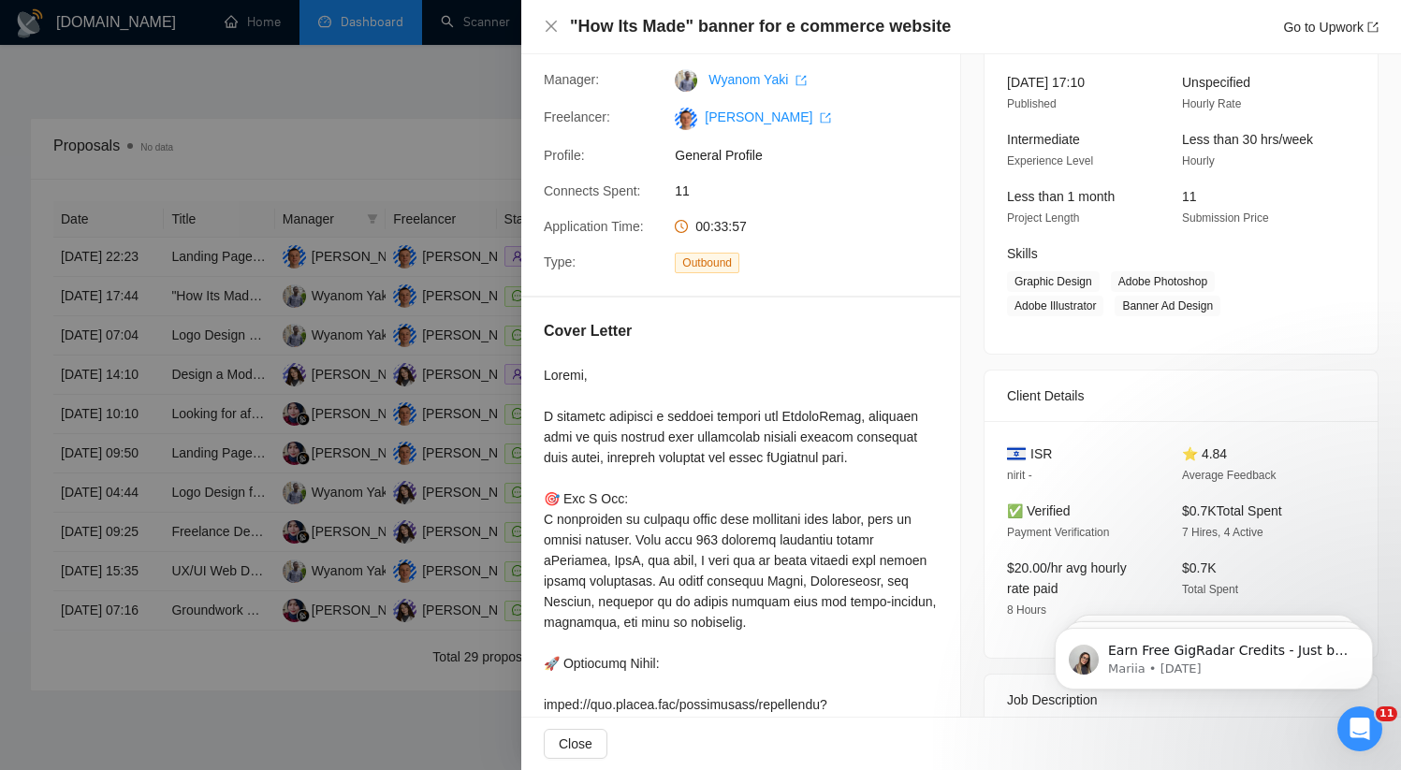
click at [153, 326] on div at bounding box center [700, 385] width 1401 height 770
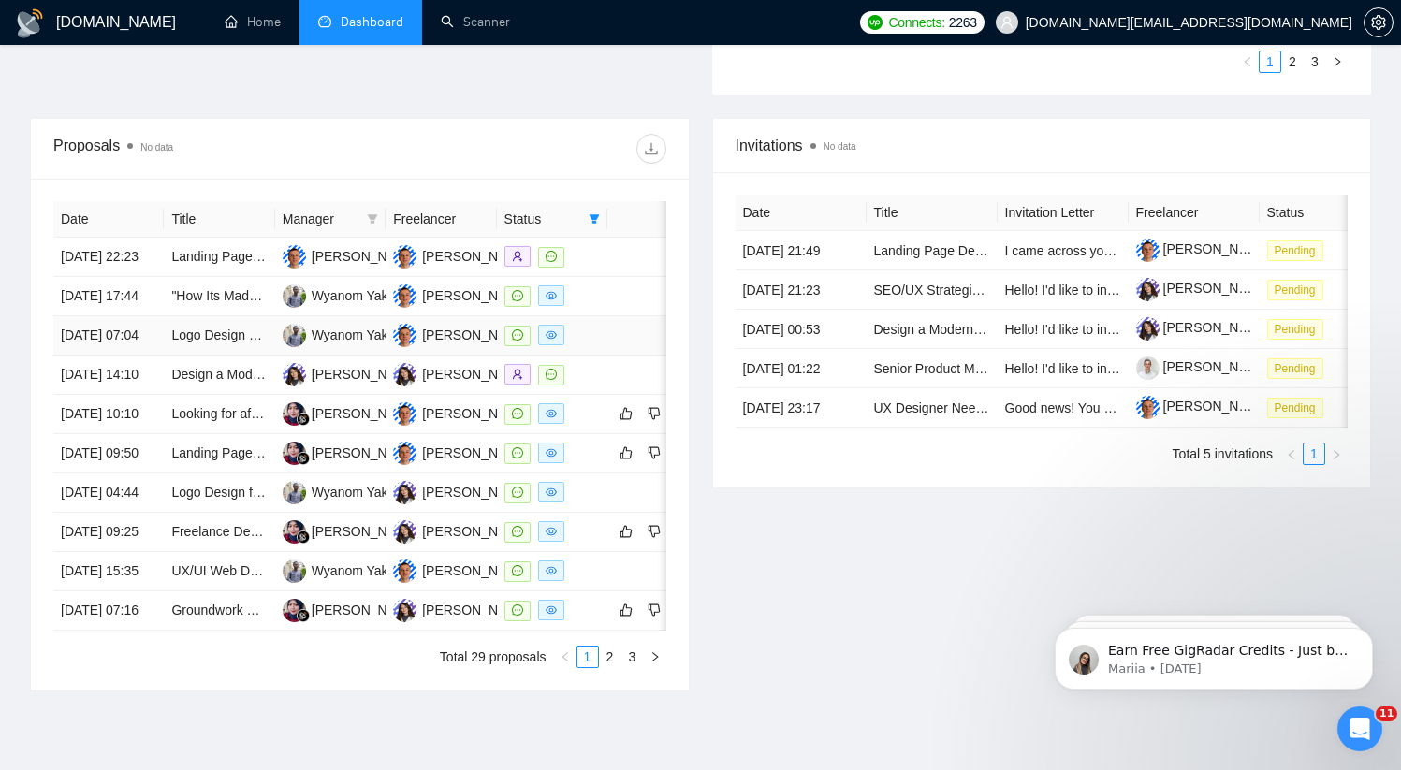
click at [161, 356] on td "[DATE] 07:04" at bounding box center [108, 335] width 110 height 39
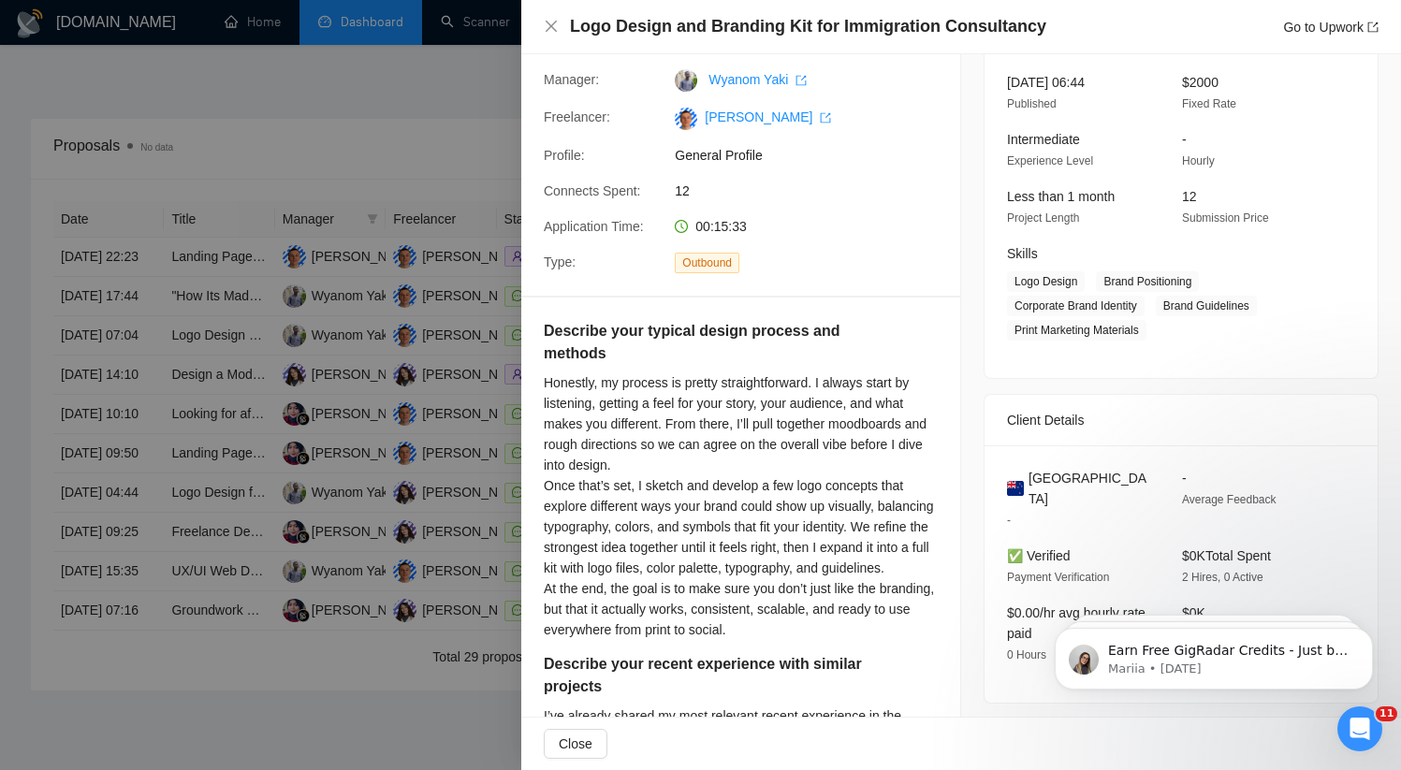
click at [157, 379] on div at bounding box center [700, 385] width 1401 height 770
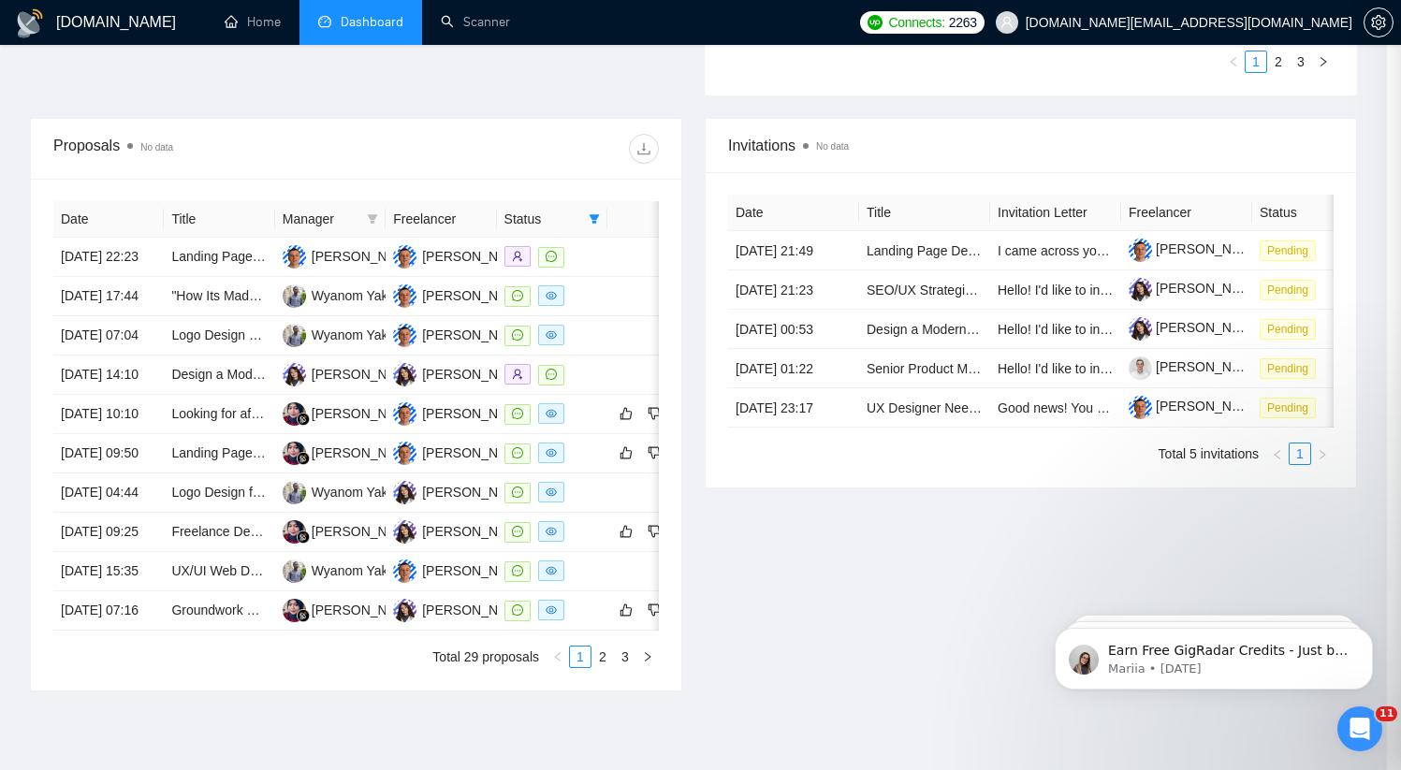
click at [154, 395] on td "[DATE] 14:10" at bounding box center [108, 375] width 110 height 39
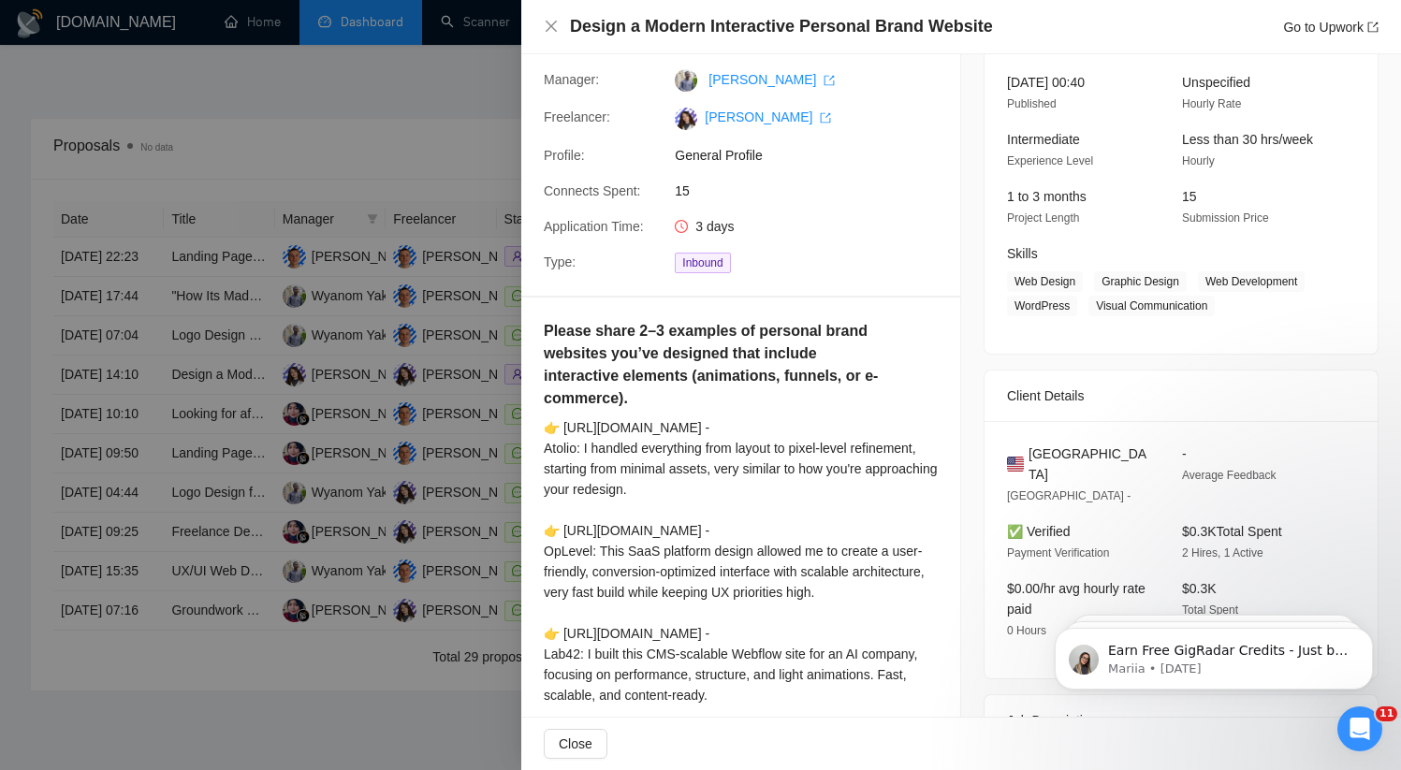
click at [153, 441] on div at bounding box center [700, 385] width 1401 height 770
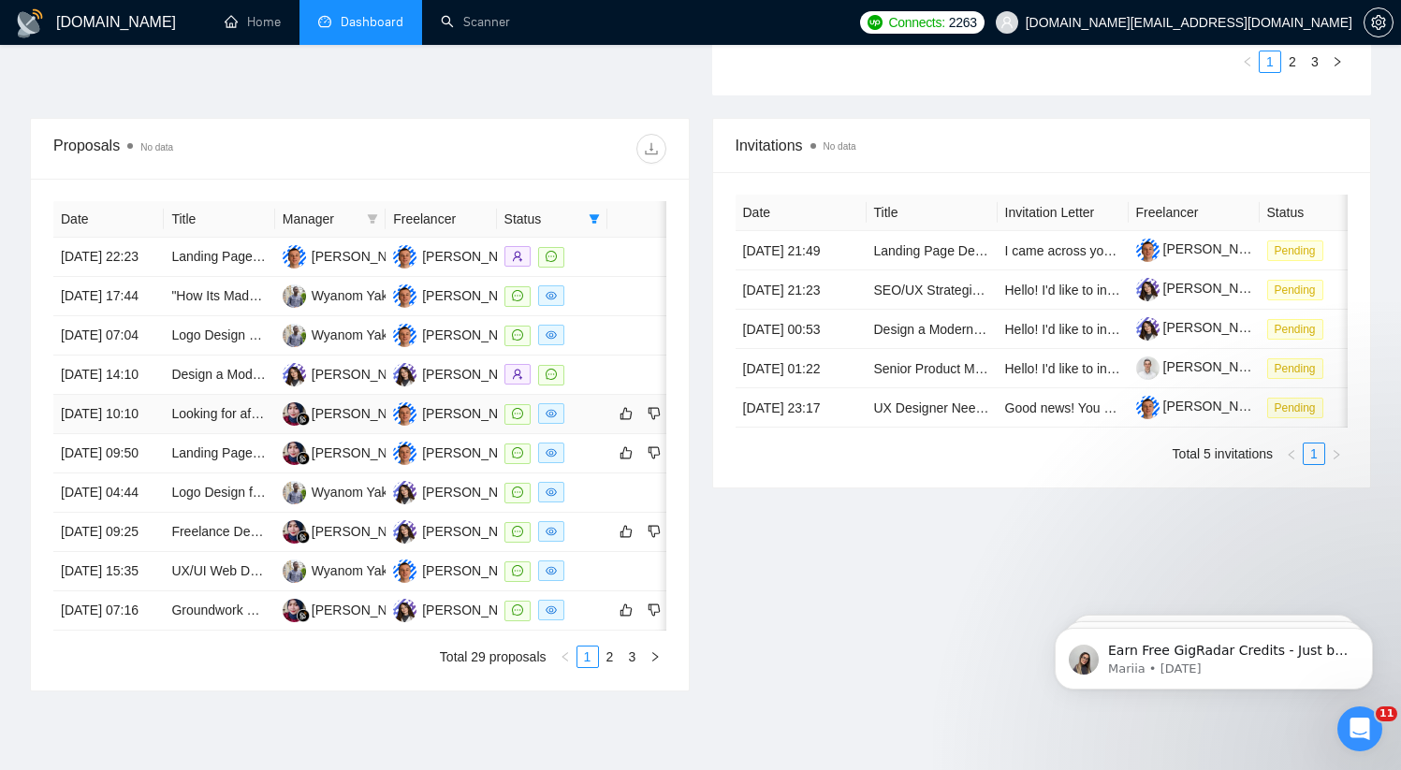
click at [155, 434] on td "[DATE] 10:10" at bounding box center [108, 414] width 110 height 39
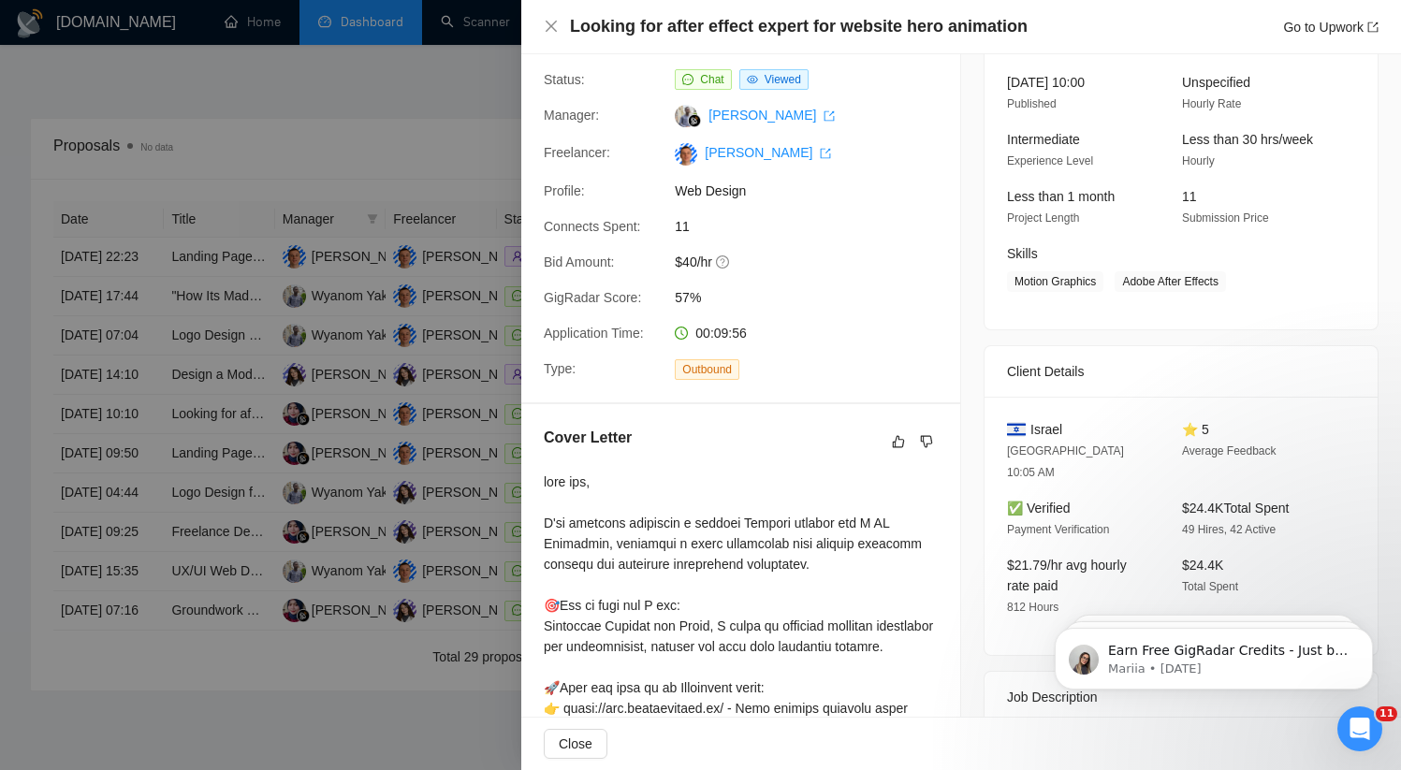
click at [144, 524] on div at bounding box center [700, 385] width 1401 height 770
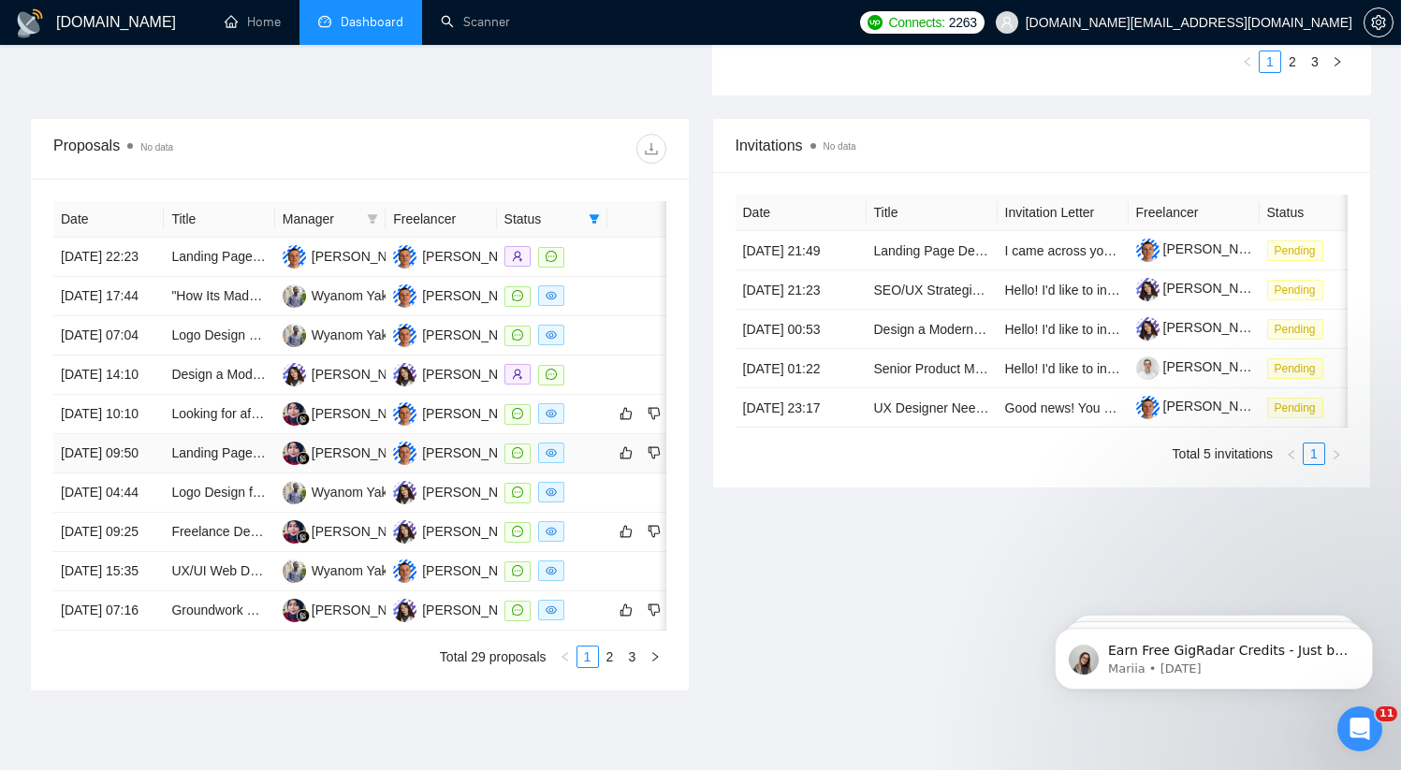
click at [145, 473] on td "[DATE] 09:50" at bounding box center [108, 453] width 110 height 39
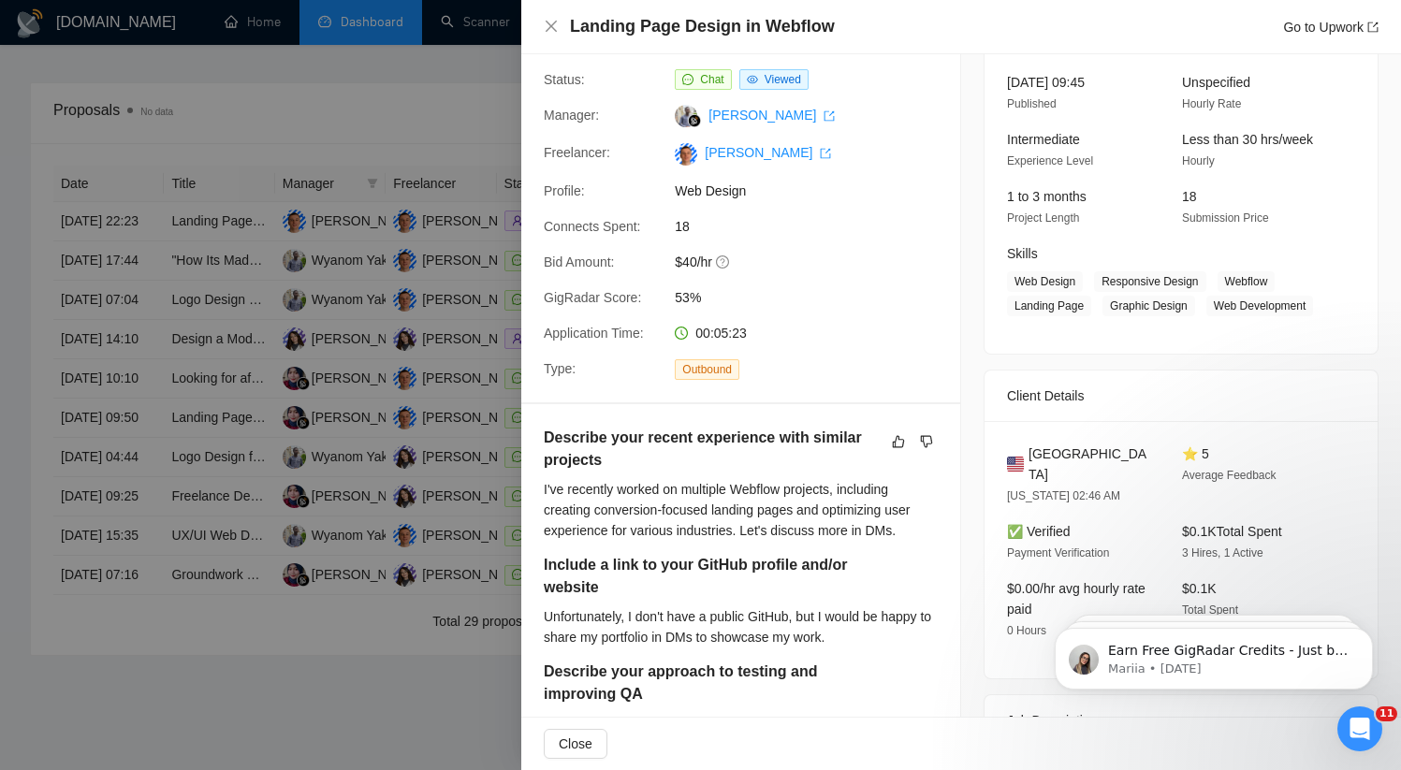
scroll to position [692, 0]
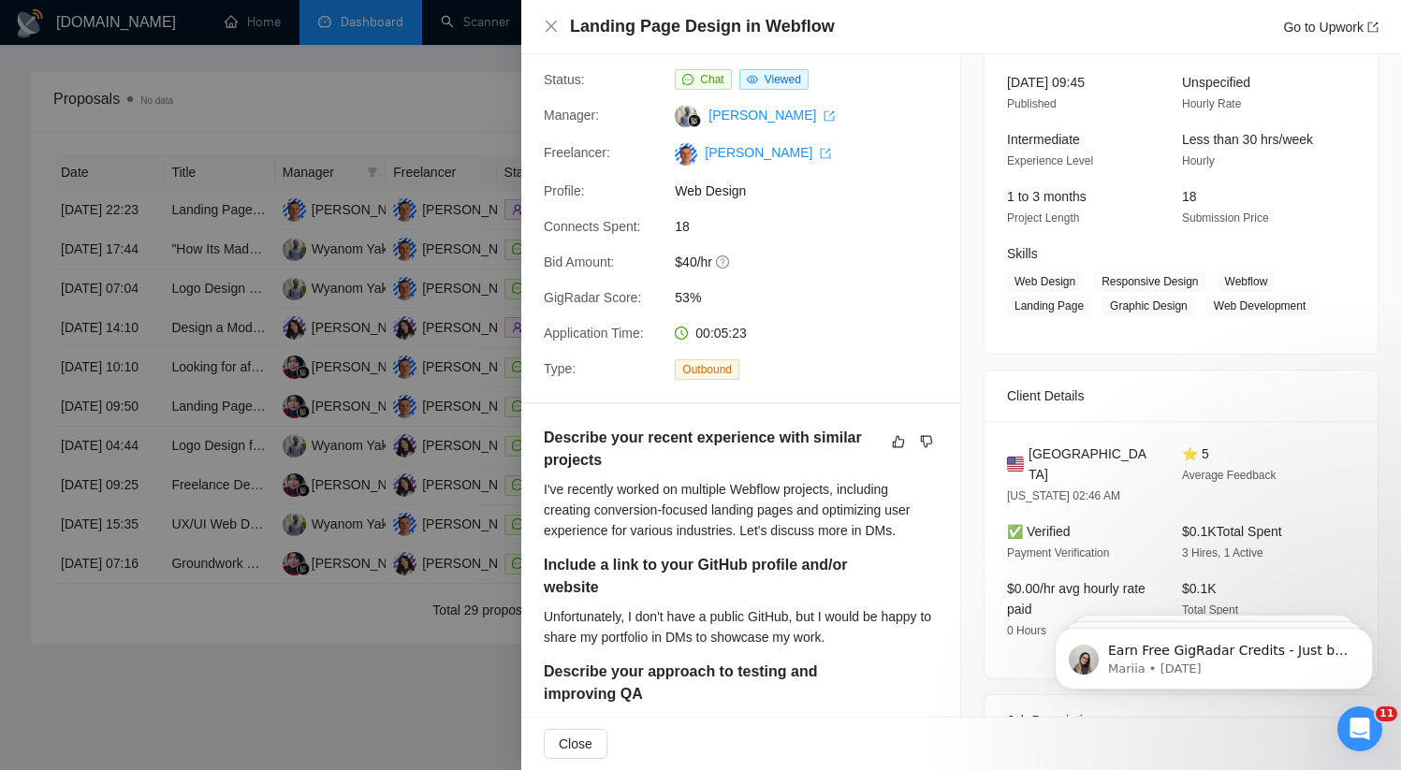
click at [145, 548] on div at bounding box center [700, 385] width 1401 height 770
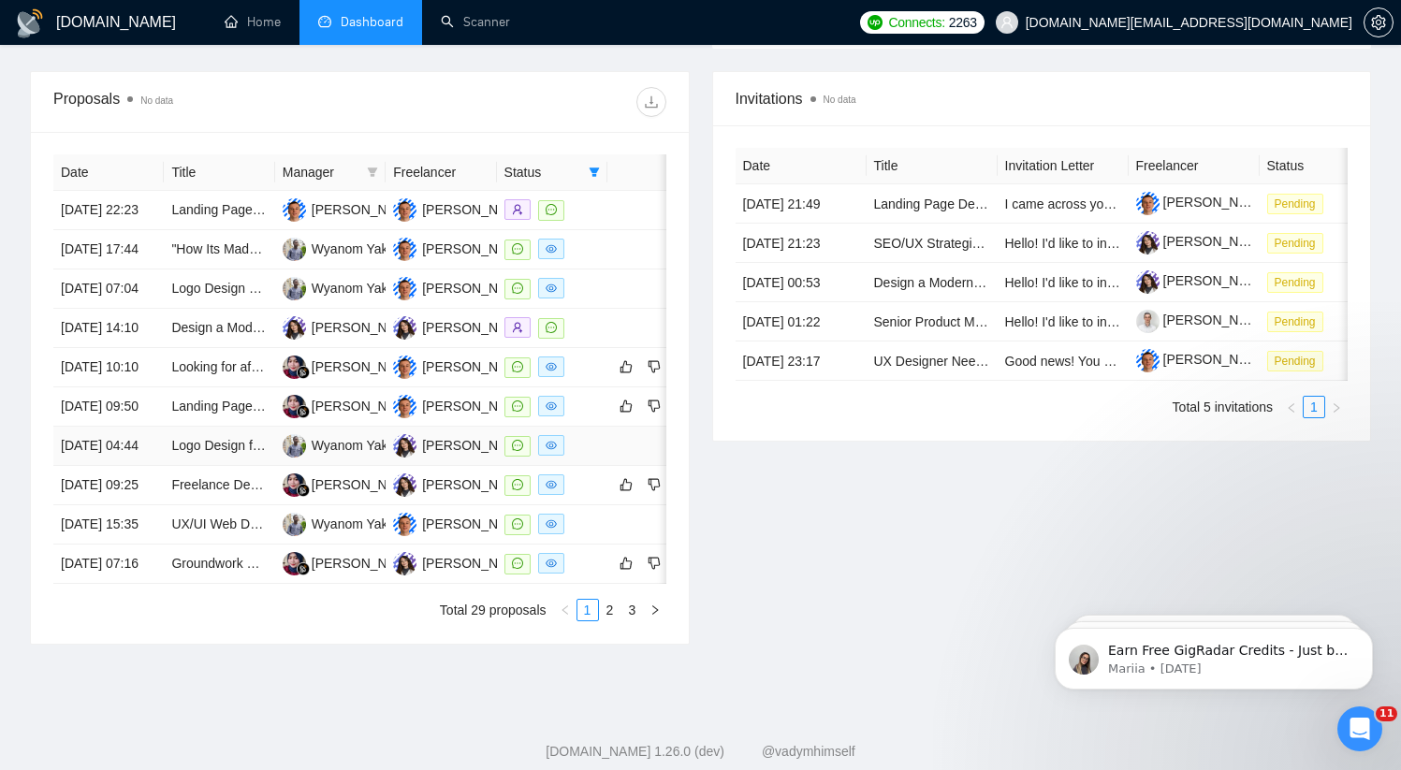
click at [152, 466] on td "[DATE] 04:44" at bounding box center [108, 446] width 110 height 39
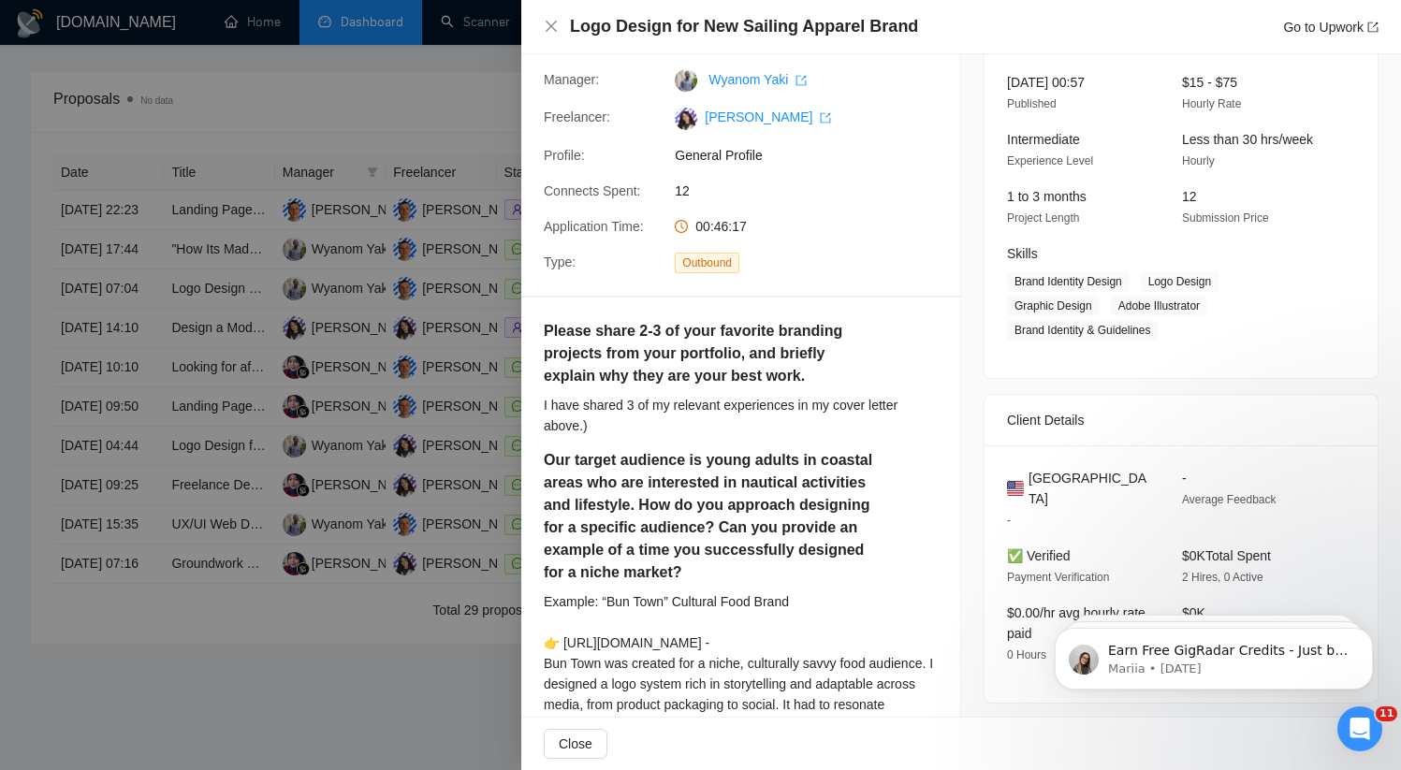
click at [148, 564] on div at bounding box center [700, 385] width 1401 height 770
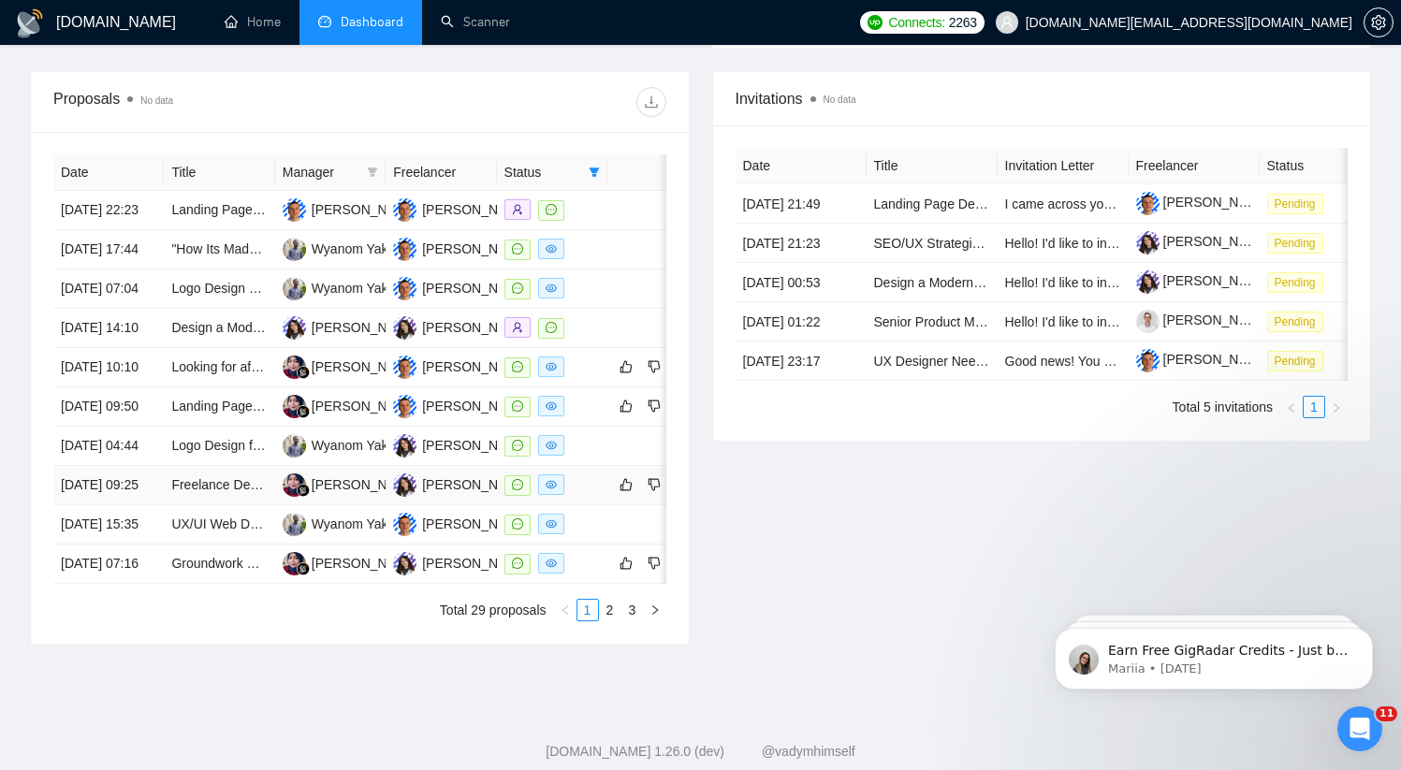
click at [137, 505] on td "[DATE] 09:25" at bounding box center [108, 485] width 110 height 39
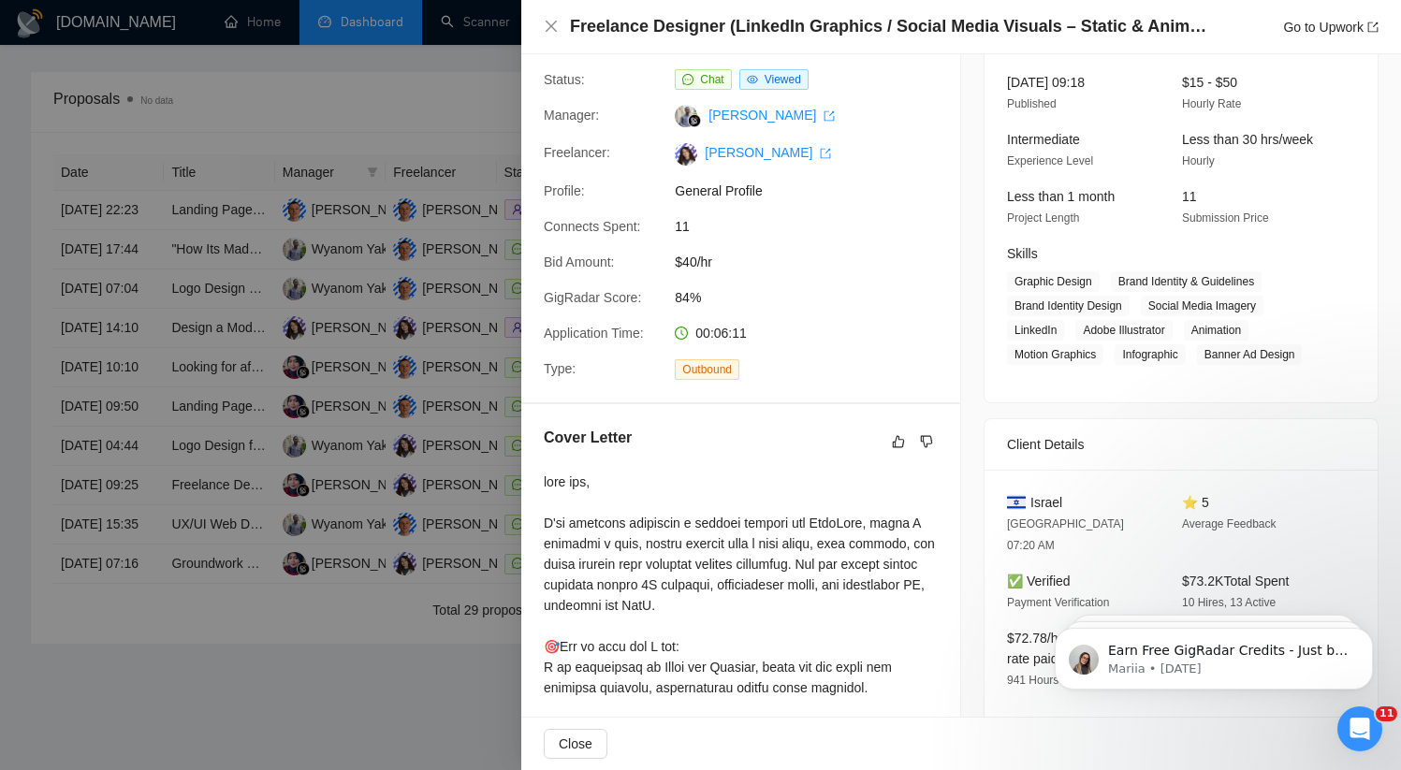
click at [87, 612] on div at bounding box center [700, 385] width 1401 height 770
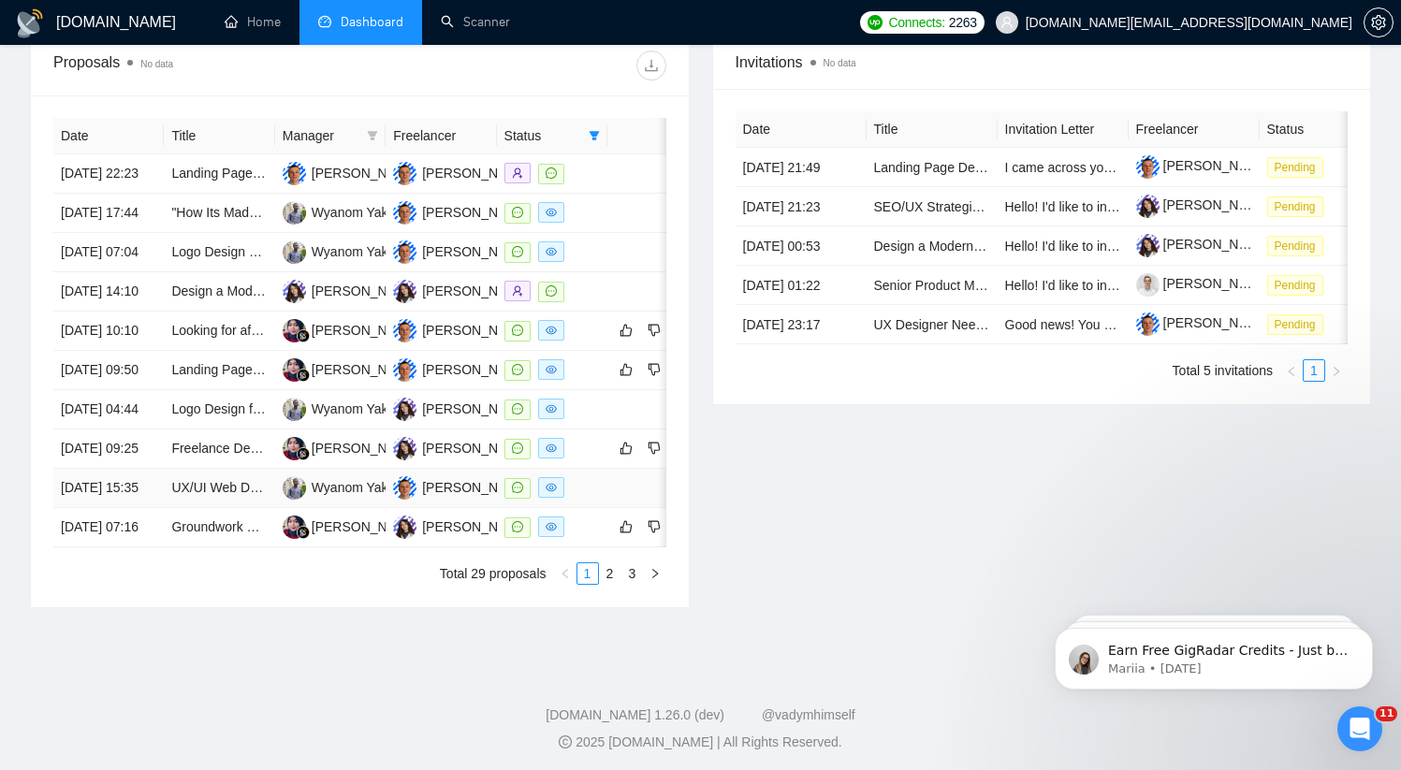
scroll to position [741, 0]
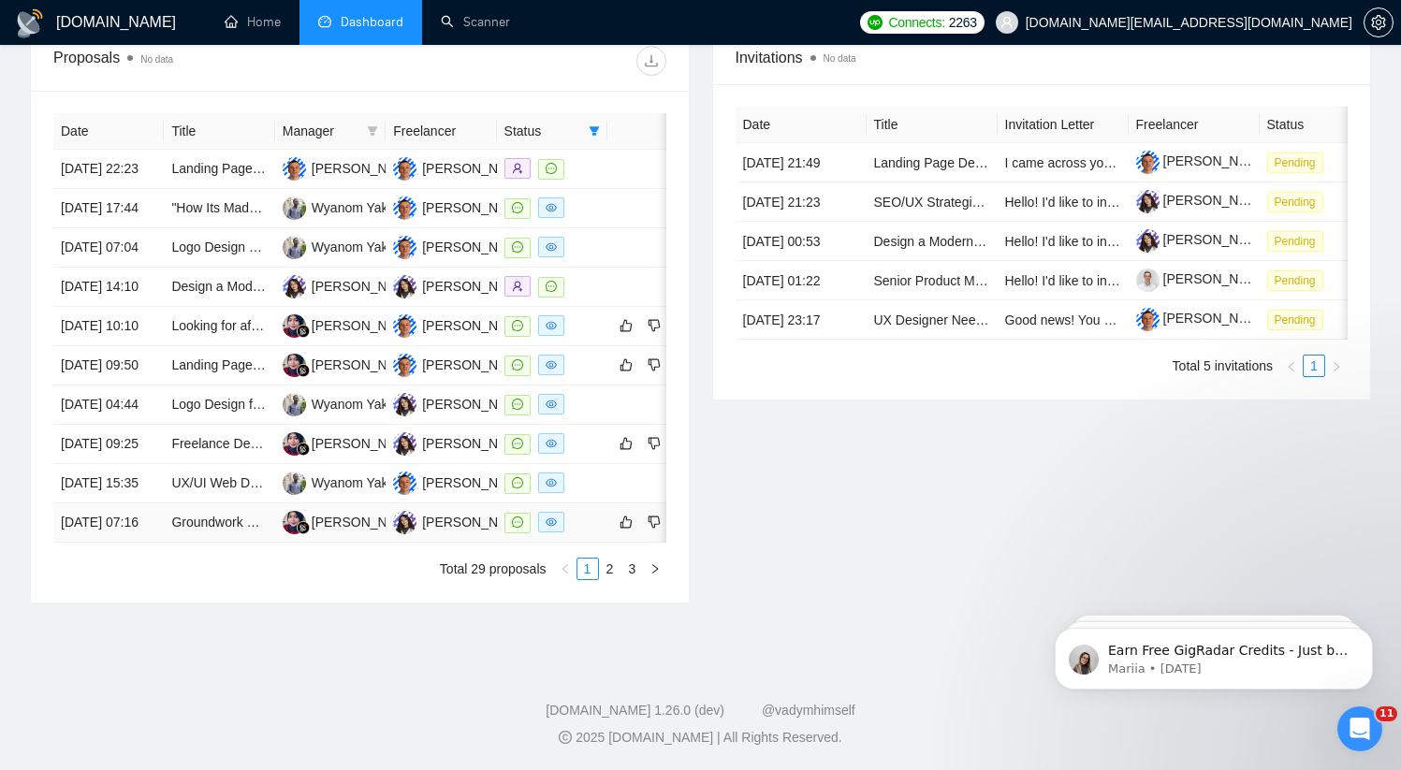
click at [142, 543] on td "[DATE] 07:16" at bounding box center [108, 522] width 110 height 39
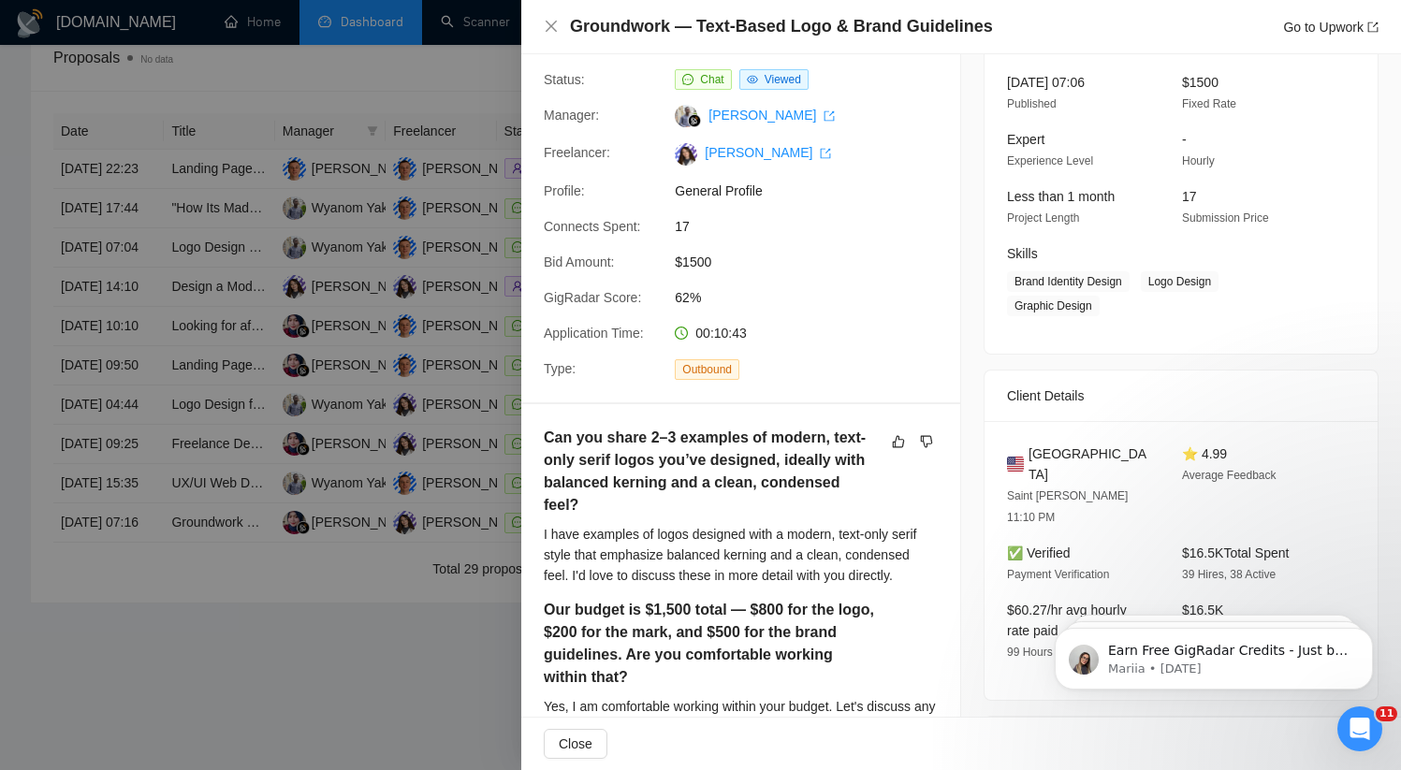
click at [138, 147] on div at bounding box center [700, 385] width 1401 height 770
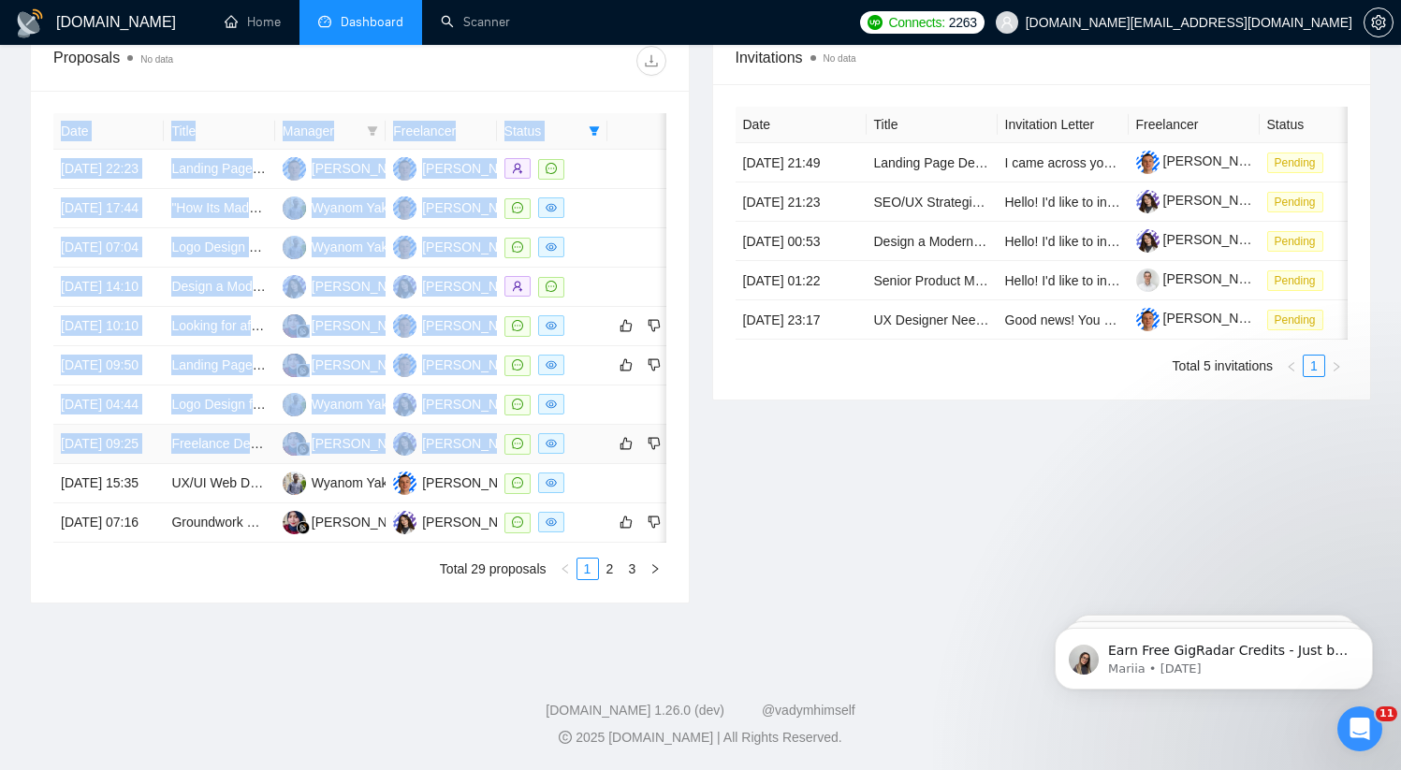
drag, startPoint x: 27, startPoint y: 101, endPoint x: 539, endPoint y: 588, distance: 706.1
click at [539, 588] on div "Proposals No data Date Title Manager Freelancer Status [DATE] 22:23 Landing Pag…" at bounding box center [360, 317] width 682 height 574
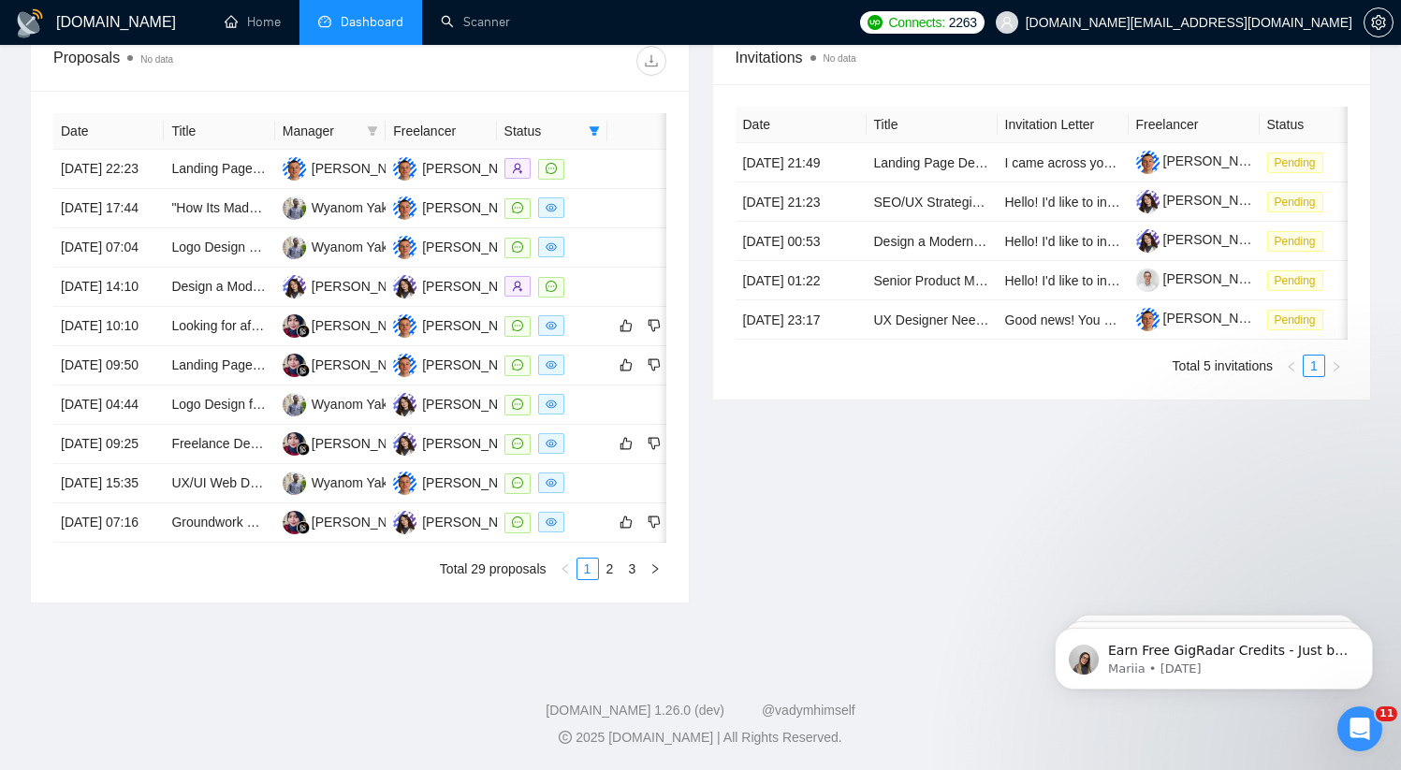
click at [762, 603] on div "Invitations No data Date Title Invitation Letter Freelancer Status [DATE] 21:49…" at bounding box center [1042, 317] width 682 height 574
click at [608, 579] on link "2" at bounding box center [610, 569] width 21 height 21
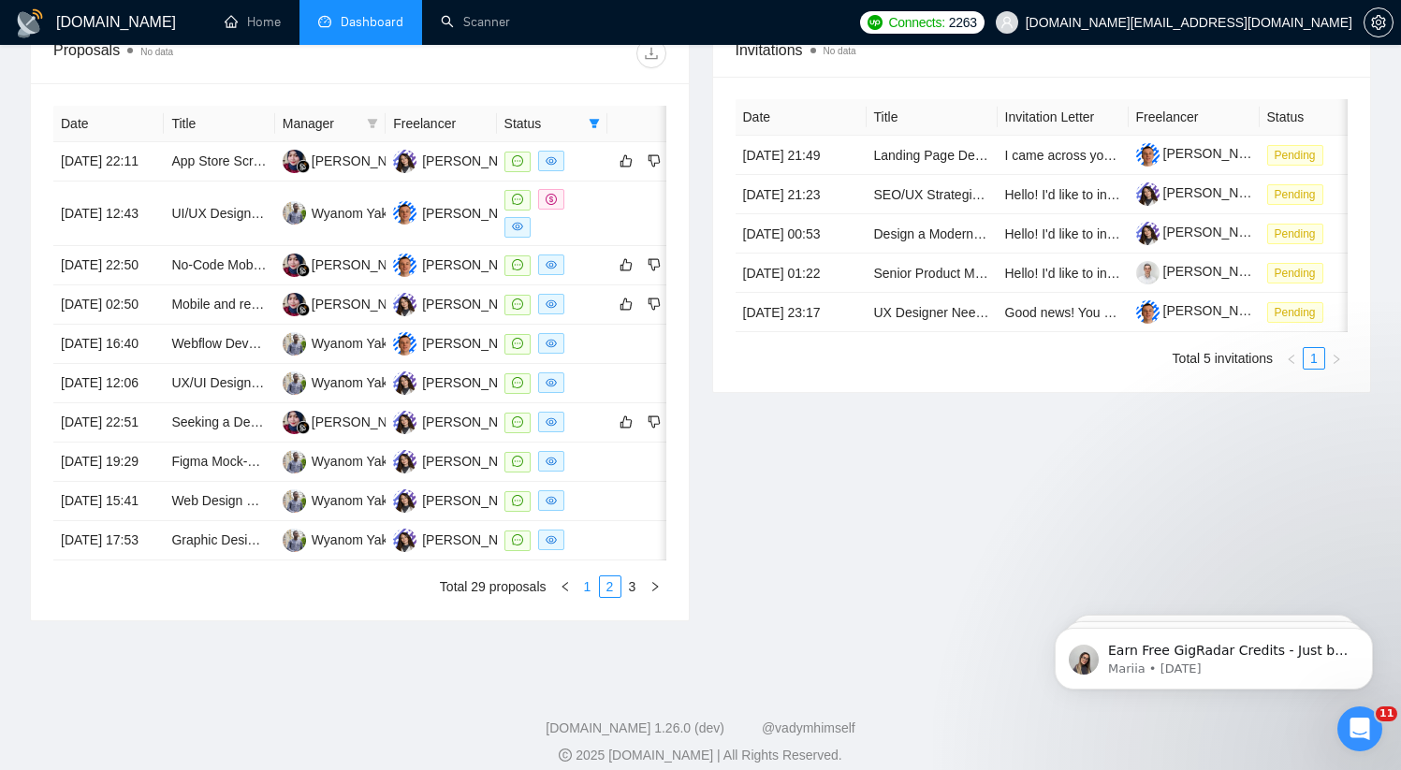
click at [584, 597] on link "1" at bounding box center [587, 586] width 21 height 21
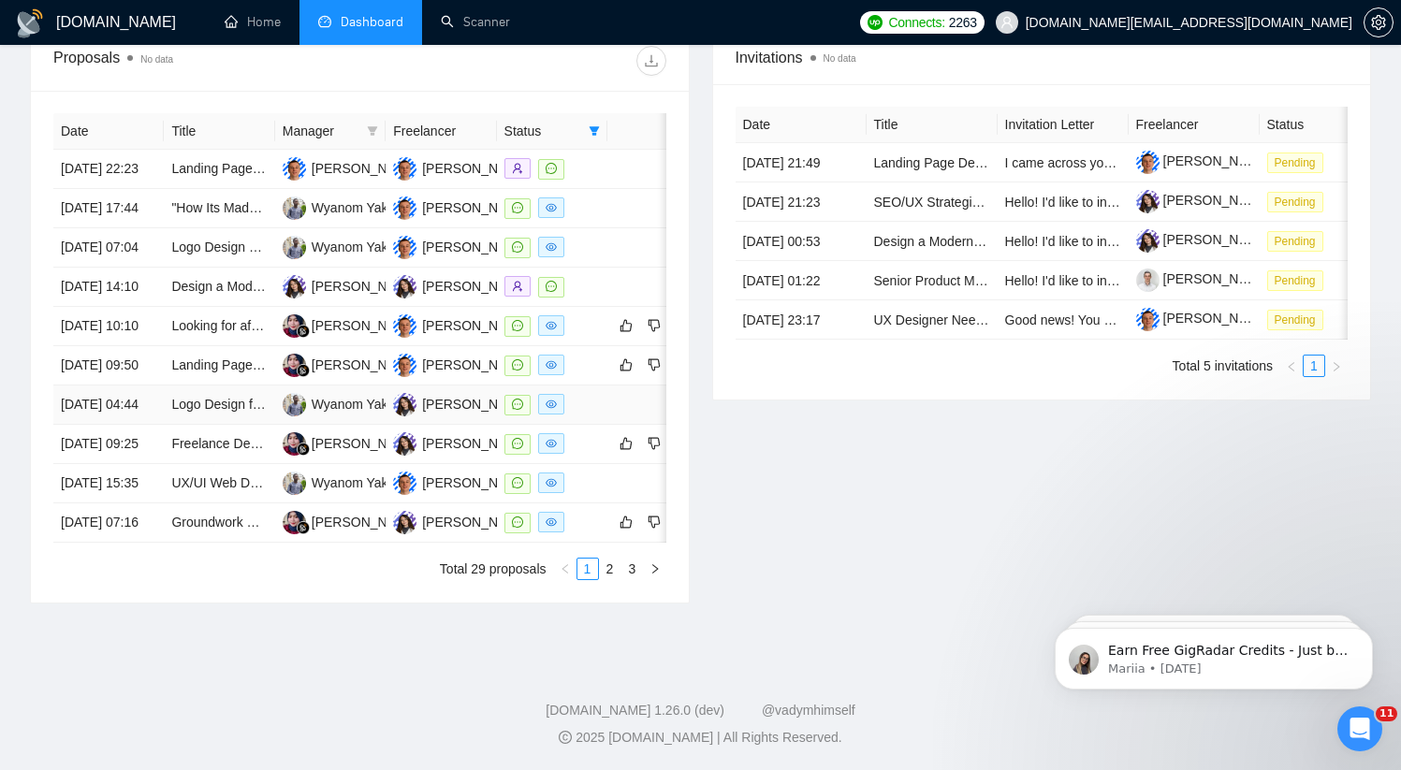
click at [154, 425] on td "[DATE] 04:44" at bounding box center [108, 404] width 110 height 39
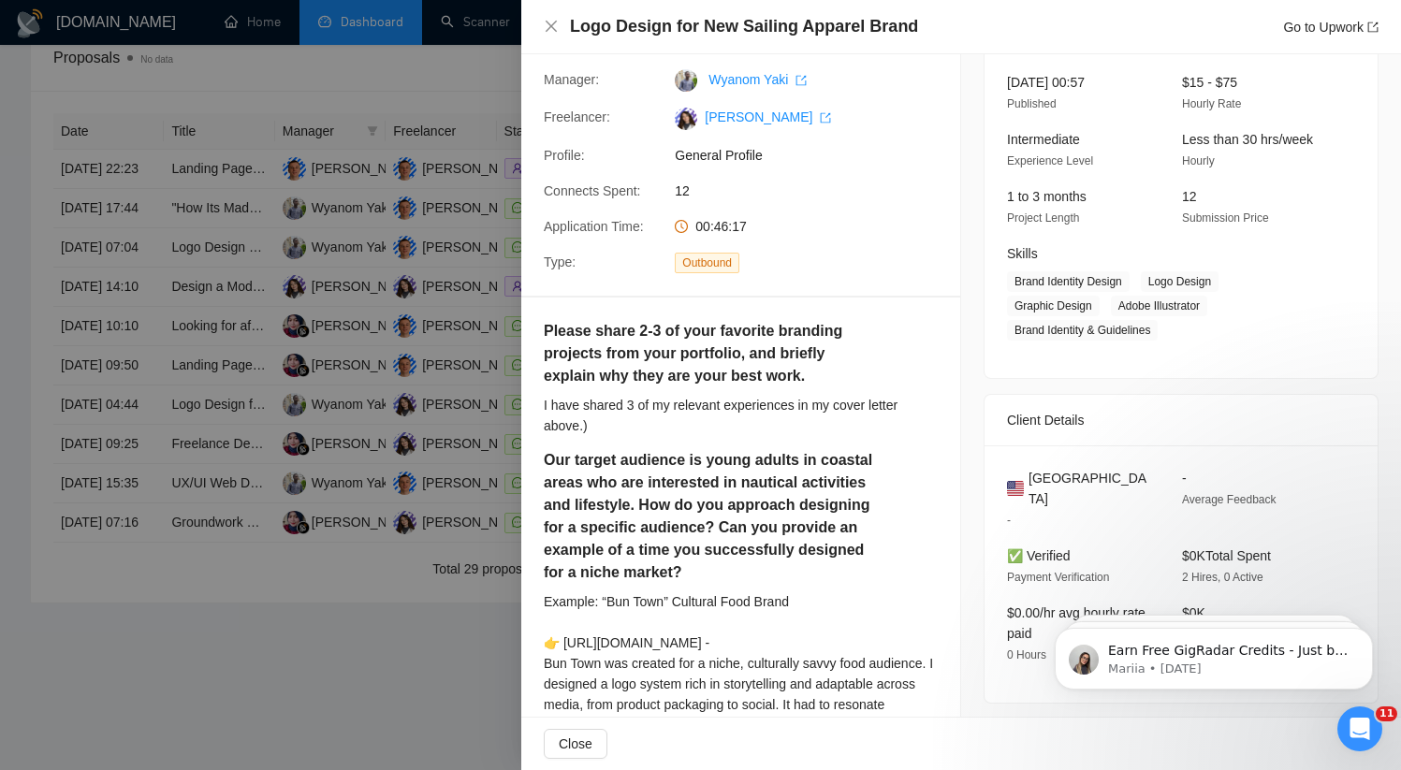
click at [165, 558] on div at bounding box center [700, 385] width 1401 height 770
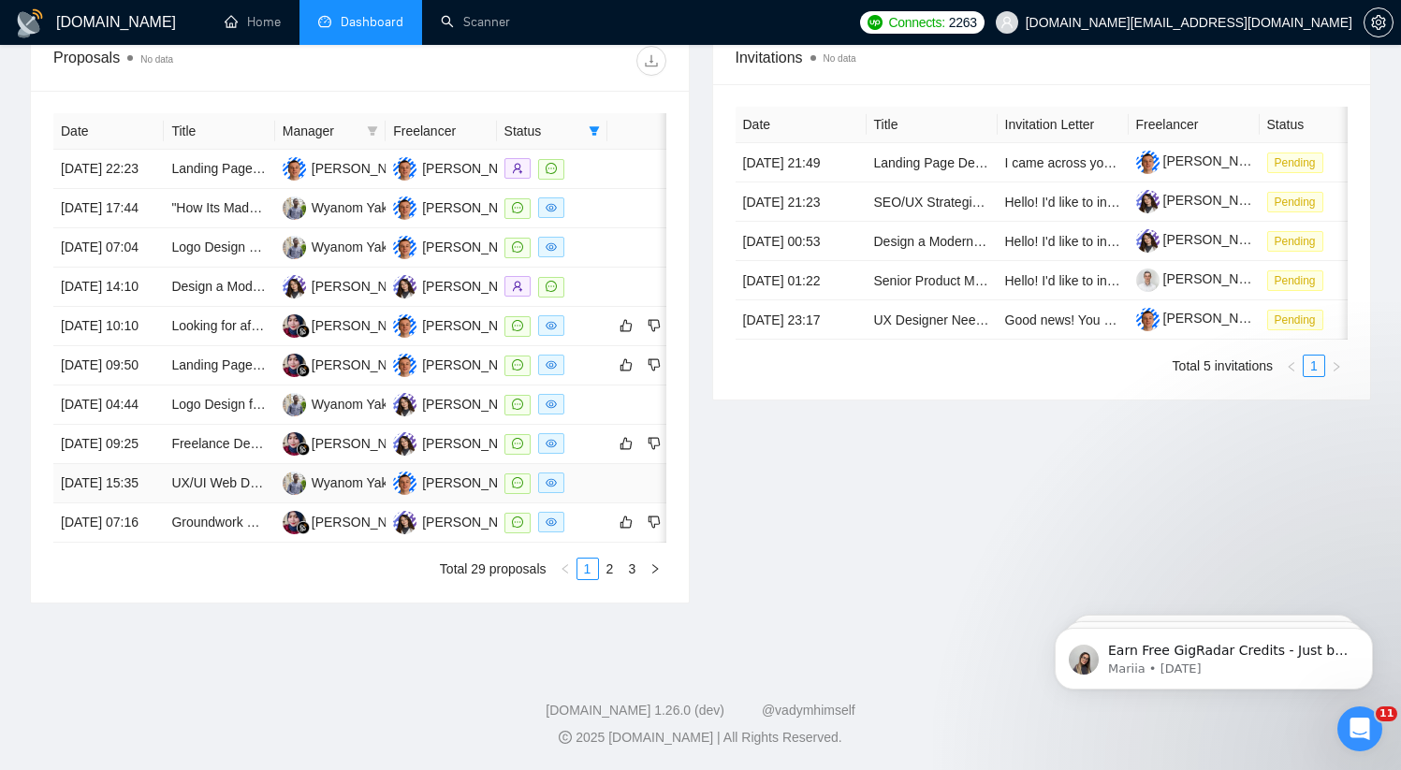
scroll to position [704, 0]
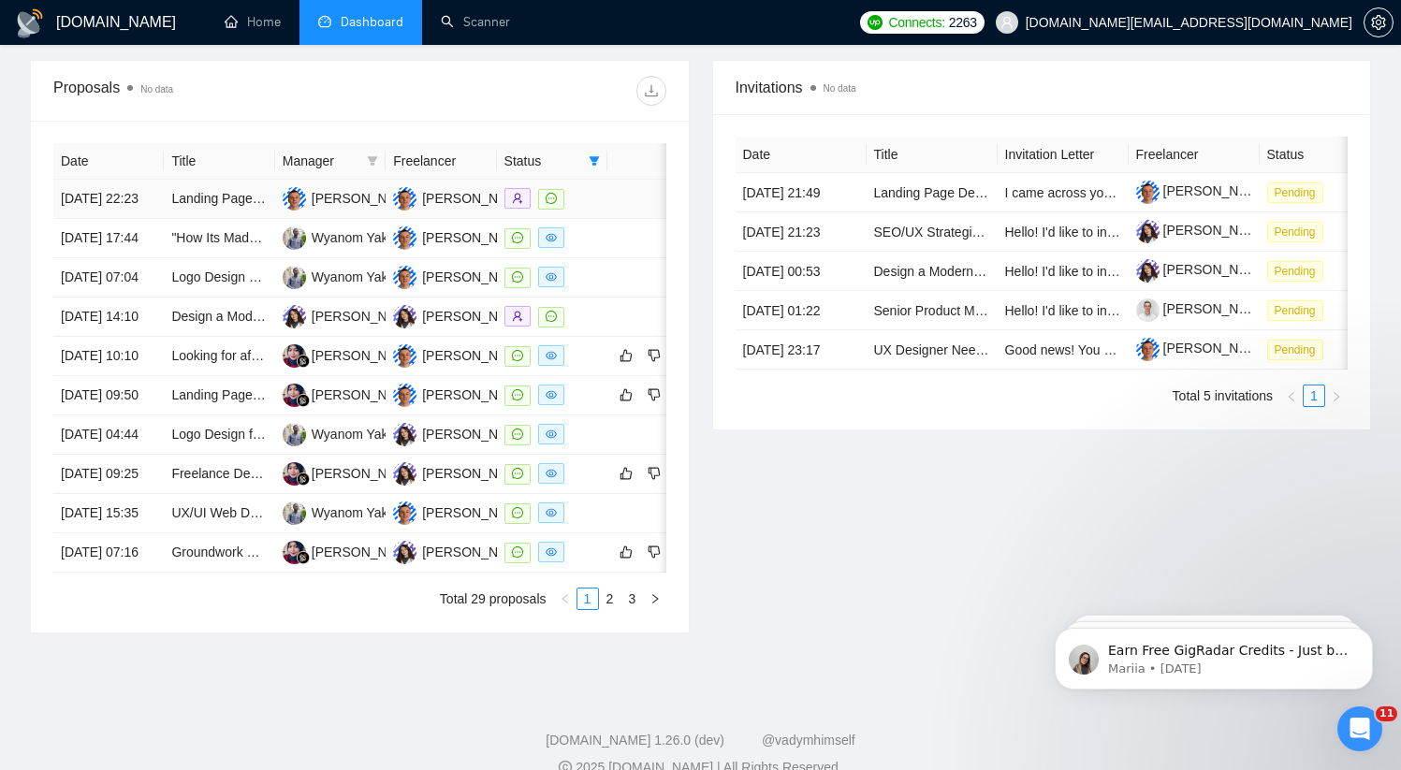
click at [222, 219] on td "Landing Page Designer (Figma + Webflow)" at bounding box center [219, 199] width 110 height 39
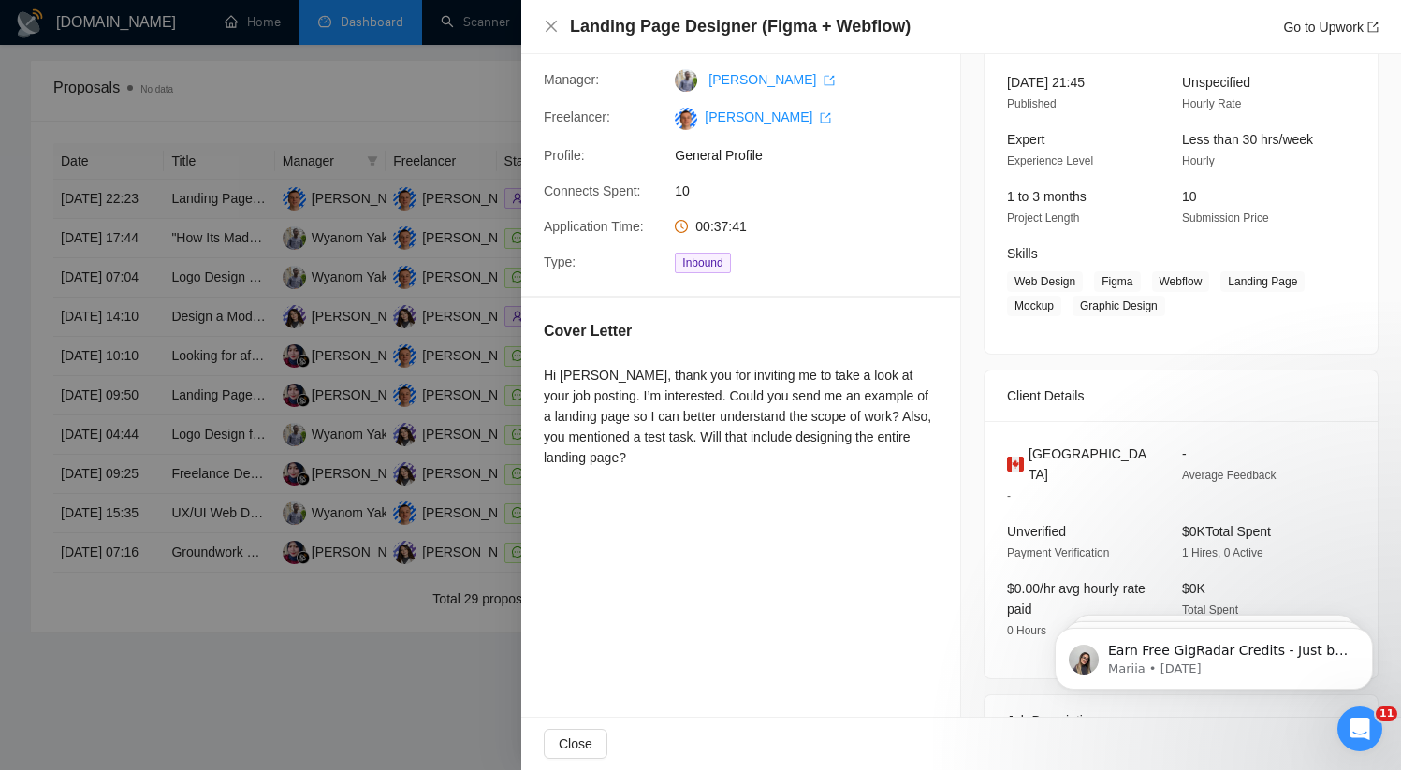
click at [222, 235] on div at bounding box center [700, 385] width 1401 height 770
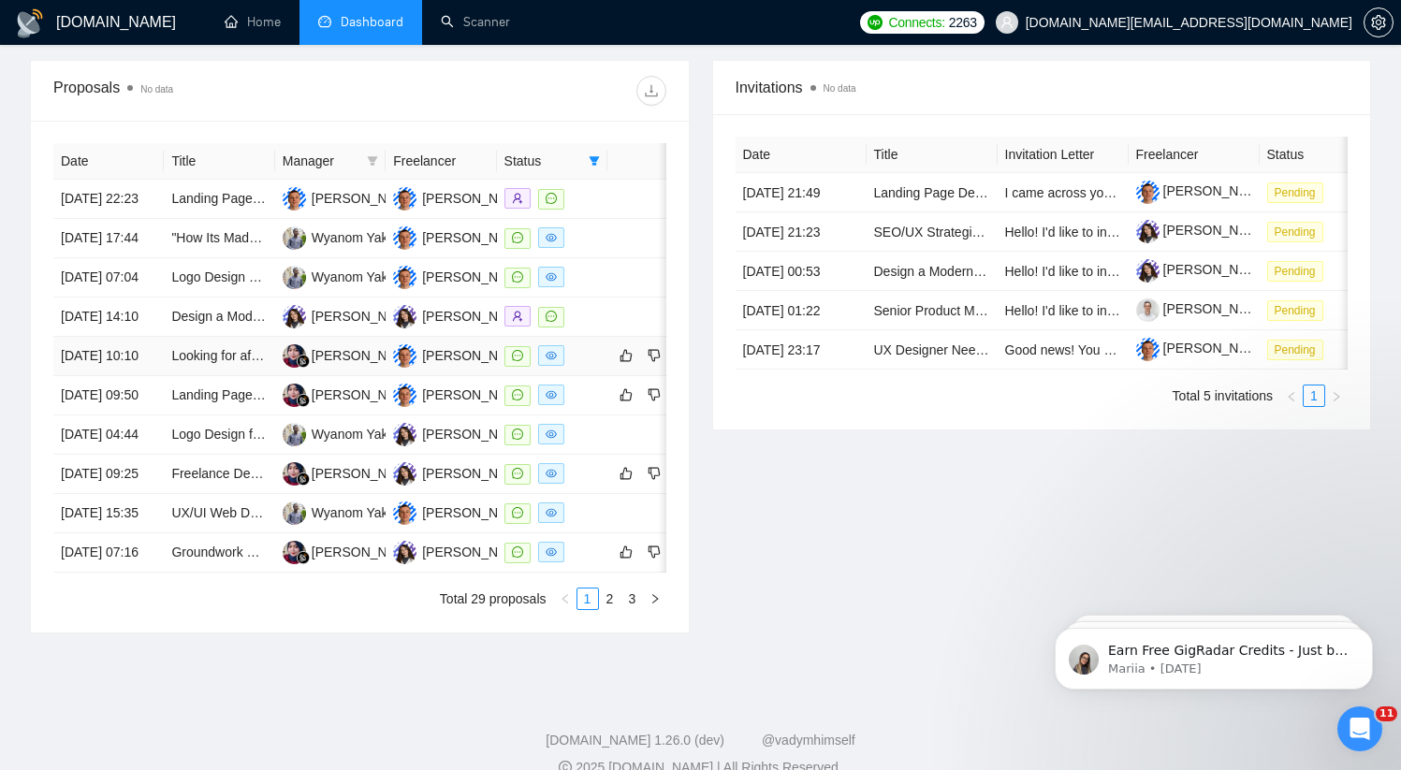
click at [174, 376] on td "Looking for after effect expert for website hero animation" at bounding box center [219, 356] width 110 height 39
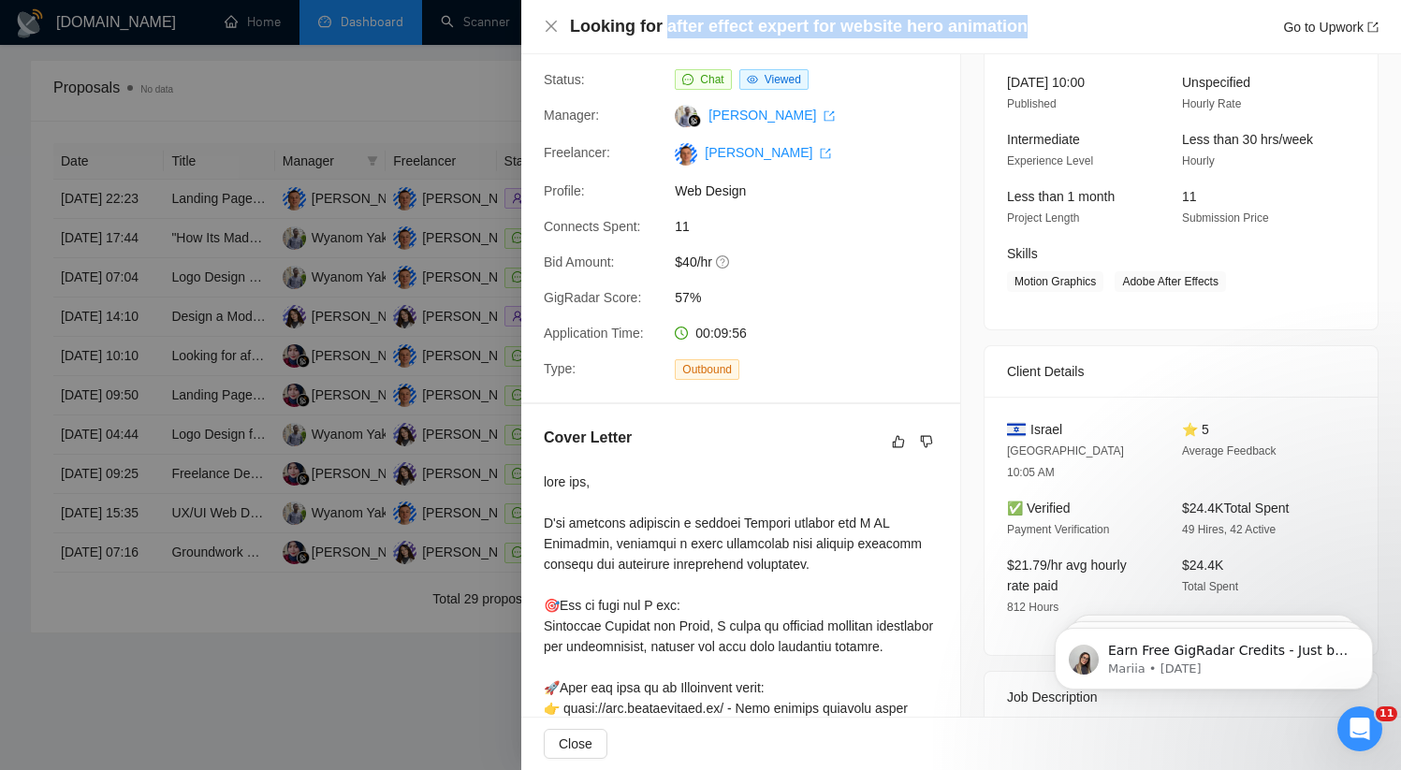
drag, startPoint x: 661, startPoint y: 22, endPoint x: 1028, endPoint y: 21, distance: 367.7
click at [1028, 21] on div "Looking for after effect expert for website hero animation Go to Upwork" at bounding box center [974, 26] width 808 height 23
click at [1042, 21] on div "Looking for after effect expert for website hero animation Go to Upwork" at bounding box center [974, 26] width 808 height 23
click at [545, 27] on icon "close" at bounding box center [551, 26] width 15 height 15
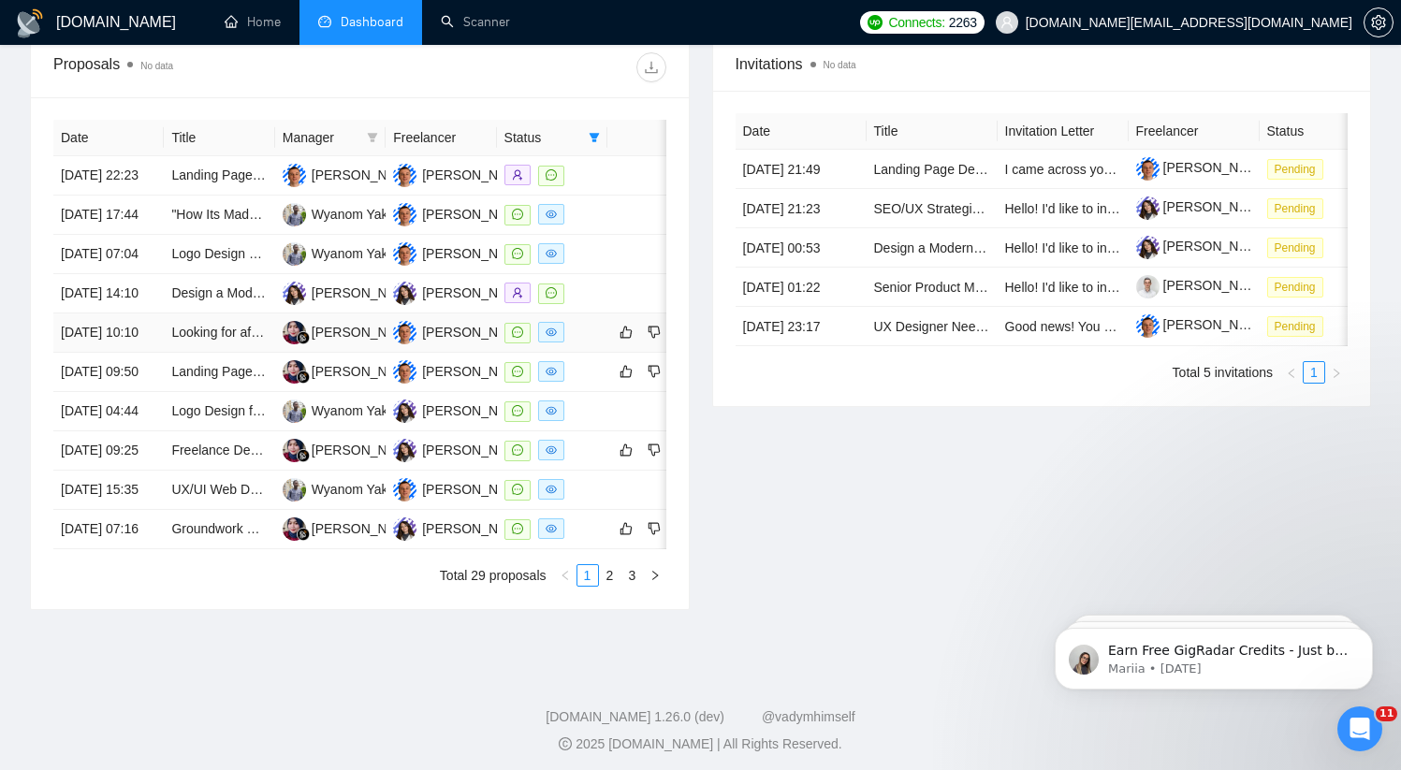
scroll to position [739, 0]
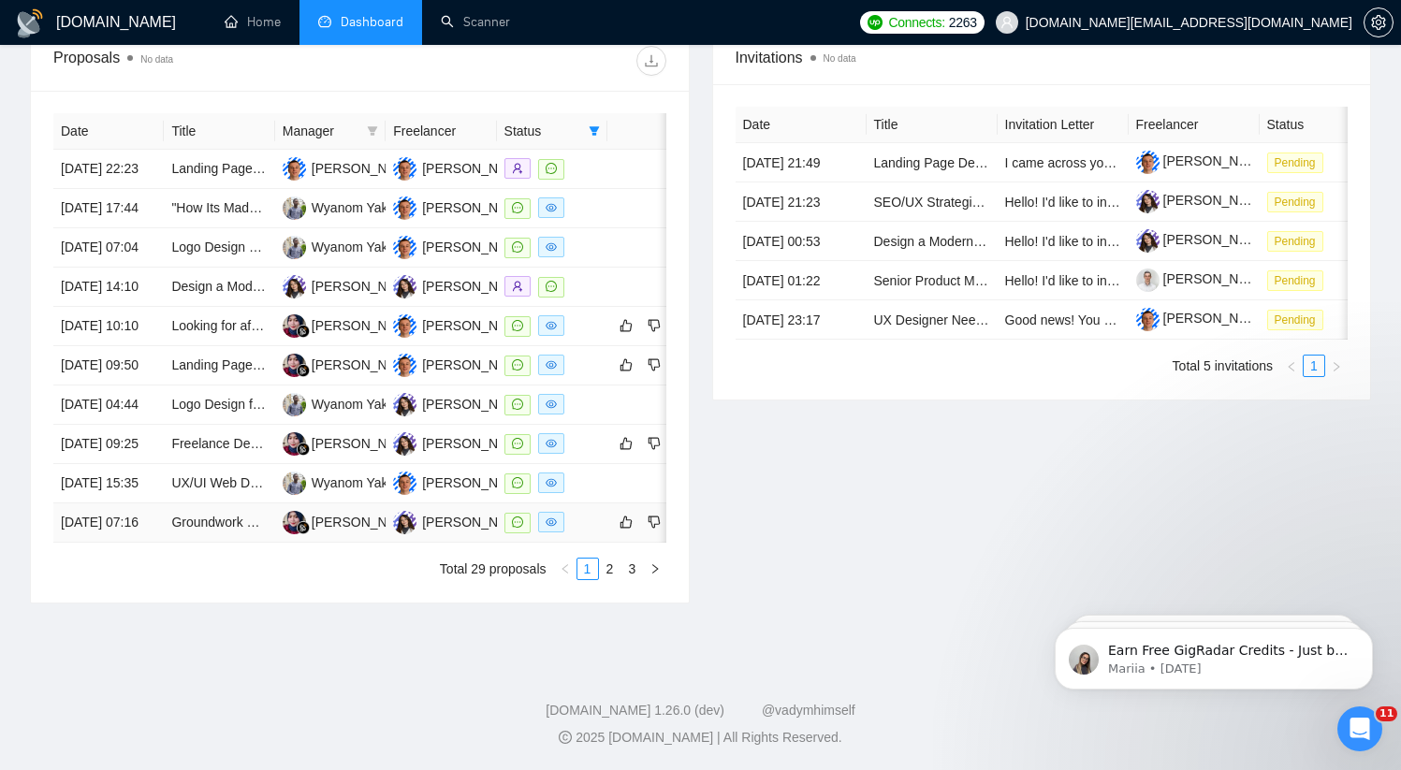
click at [160, 543] on td "[DATE] 07:16" at bounding box center [108, 522] width 110 height 39
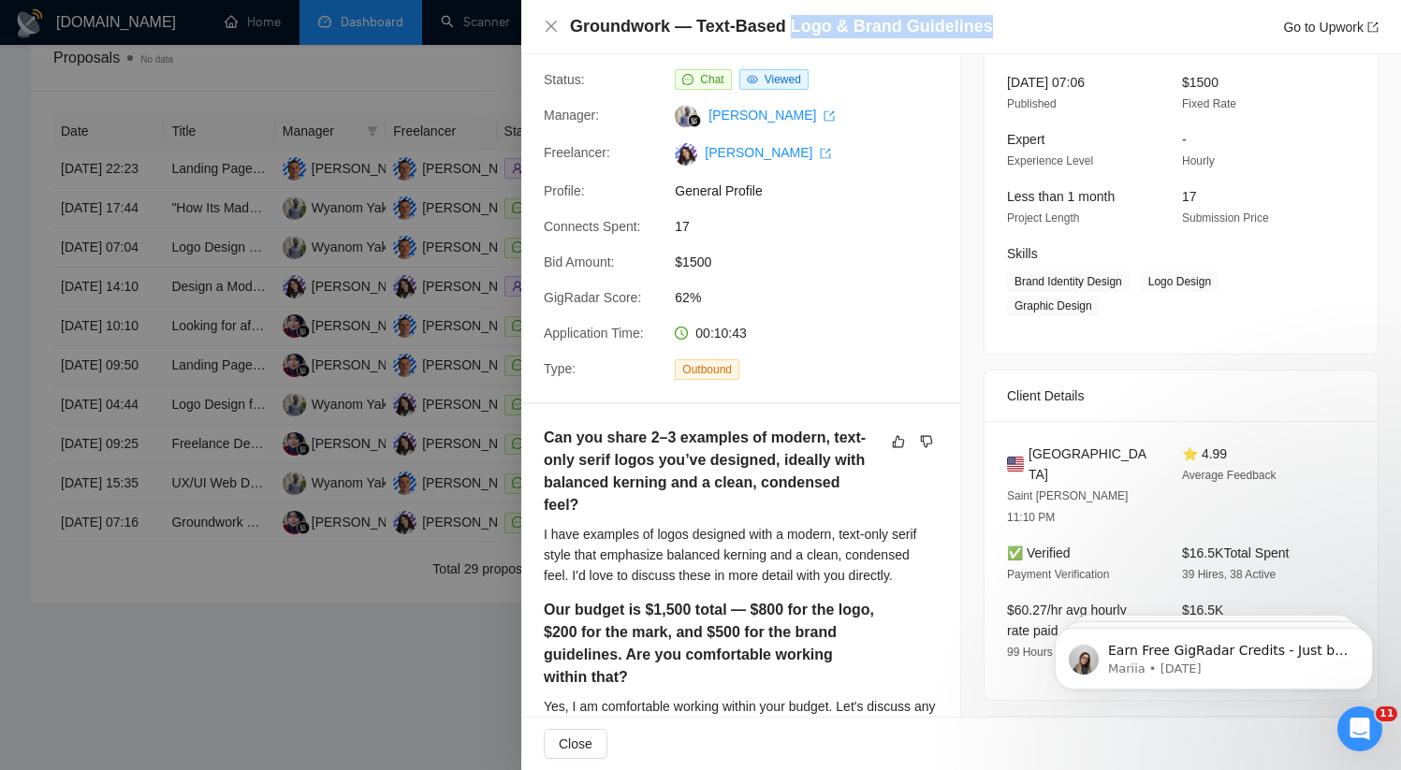
drag, startPoint x: 784, startPoint y: 23, endPoint x: 975, endPoint y: 20, distance: 190.9
click at [975, 20] on h4 "Groundwork — Text-Based Logo & Brand Guidelines" at bounding box center [781, 26] width 423 height 23
click at [337, 711] on div at bounding box center [700, 385] width 1401 height 770
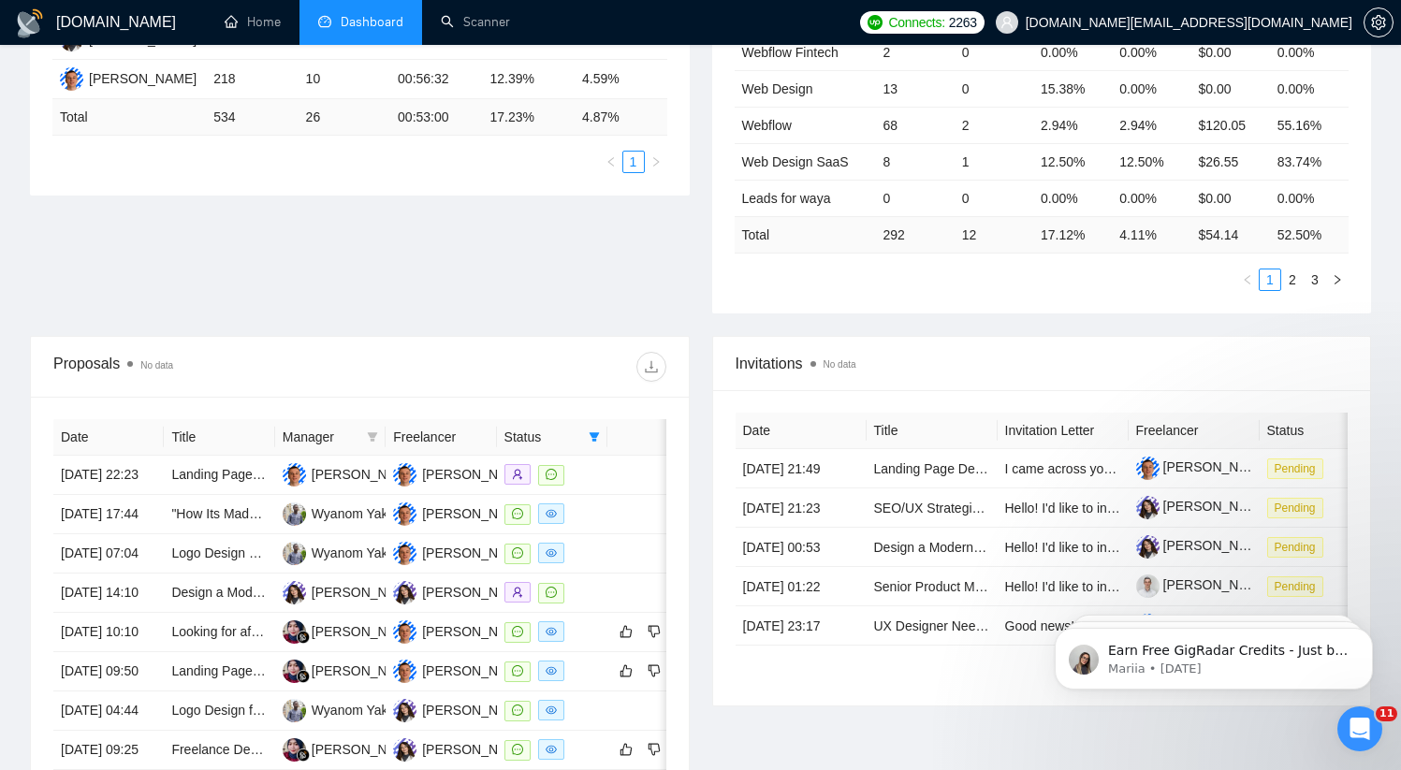
scroll to position [843, 0]
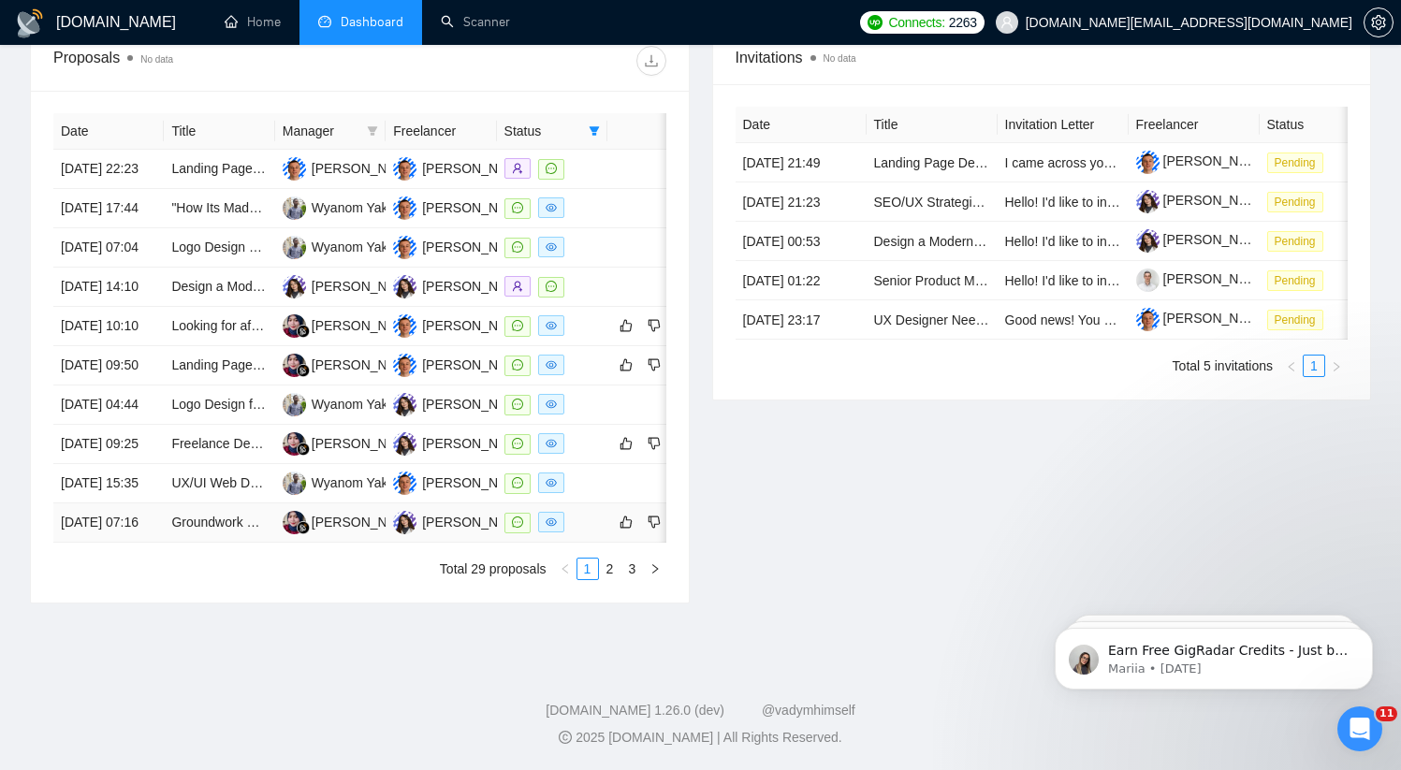
click at [153, 543] on td "[DATE] 07:16" at bounding box center [108, 522] width 110 height 39
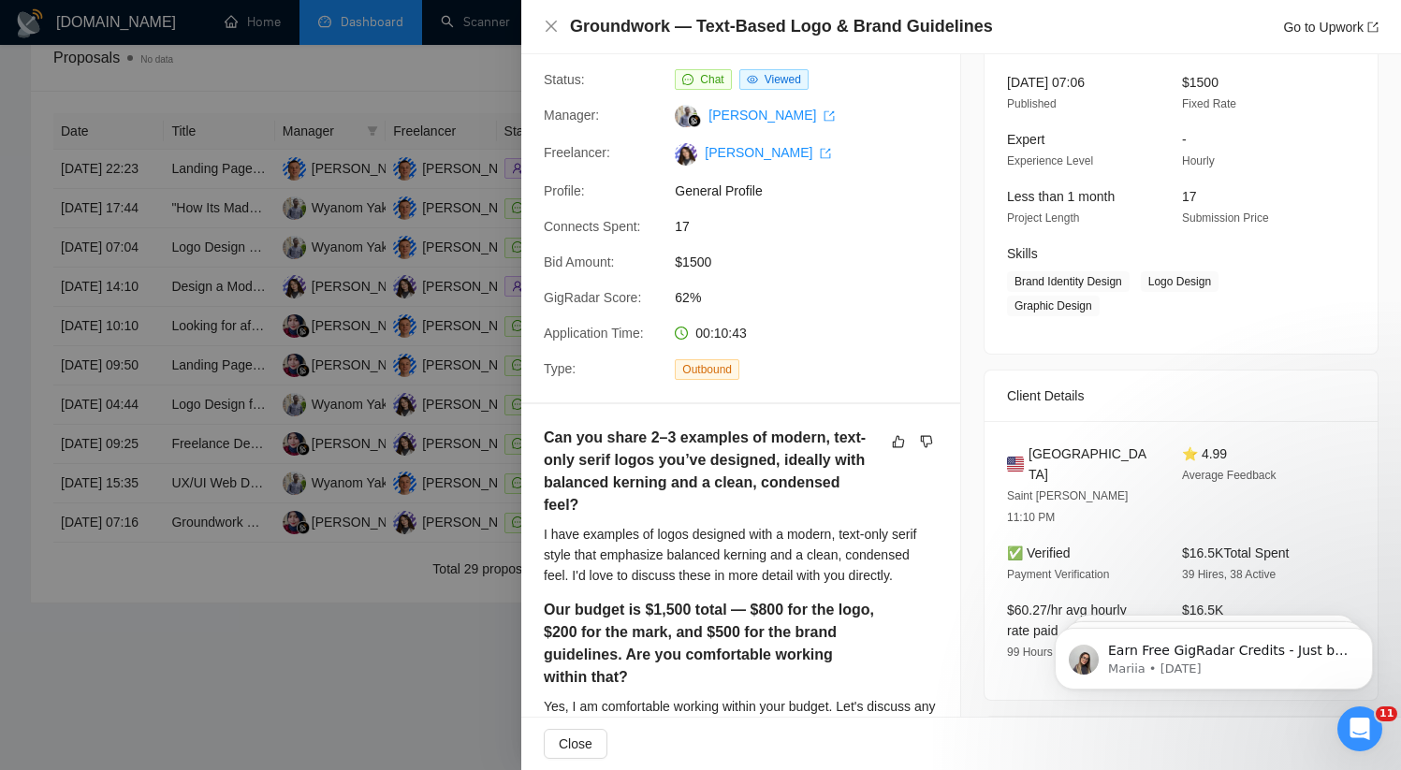
click at [719, 193] on span "General Profile" at bounding box center [815, 191] width 281 height 21
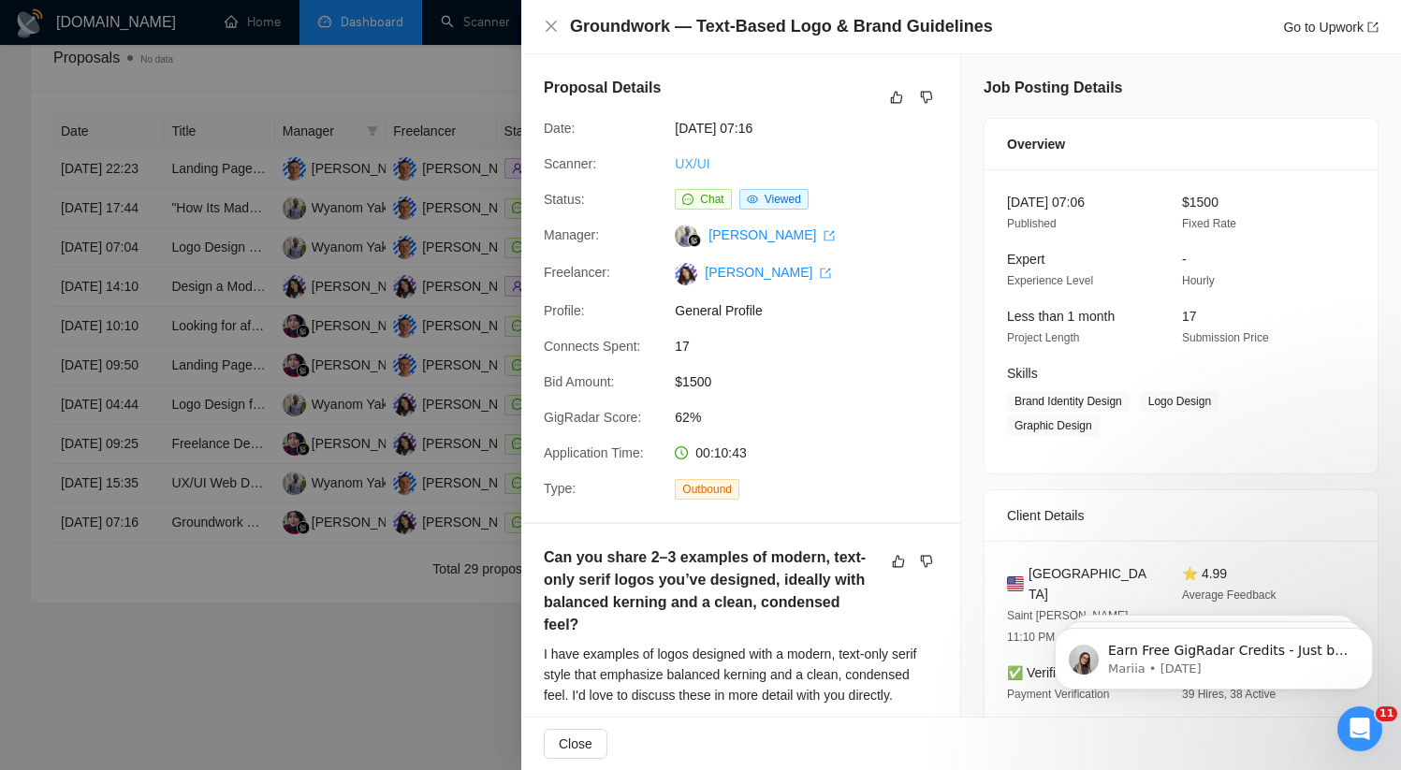
click at [690, 162] on link "UX/UI" at bounding box center [692, 163] width 35 height 15
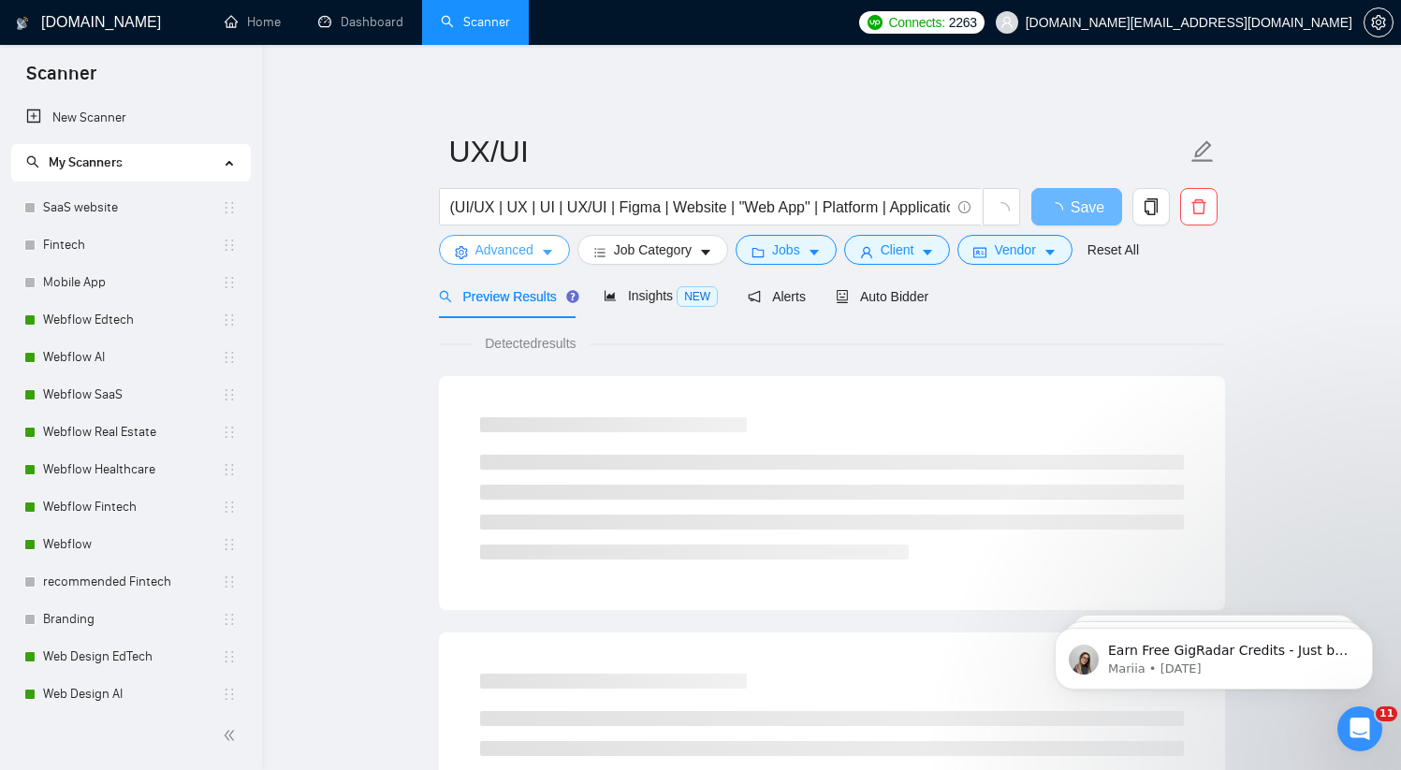
click at [538, 251] on button "Advanced" at bounding box center [504, 250] width 131 height 30
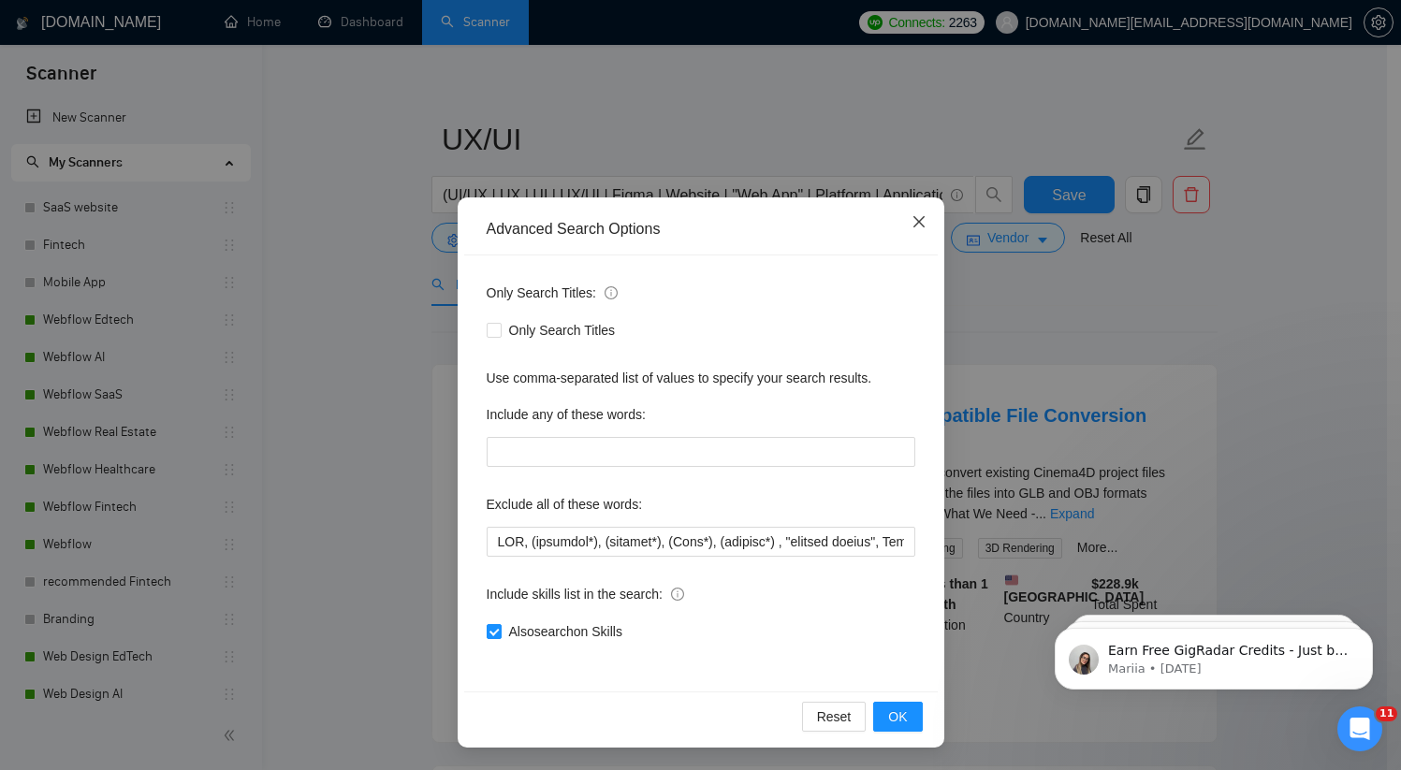
click at [918, 220] on icon "close" at bounding box center [918, 221] width 15 height 15
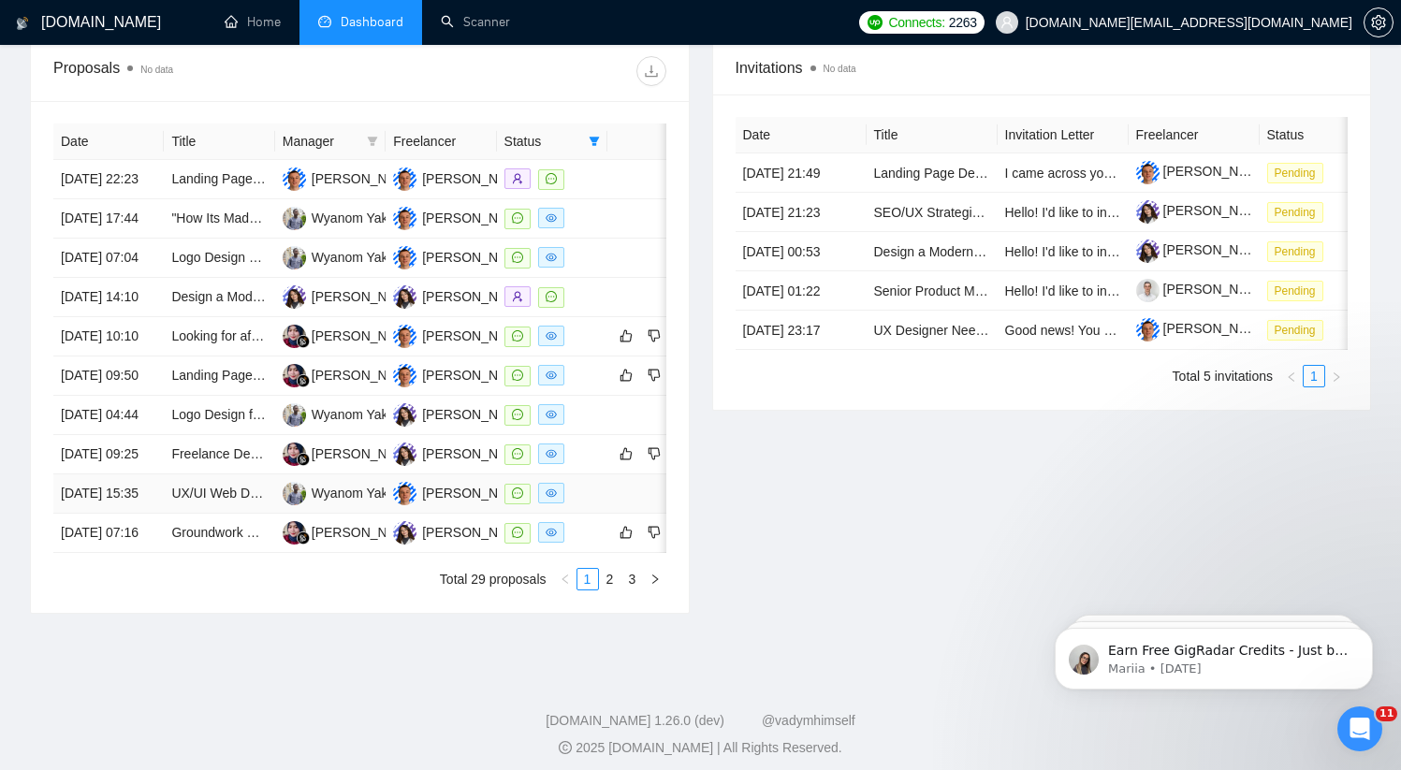
scroll to position [827, 0]
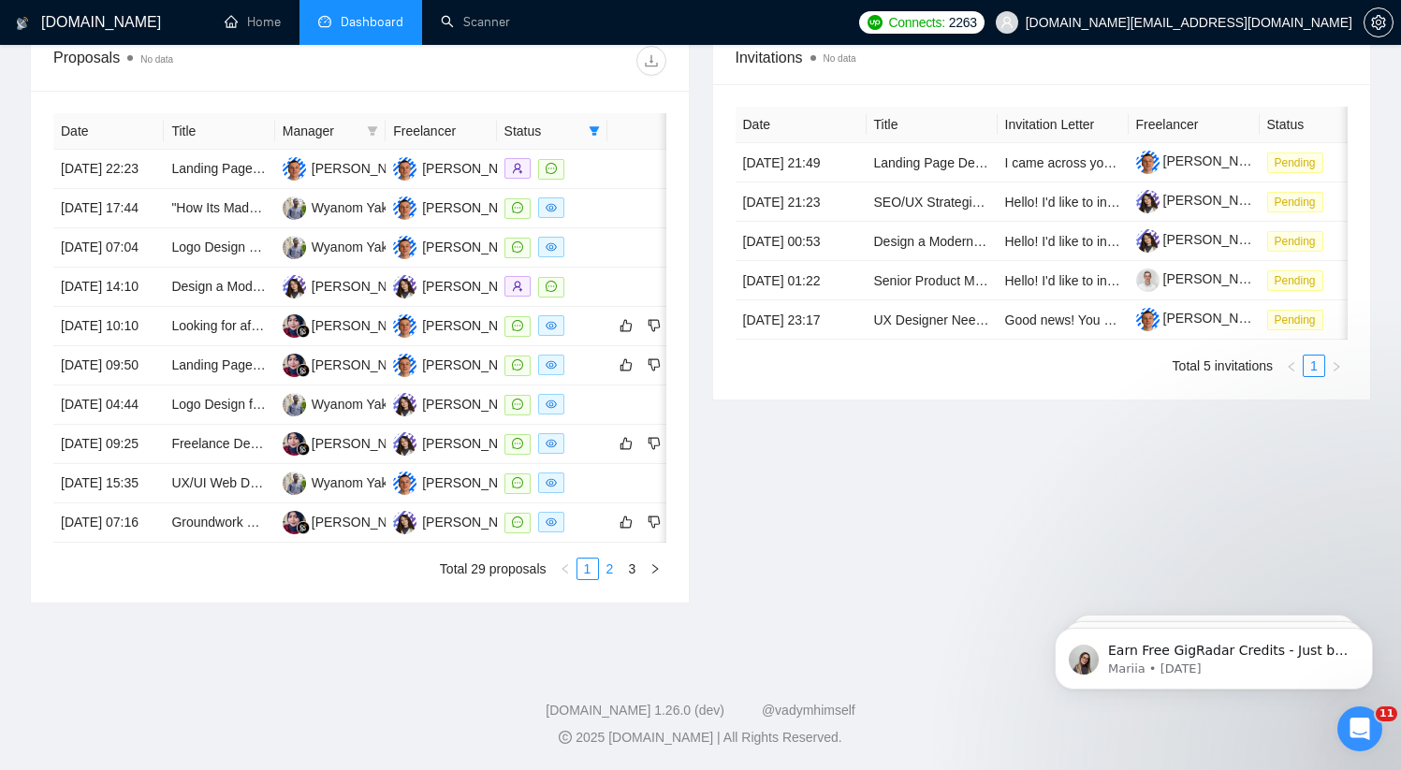
click at [608, 579] on link "2" at bounding box center [610, 569] width 21 height 21
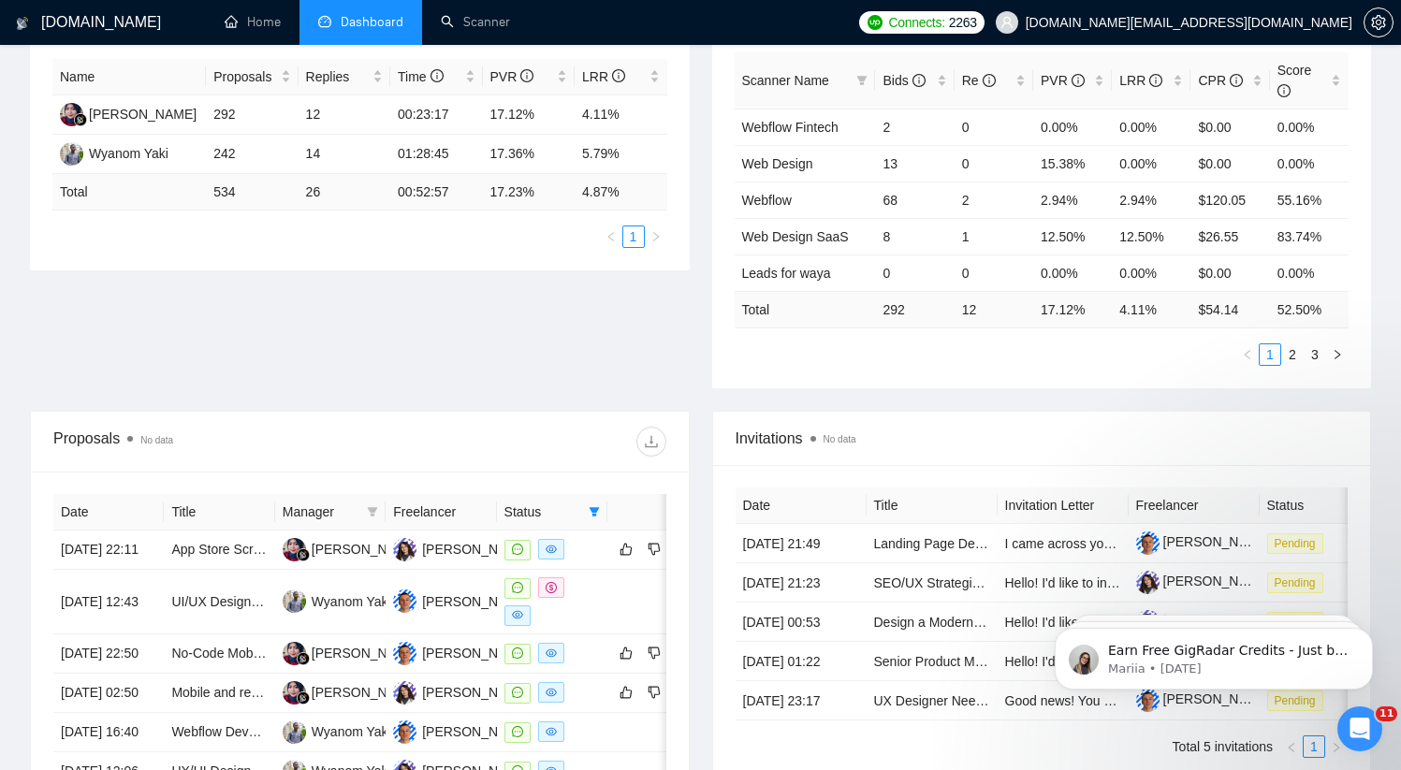
scroll to position [0, 0]
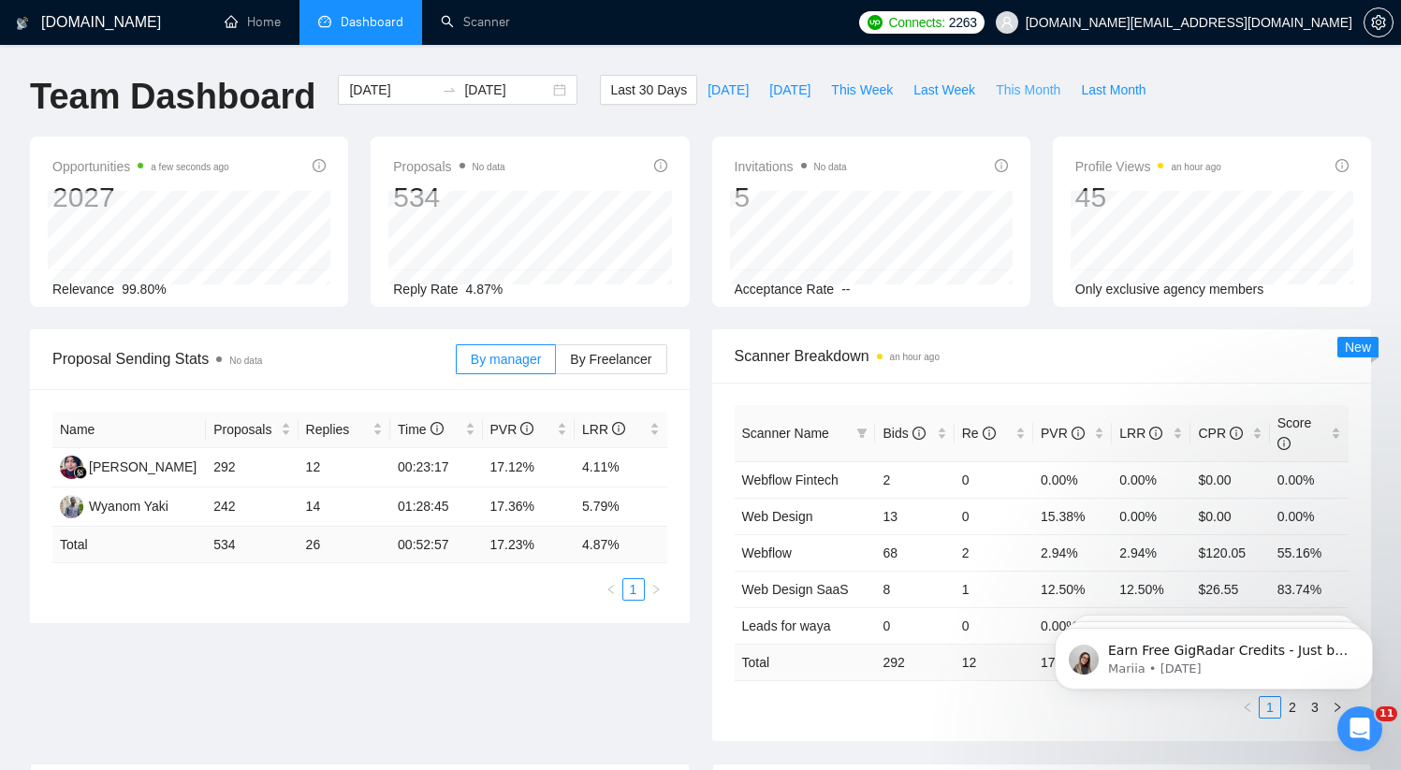
click at [1033, 94] on span "This Month" at bounding box center [1027, 90] width 65 height 21
type input "[DATE]"
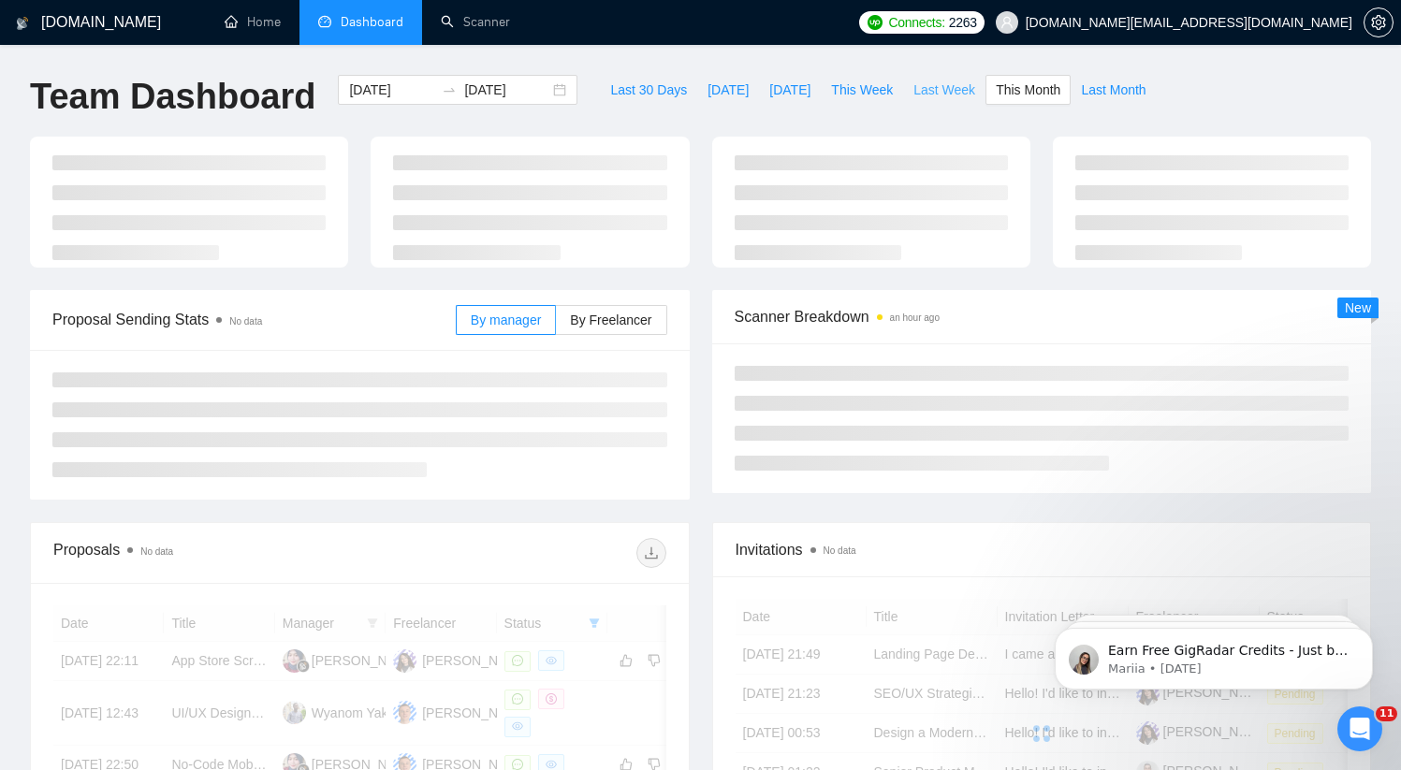
click at [961, 85] on span "Last Week" at bounding box center [944, 90] width 62 height 21
type input "[DATE]"
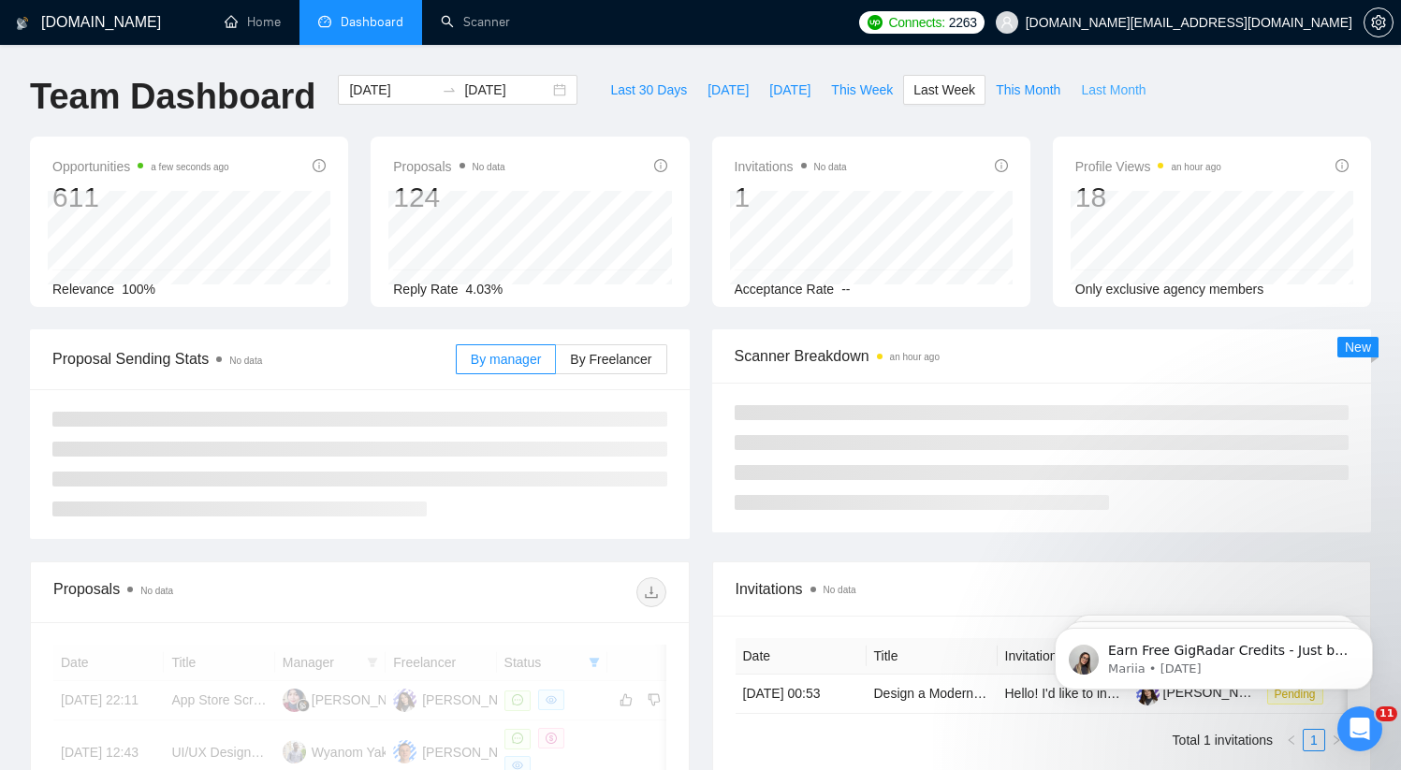
click at [1127, 90] on span "Last Month" at bounding box center [1113, 90] width 65 height 21
type input "[DATE]"
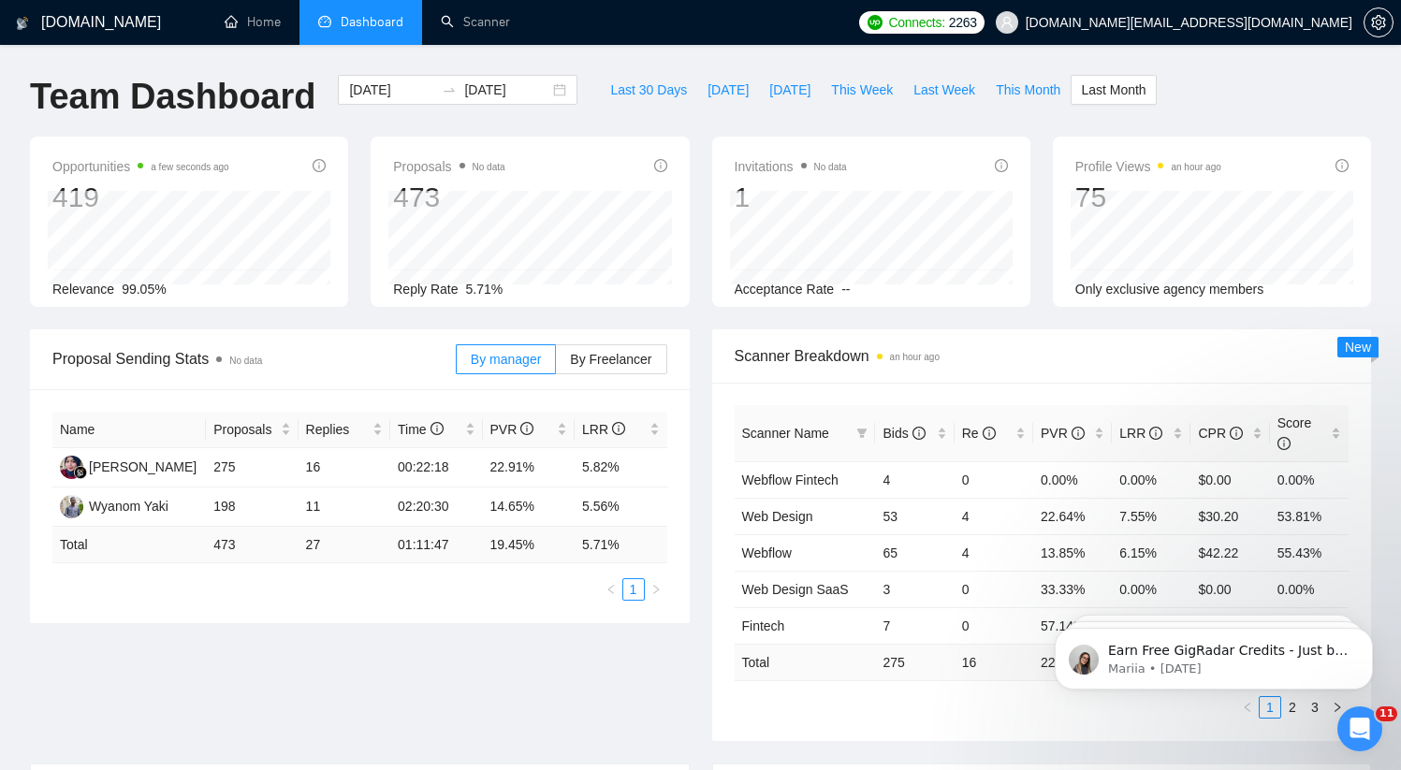
click at [646, 73] on div "[DOMAIN_NAME] Home Dashboard Scanner Connects: 2263 [DOMAIN_NAME][EMAIL_ADDRESS…" at bounding box center [700, 751] width 1401 height 1503
click at [643, 87] on span "Last 30 Days" at bounding box center [648, 90] width 77 height 21
type input "[DATE]"
drag, startPoint x: 214, startPoint y: 546, endPoint x: 245, endPoint y: 545, distance: 30.9
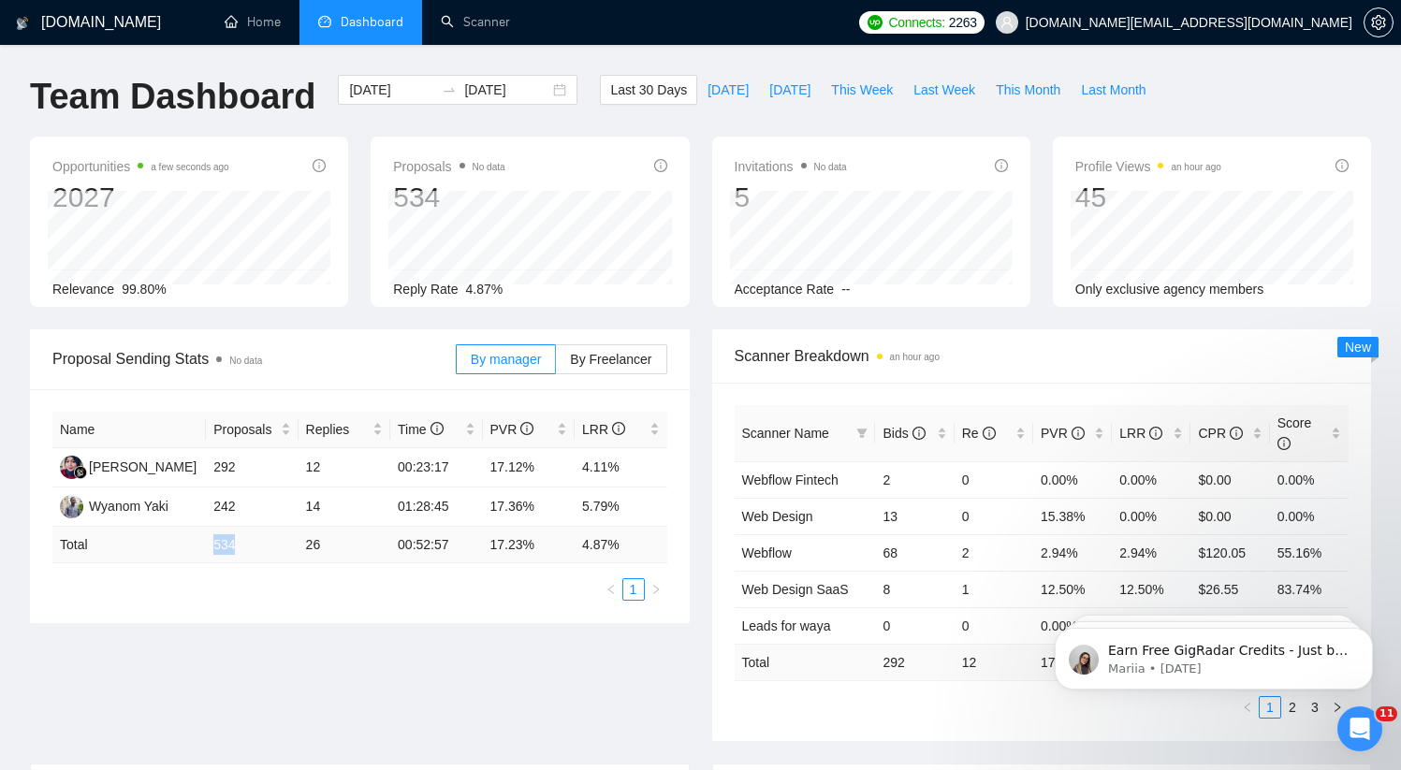
click at [245, 545] on td "534" at bounding box center [252, 545] width 92 height 36
click at [187, 543] on td "Total" at bounding box center [128, 545] width 153 height 36
click at [922, 85] on span "Last Week" at bounding box center [944, 90] width 62 height 21
type input "[DATE]"
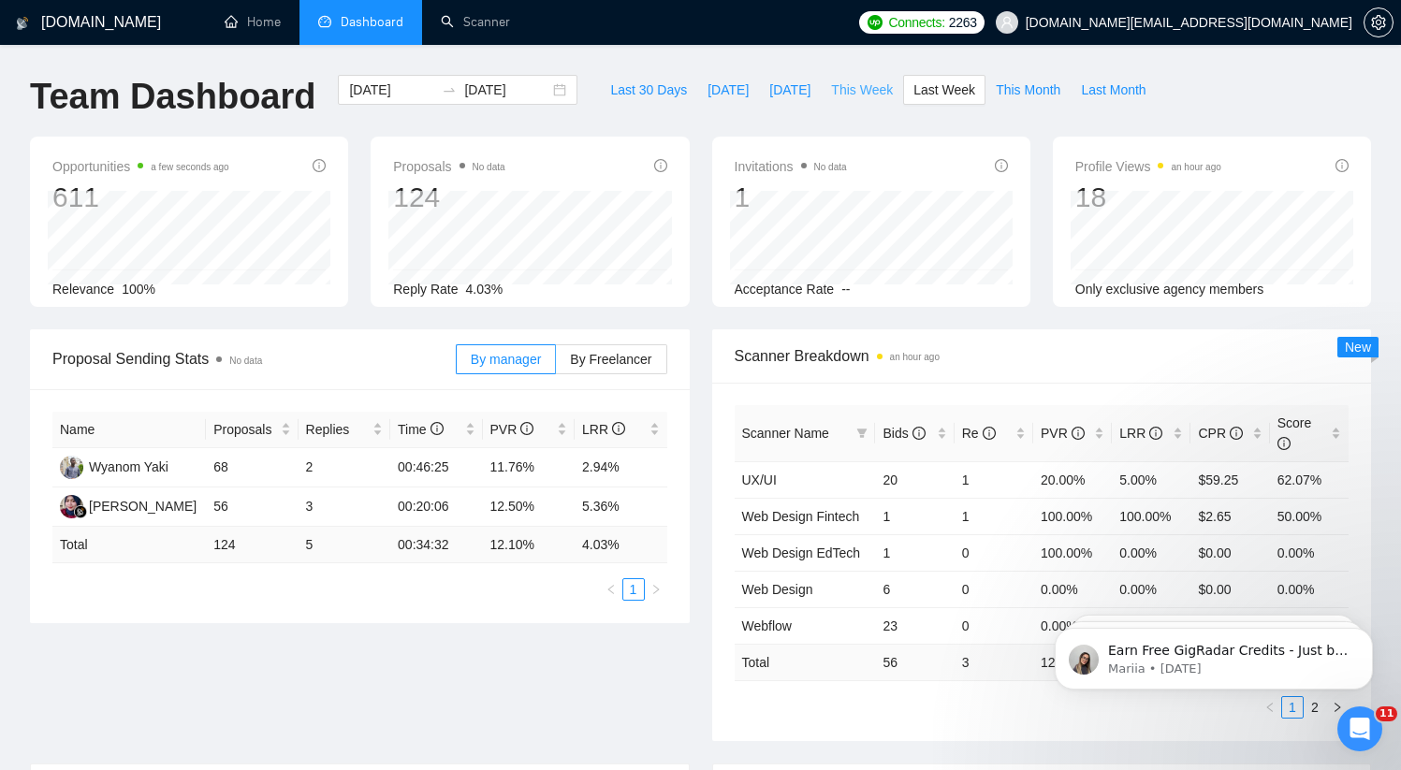
click at [862, 87] on span "This Week" at bounding box center [862, 90] width 62 height 21
type input "[DATE]"
click at [639, 88] on span "Last 30 Days" at bounding box center [648, 90] width 77 height 21
type input "[DATE]"
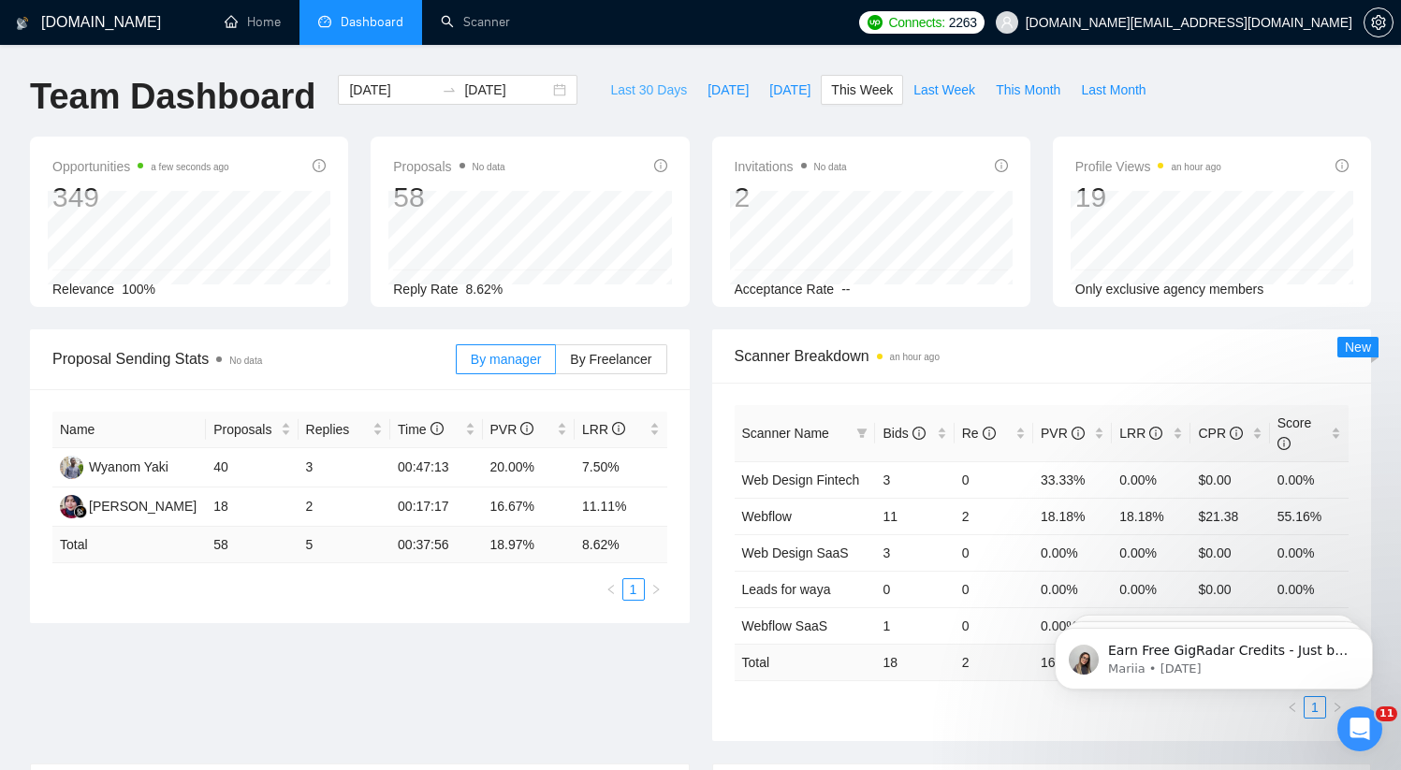
type input "[DATE]"
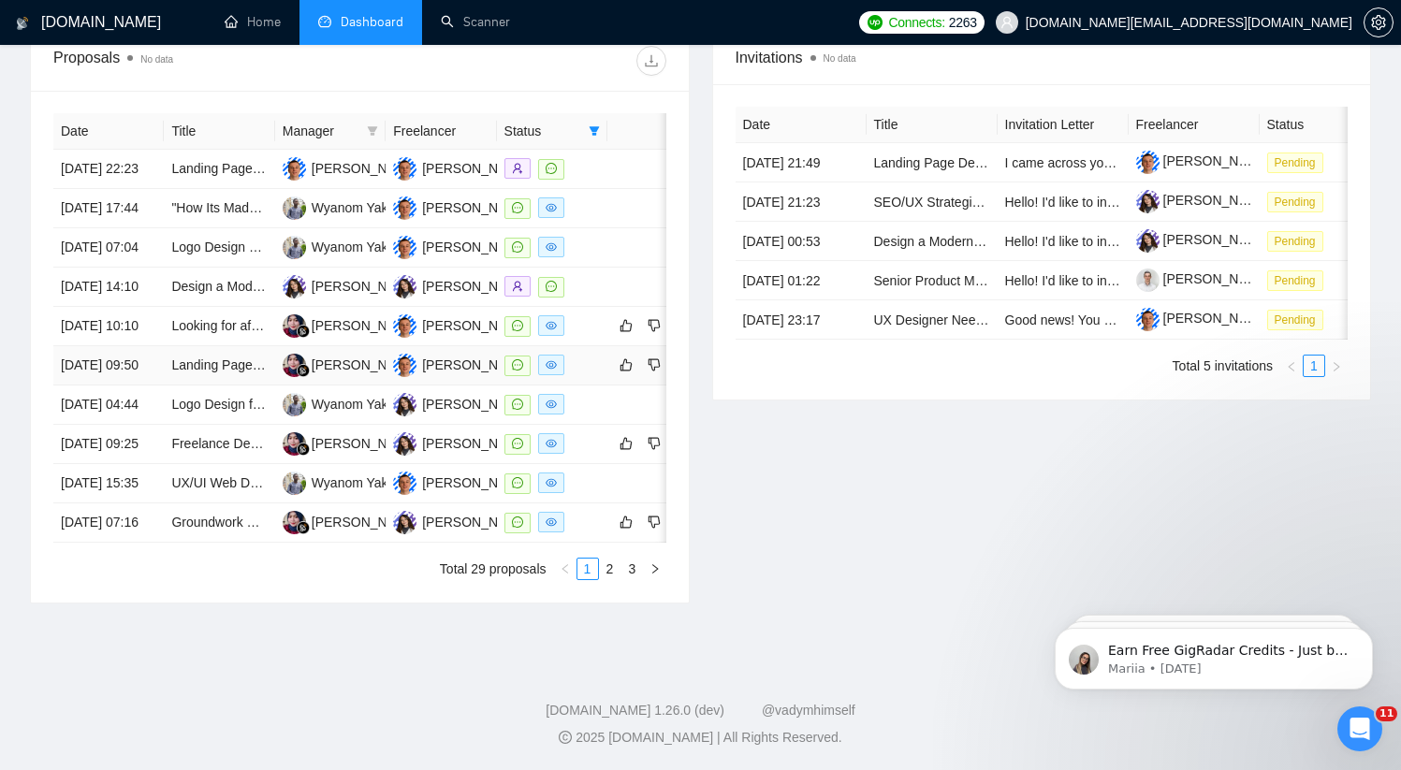
scroll to position [838, 0]
click at [214, 543] on td "Groundwork — Text-Based Logo & Brand Guidelines" at bounding box center [219, 522] width 110 height 39
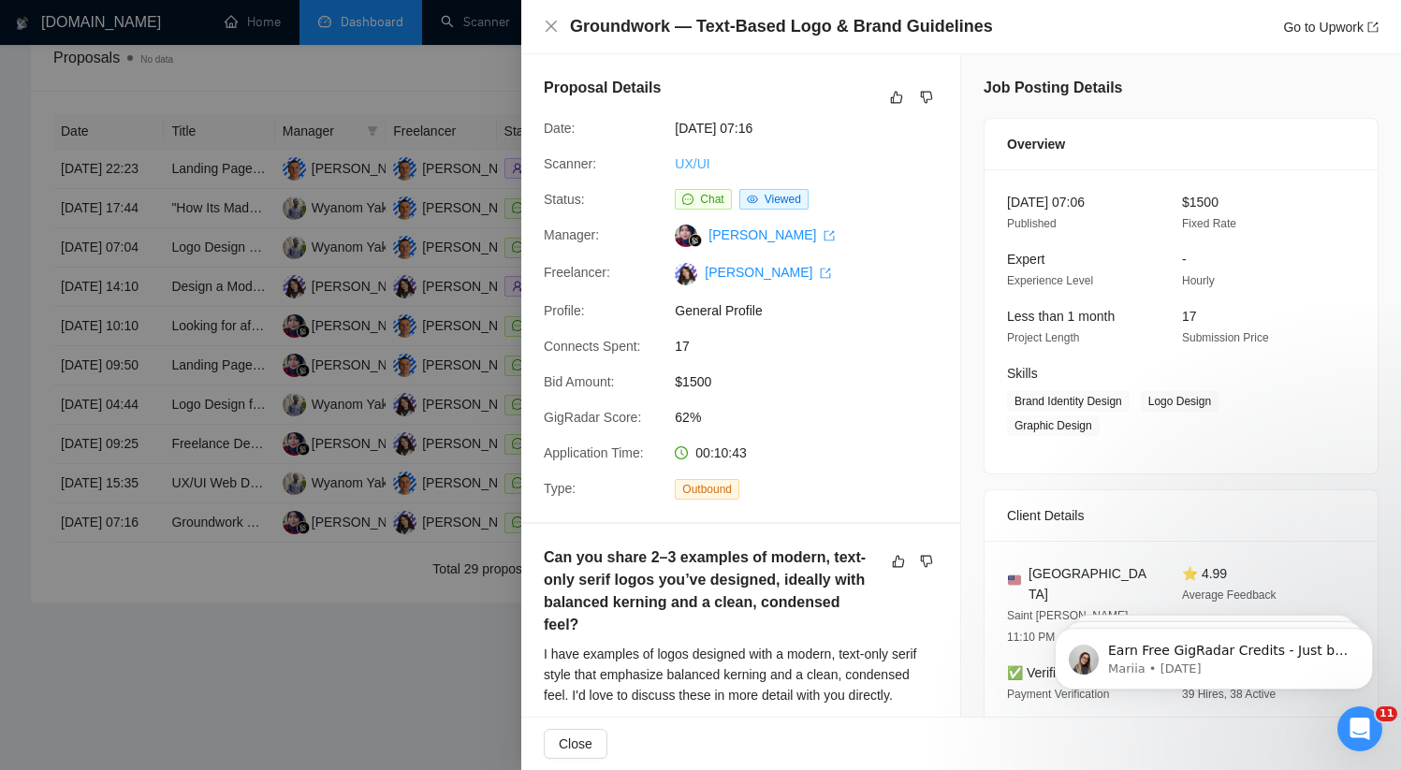
click at [701, 165] on link "UX/UI" at bounding box center [692, 163] width 35 height 15
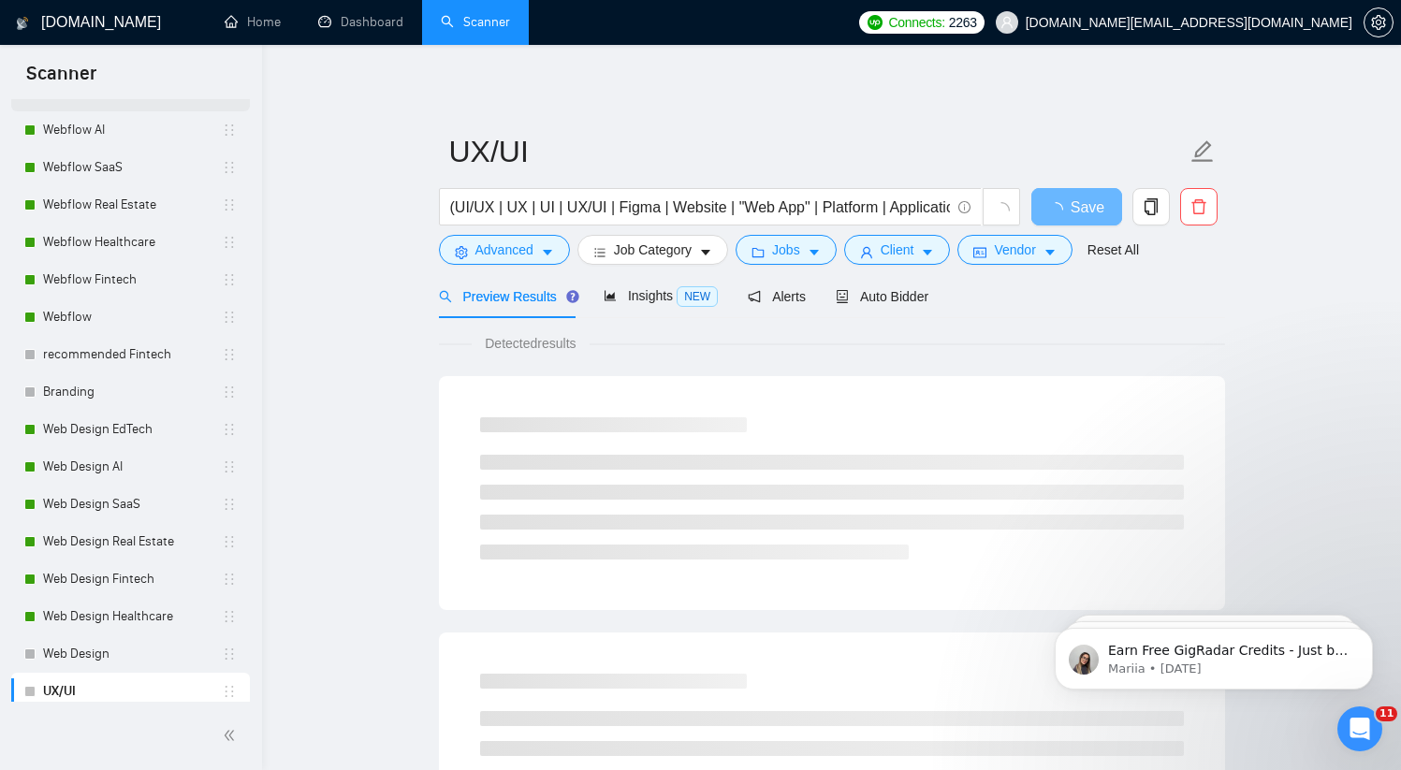
scroll to position [273, 0]
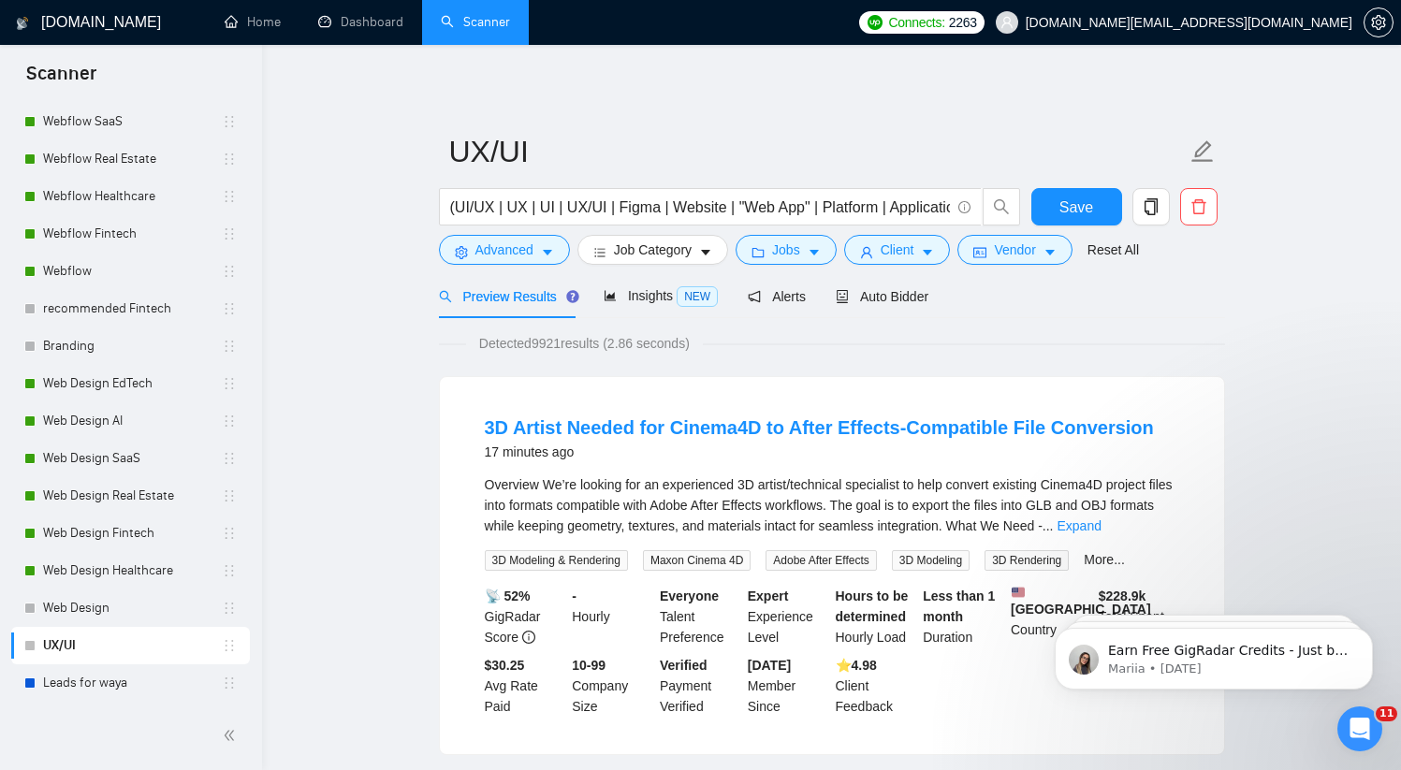
click at [223, 644] on icon "holder" at bounding box center [229, 645] width 15 height 15
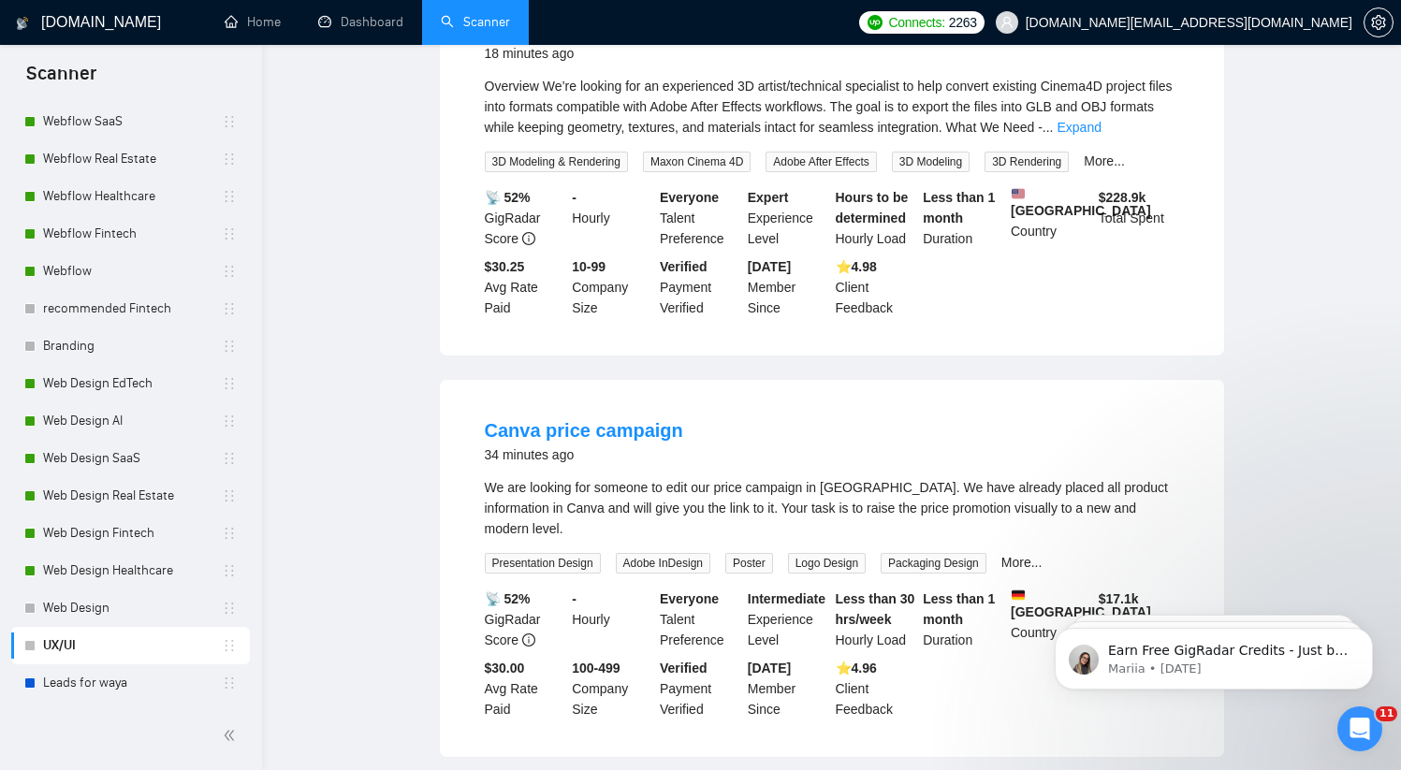
scroll to position [0, 0]
